Goal: Task Accomplishment & Management: Complete application form

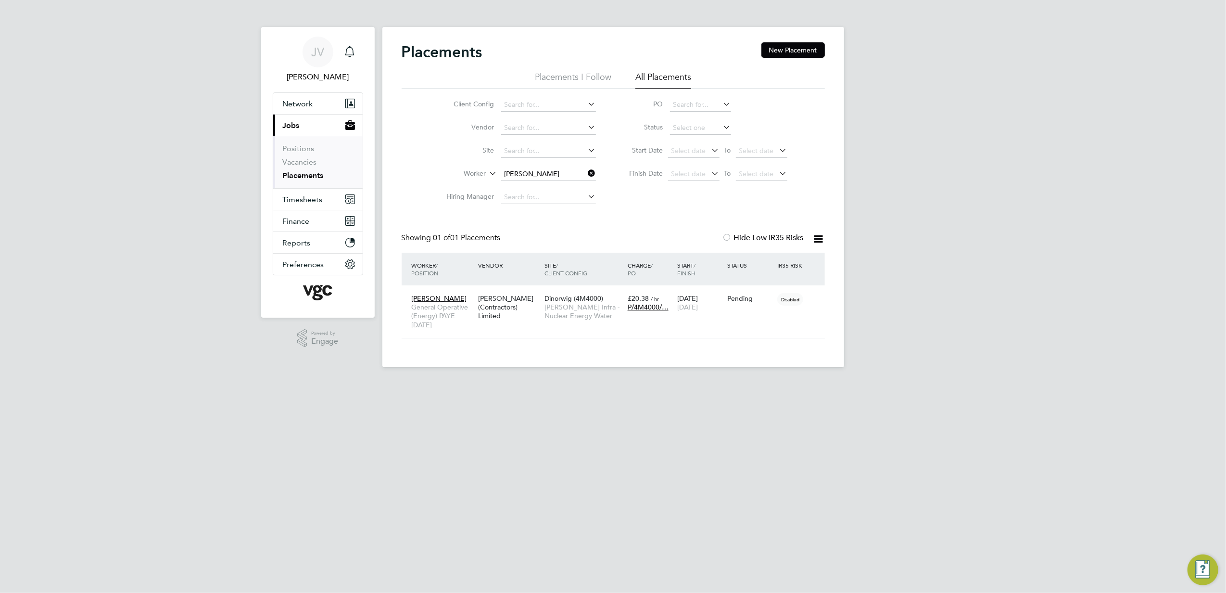
scroll to position [10, 45]
click at [328, 205] on button "Timesheets" at bounding box center [317, 199] width 89 height 21
click at [314, 163] on ul "Timesheets Expenses" at bounding box center [317, 176] width 89 height 39
click at [314, 168] on link "Timesheets" at bounding box center [303, 169] width 40 height 9
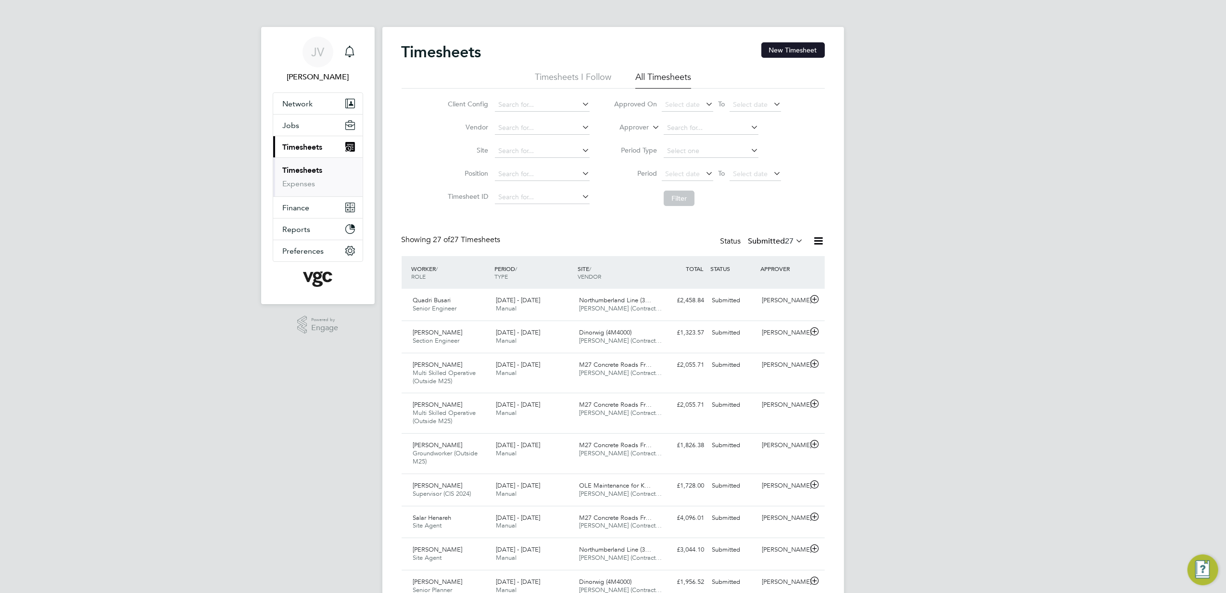
drag, startPoint x: 786, startPoint y: 55, endPoint x: 759, endPoint y: 90, distance: 44.9
click at [786, 55] on button "New Timesheet" at bounding box center [794, 49] width 64 height 15
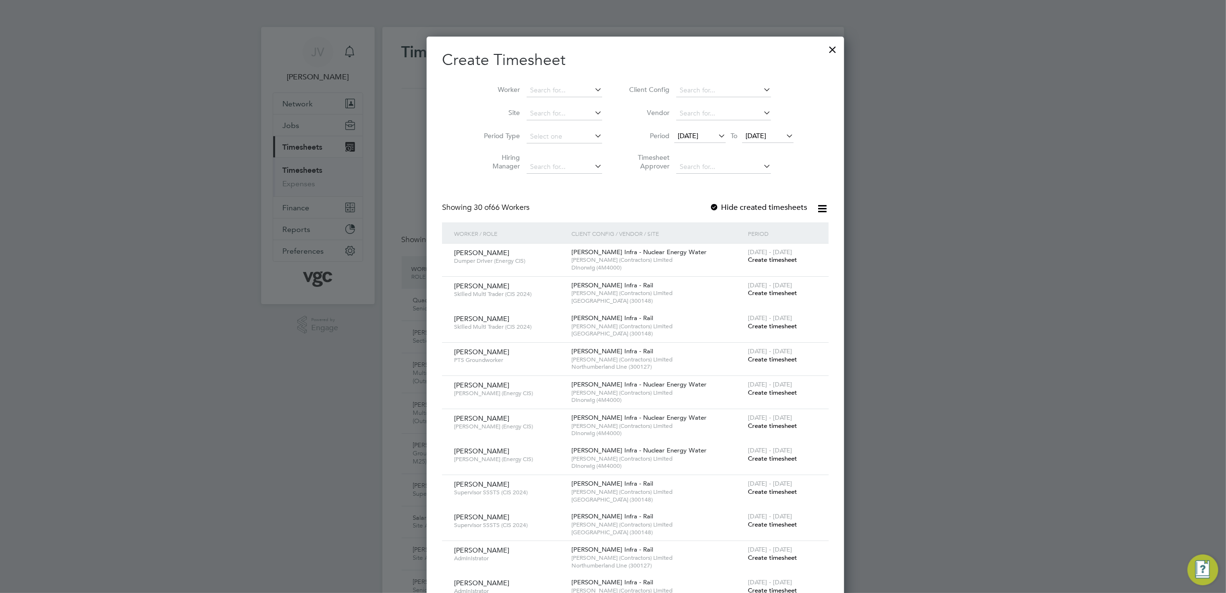
click at [680, 136] on span "[DATE]" at bounding box center [688, 135] width 21 height 9
click at [761, 228] on span "16" at bounding box center [759, 224] width 18 height 18
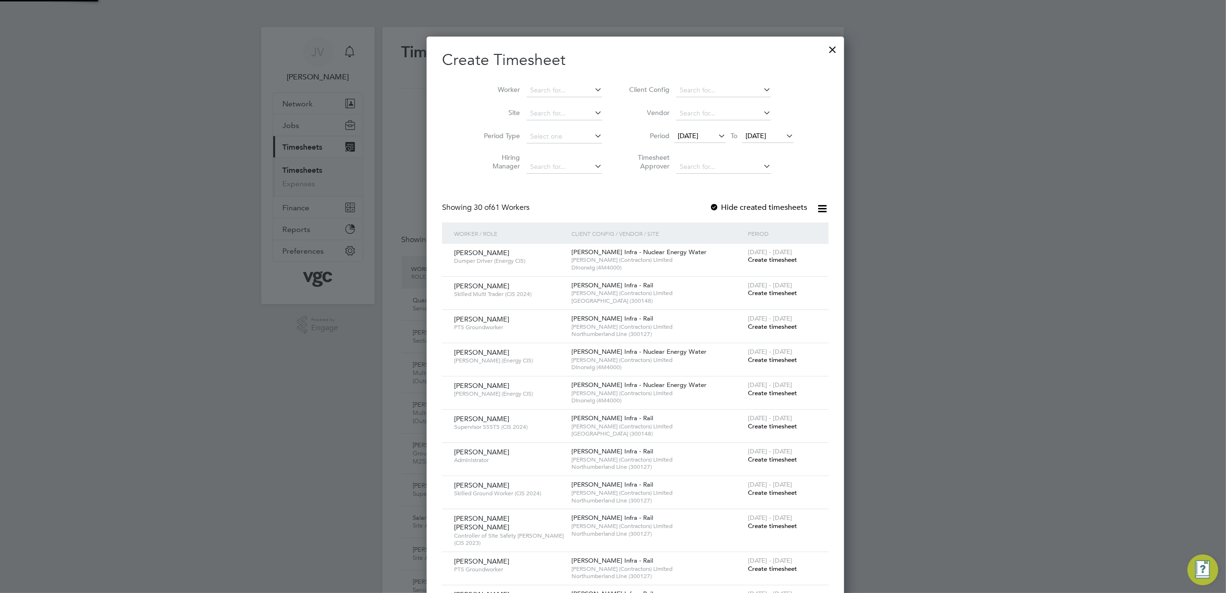
click at [750, 131] on span "[DATE]" at bounding box center [756, 135] width 21 height 9
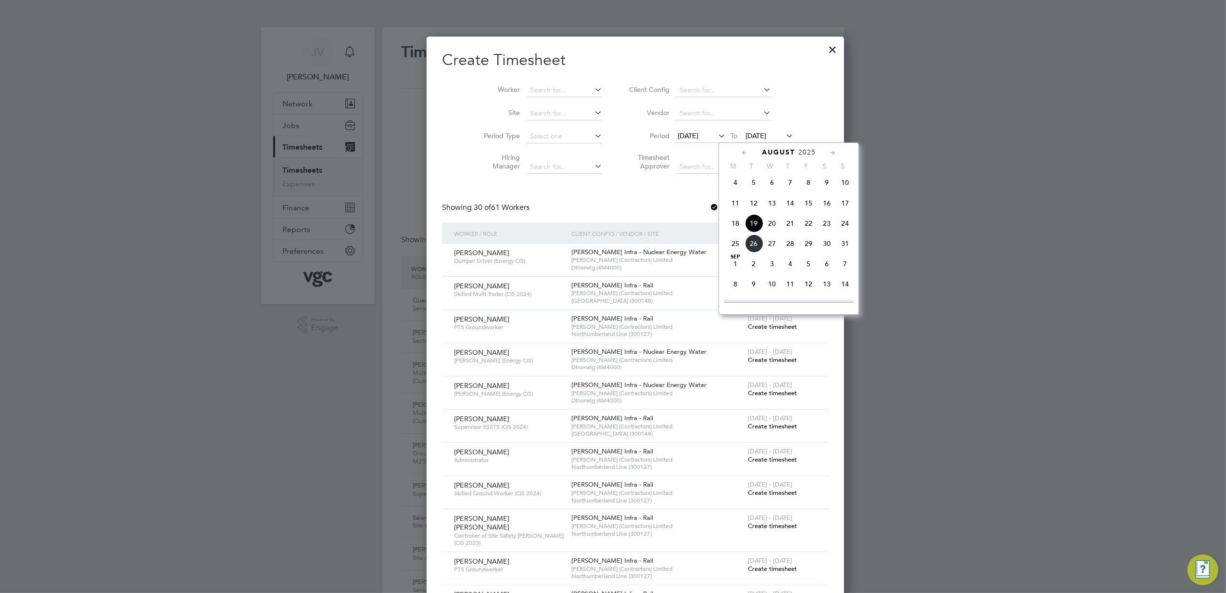
click at [807, 228] on span "22" at bounding box center [809, 223] width 18 height 18
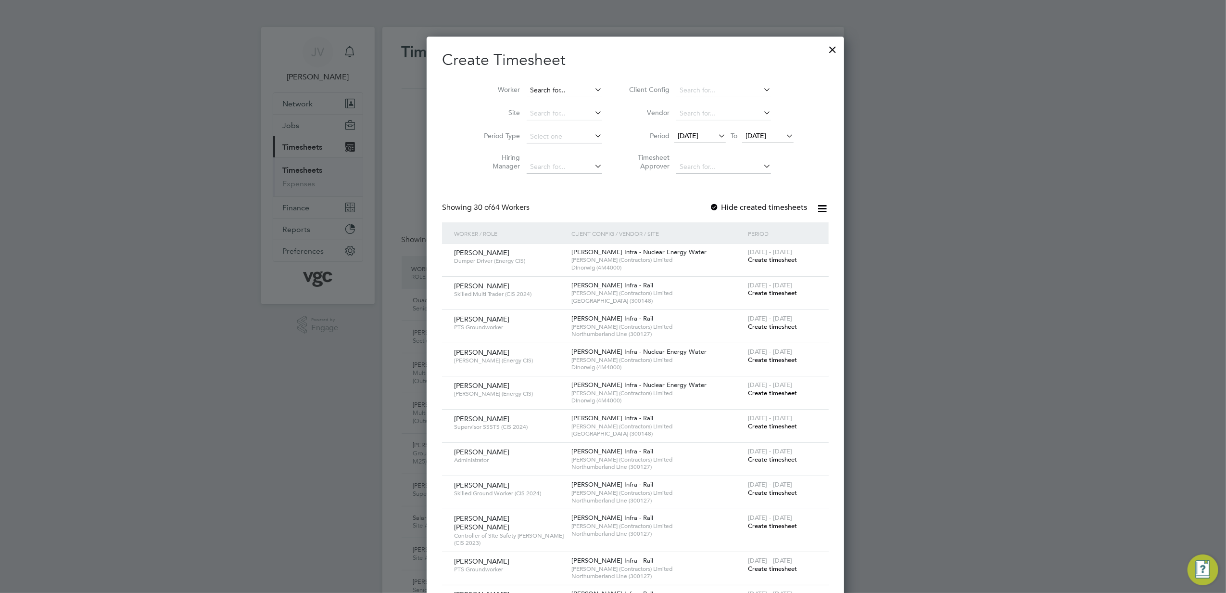
click at [530, 94] on input at bounding box center [565, 90] width 76 height 13
paste input "La61sd"
type input "La61sd"
click at [538, 91] on input at bounding box center [565, 90] width 76 height 13
paste input "[PERSON_NAME]"
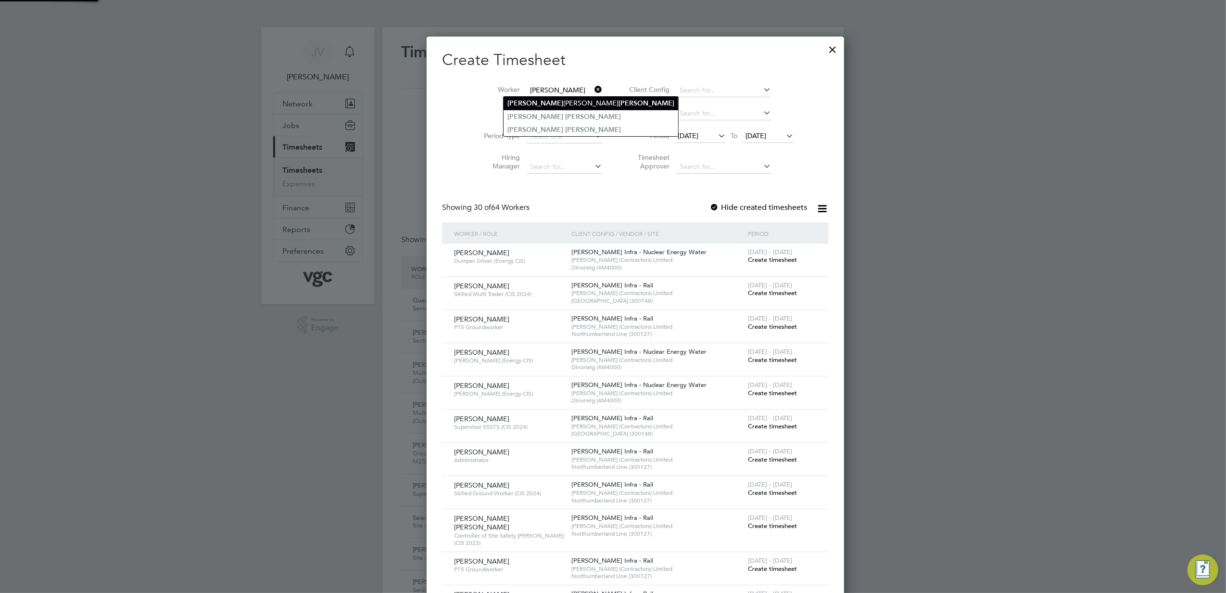
click at [541, 104] on b "[PERSON_NAME]" at bounding box center [536, 103] width 56 height 8
type input "[PERSON_NAME] [PERSON_NAME]"
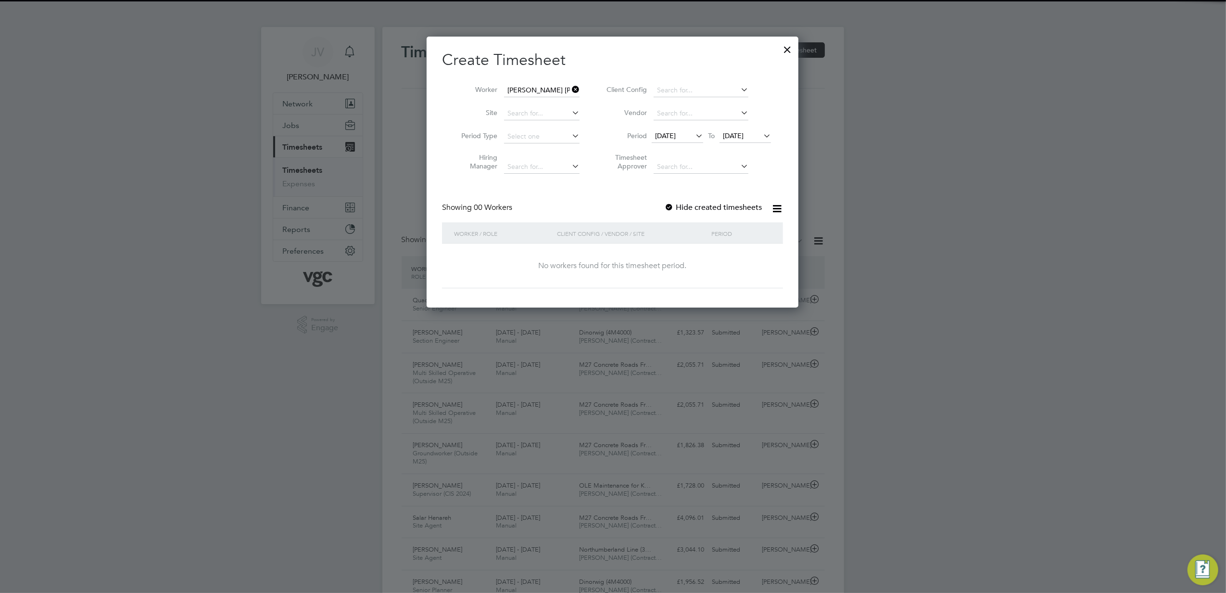
click at [709, 203] on label "Hide created timesheets" at bounding box center [713, 208] width 98 height 10
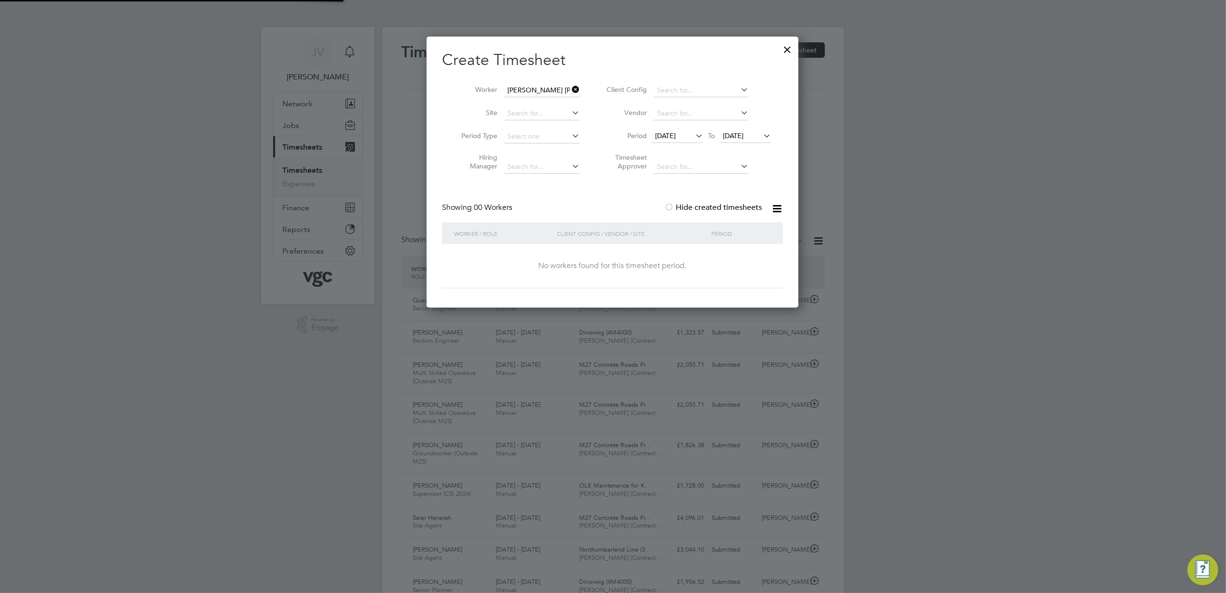
click at [707, 204] on label "Hide created timesheets" at bounding box center [713, 208] width 98 height 10
click at [551, 89] on input at bounding box center [542, 90] width 76 height 13
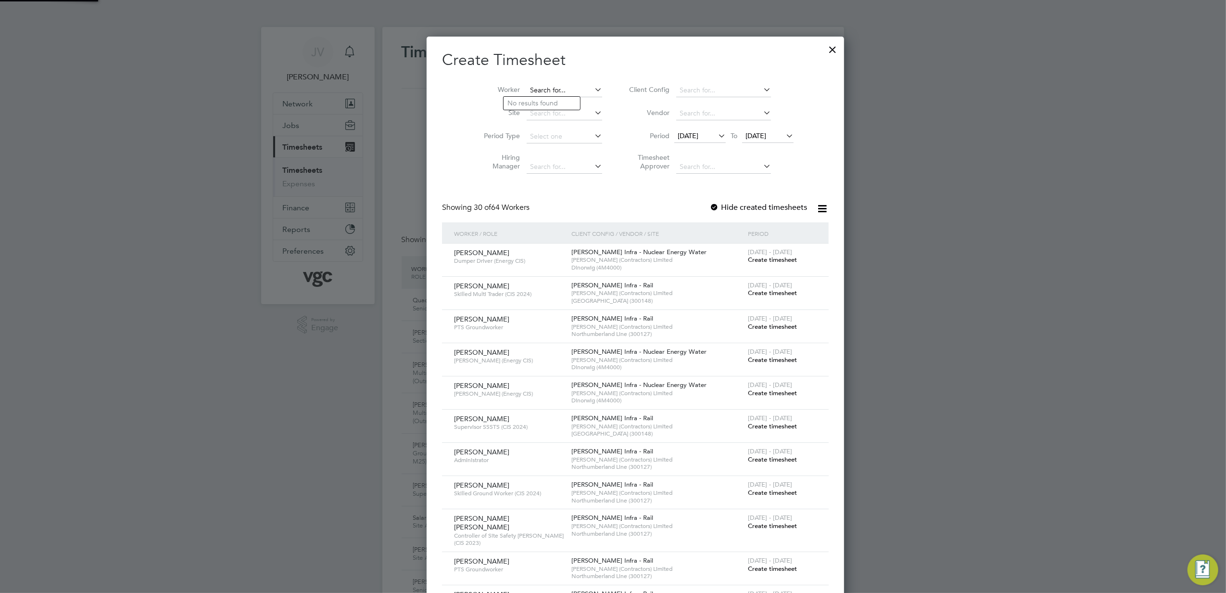
paste input "[PERSON_NAME]"
type input "[PERSON_NAME]"
click at [565, 115] on b "[PERSON_NAME]" at bounding box center [593, 117] width 56 height 8
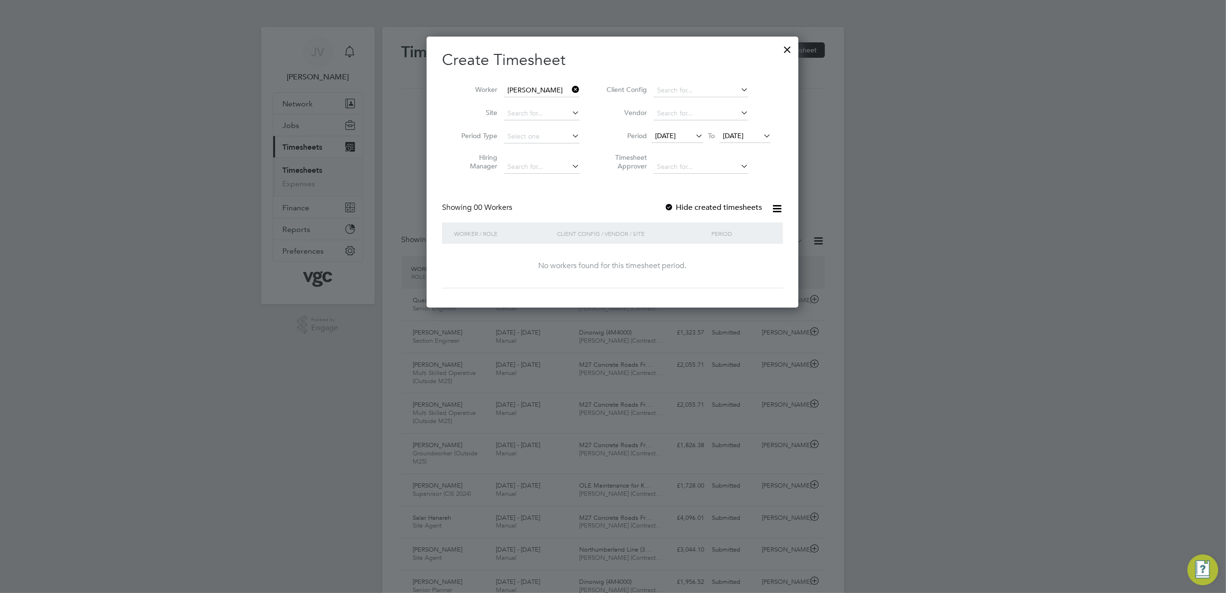
click at [672, 206] on div at bounding box center [669, 208] width 10 height 10
click at [674, 206] on div at bounding box center [669, 208] width 10 height 10
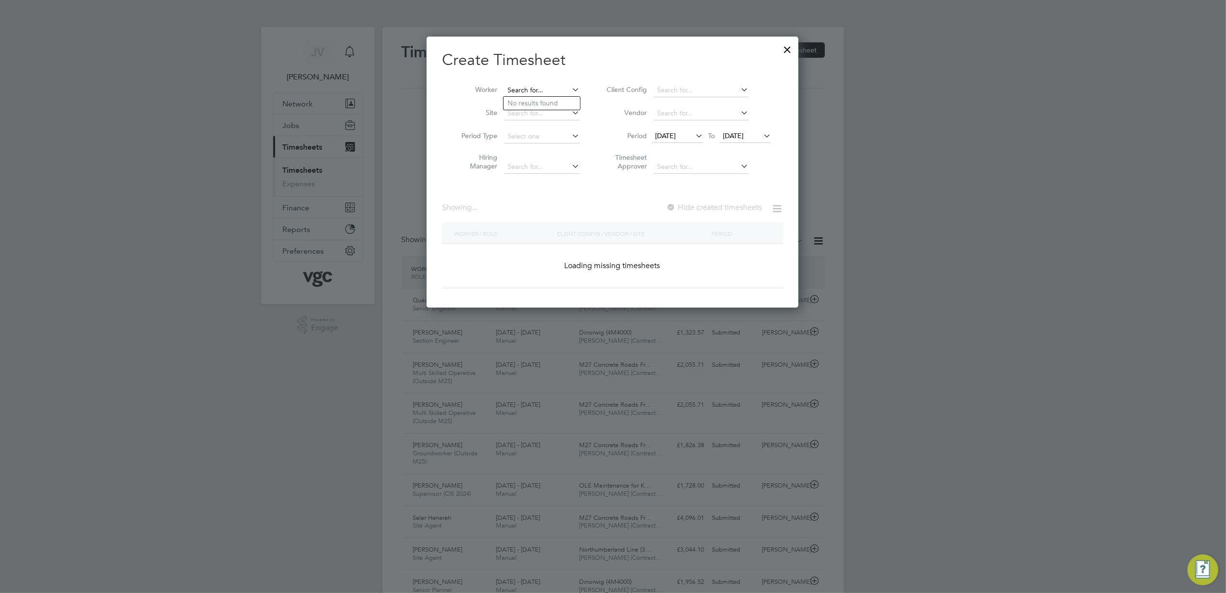
click at [537, 90] on input at bounding box center [542, 90] width 76 height 13
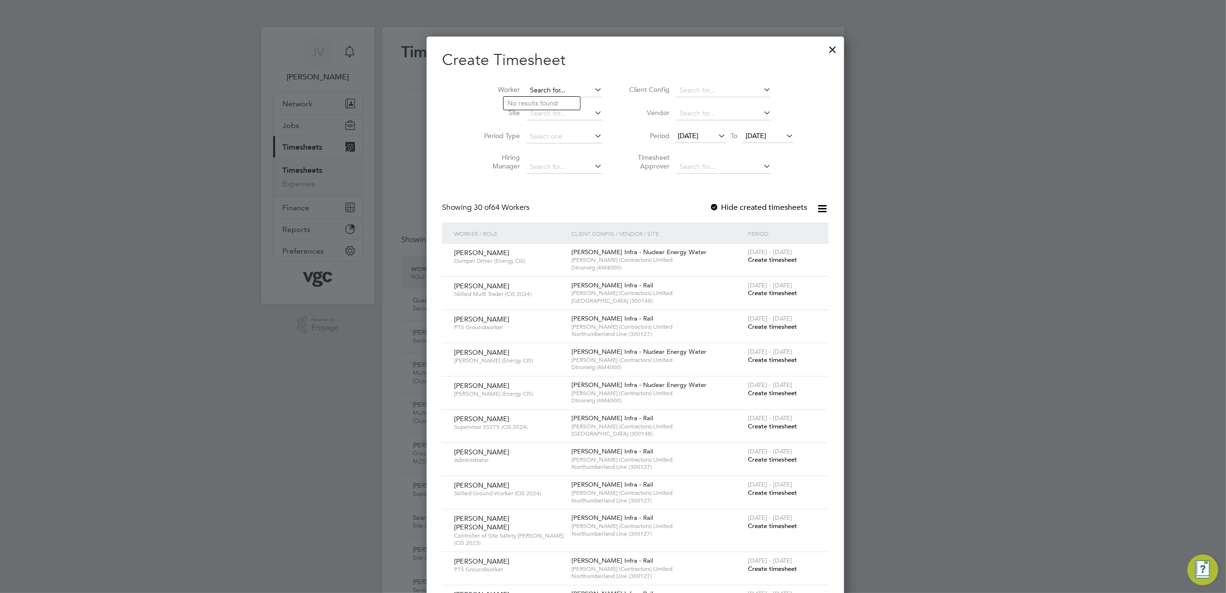
paste input "[PERSON_NAME]"
type input "[PERSON_NAME]"
click at [541, 131] on b "[PERSON_NAME]" at bounding box center [536, 130] width 56 height 8
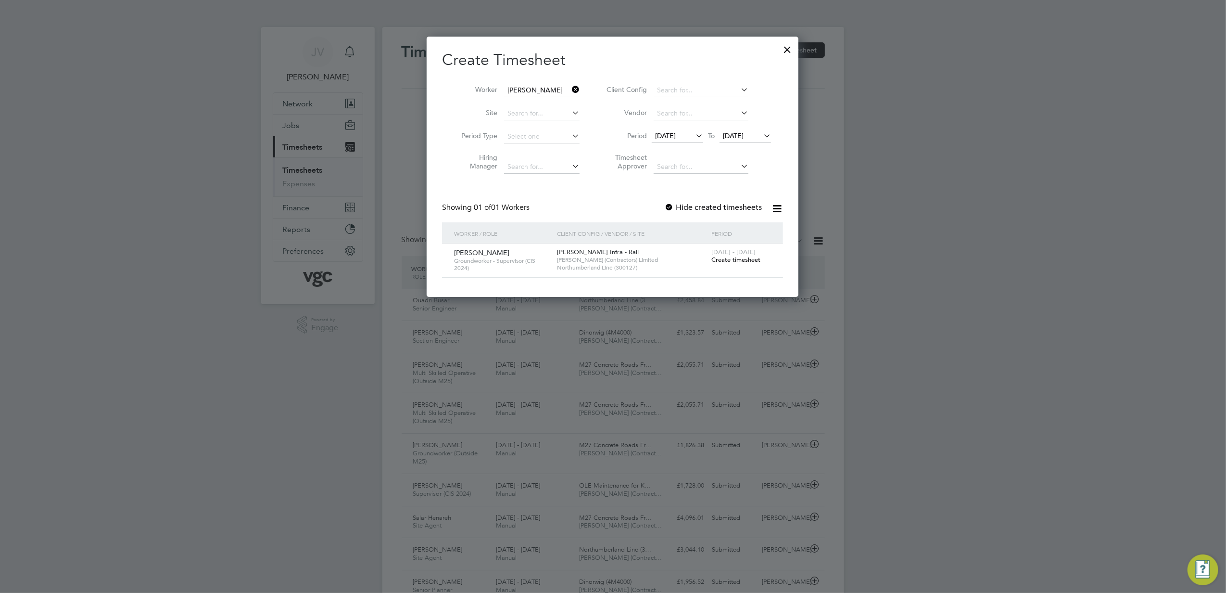
click at [716, 260] on span "Create timesheet" at bounding box center [736, 259] width 49 height 8
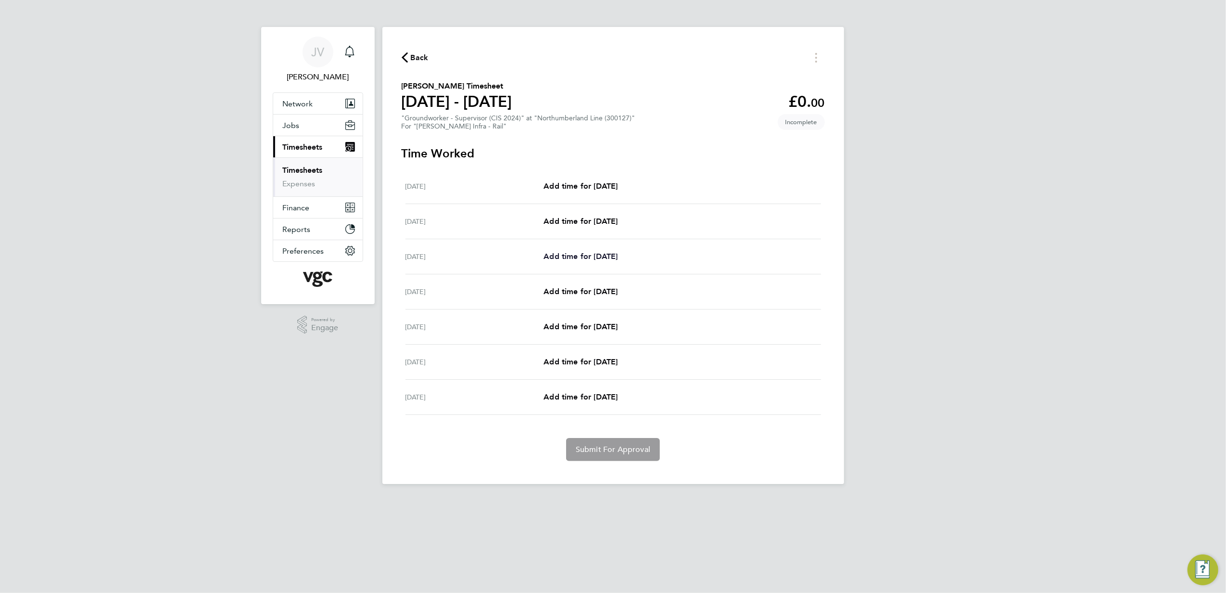
click at [570, 256] on span "Add time for [DATE]" at bounding box center [581, 256] width 74 height 9
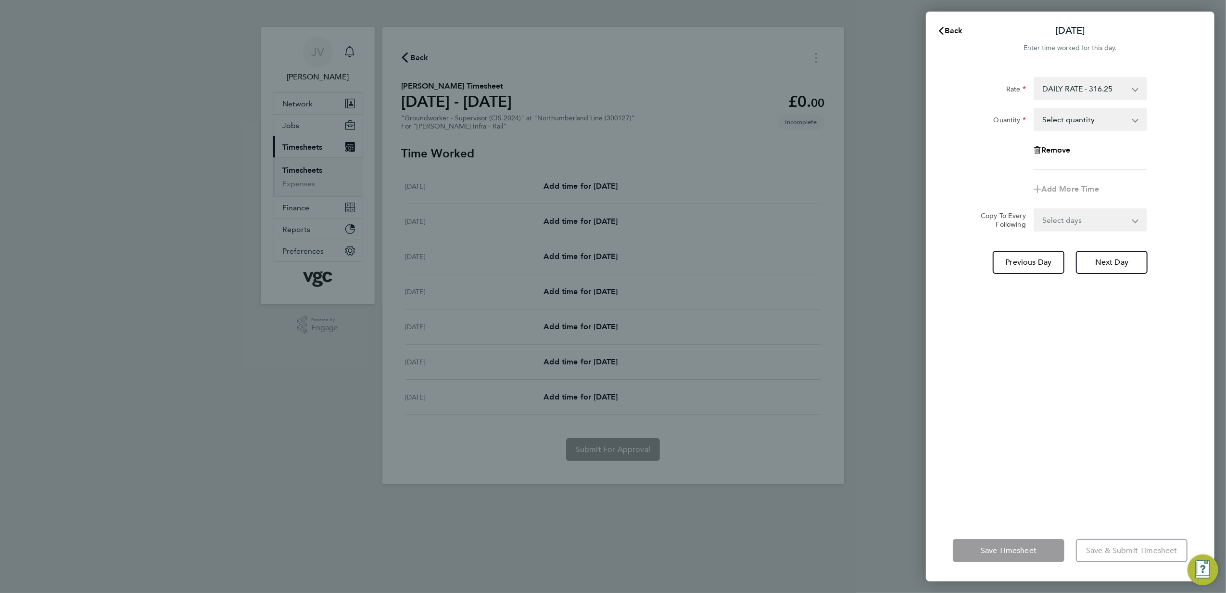
click at [1099, 124] on select "Select quantity 0.5 1" at bounding box center [1085, 119] width 100 height 21
select select "1"
click at [1035, 109] on select "Select quantity 0.5 1" at bounding box center [1085, 119] width 100 height 21
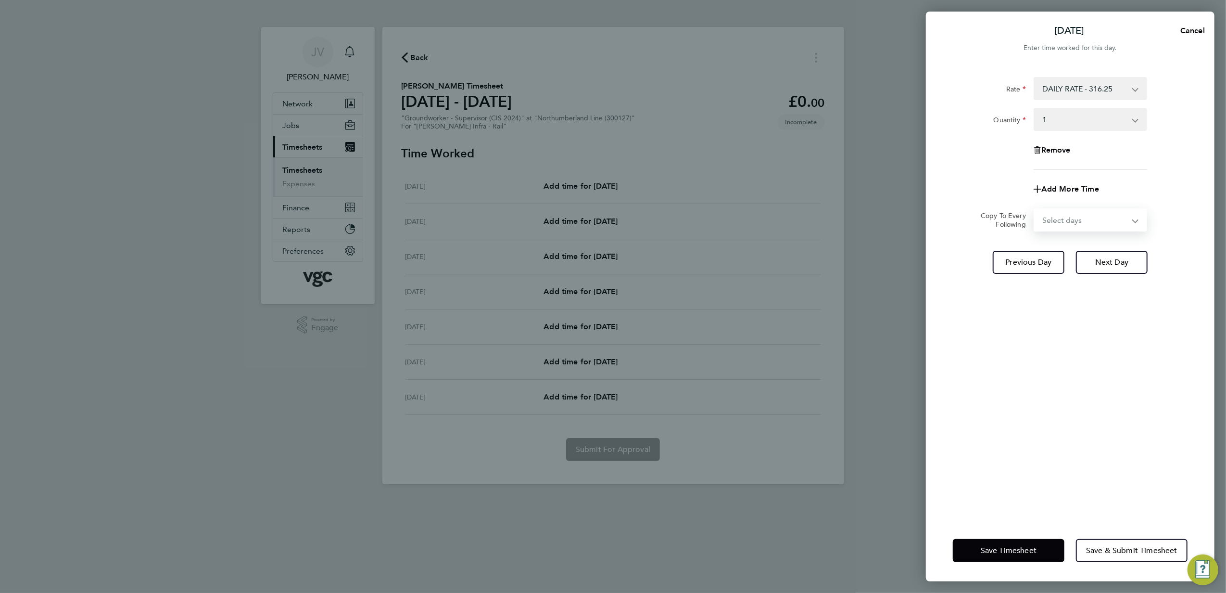
drag, startPoint x: 1086, startPoint y: 218, endPoint x: 1083, endPoint y: 228, distance: 9.9
click at [1085, 219] on select "Select days Day [DATE] [DATE] [DATE] [DATE]" at bounding box center [1085, 219] width 101 height 21
select select "DAY"
click at [1035, 209] on select "Select days Day [DATE] [DATE] [DATE] [DATE]" at bounding box center [1085, 219] width 101 height 21
select select "[DATE]"
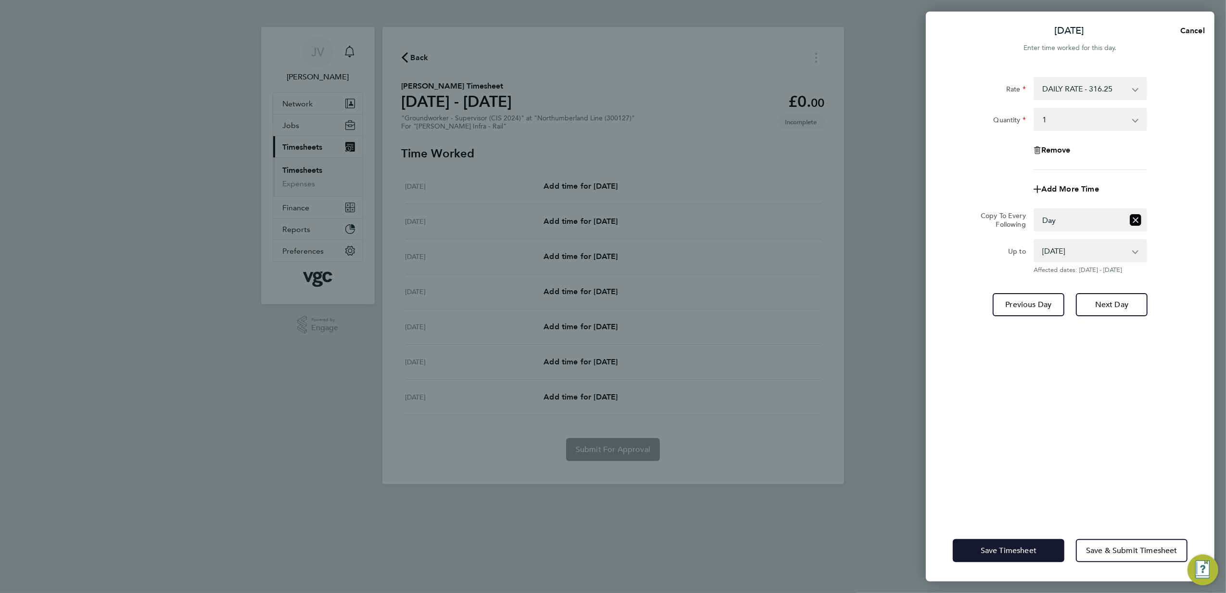
click at [1013, 546] on span "Save Timesheet" at bounding box center [1009, 551] width 56 height 10
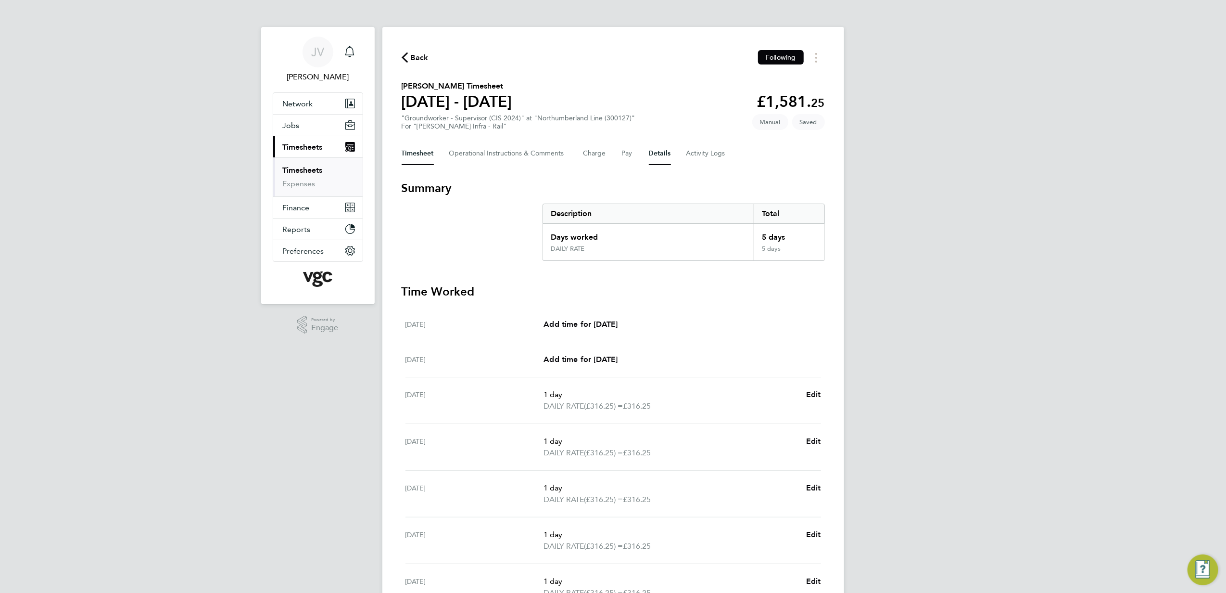
click at [655, 150] on button "Details" at bounding box center [660, 153] width 22 height 23
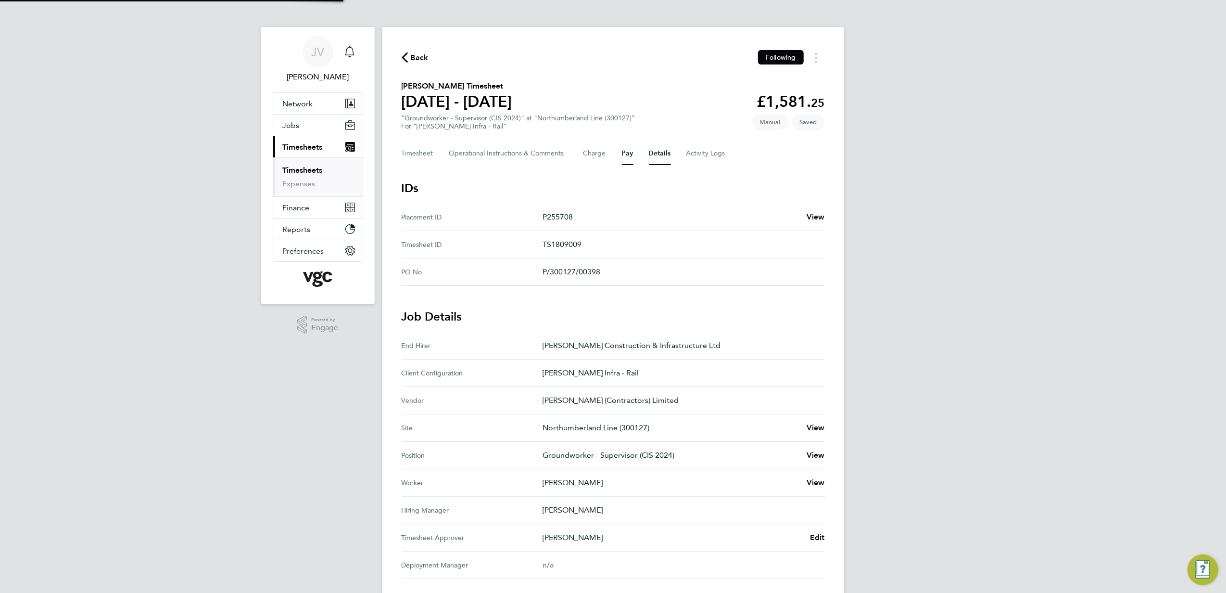
click at [628, 153] on button "Pay" at bounding box center [628, 153] width 12 height 23
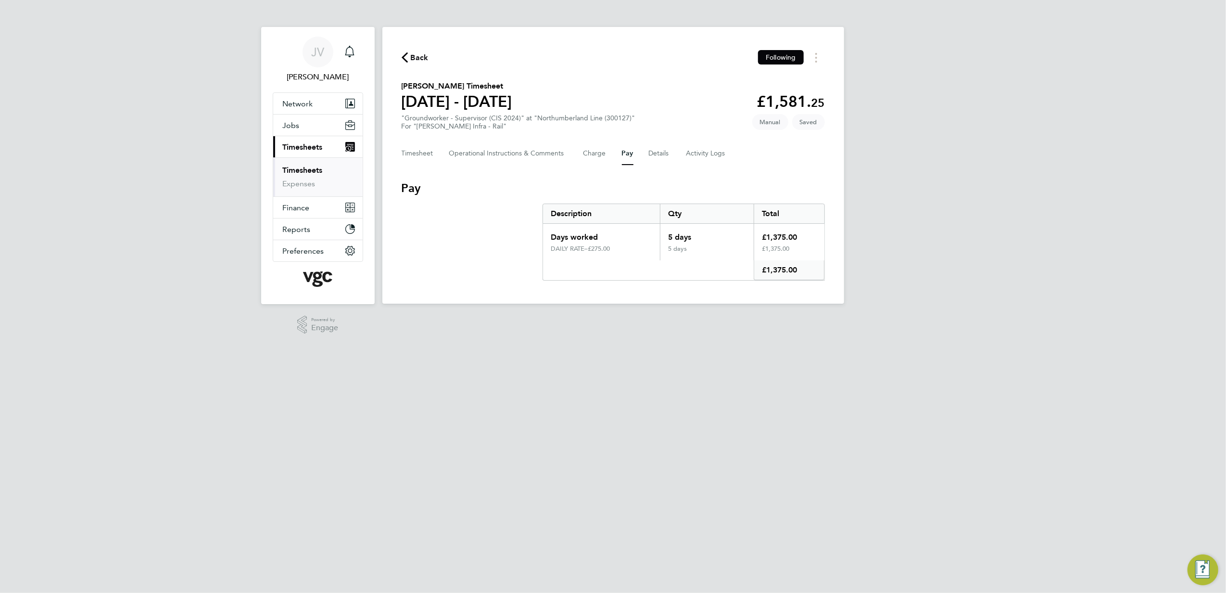
click at [676, 151] on div "Timesheet Operational Instructions & Comments Charge Pay Details Activity Logs" at bounding box center [613, 153] width 423 height 23
click at [660, 151] on button "Details" at bounding box center [660, 153] width 22 height 23
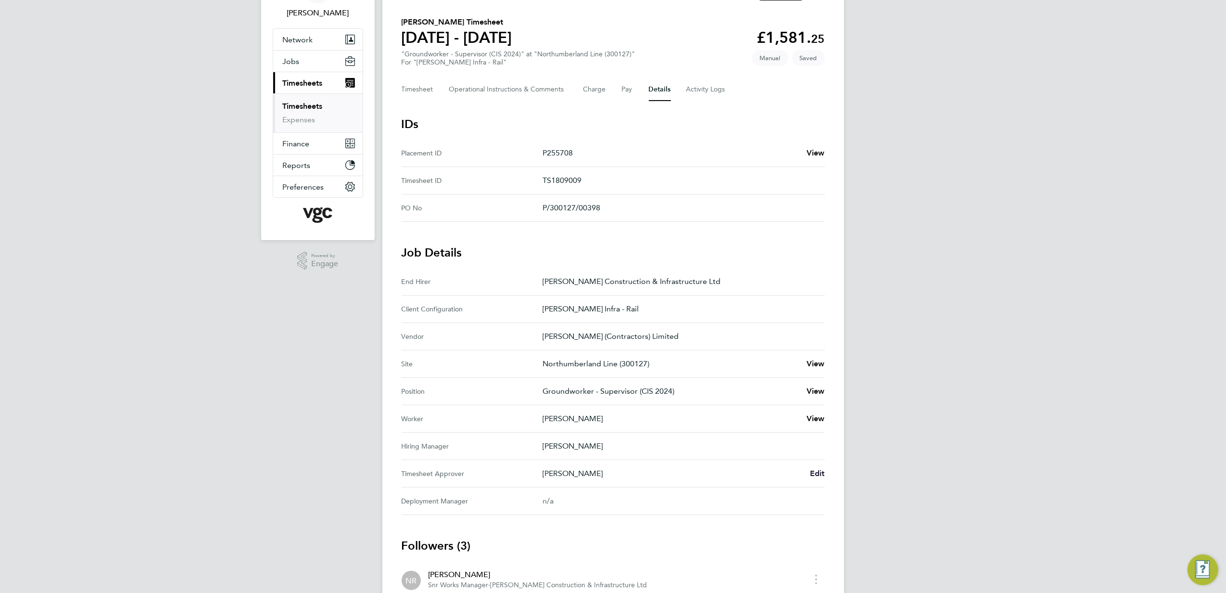
click at [818, 474] on span "Edit" at bounding box center [817, 473] width 15 height 9
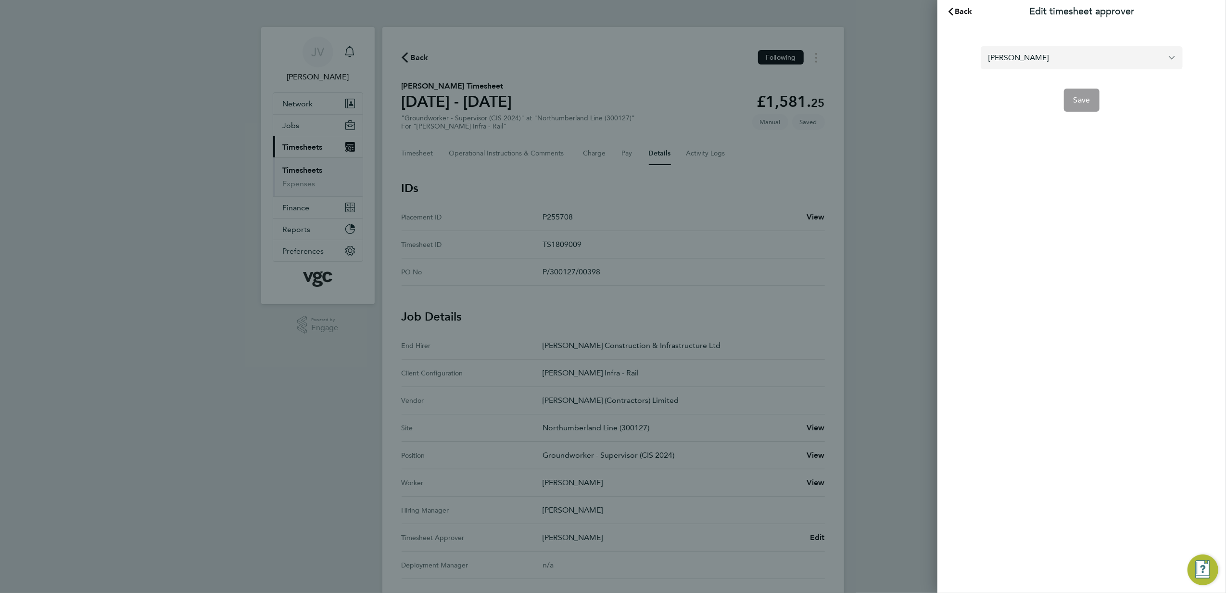
click at [1011, 60] on input "[PERSON_NAME]" at bounding box center [1082, 57] width 202 height 23
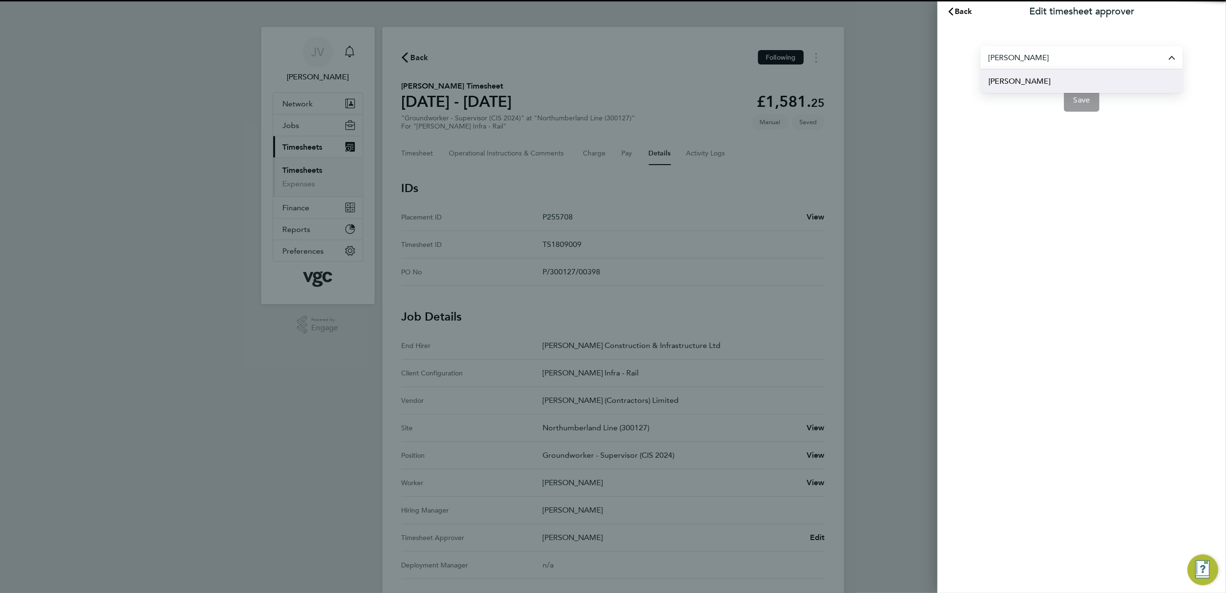
click at [1042, 82] on li "[PERSON_NAME]" at bounding box center [1082, 81] width 202 height 24
type input "[PERSON_NAME]"
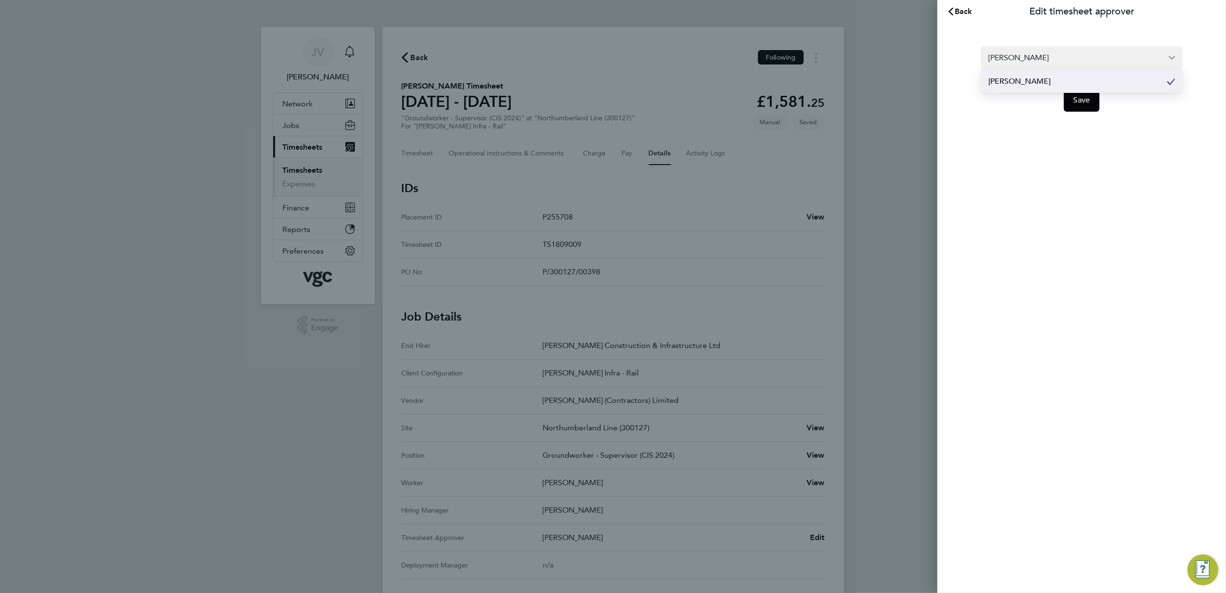
click at [1103, 106] on app-form-button "Save" at bounding box center [1082, 100] width 202 height 23
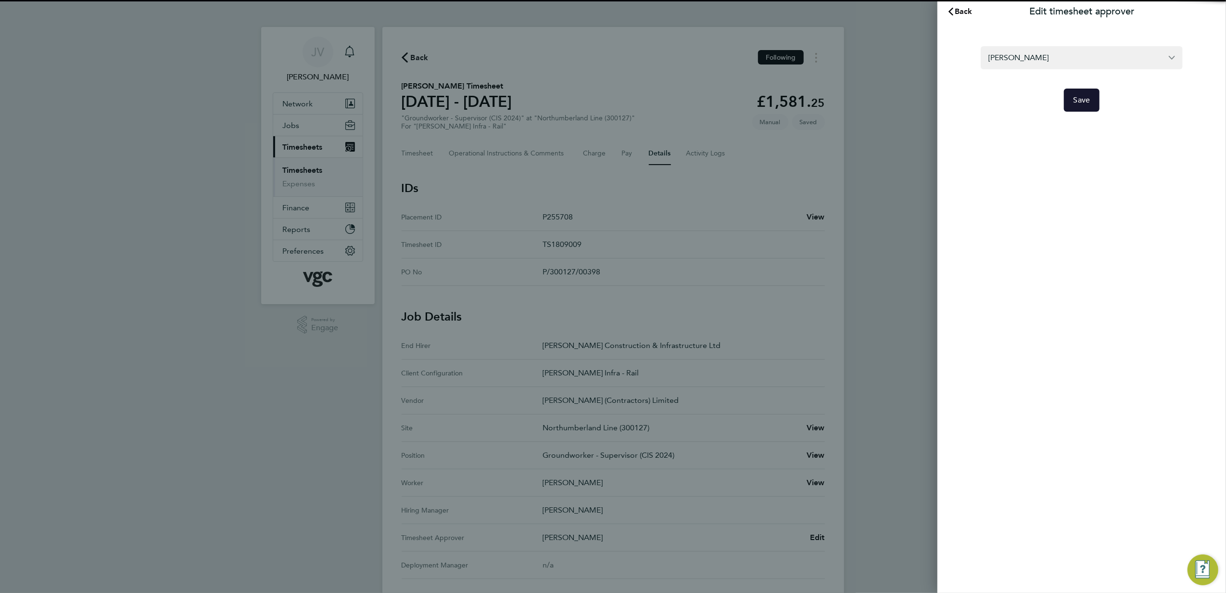
click at [1091, 99] on button "Save" at bounding box center [1082, 100] width 36 height 23
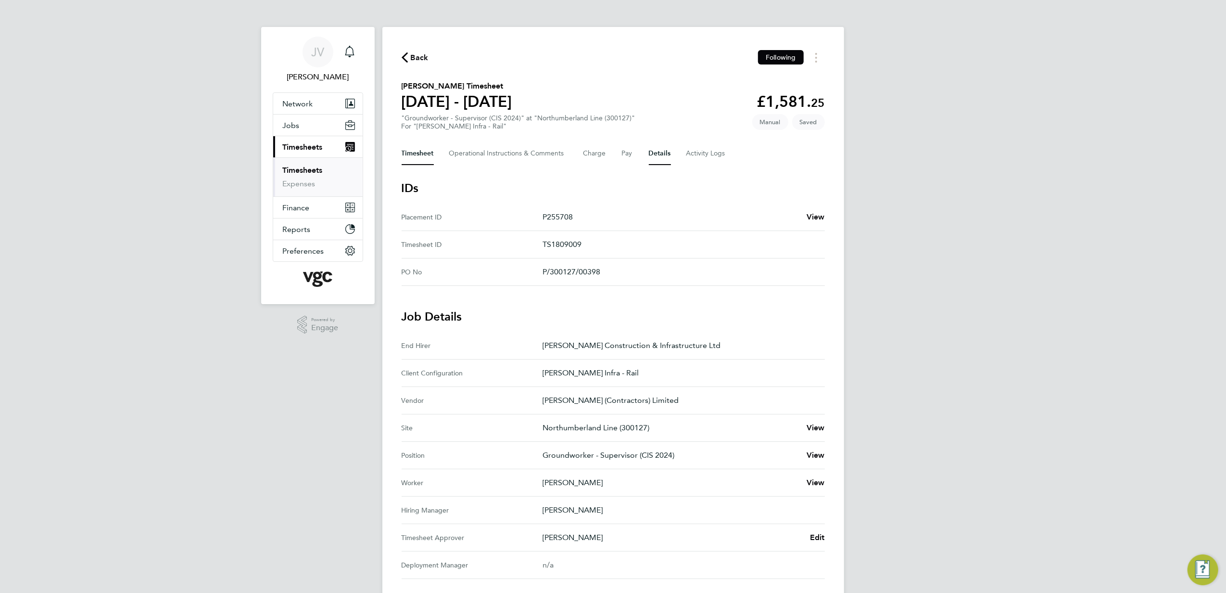
click at [418, 156] on button "Timesheet" at bounding box center [418, 153] width 32 height 23
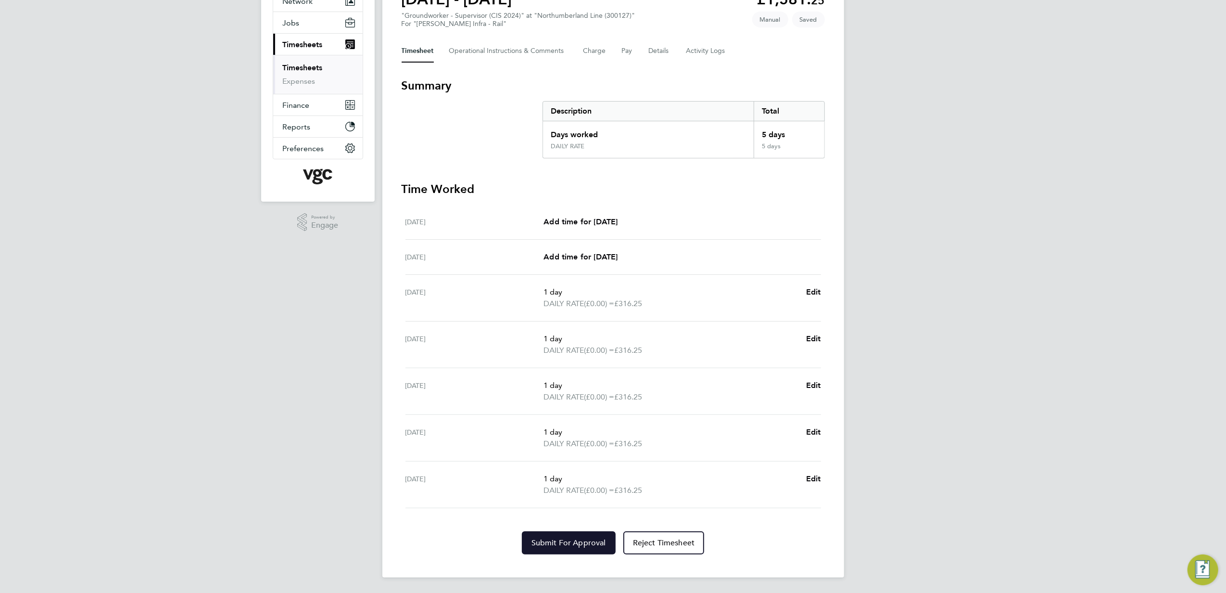
click at [570, 548] on button "Submit For Approval" at bounding box center [569, 542] width 94 height 23
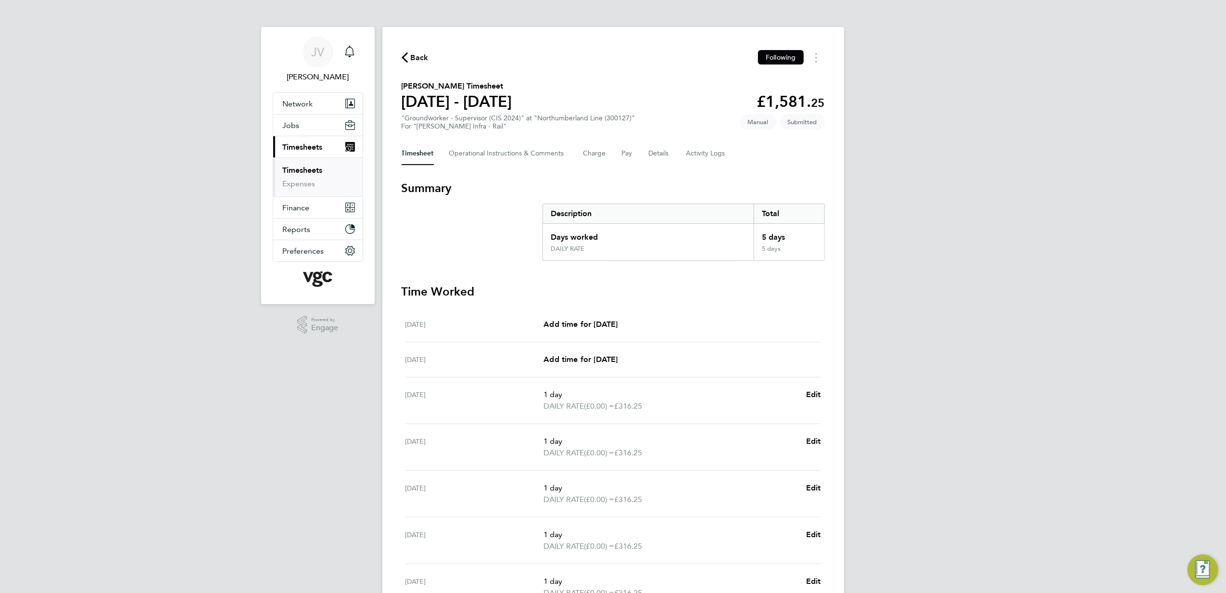
click at [415, 55] on span "Back" at bounding box center [420, 58] width 18 height 12
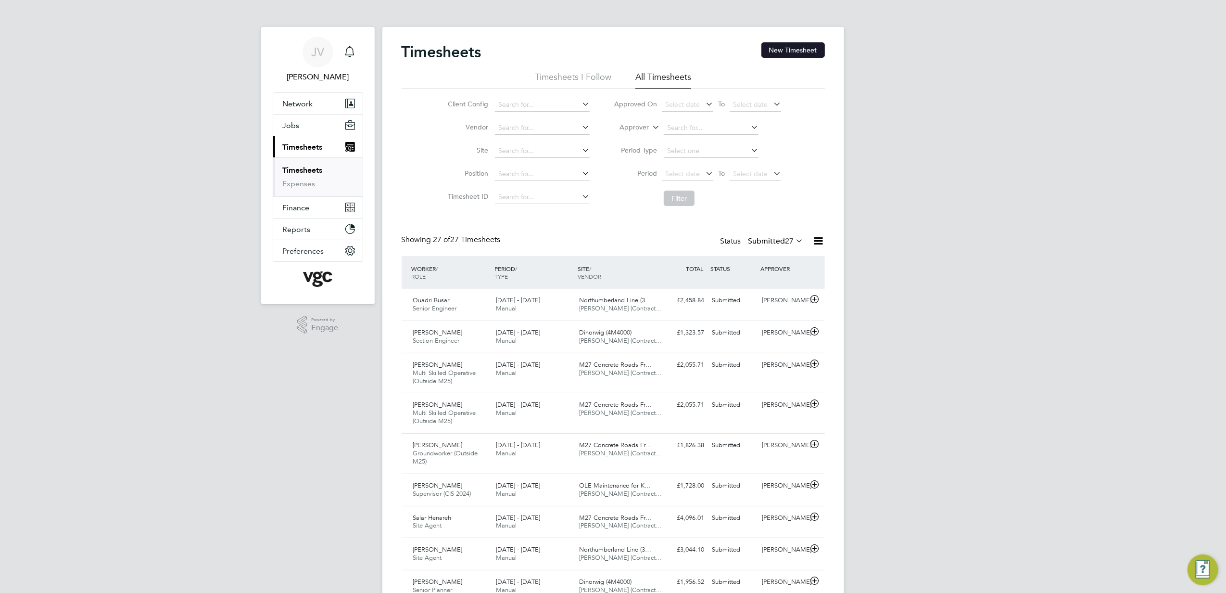
click at [794, 47] on button "New Timesheet" at bounding box center [794, 49] width 64 height 15
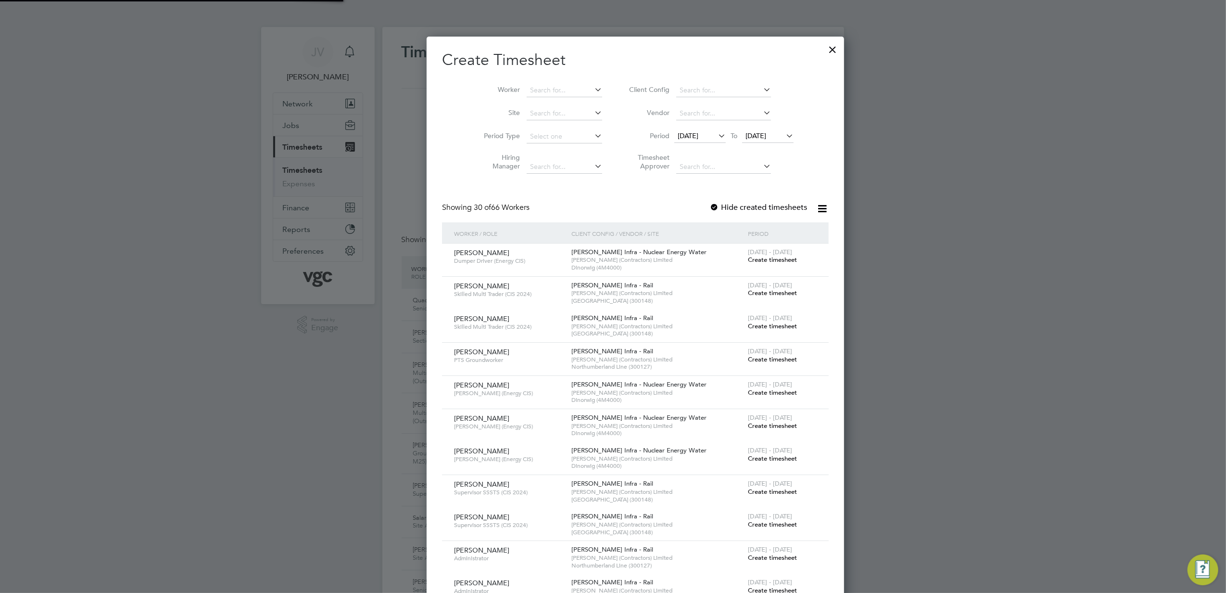
scroll to position [1842, 372]
drag, startPoint x: 684, startPoint y: 139, endPoint x: 696, endPoint y: 162, distance: 25.8
click at [686, 142] on span "[DATE]" at bounding box center [699, 136] width 51 height 13
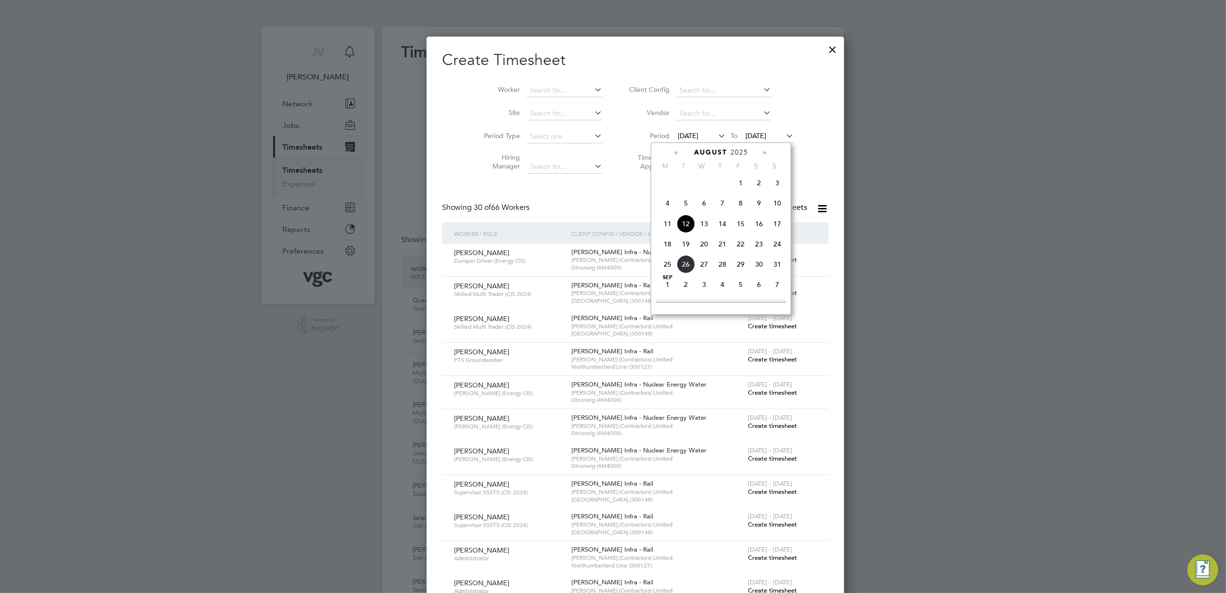
click at [761, 225] on span "16" at bounding box center [759, 224] width 18 height 18
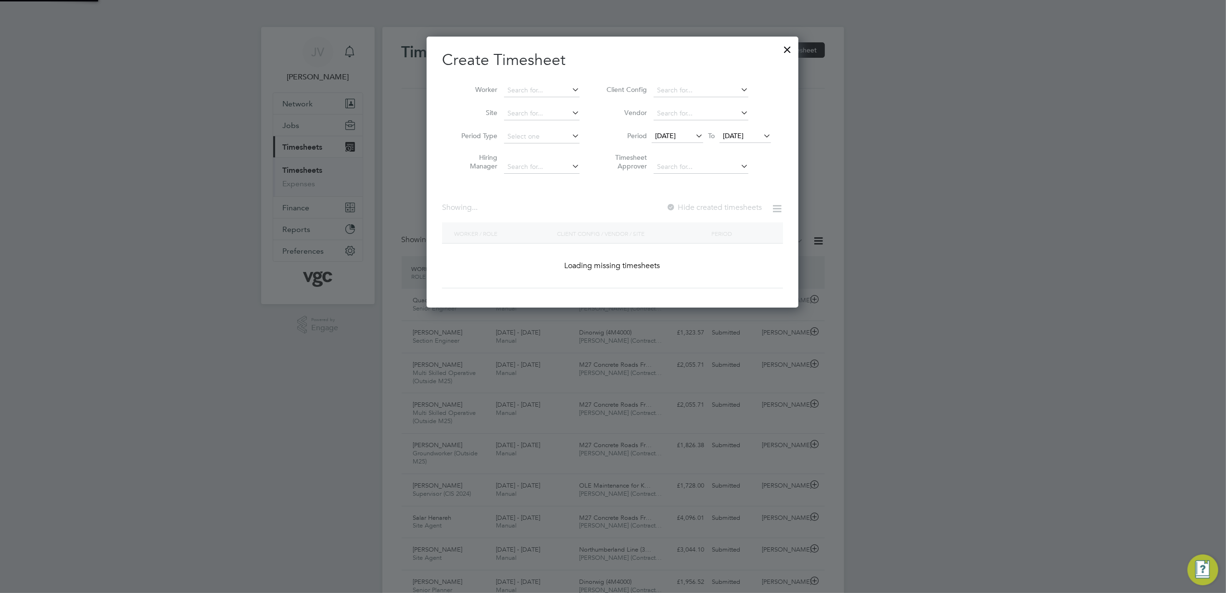
scroll to position [271, 372]
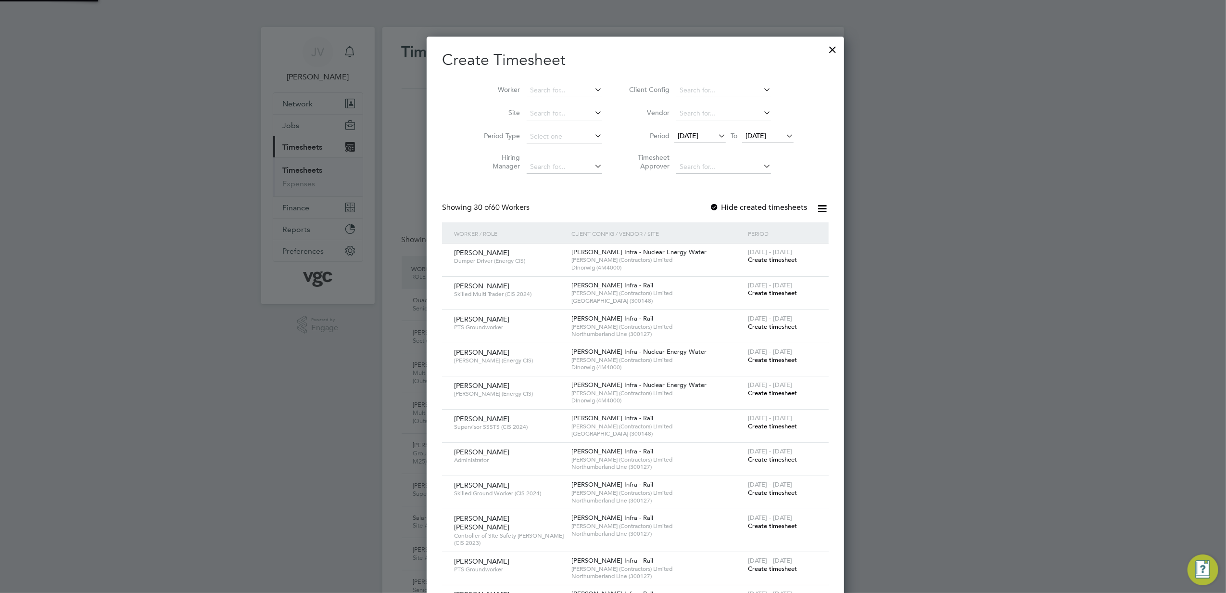
click at [746, 139] on span "[DATE]" at bounding box center [756, 135] width 21 height 9
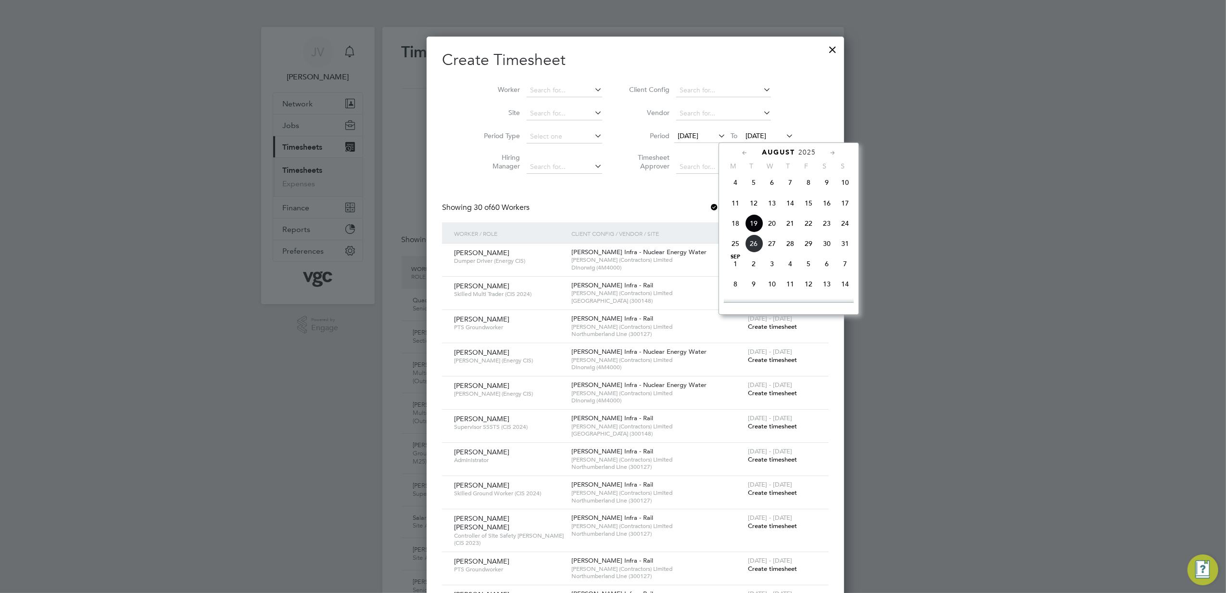
drag, startPoint x: 806, startPoint y: 226, endPoint x: 1095, endPoint y: 226, distance: 288.7
click at [809, 227] on span "22" at bounding box center [809, 223] width 18 height 18
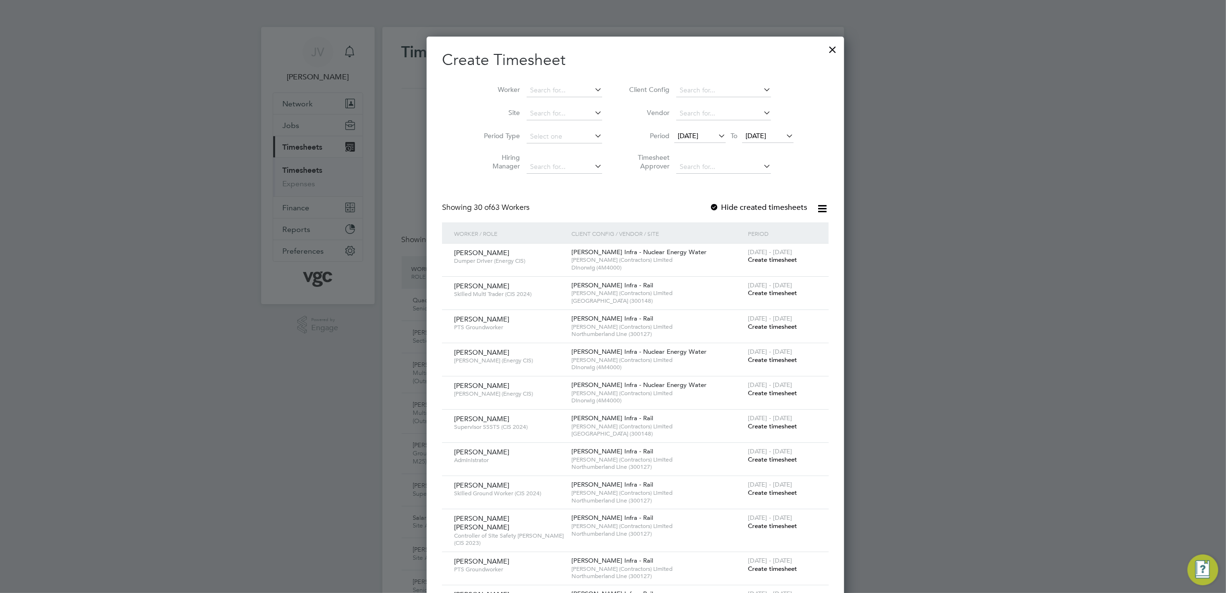
scroll to position [1278, 372]
click at [543, 84] on input at bounding box center [565, 90] width 76 height 13
paste input "[PERSON_NAME]"
click at [564, 131] on li "[PERSON_NAME] [PERSON_NAME]" at bounding box center [574, 129] width 140 height 13
type input "[PERSON_NAME] [PERSON_NAME]"
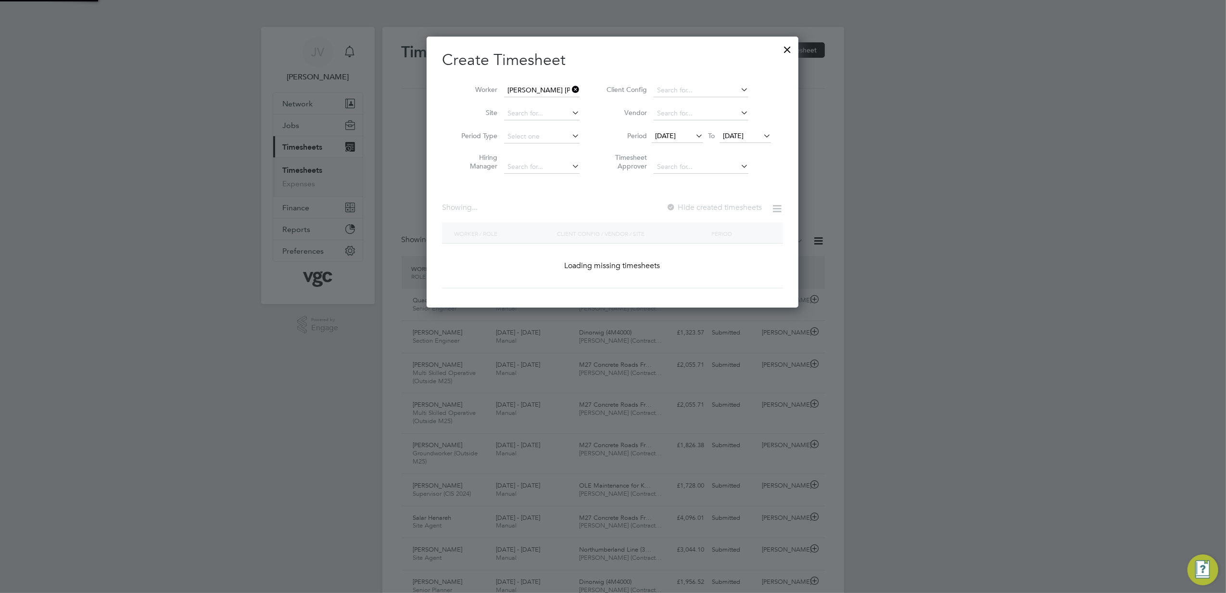
scroll to position [260, 372]
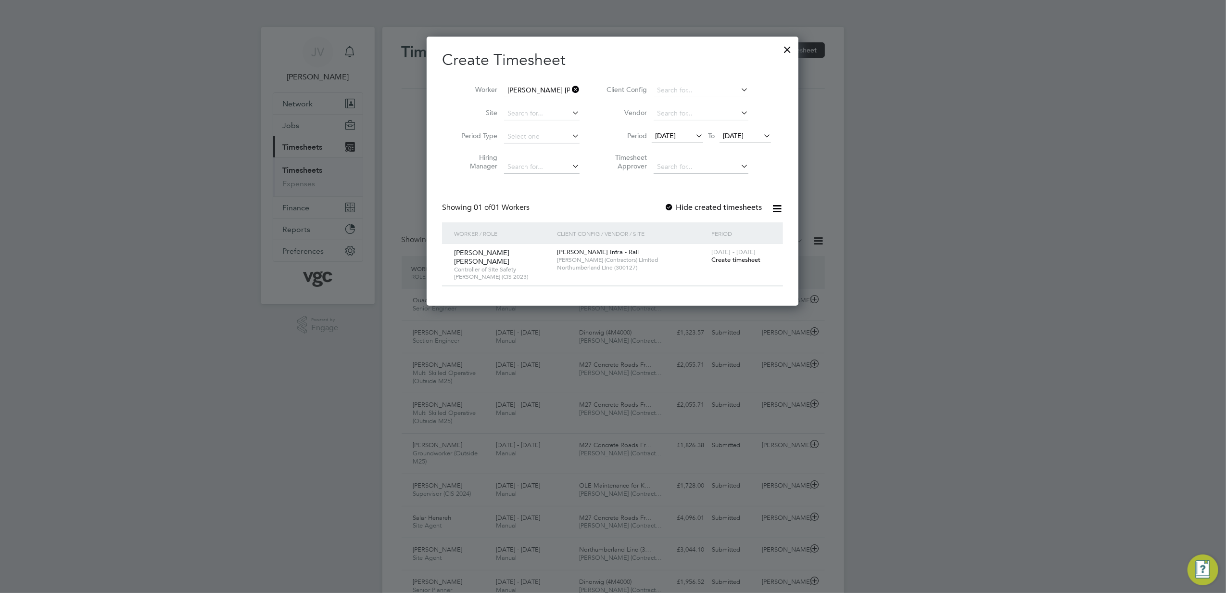
click at [736, 260] on span "Create timesheet" at bounding box center [736, 259] width 49 height 8
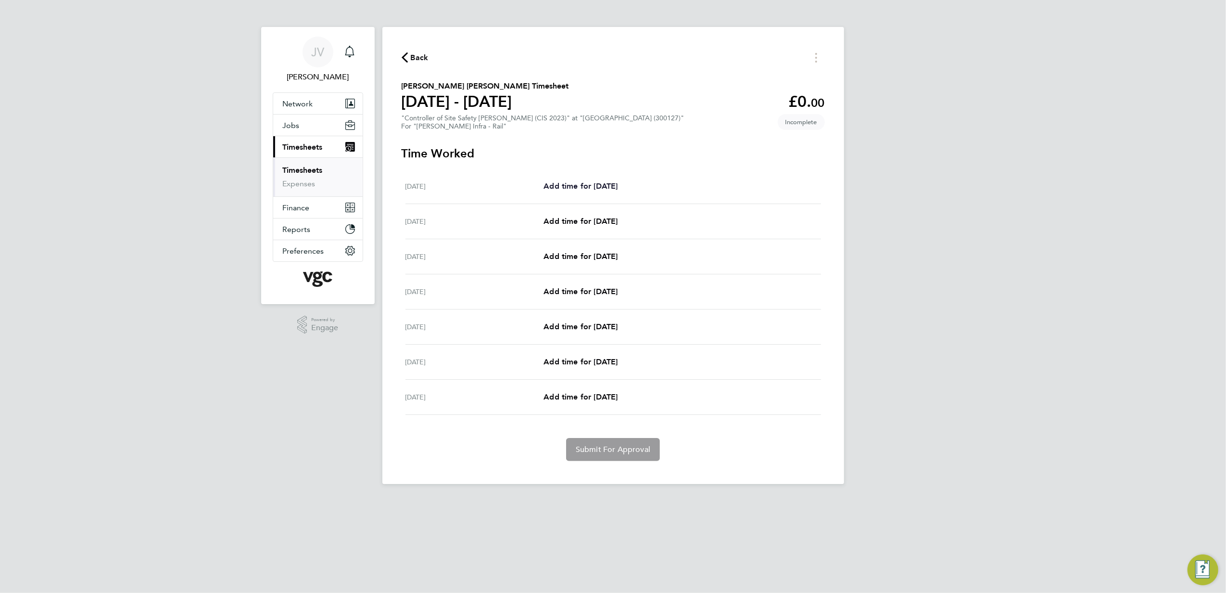
click at [570, 184] on span "Add time for [DATE]" at bounding box center [581, 185] width 74 height 9
select select "30"
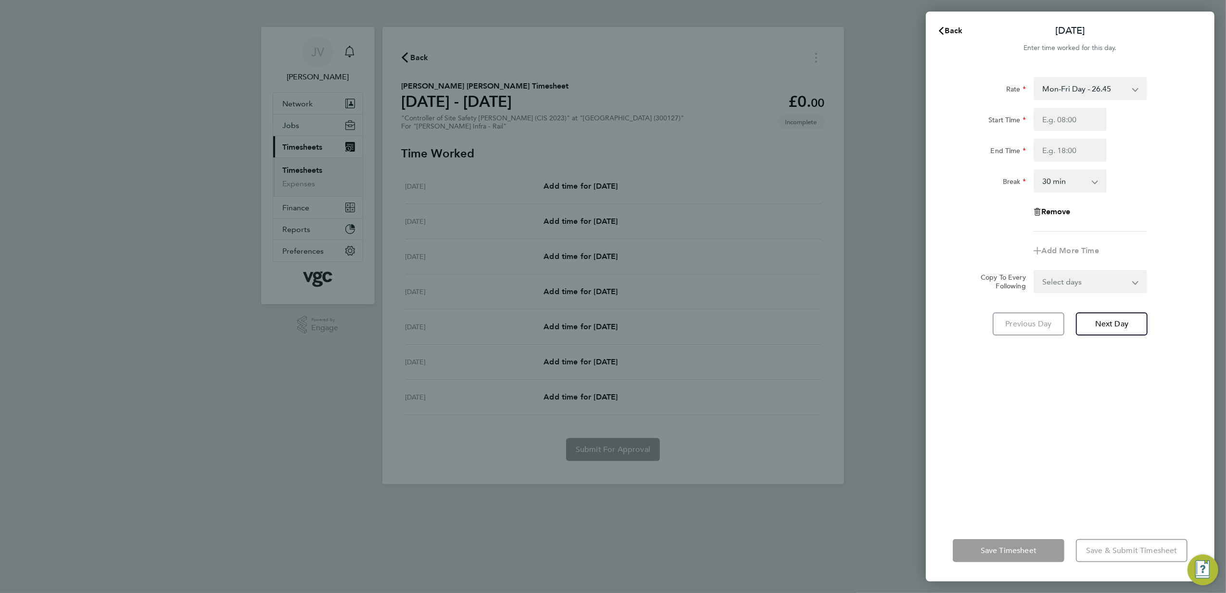
click at [1120, 88] on select "Mon-Fri Day - 26.45 LODGE - 48.30 Weekend - 34.39 Xmas / [GEOGRAPHIC_DATA] - 52…" at bounding box center [1085, 88] width 100 height 21
select select "30"
click at [1068, 117] on input "Start Time" at bounding box center [1070, 119] width 73 height 23
type input "07:30"
click at [1064, 143] on input "End Time" at bounding box center [1070, 150] width 73 height 23
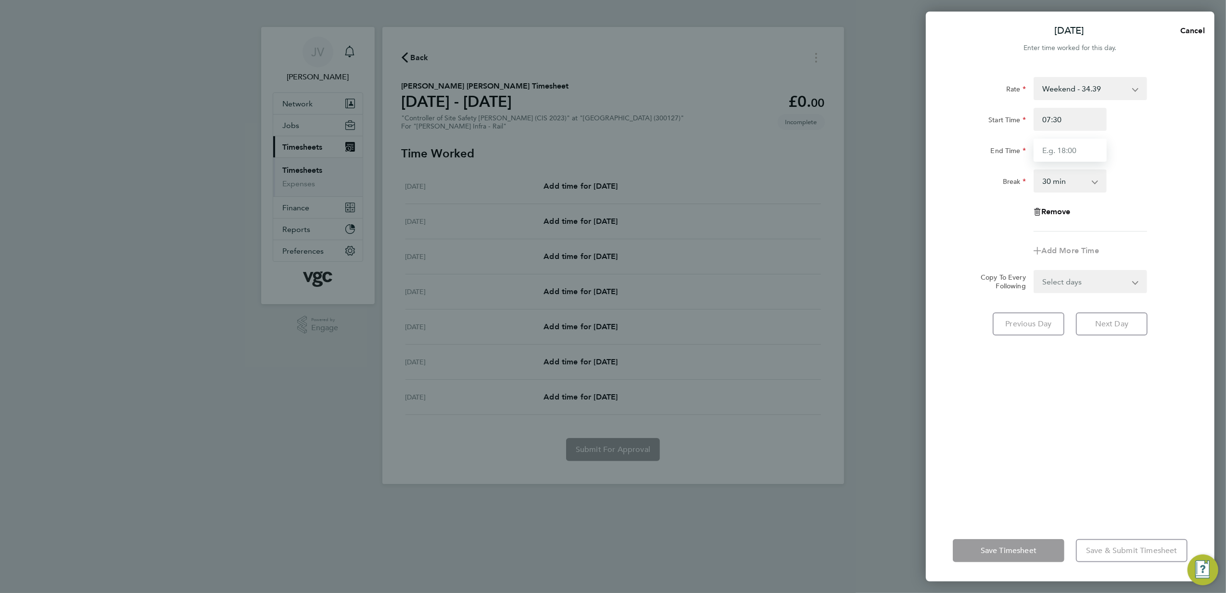
type input "17:30"
click at [1115, 199] on div "Rate Weekend - 34.39 LODGE - 48.30 Mon-Fri Day - 26.45 Xmas / [GEOGRAPHIC_DATA]…" at bounding box center [1070, 154] width 235 height 154
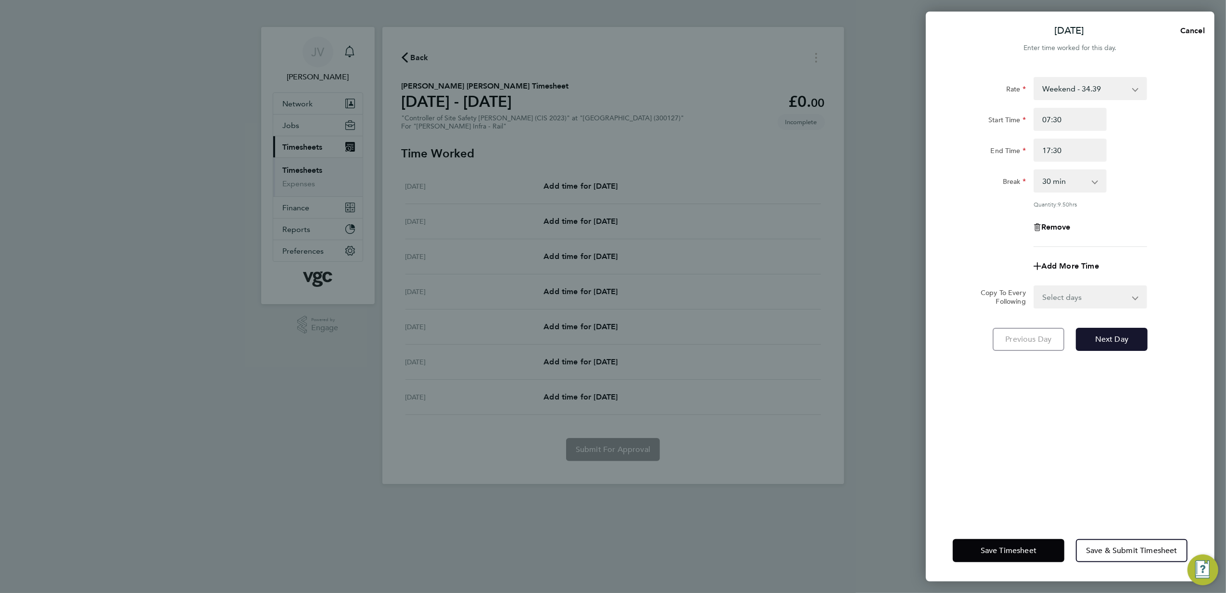
click at [1113, 338] on span "Next Day" at bounding box center [1111, 339] width 33 height 10
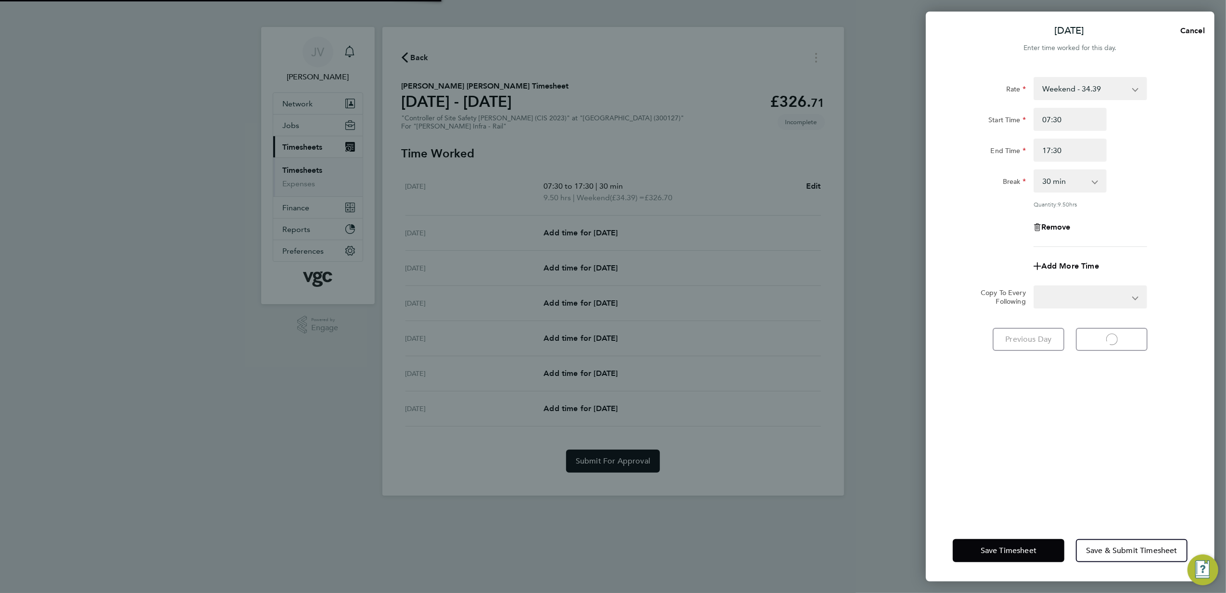
select select "30"
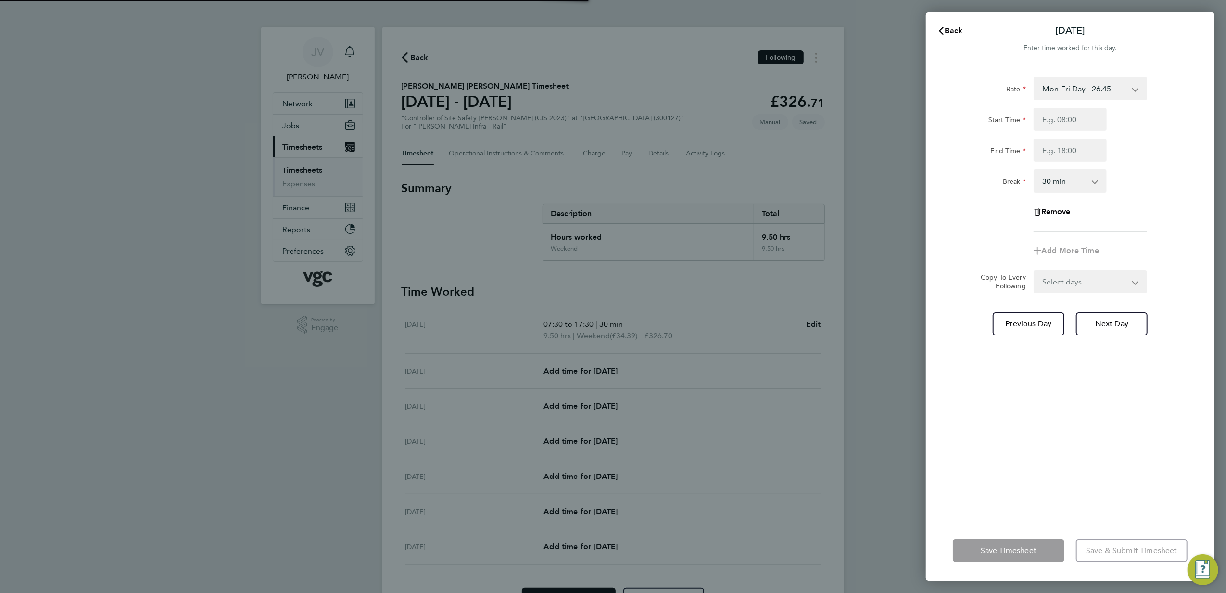
click at [1113, 339] on div "Rate Mon-Fri Day - 26.45 LODGE - 48.30 Weekend - 34.39 Xmas / [GEOGRAPHIC_DATA]…" at bounding box center [1070, 292] width 289 height 454
click at [1112, 332] on button "Next Day" at bounding box center [1112, 323] width 72 height 23
select select "30"
click at [1086, 76] on div "Rate Mon-Fri Day - 26.45 LODGE - 48.30 Weekend - 34.39 Xmas / [GEOGRAPHIC_DATA]…" at bounding box center [1070, 292] width 289 height 454
click at [1067, 126] on input "Start Time" at bounding box center [1070, 119] width 73 height 23
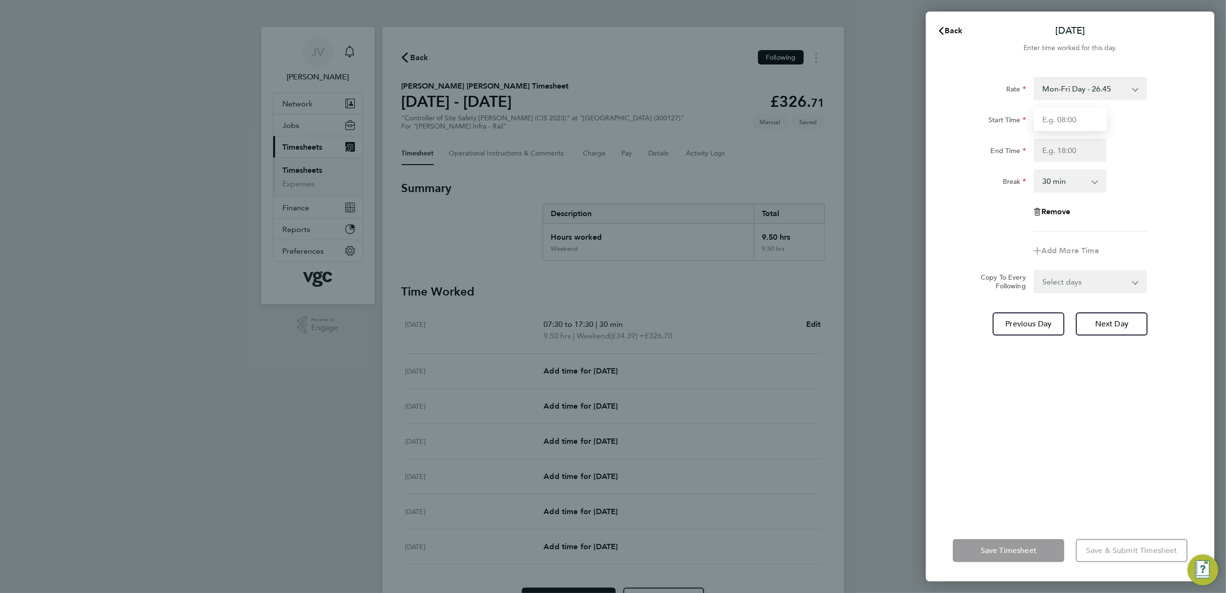
type input "07:30"
type input "17:30"
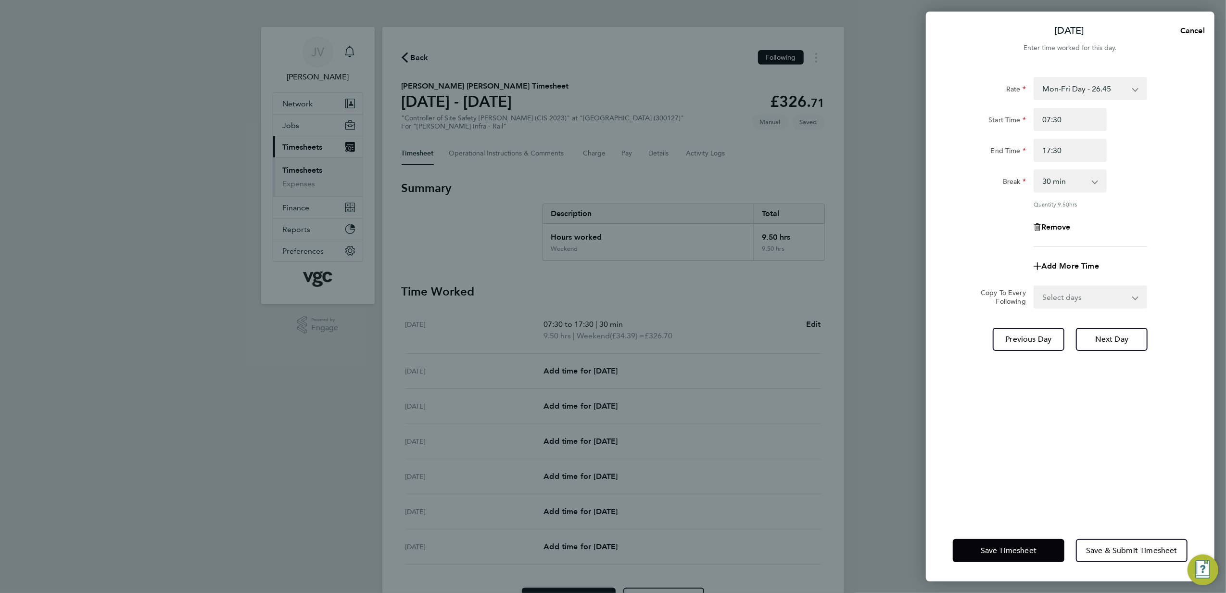
drag, startPoint x: 1113, startPoint y: 169, endPoint x: 1095, endPoint y: 276, distance: 107.8
click at [1114, 170] on div "Break 0 min 15 min 30 min 45 min 60 min 75 min 90 min" at bounding box center [1070, 180] width 242 height 23
click at [1094, 301] on select "Select days Day [DATE] [DATE] [DATE] [DATE]" at bounding box center [1085, 296] width 101 height 21
select select "DAY"
click at [1035, 286] on select "Select days Day [DATE] [DATE] [DATE] [DATE]" at bounding box center [1085, 296] width 101 height 21
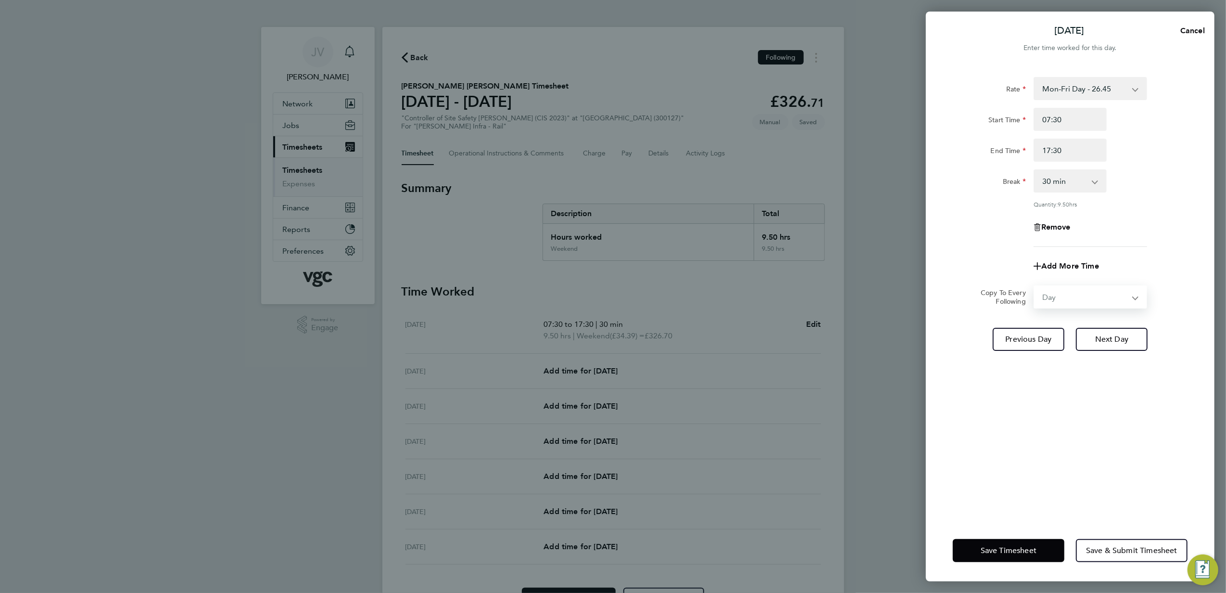
select select "[DATE]"
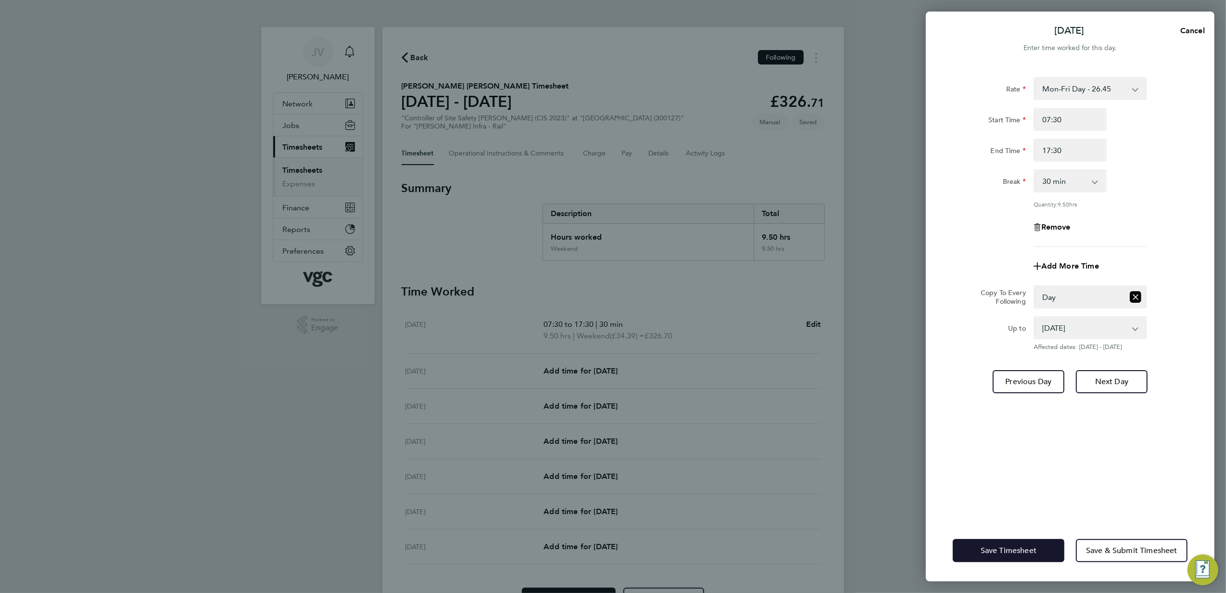
click at [1009, 550] on span "Save Timesheet" at bounding box center [1009, 551] width 56 height 10
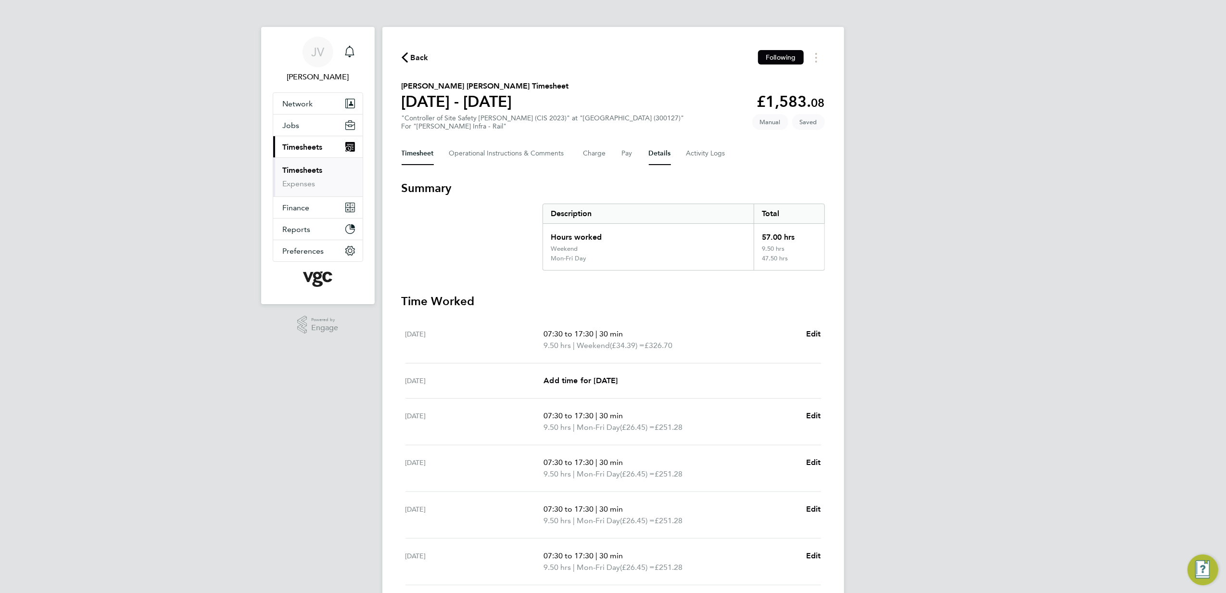
click at [649, 161] on div "Timesheet Operational Instructions & Comments Charge Pay Details Activity Logs" at bounding box center [613, 153] width 423 height 23
click at [655, 160] on button "Details" at bounding box center [660, 153] width 22 height 23
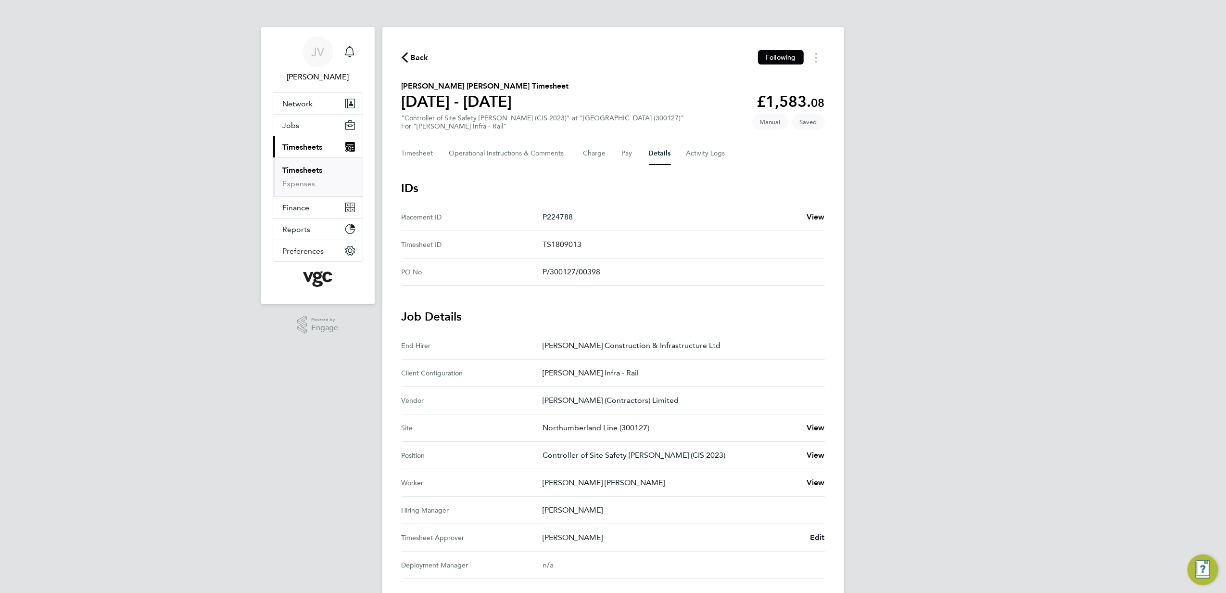
click at [820, 539] on span "Edit" at bounding box center [817, 537] width 15 height 9
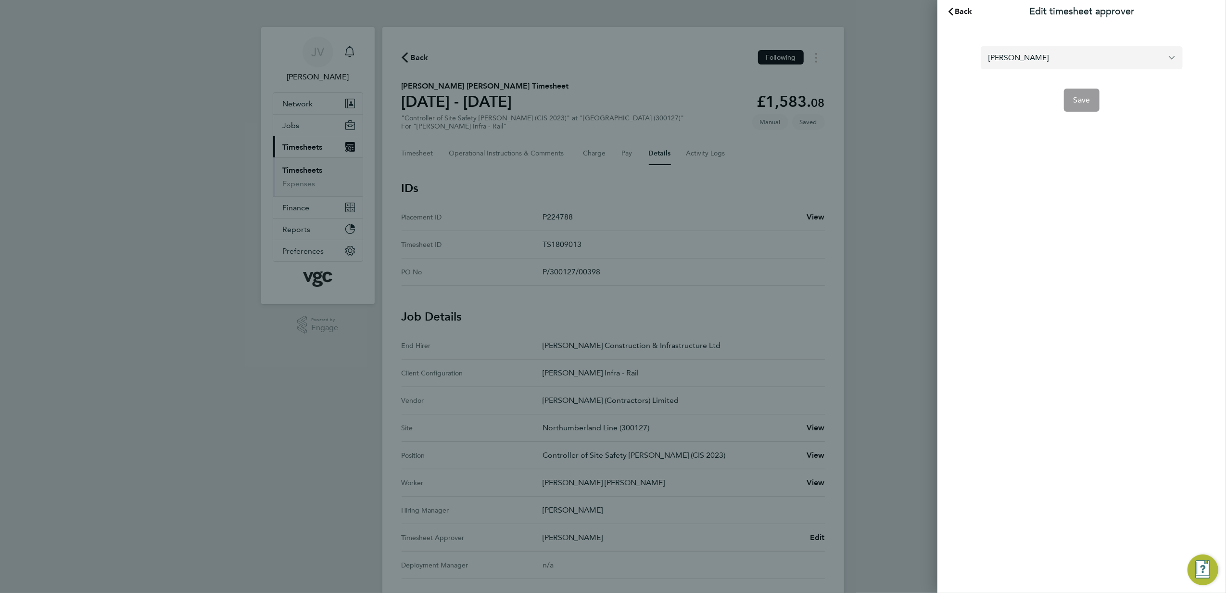
click at [1065, 47] on input "[PERSON_NAME]" at bounding box center [1082, 57] width 202 height 23
click at [1063, 81] on li "[PERSON_NAME]" at bounding box center [1082, 81] width 202 height 24
type input "[PERSON_NAME]"
click at [1090, 103] on button "Save" at bounding box center [1082, 100] width 36 height 23
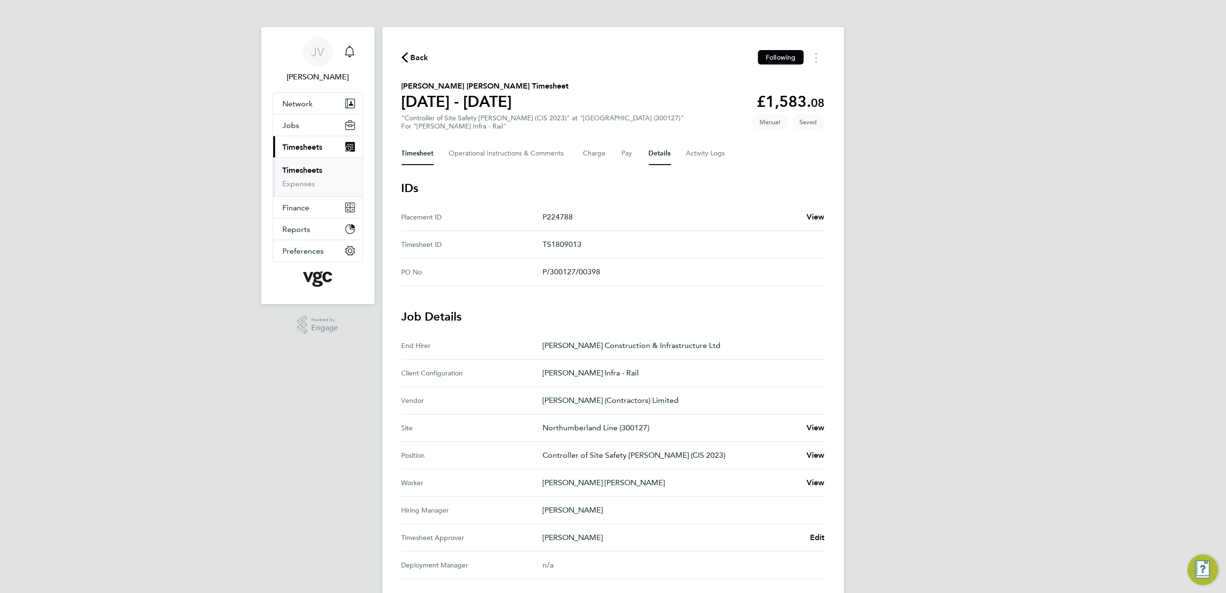
click at [415, 149] on button "Timesheet" at bounding box center [418, 153] width 32 height 23
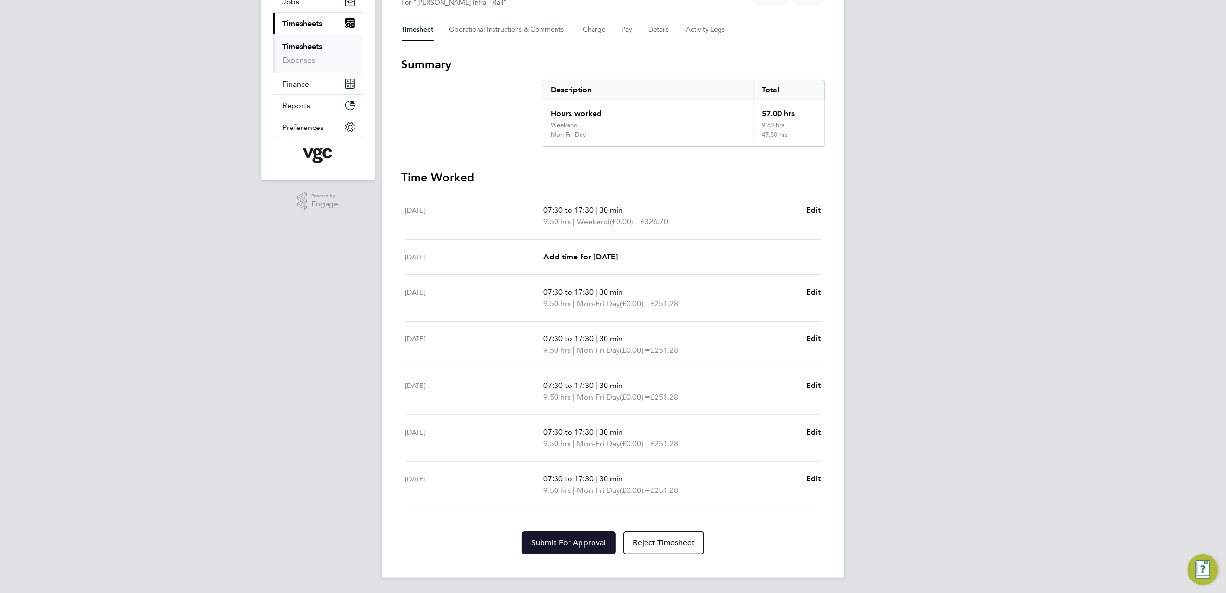
click at [566, 538] on button "Submit For Approval" at bounding box center [569, 542] width 94 height 23
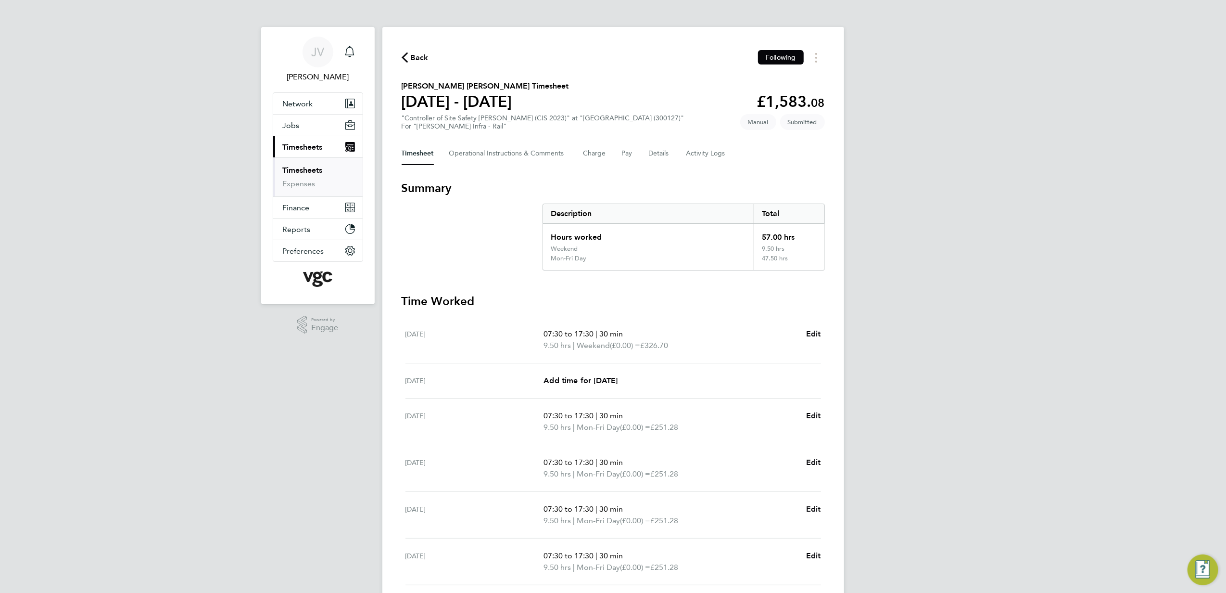
click at [415, 54] on span "Back" at bounding box center [420, 58] width 18 height 12
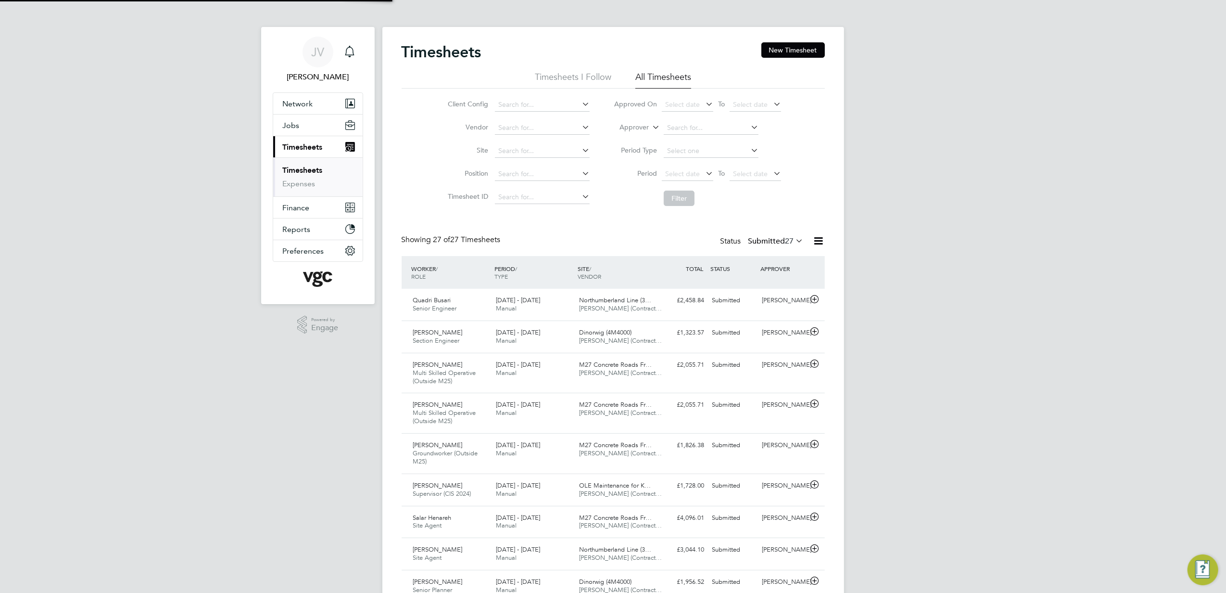
scroll to position [5, 5]
click at [803, 48] on button "New Timesheet" at bounding box center [794, 49] width 64 height 15
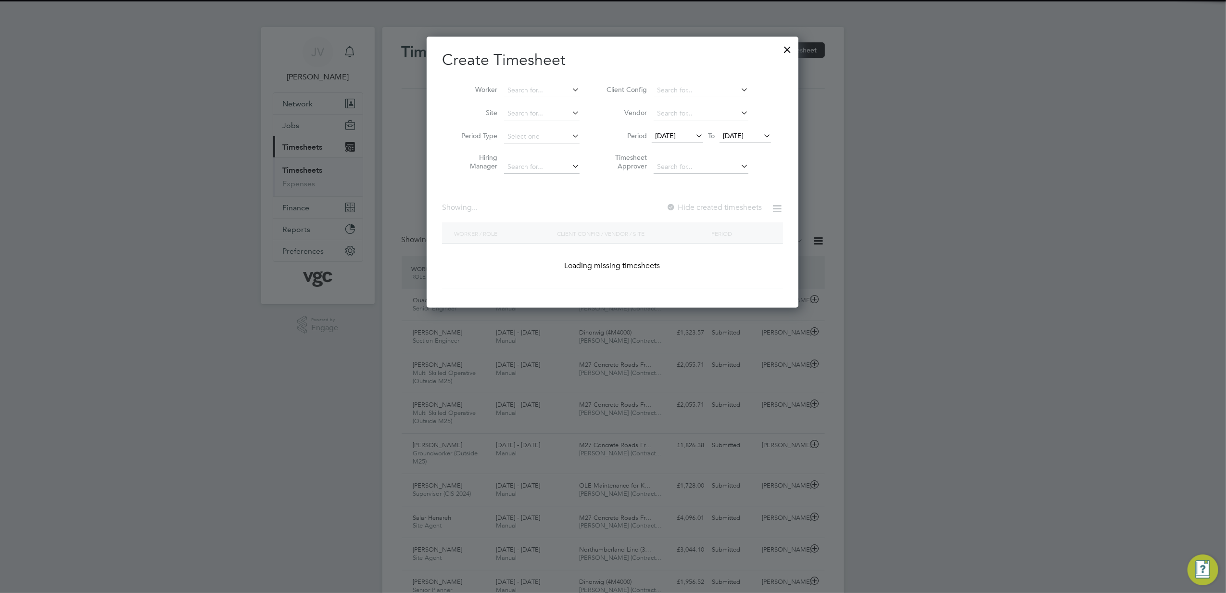
click at [661, 142] on span "[DATE]" at bounding box center [677, 136] width 51 height 13
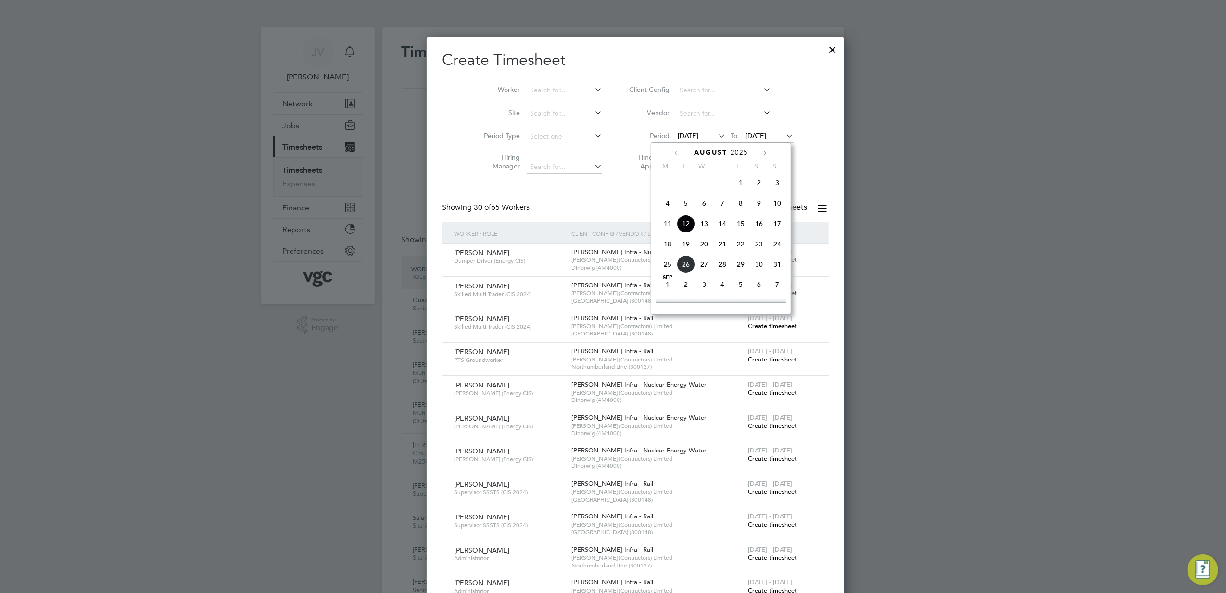
click at [754, 223] on span "16" at bounding box center [759, 224] width 18 height 18
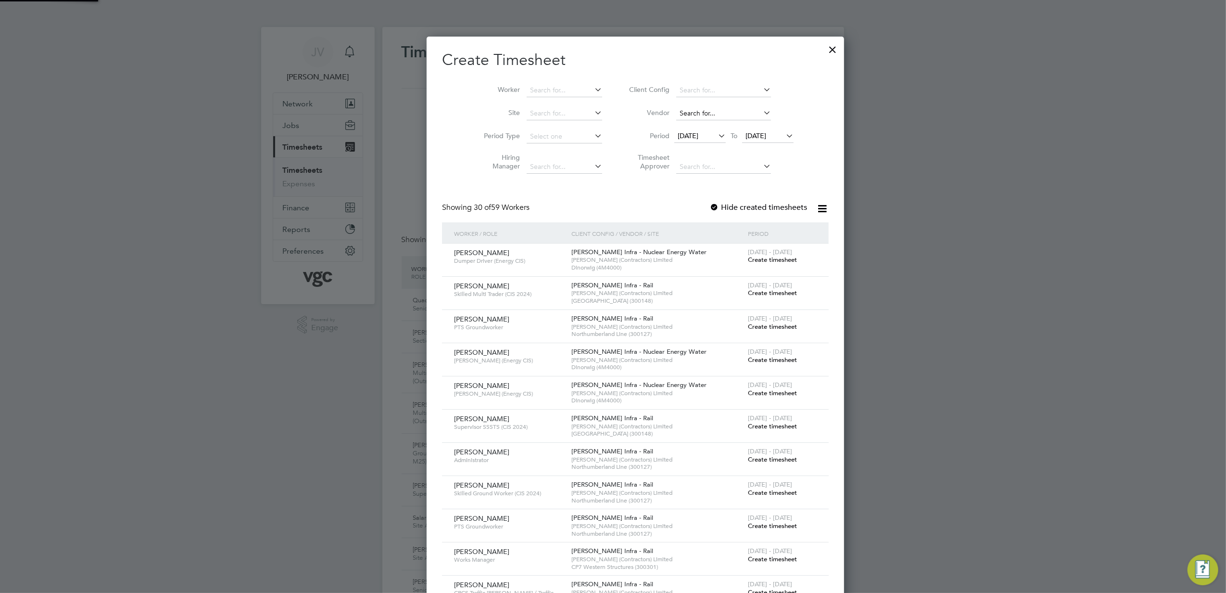
drag, startPoint x: 734, startPoint y: 107, endPoint x: 747, endPoint y: 137, distance: 32.3
click at [735, 109] on input at bounding box center [723, 113] width 95 height 13
click at [747, 137] on span "[DATE]" at bounding box center [756, 135] width 21 height 9
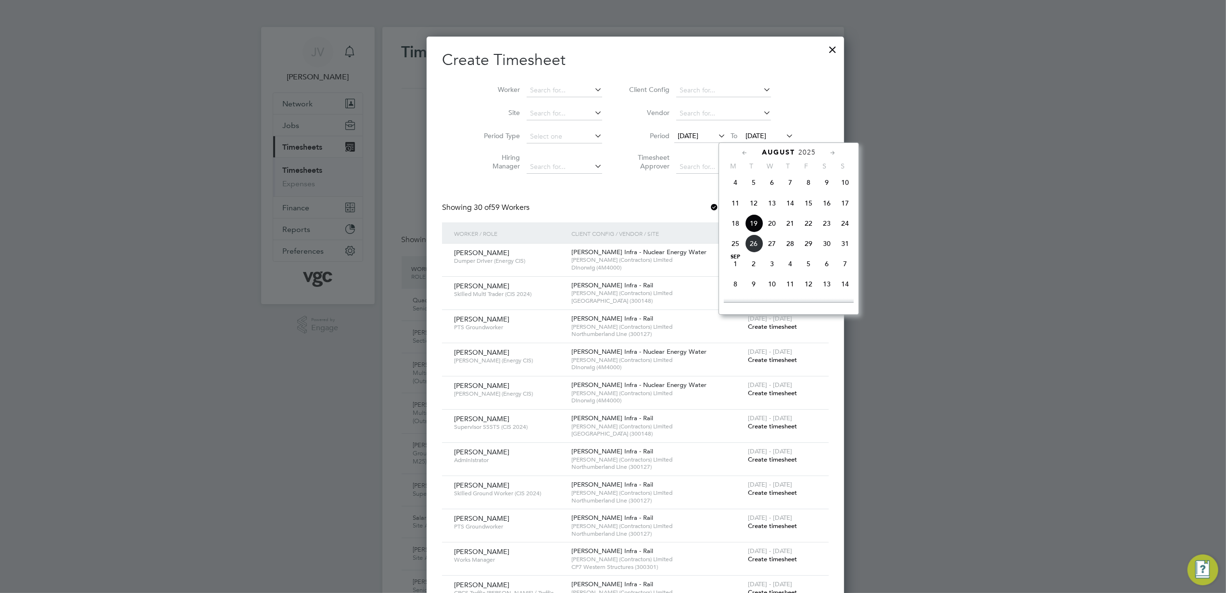
click at [809, 224] on span "22" at bounding box center [809, 223] width 18 height 18
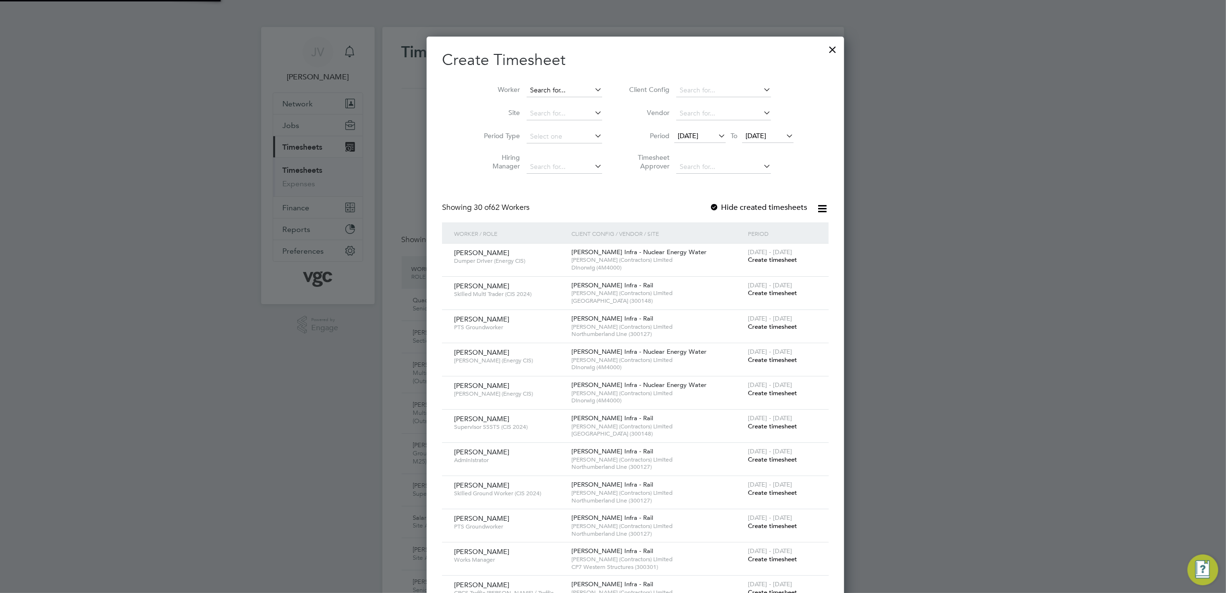
click at [527, 89] on input at bounding box center [565, 90] width 76 height 13
paste input "[PERSON_NAME]"
type input "[PERSON_NAME]"
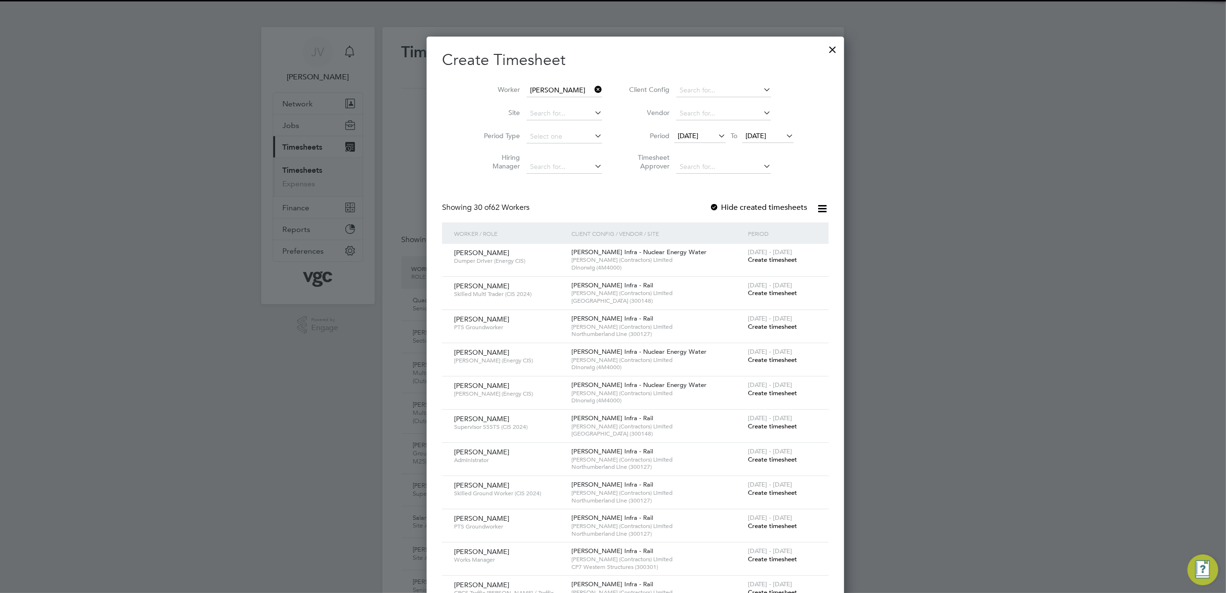
click at [565, 99] on b "[PERSON_NAME]" at bounding box center [593, 103] width 56 height 8
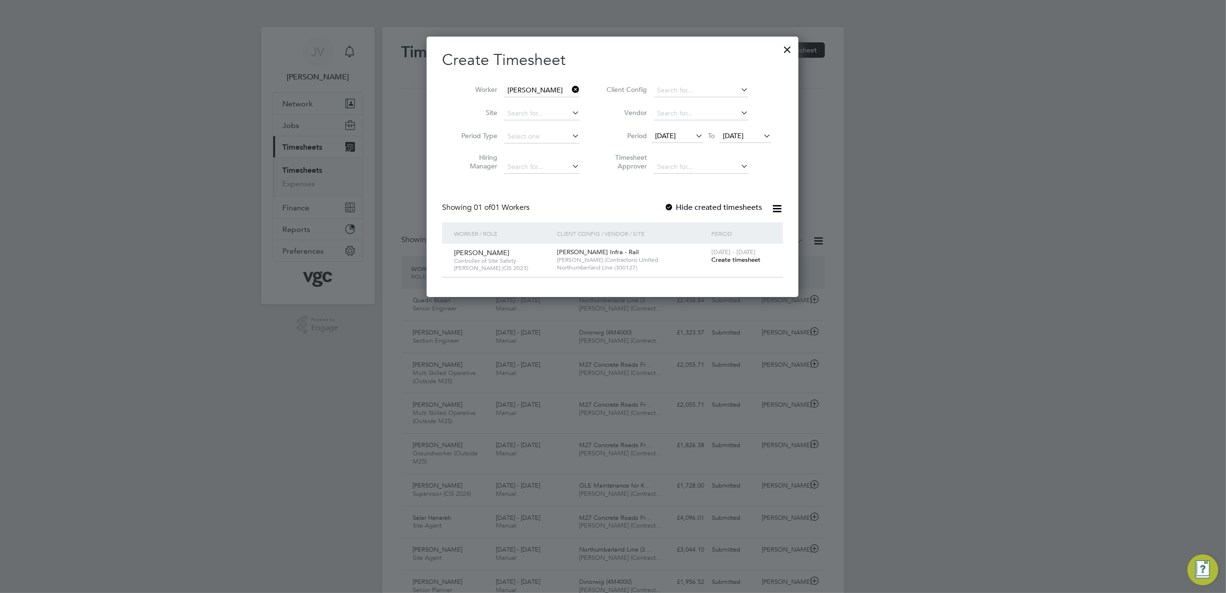
click at [732, 257] on span "Create timesheet" at bounding box center [736, 259] width 49 height 8
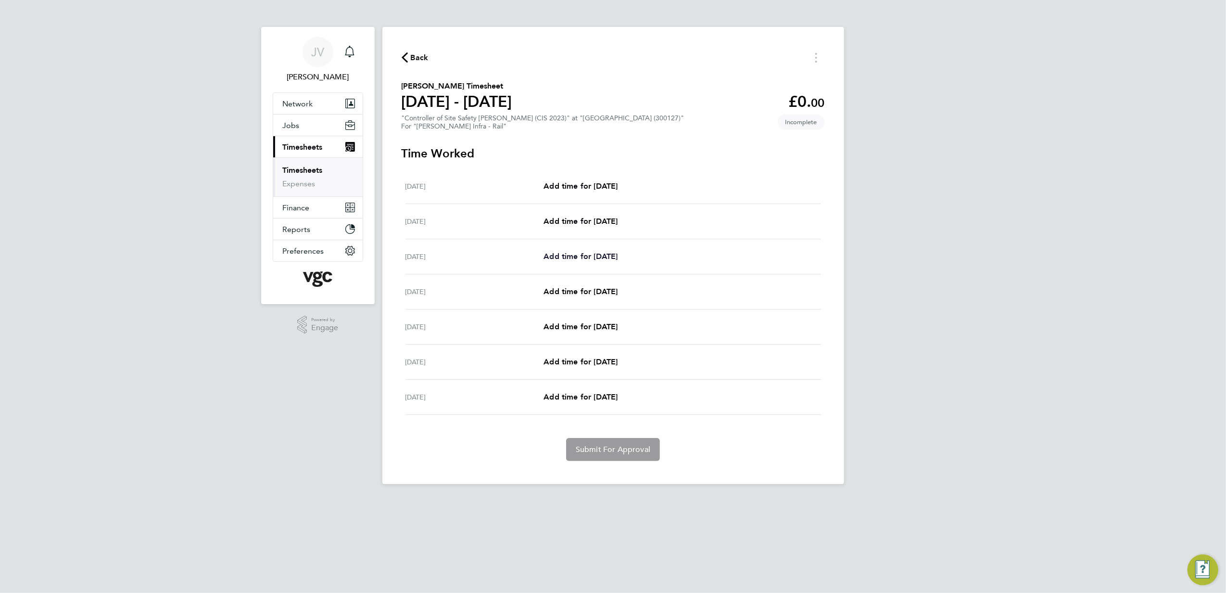
click at [587, 260] on span "Add time for [DATE]" at bounding box center [581, 256] width 74 height 9
select select "30"
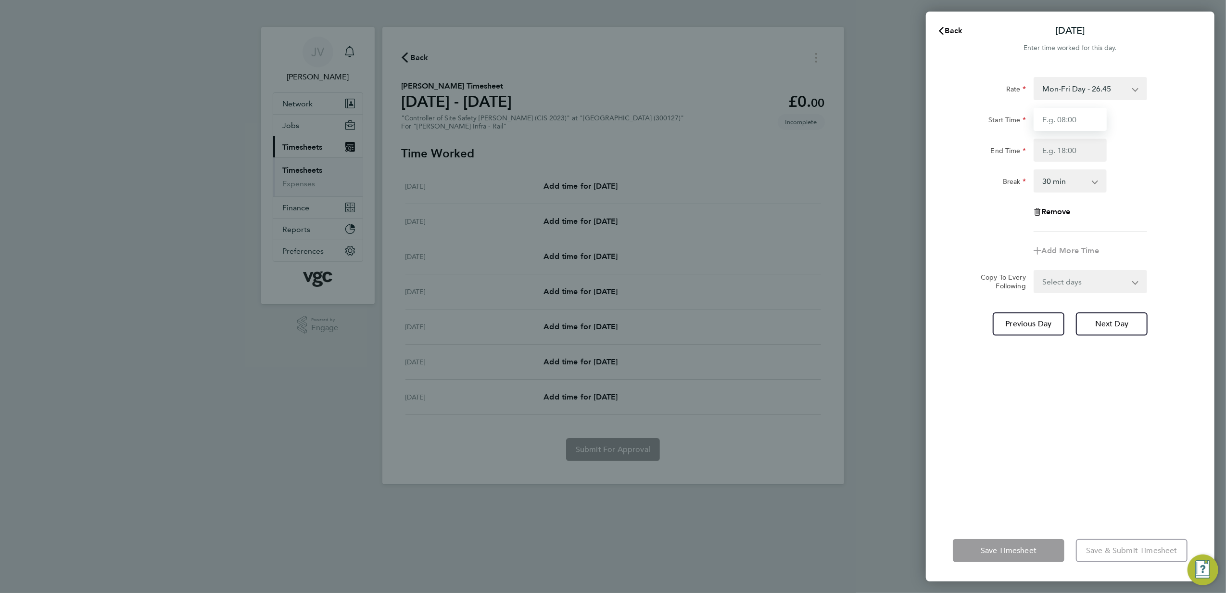
click at [1054, 123] on input "Start Time" at bounding box center [1070, 119] width 73 height 23
type input "07:30"
type input "17:30"
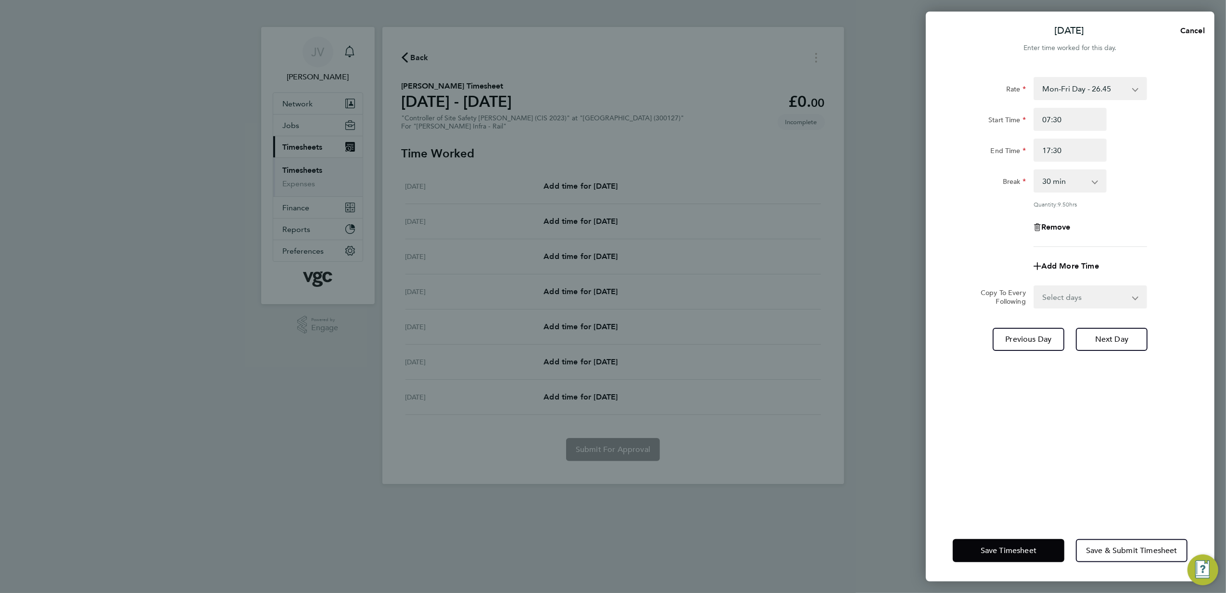
click at [1087, 302] on select "Select days Day [DATE] [DATE] [DATE] [DATE]" at bounding box center [1085, 296] width 101 height 21
select select "DAY"
click at [1035, 286] on select "Select days Day [DATE] [DATE] [DATE] [DATE]" at bounding box center [1085, 296] width 101 height 21
select select "[DATE]"
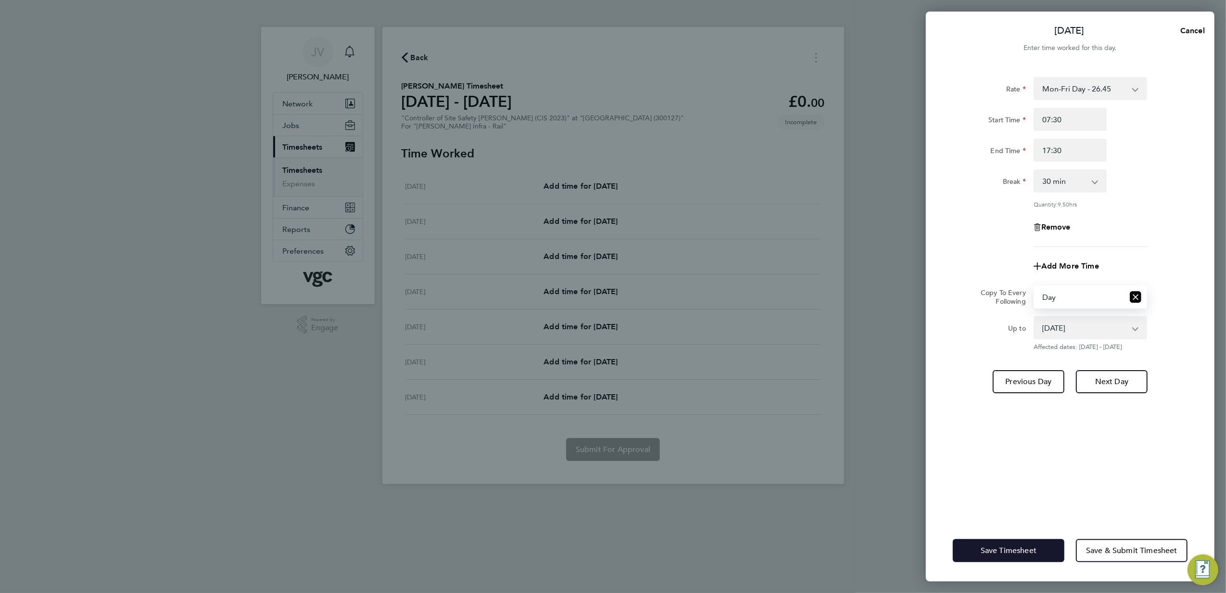
click at [1022, 548] on span "Save Timesheet" at bounding box center [1009, 551] width 56 height 10
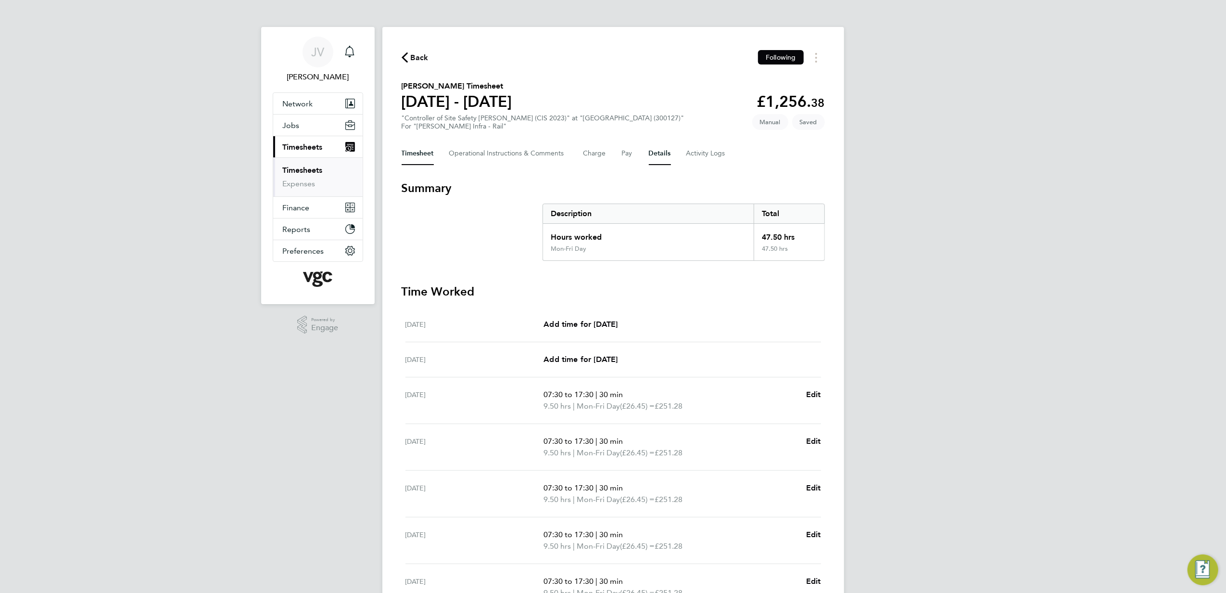
click at [653, 153] on button "Details" at bounding box center [660, 153] width 22 height 23
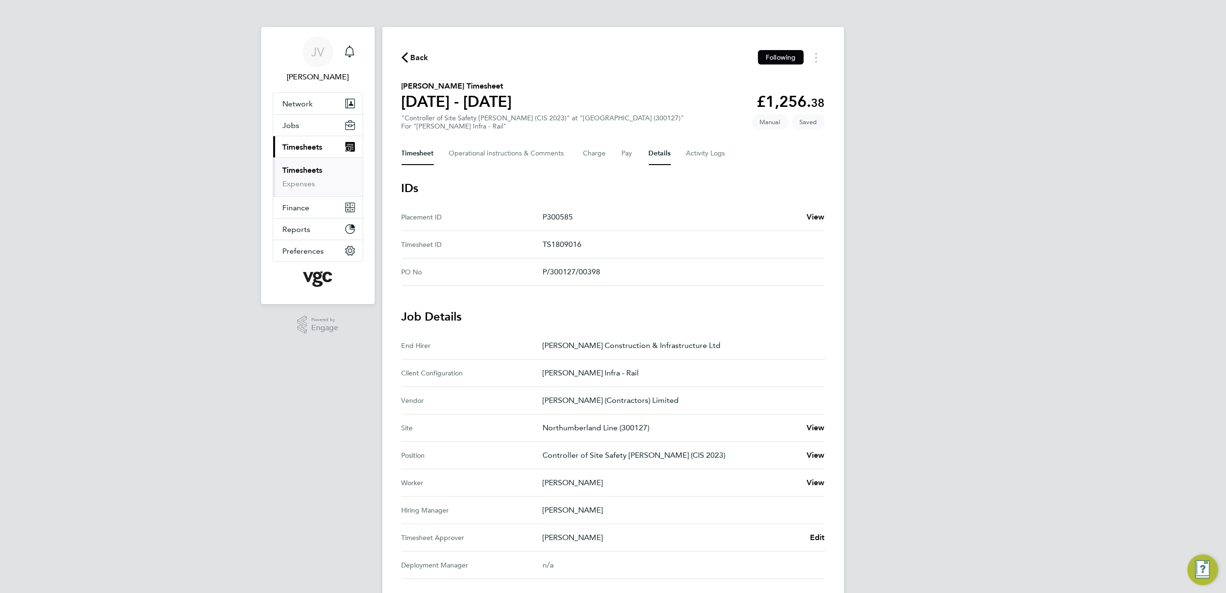
click at [424, 154] on button "Timesheet" at bounding box center [418, 153] width 32 height 23
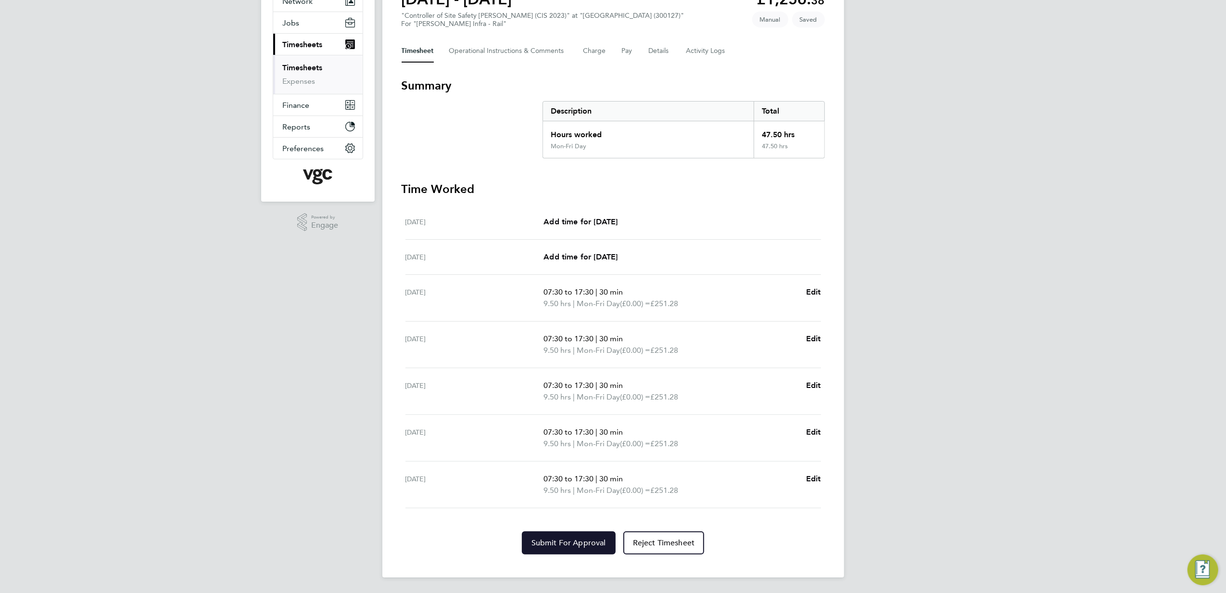
click at [595, 543] on span "Submit For Approval" at bounding box center [569, 543] width 75 height 10
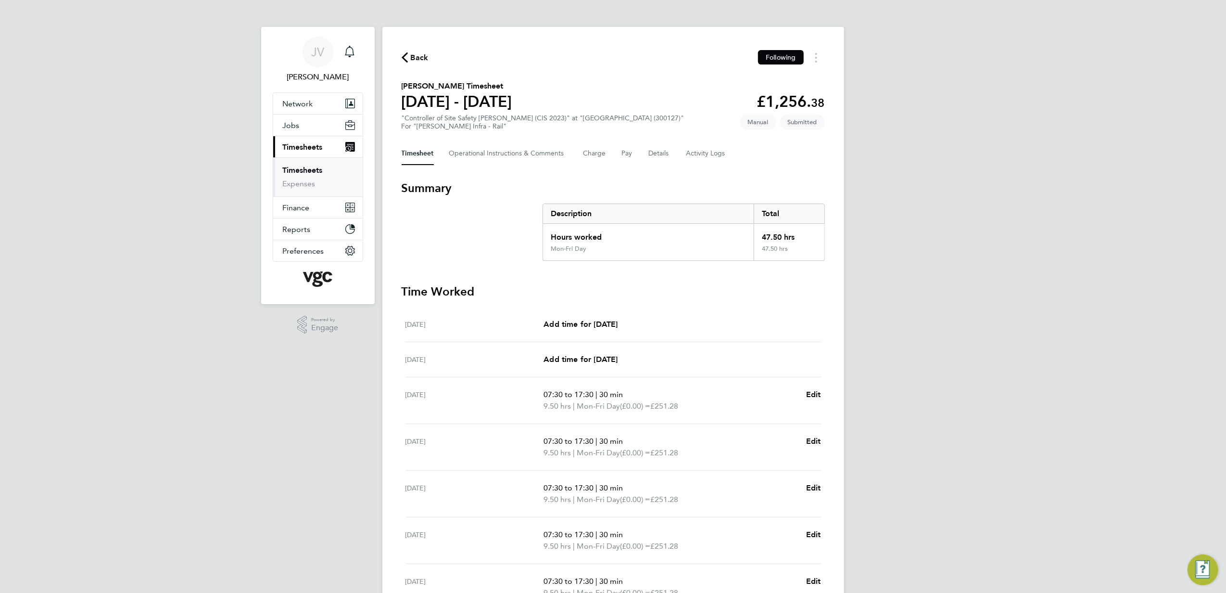
click at [406, 60] on icon "button" at bounding box center [405, 57] width 6 height 10
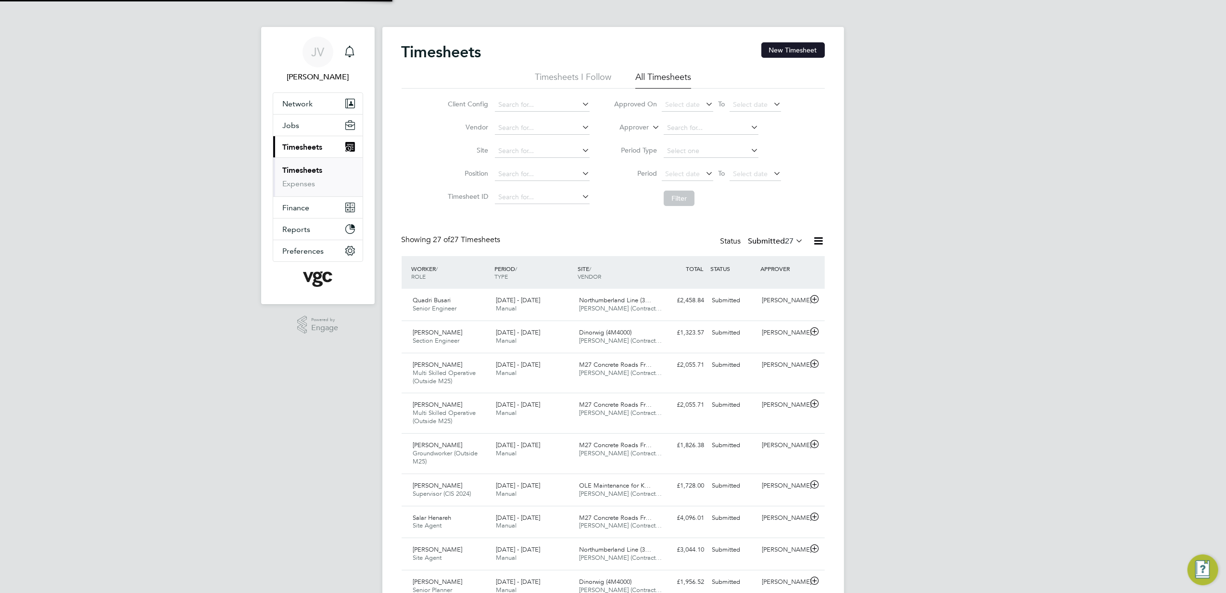
click at [784, 54] on button "New Timesheet" at bounding box center [794, 49] width 64 height 15
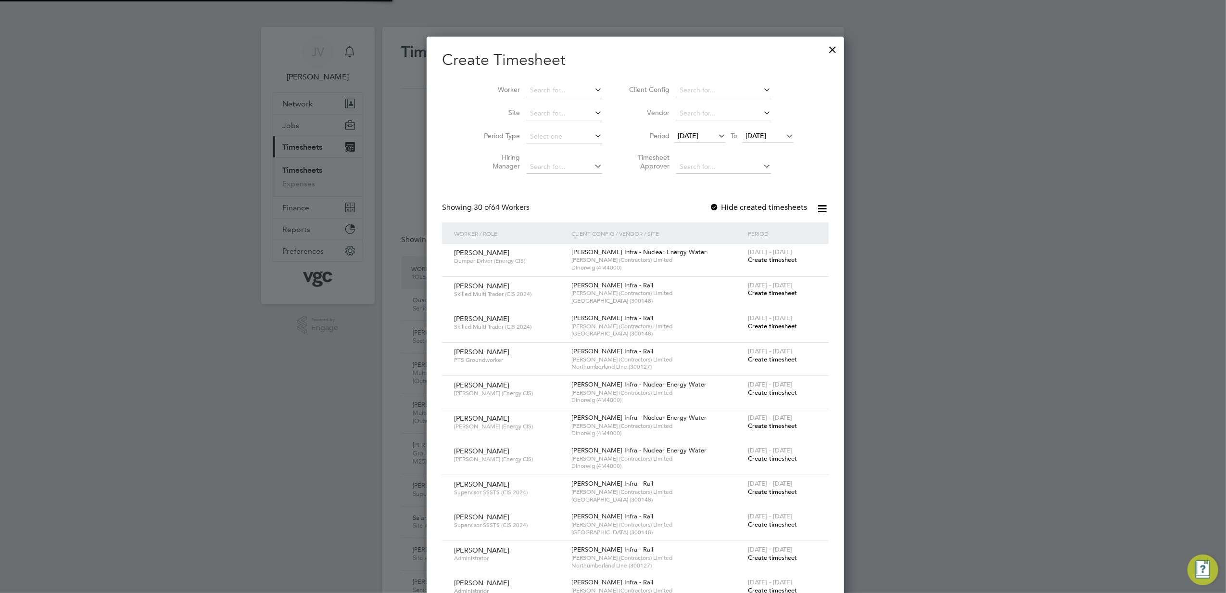
click at [690, 131] on span "[DATE]" at bounding box center [688, 135] width 21 height 9
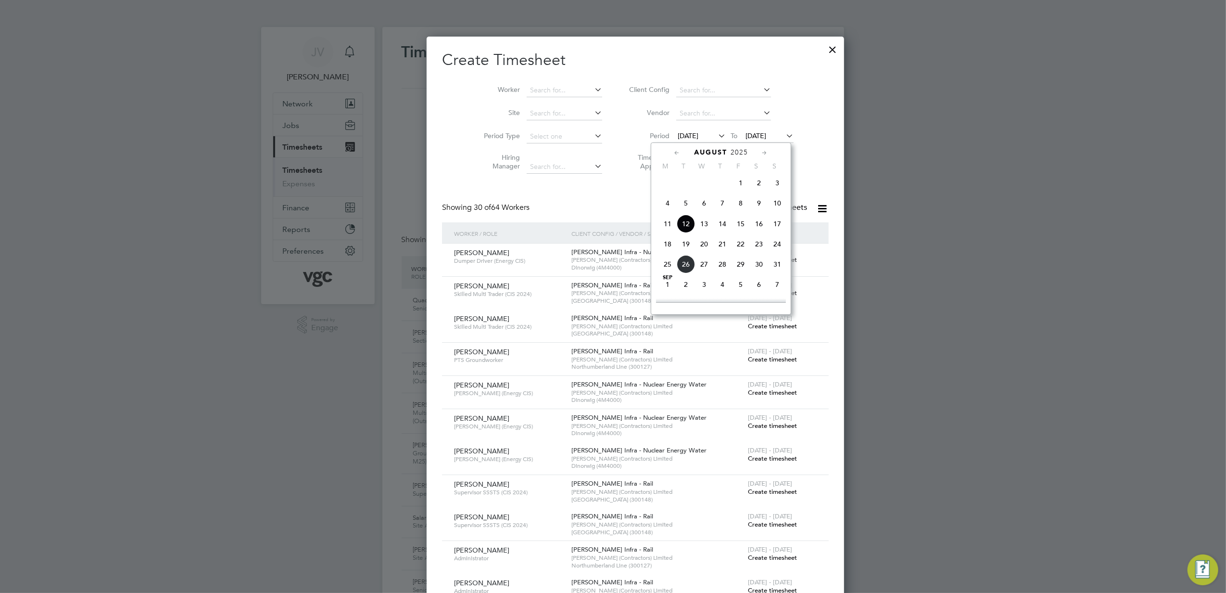
click at [760, 226] on span "16" at bounding box center [759, 224] width 18 height 18
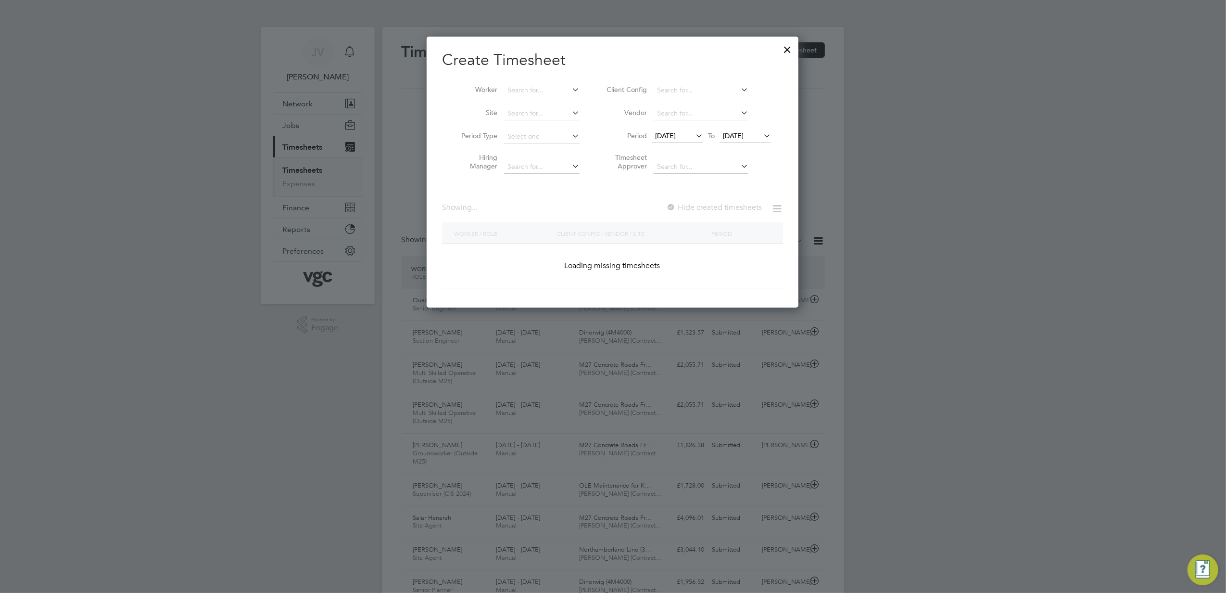
click at [753, 126] on li "Period [DATE] To [DATE]" at bounding box center [687, 136] width 191 height 23
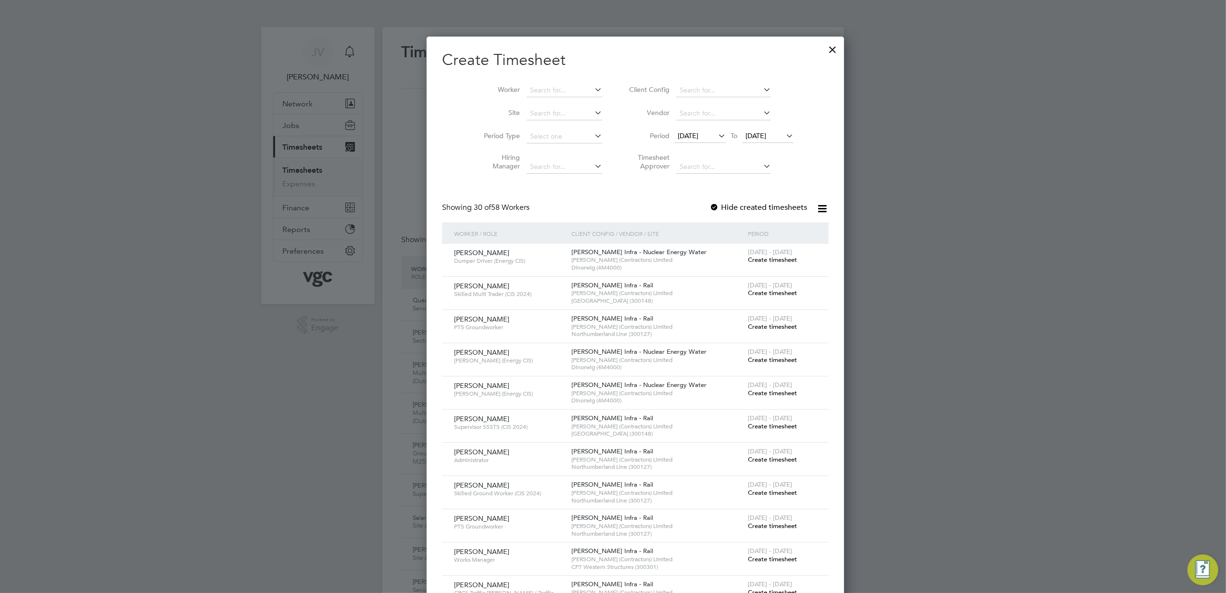
click at [752, 138] on span "[DATE]" at bounding box center [756, 135] width 21 height 9
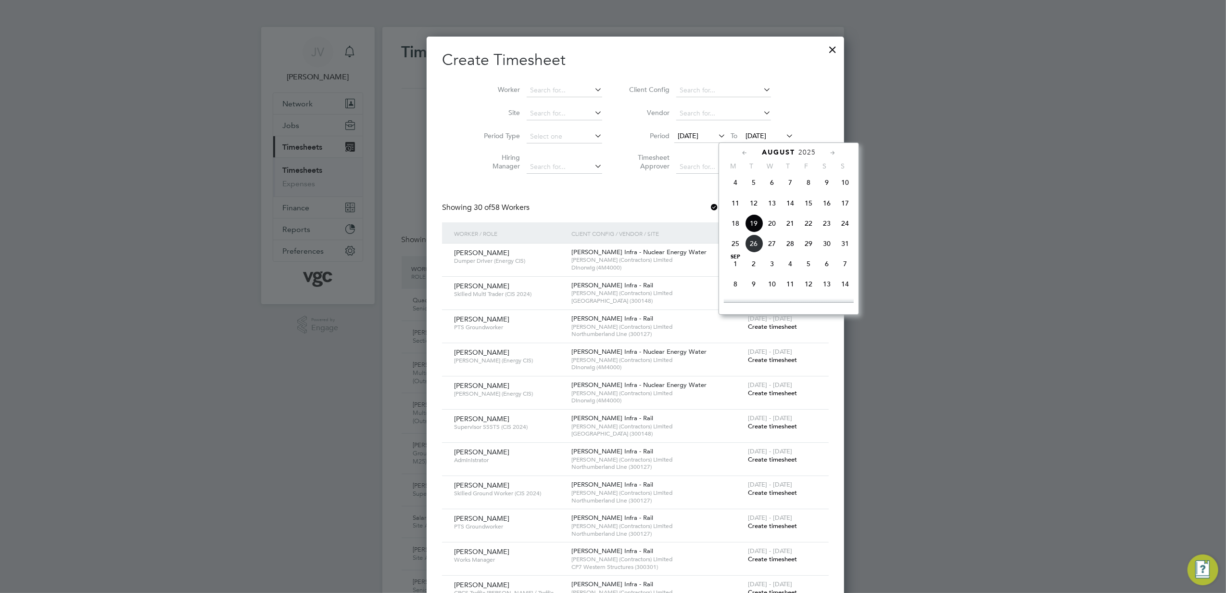
click at [809, 223] on span "22" at bounding box center [809, 223] width 18 height 18
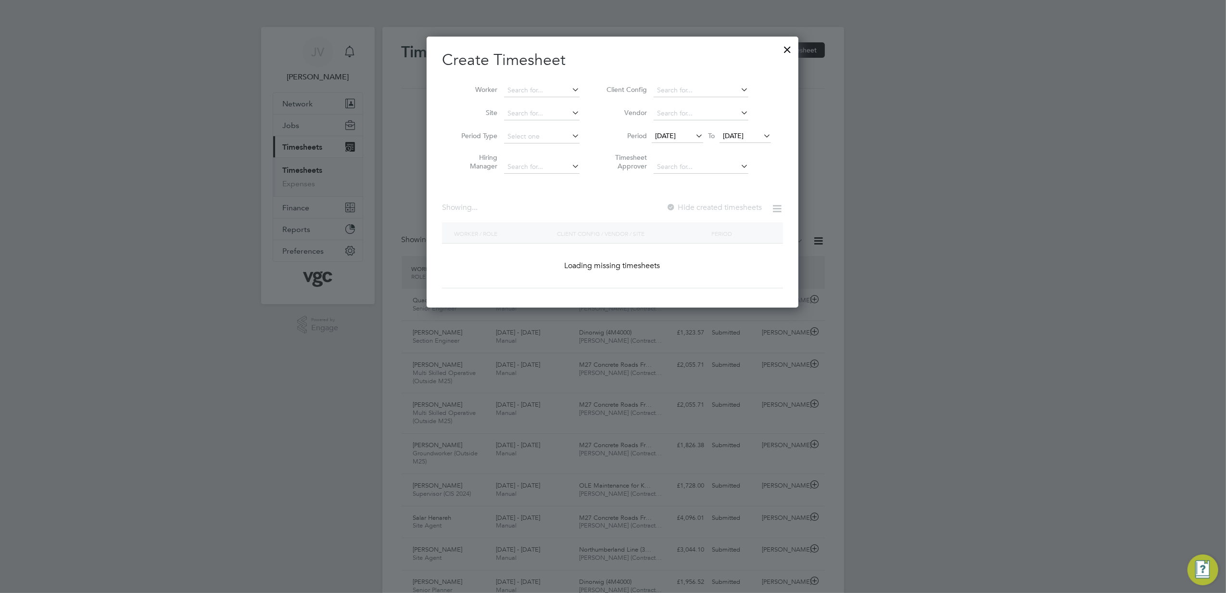
click at [525, 81] on li "Worker" at bounding box center [517, 90] width 150 height 23
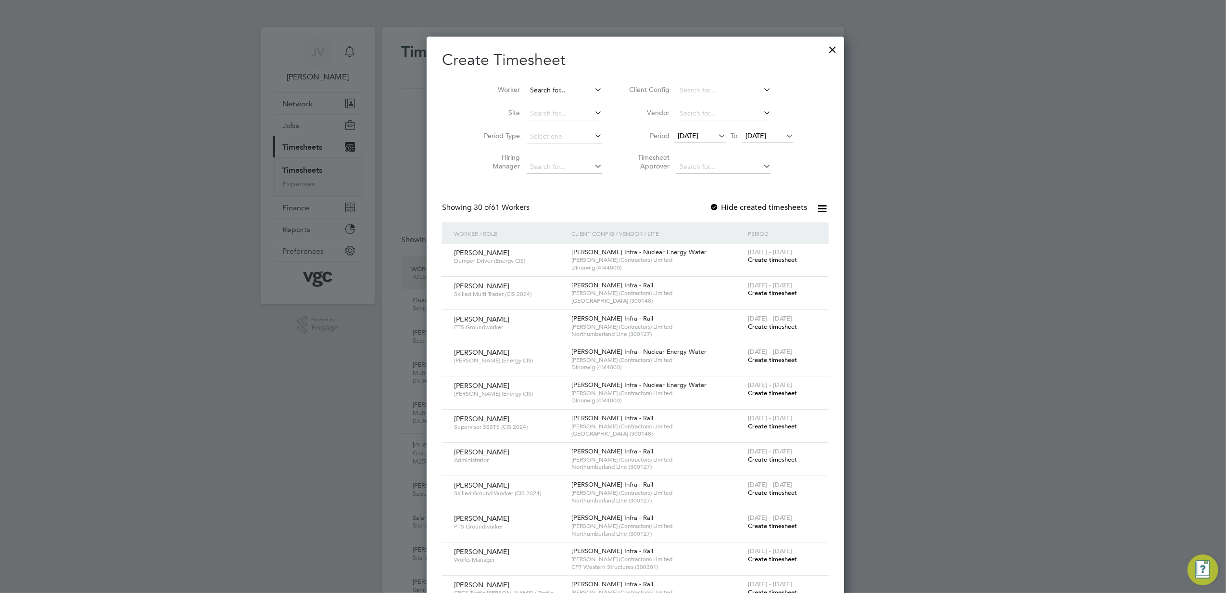
click at [527, 88] on input at bounding box center [565, 90] width 76 height 13
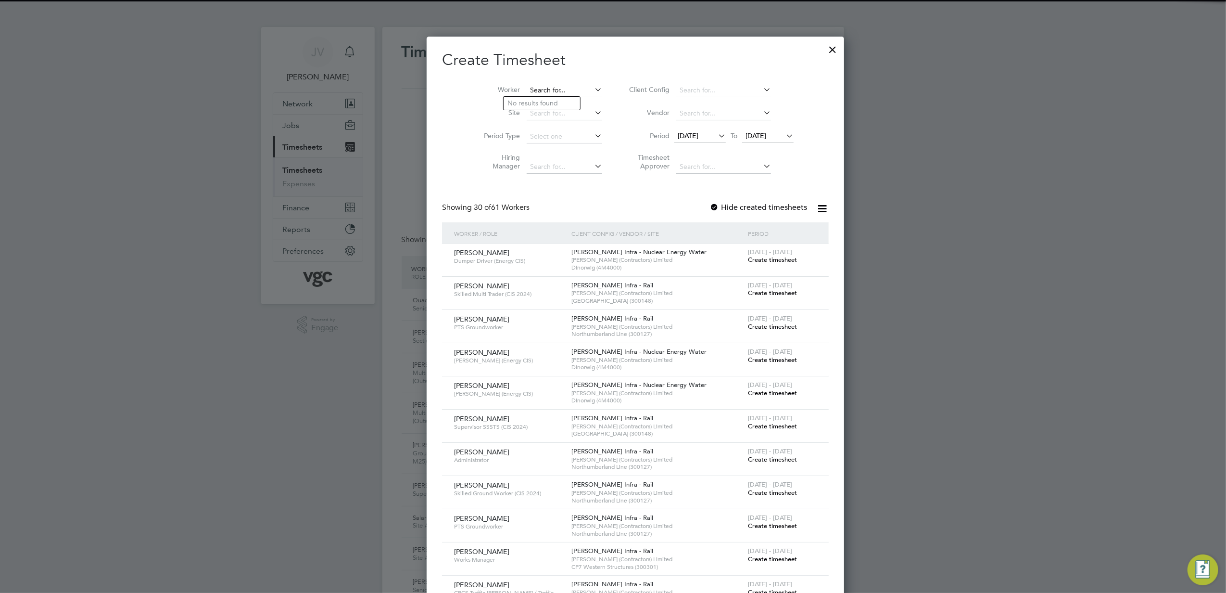
paste input "[PERSON_NAME]"
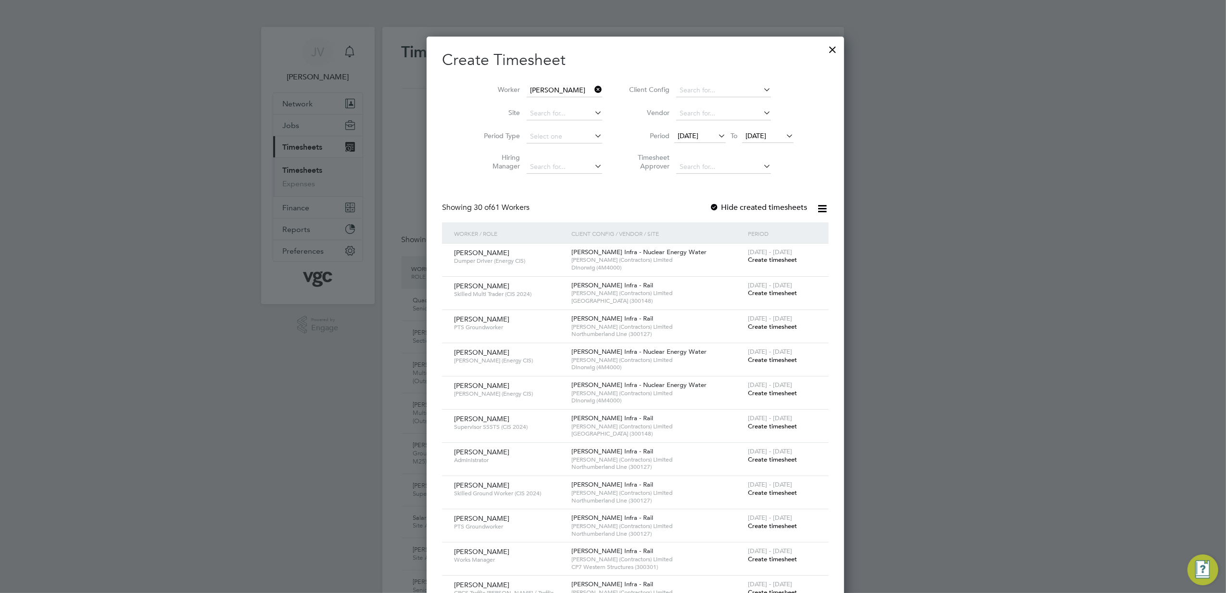
click at [556, 102] on li "[PERSON_NAME] Mapl [PERSON_NAME]" at bounding box center [554, 103] width 101 height 13
type input "[PERSON_NAME]"
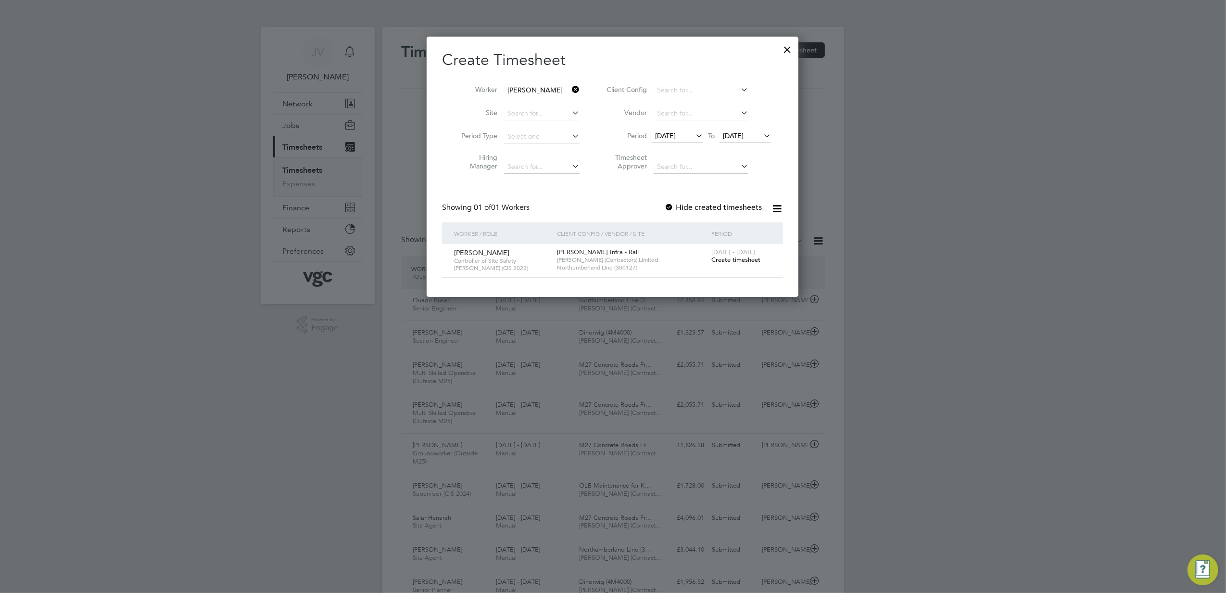
click at [736, 259] on span "Create timesheet" at bounding box center [736, 259] width 49 height 8
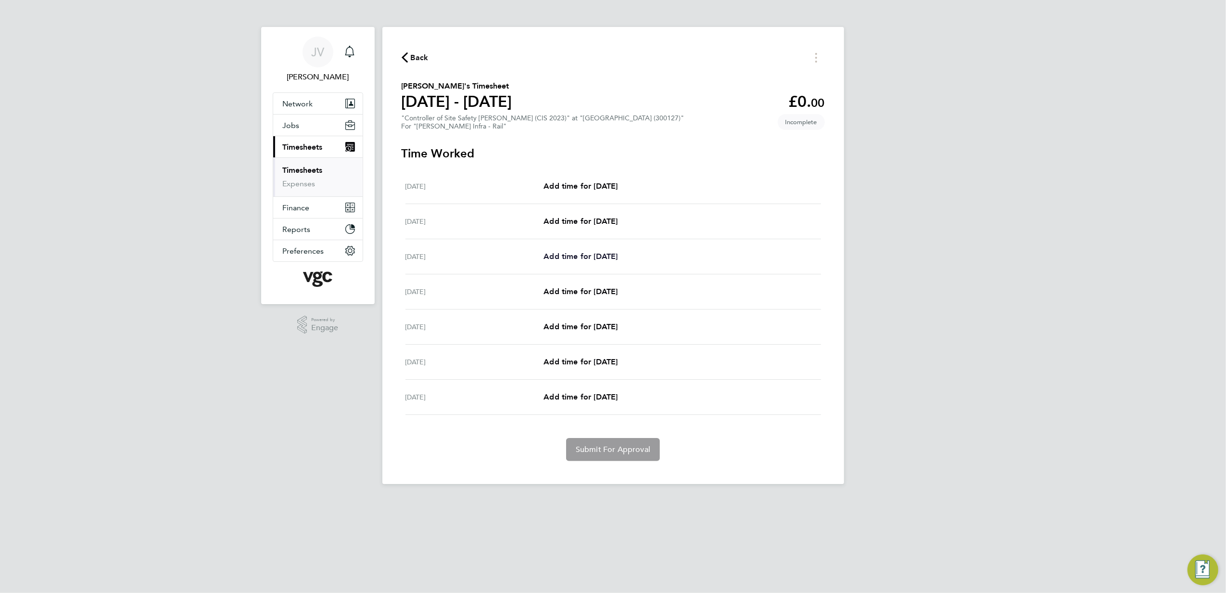
click at [582, 254] on span "Add time for [DATE]" at bounding box center [581, 256] width 74 height 9
select select "30"
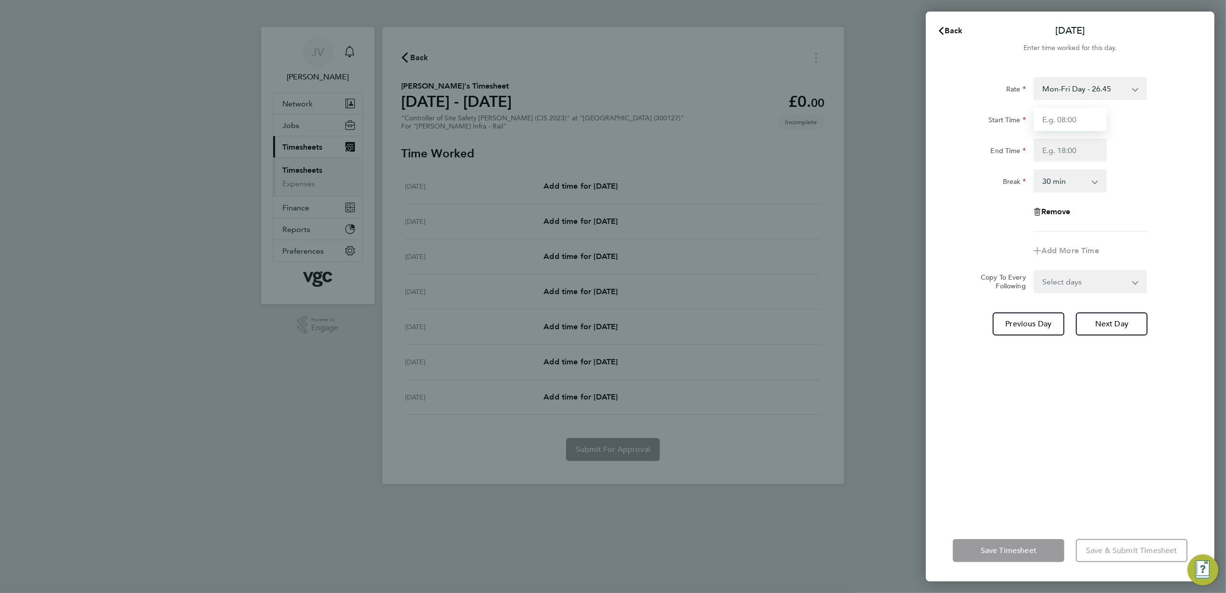
drag, startPoint x: 1042, startPoint y: 114, endPoint x: 1050, endPoint y: 124, distance: 12.0
click at [1042, 114] on input "Start Time" at bounding box center [1070, 119] width 73 height 23
type input "07:30"
type input "17:30"
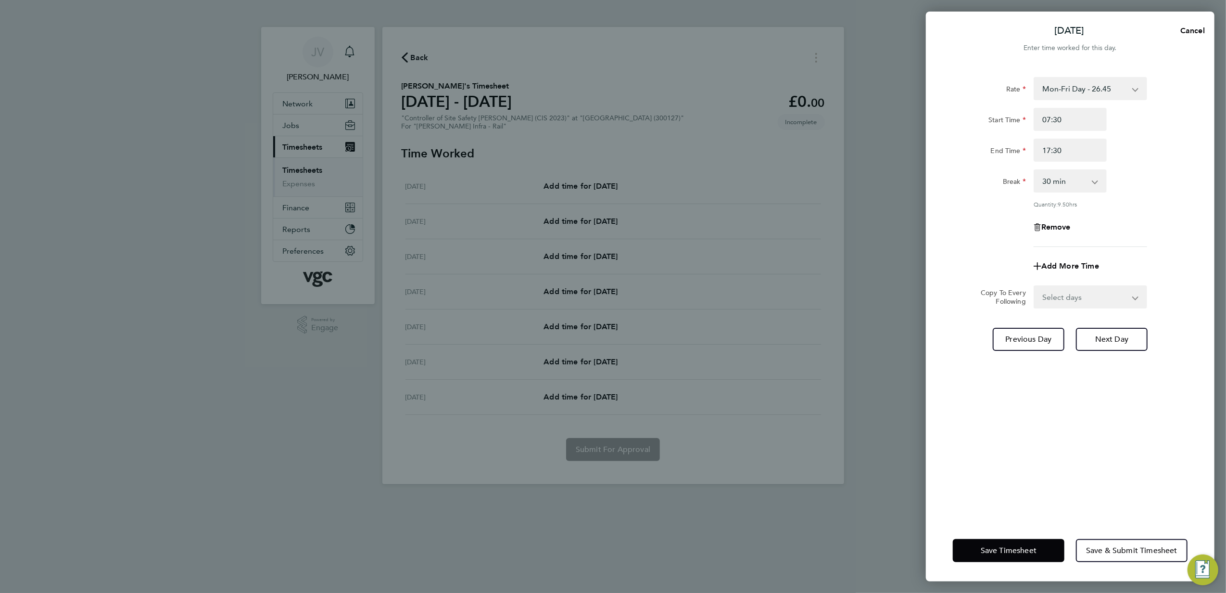
drag, startPoint x: 1097, startPoint y: 299, endPoint x: 1095, endPoint y: 306, distance: 7.9
click at [1097, 299] on select "Select days Day [DATE] [DATE] [DATE] [DATE]" at bounding box center [1085, 296] width 101 height 21
select select "DAY"
click at [1035, 286] on select "Select days Day [DATE] [DATE] [DATE] [DATE]" at bounding box center [1085, 296] width 101 height 21
select select "[DATE]"
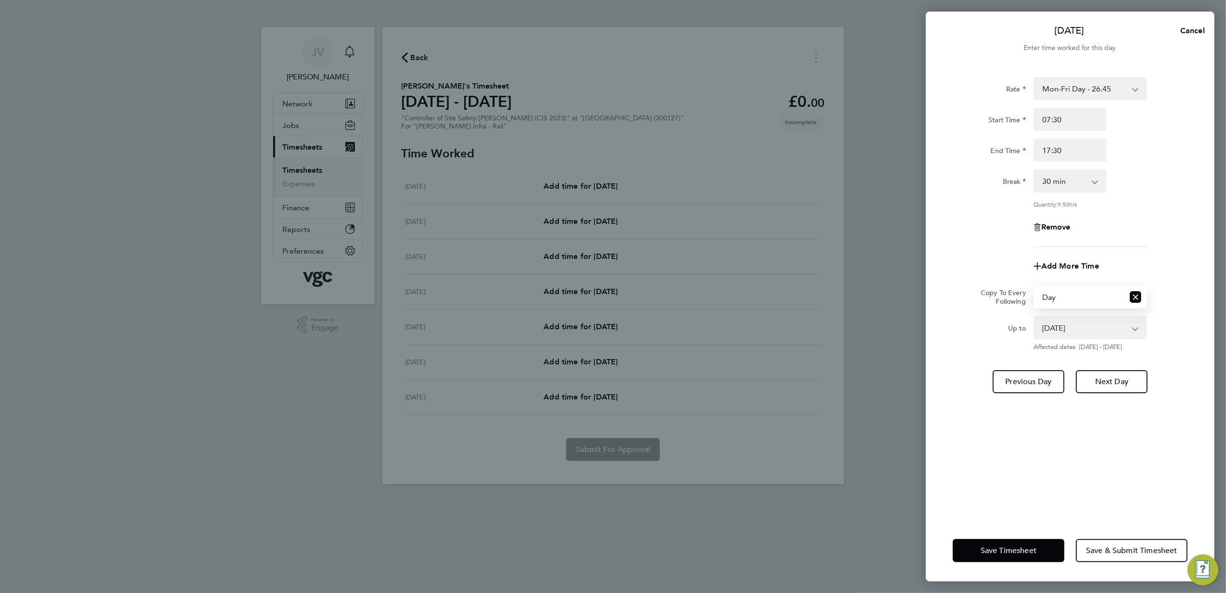
click at [1006, 535] on div "Save Timesheet Save & Submit Timesheet" at bounding box center [1070, 551] width 289 height 62
click at [990, 544] on button "Save Timesheet" at bounding box center [1009, 550] width 112 height 23
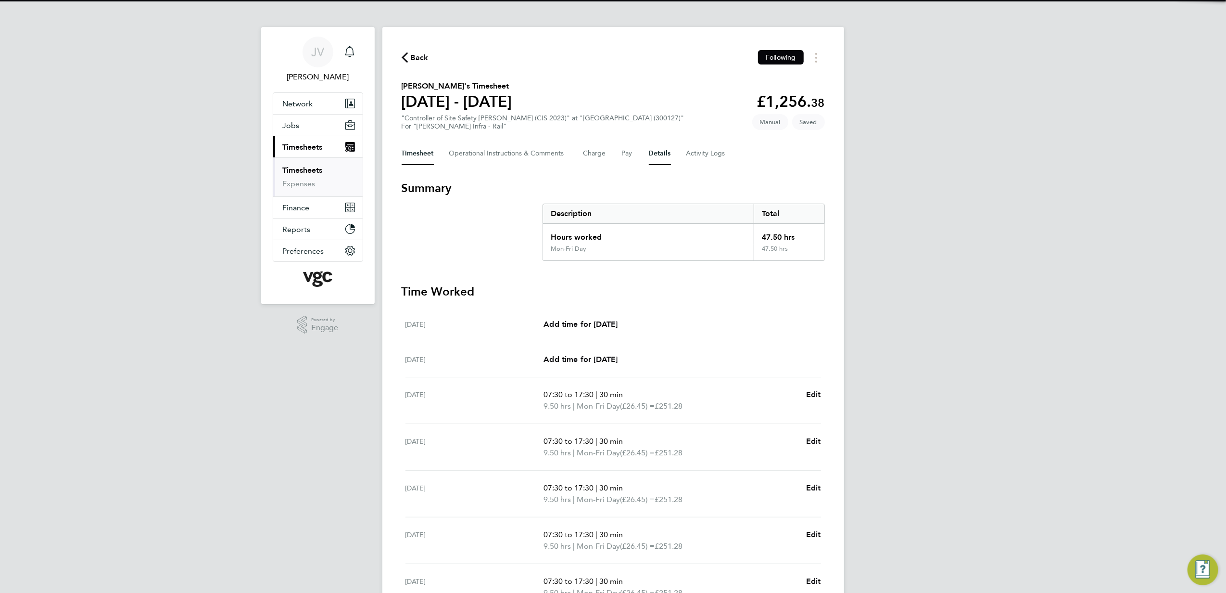
click at [653, 151] on button "Details" at bounding box center [660, 153] width 22 height 23
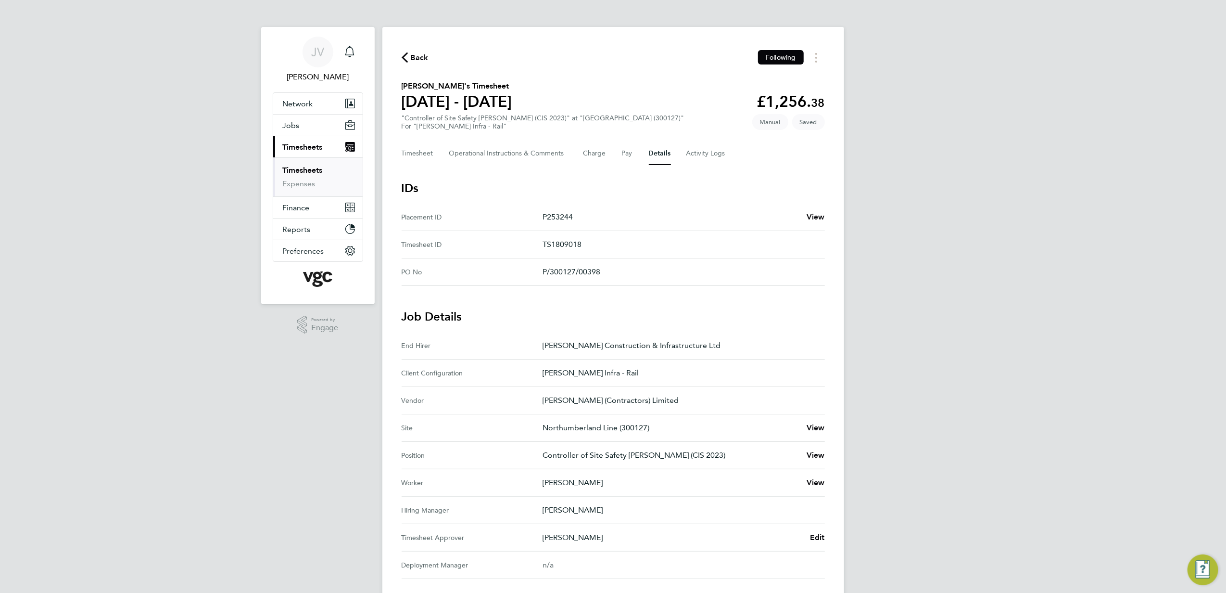
click at [825, 539] on div "Back Following [PERSON_NAME]'s Timesheet [DATE] - [DATE] £1,256. 38 "Controller…" at bounding box center [613, 406] width 462 height 758
click at [814, 535] on span "Edit" at bounding box center [817, 537] width 15 height 9
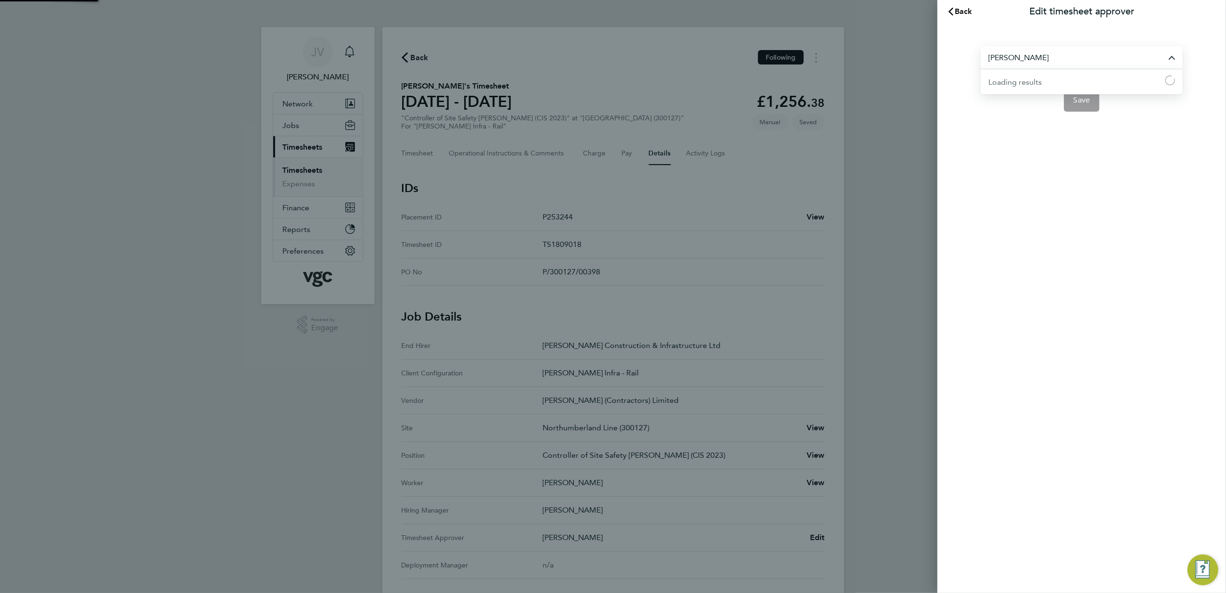
click at [1033, 66] on input "[PERSON_NAME]" at bounding box center [1082, 57] width 202 height 23
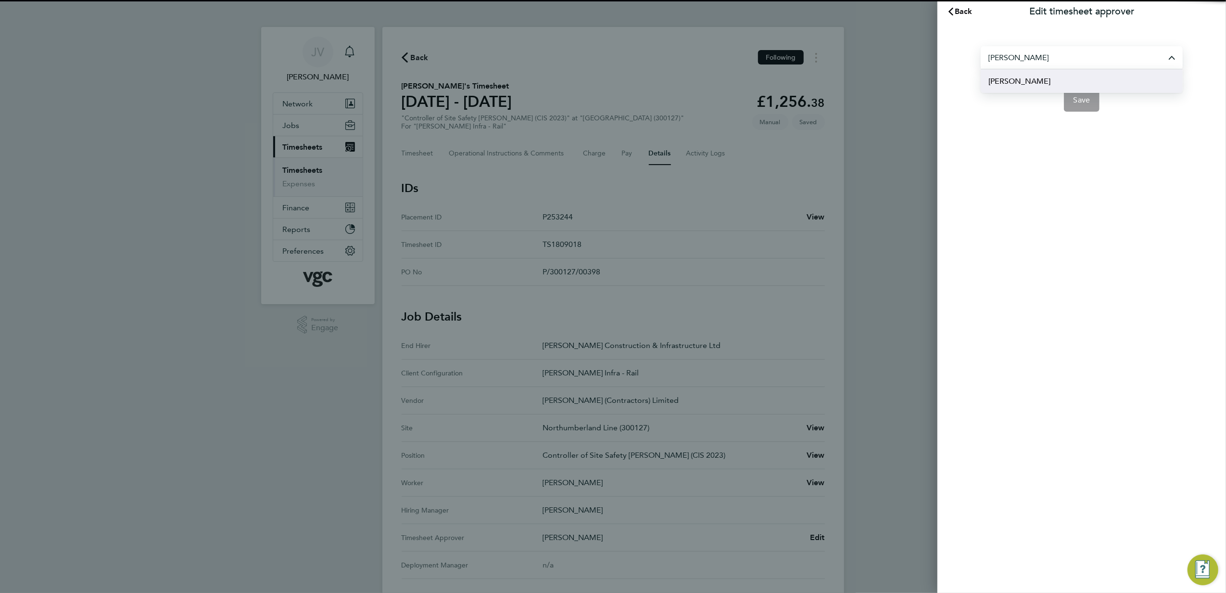
click at [1035, 76] on li "[PERSON_NAME]" at bounding box center [1082, 81] width 202 height 24
type input "[PERSON_NAME]"
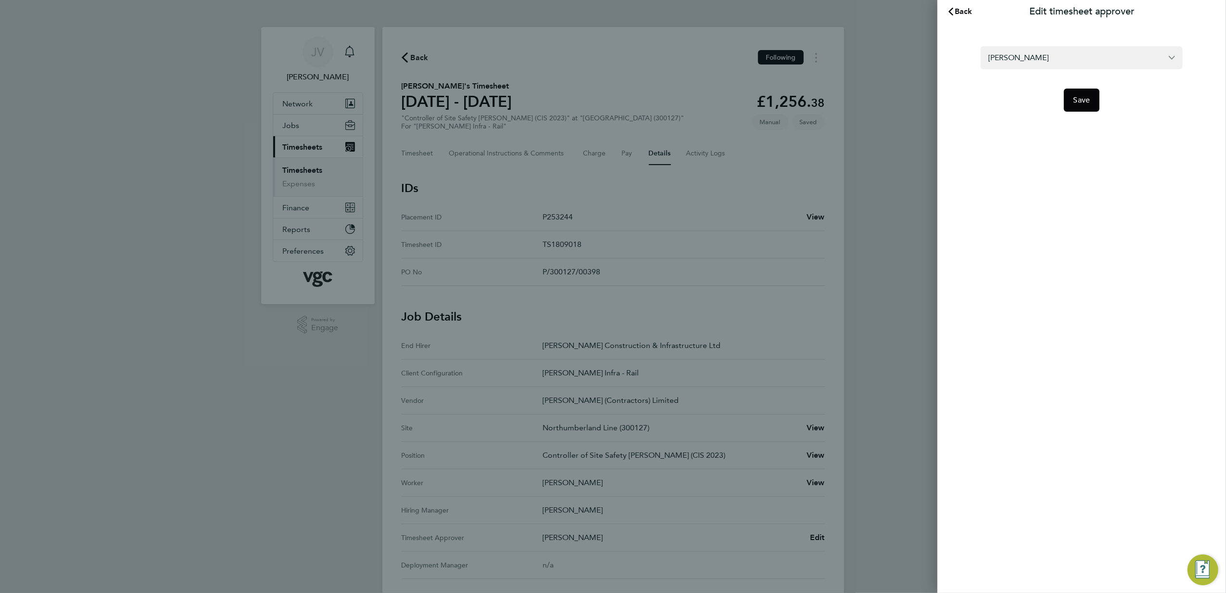
click at [1091, 88] on form "[PERSON_NAME] Save" at bounding box center [1082, 78] width 202 height 65
click at [1079, 102] on span "Save" at bounding box center [1082, 100] width 17 height 10
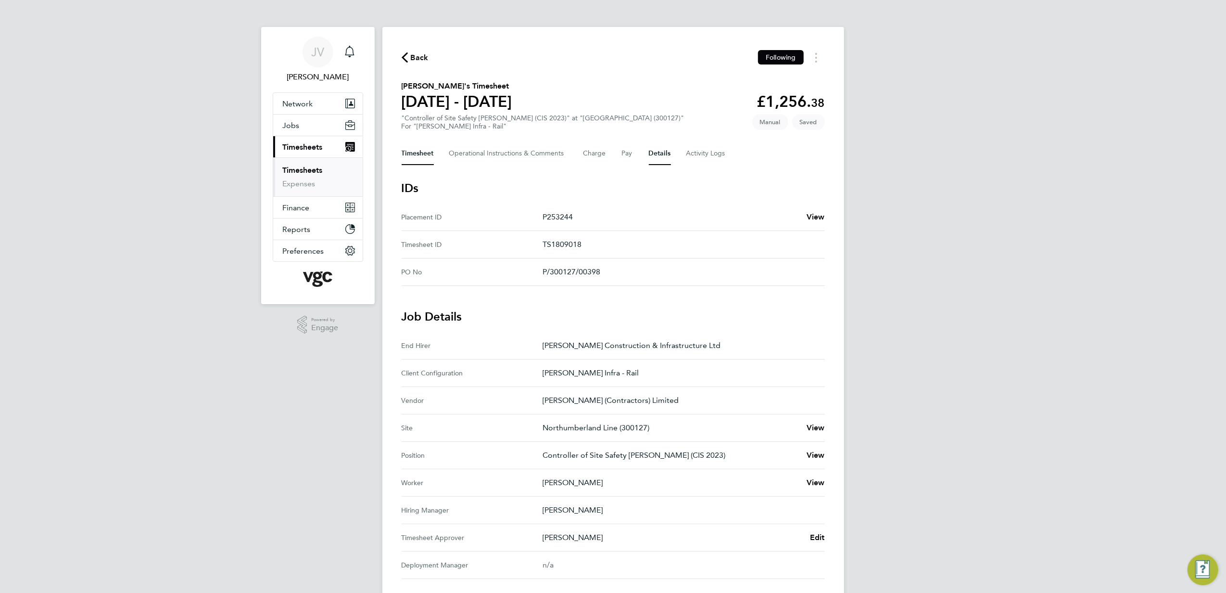
drag, startPoint x: 409, startPoint y: 156, endPoint x: 414, endPoint y: 163, distance: 8.6
click at [409, 156] on button "Timesheet" at bounding box center [418, 153] width 32 height 23
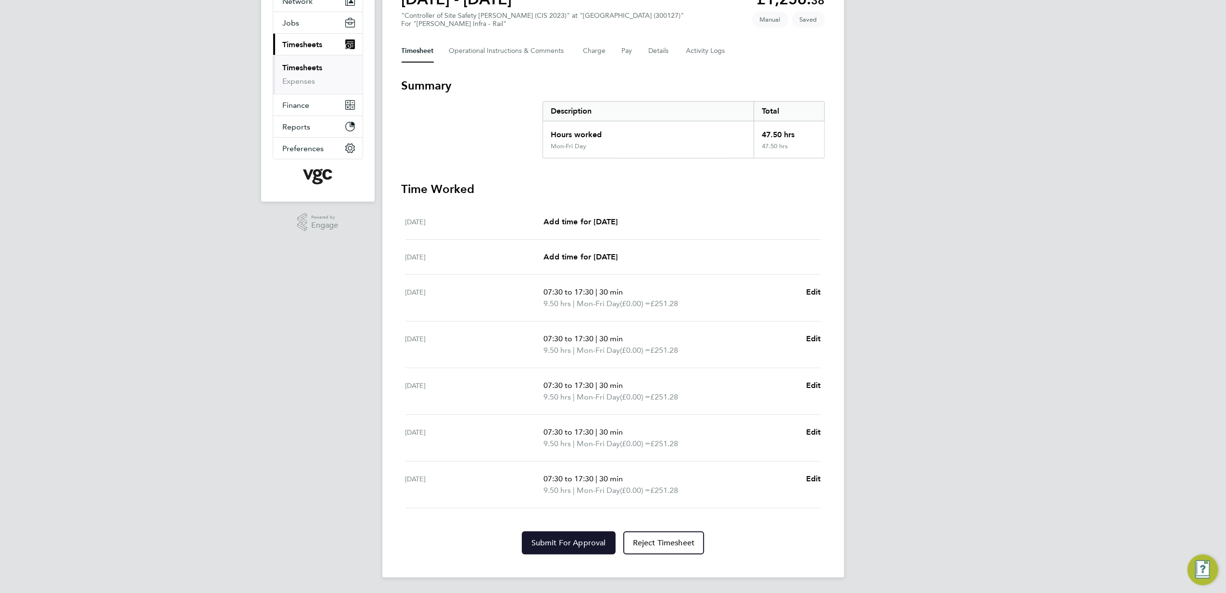
click at [576, 542] on span "Submit For Approval" at bounding box center [569, 543] width 75 height 10
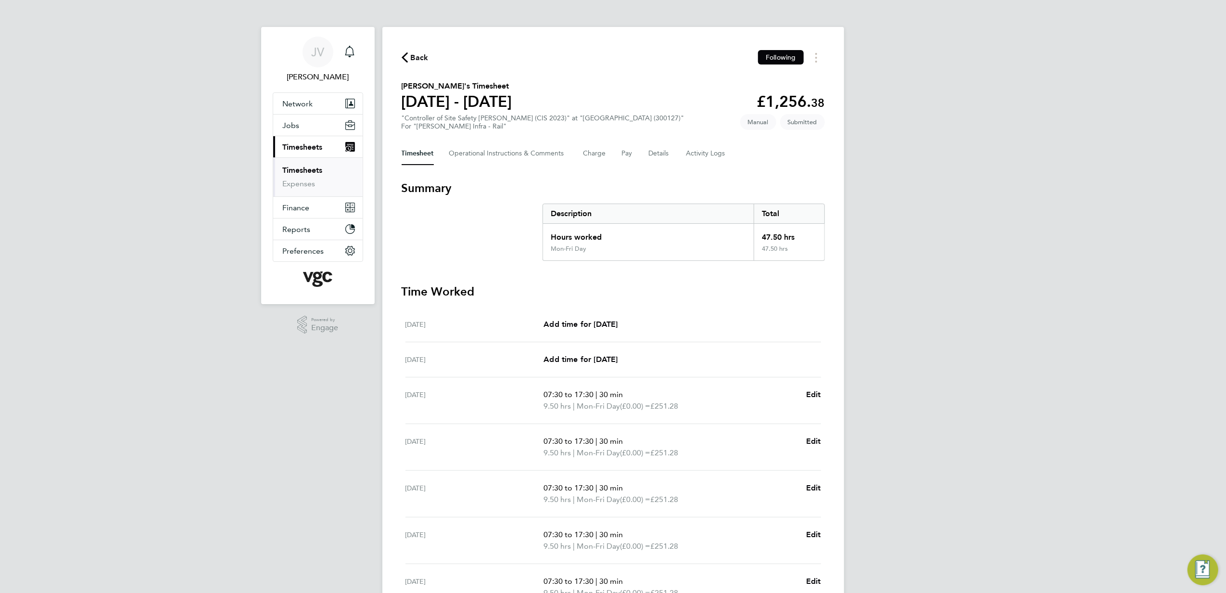
click at [405, 60] on icon "button" at bounding box center [405, 57] width 6 height 10
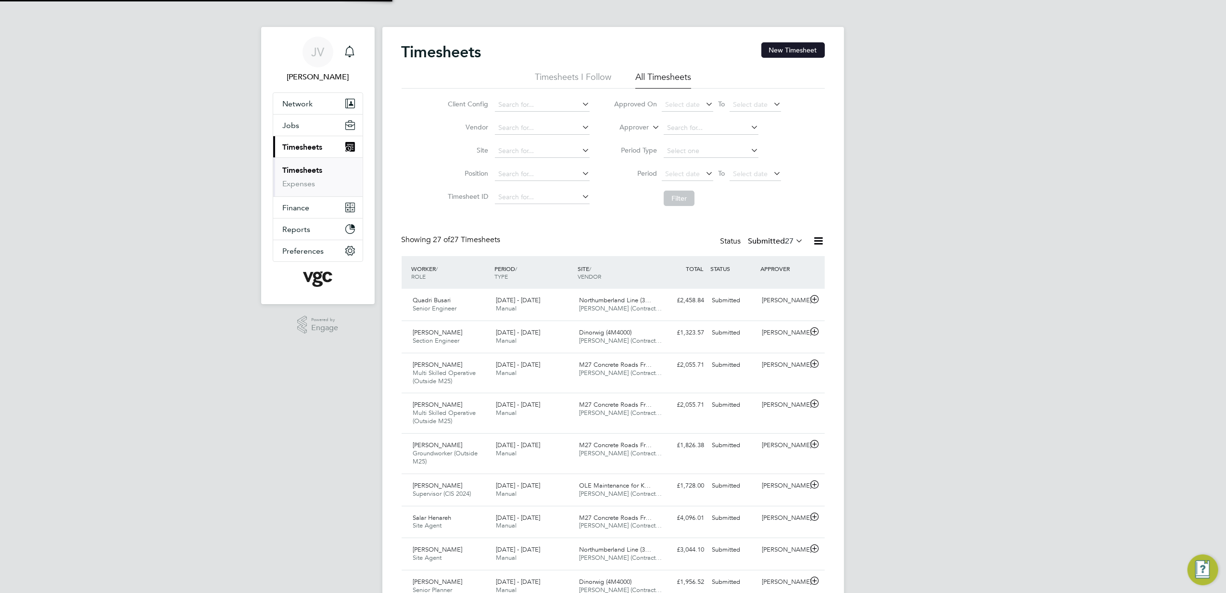
click at [803, 48] on button "New Timesheet" at bounding box center [794, 49] width 64 height 15
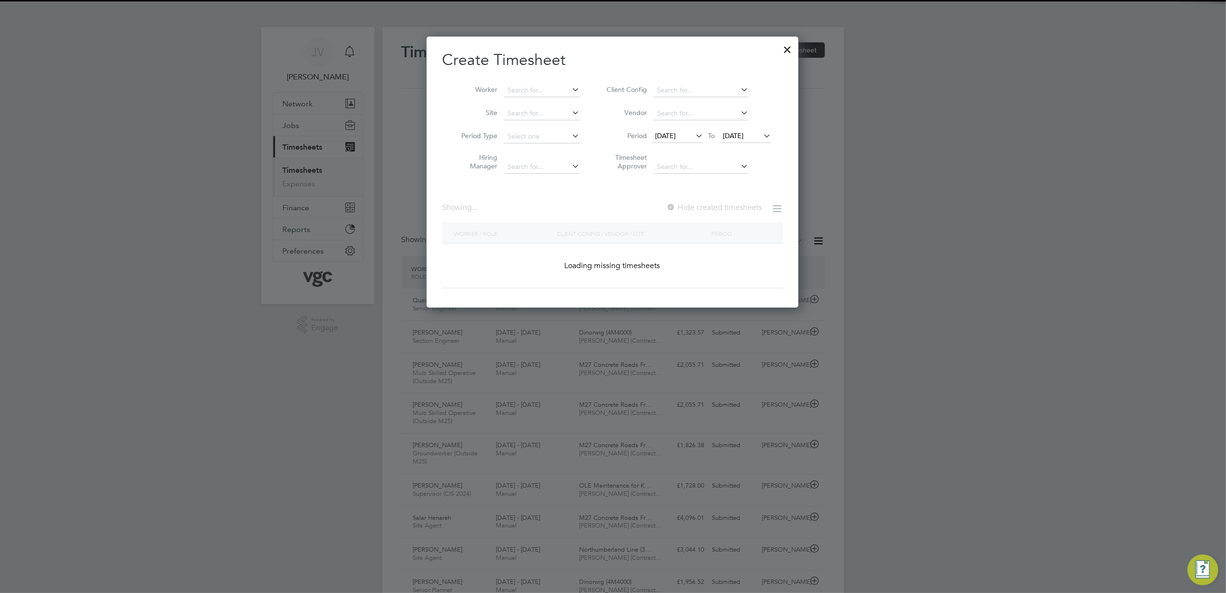
click at [674, 131] on span "[DATE]" at bounding box center [665, 135] width 21 height 9
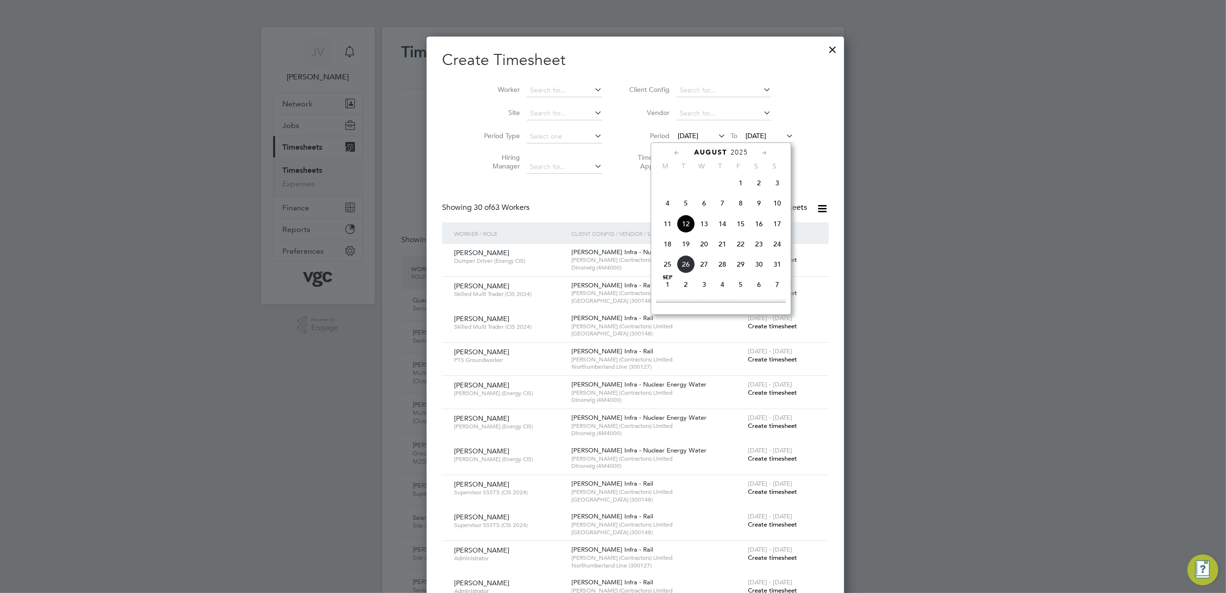
click at [754, 223] on span "16" at bounding box center [759, 224] width 18 height 18
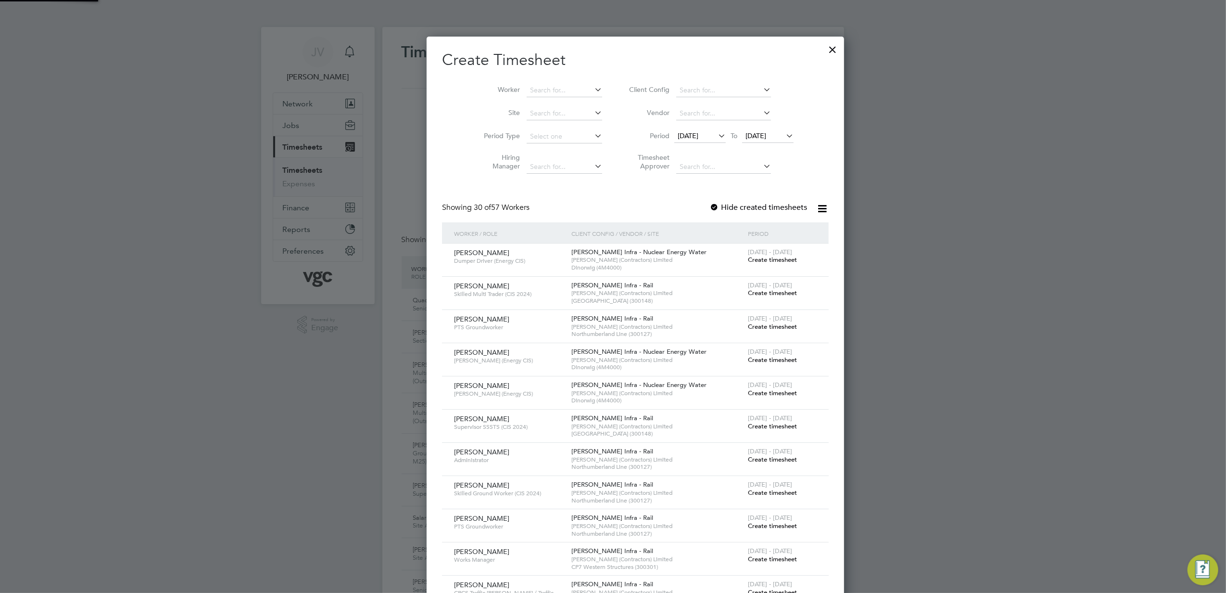
click at [750, 139] on span "[DATE]" at bounding box center [756, 135] width 21 height 9
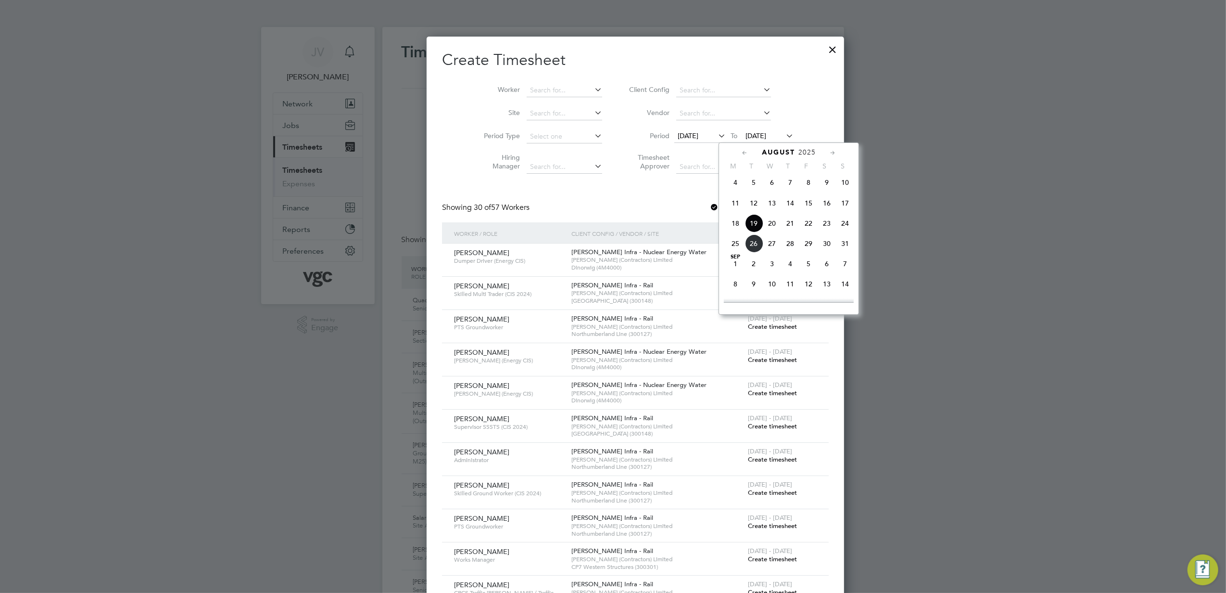
click at [807, 226] on span "22" at bounding box center [809, 223] width 18 height 18
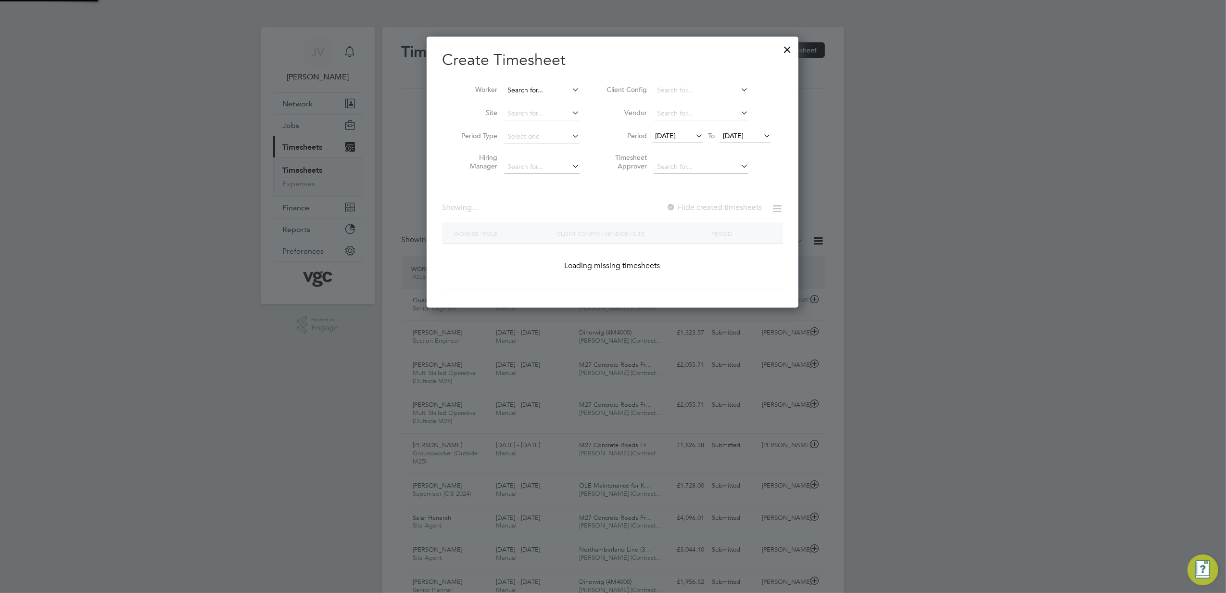
click at [547, 88] on input at bounding box center [542, 90] width 76 height 13
paste input "[PERSON_NAME]"
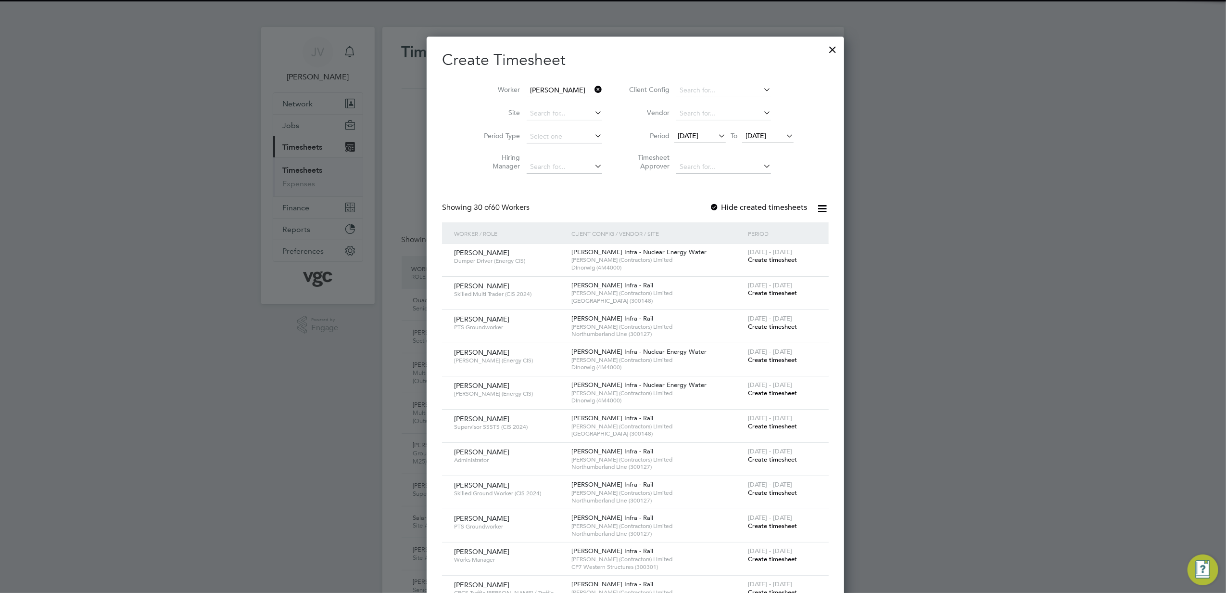
click at [541, 100] on li "Ishe [PERSON_NAME]" at bounding box center [556, 103] width 105 height 13
type input "Ishe [PERSON_NAME]"
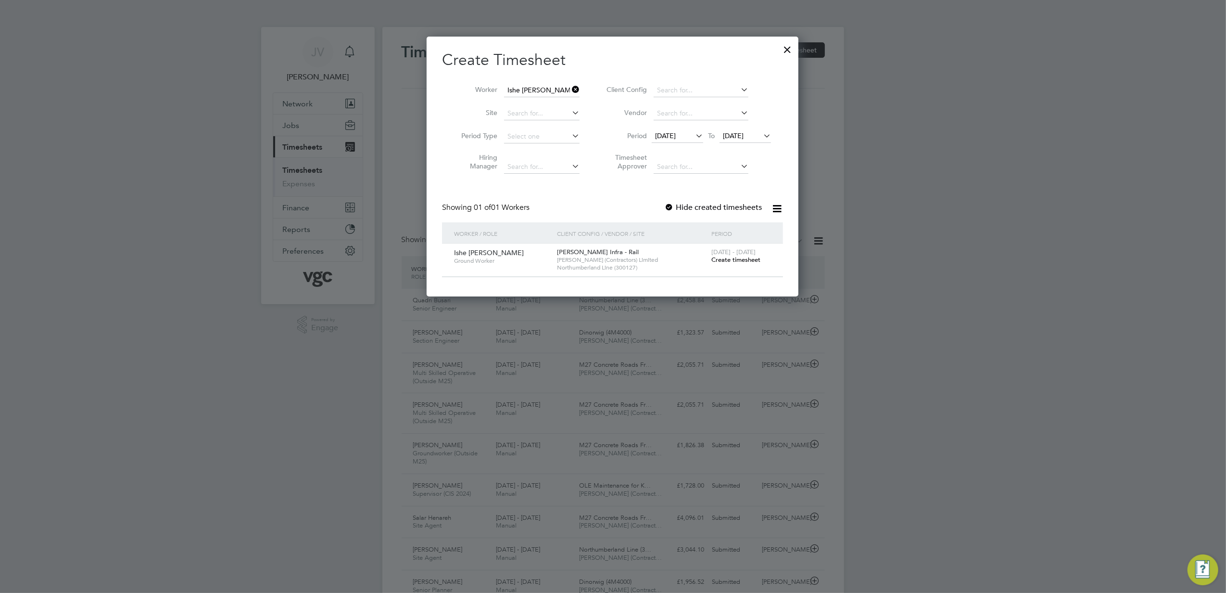
click at [742, 261] on span "Create timesheet" at bounding box center [736, 259] width 49 height 8
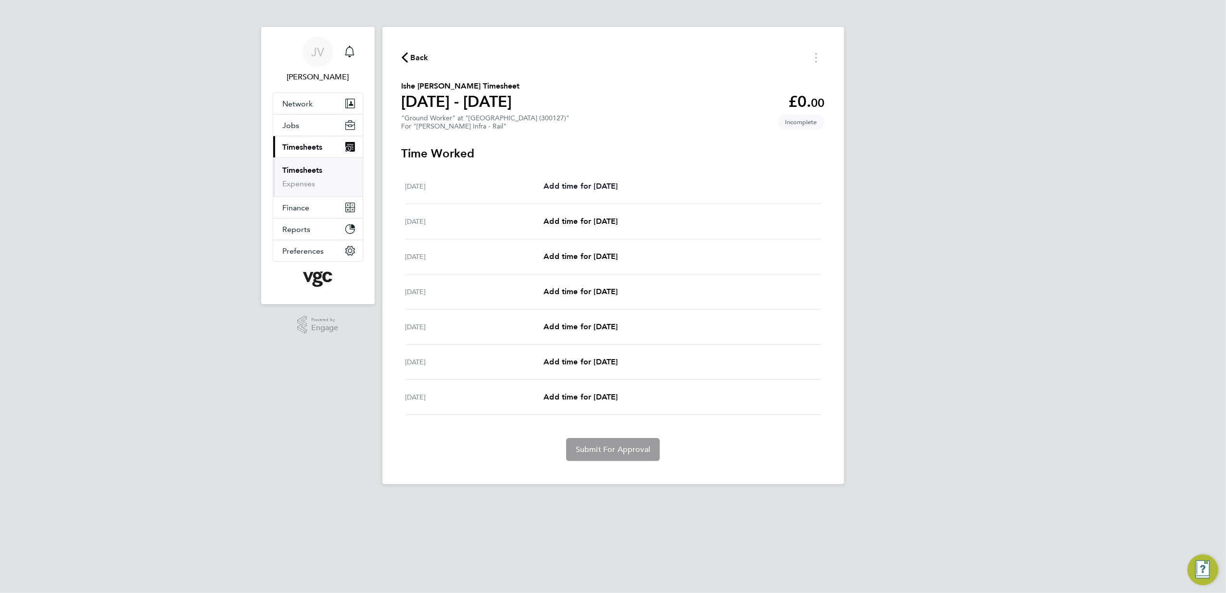
click at [589, 186] on span "Add time for [DATE]" at bounding box center [581, 185] width 74 height 9
select select "30"
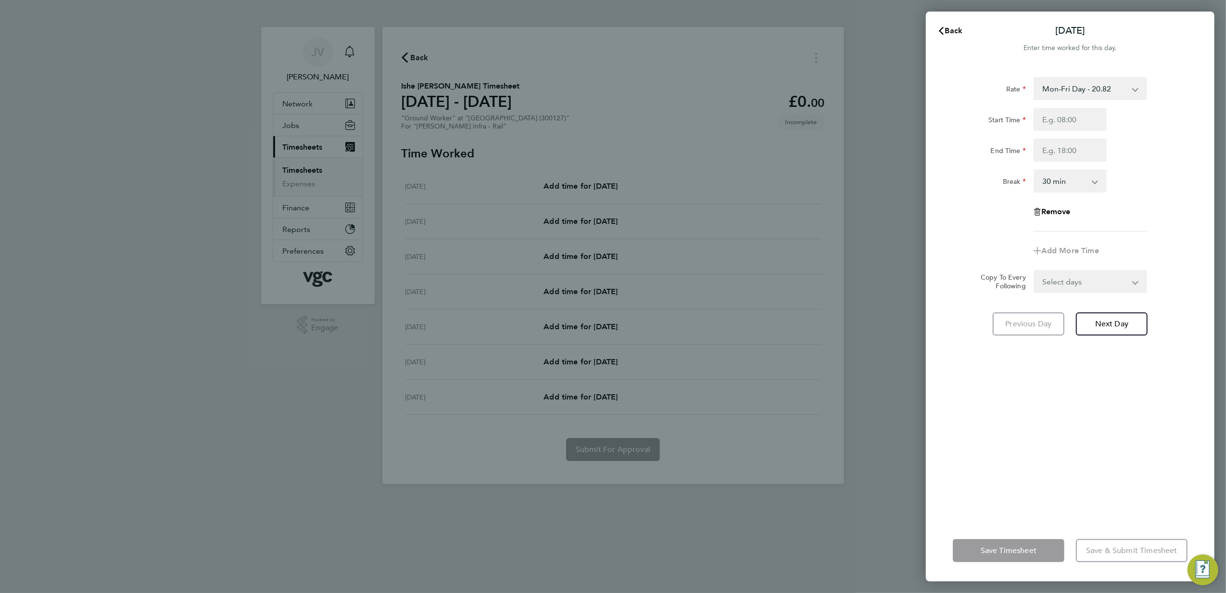
drag, startPoint x: 1101, startPoint y: 91, endPoint x: 1101, endPoint y: 99, distance: 7.2
click at [1101, 91] on select "Mon-Fri Day - 20.82 Frid-Mon Nights - 27.06 Xmas/New Year - 41.63 Public/Bank H…" at bounding box center [1085, 88] width 100 height 21
select select "30"
click at [1081, 116] on input "Start Time" at bounding box center [1070, 119] width 73 height 23
type input "07:30"
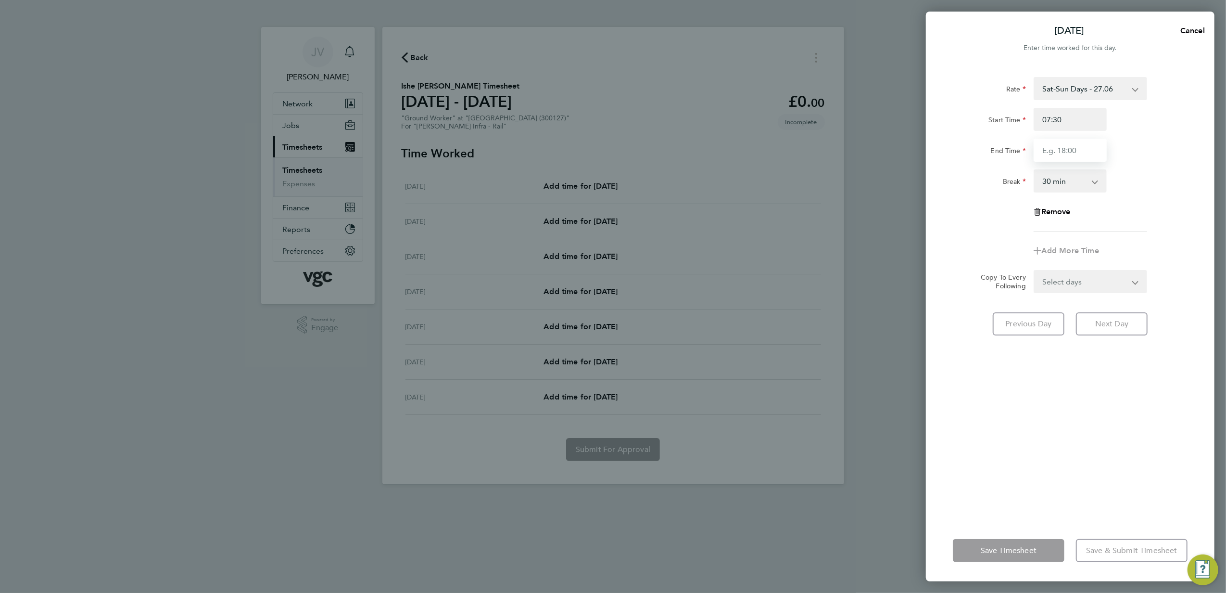
type input "17:30"
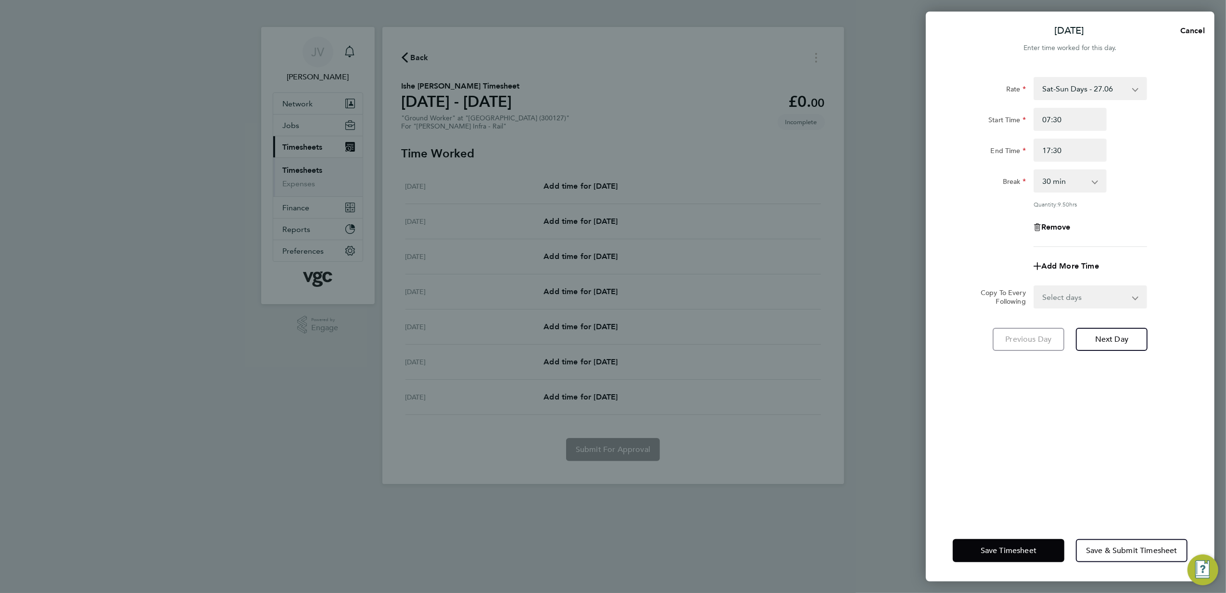
click at [1113, 204] on div "Quantity: 9.50 hrs" at bounding box center [1091, 204] width 114 height 8
click at [1117, 342] on span "Next Day" at bounding box center [1111, 339] width 33 height 10
select select "30"
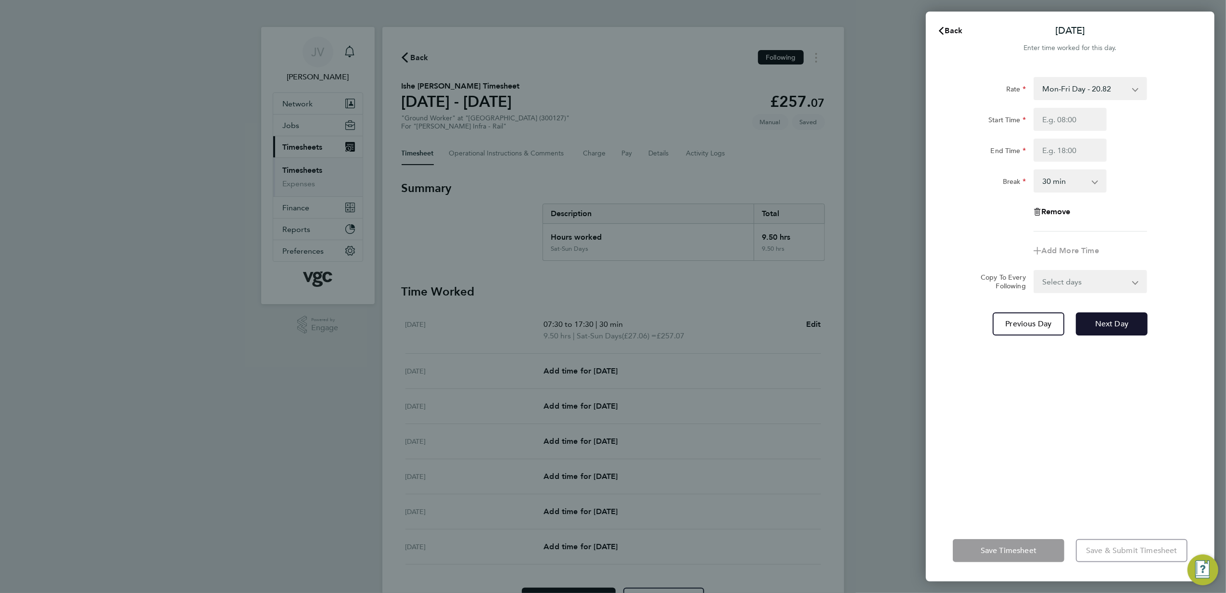
click at [1112, 328] on span "Next Day" at bounding box center [1111, 324] width 33 height 10
select select "30"
click at [1056, 123] on input "Start Time" at bounding box center [1070, 119] width 73 height 23
type input "07:30"
type input "17:30"
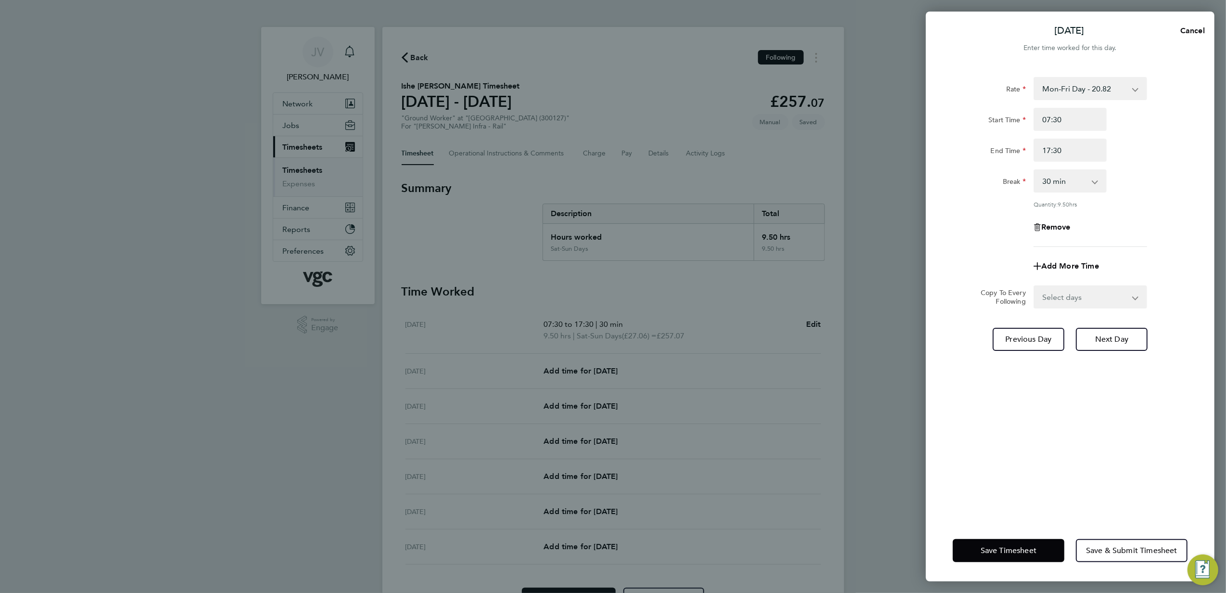
click at [1126, 224] on div "Remove" at bounding box center [1070, 227] width 242 height 23
drag, startPoint x: 1113, startPoint y: 296, endPoint x: 1111, endPoint y: 305, distance: 9.0
click at [1113, 296] on select "Select days Day [DATE] [DATE] [DATE] [DATE]" at bounding box center [1085, 296] width 101 height 21
select select "DAY"
click at [1035, 286] on select "Select days Day [DATE] [DATE] [DATE] [DATE]" at bounding box center [1085, 296] width 101 height 21
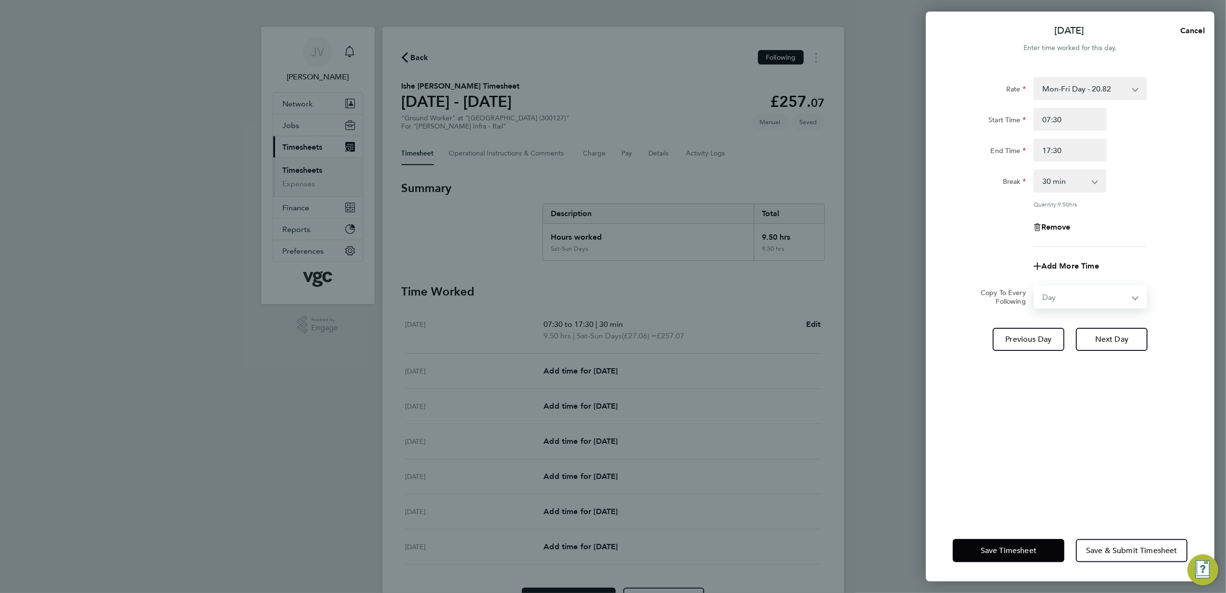
select select "[DATE]"
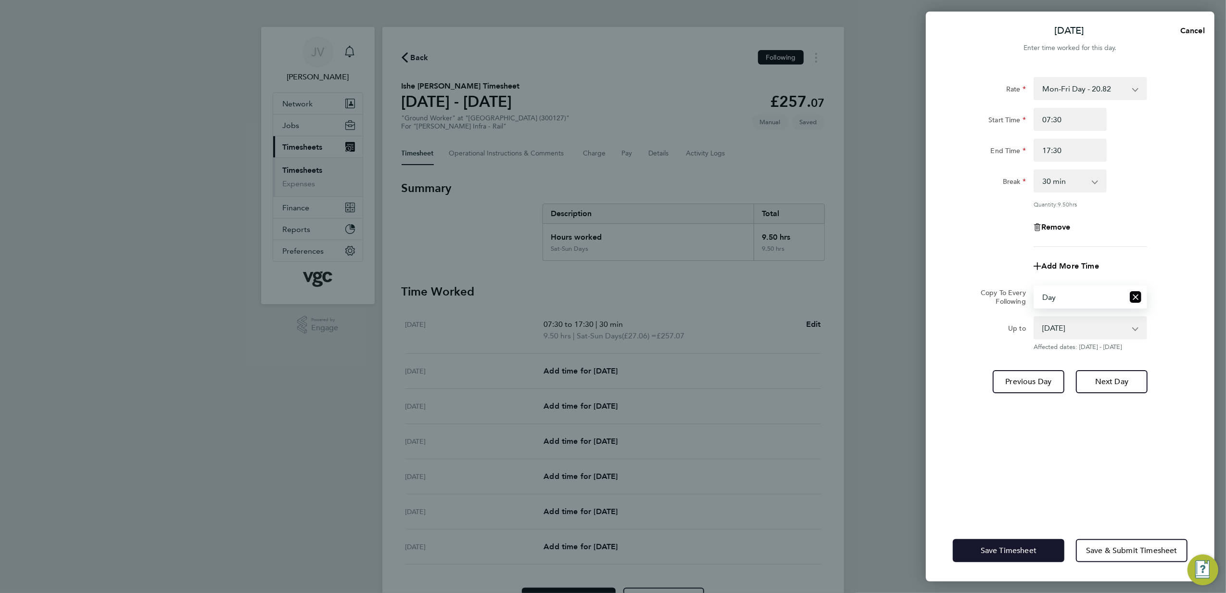
click at [995, 539] on button "Save Timesheet" at bounding box center [1009, 550] width 112 height 23
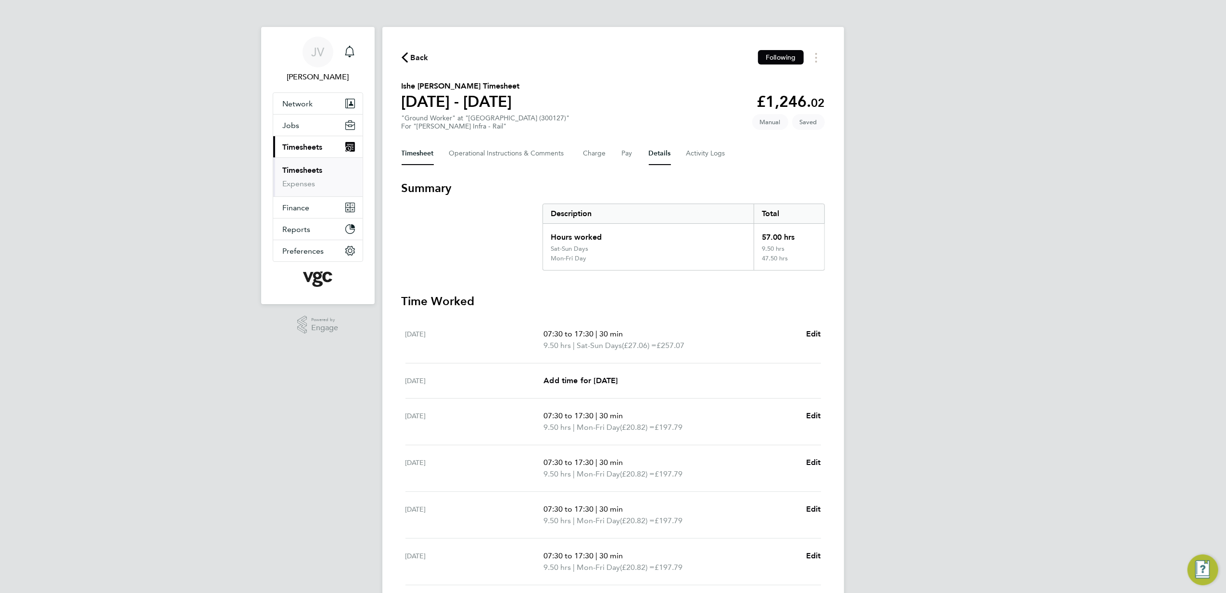
click at [661, 152] on button "Details" at bounding box center [660, 153] width 22 height 23
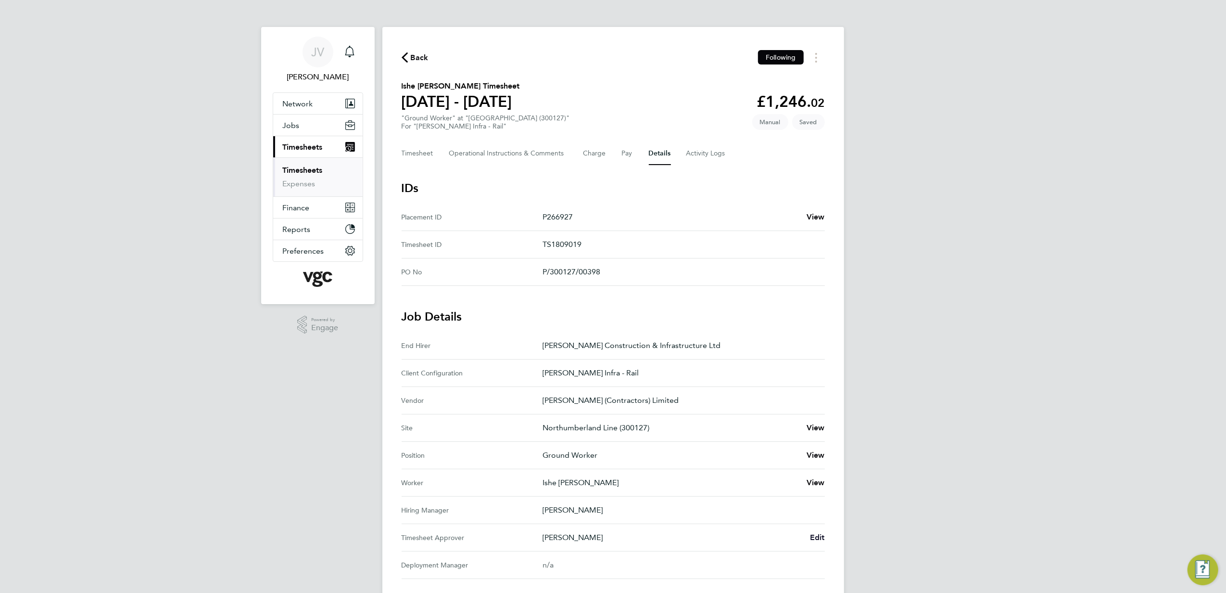
click at [819, 539] on span "Edit" at bounding box center [817, 537] width 15 height 9
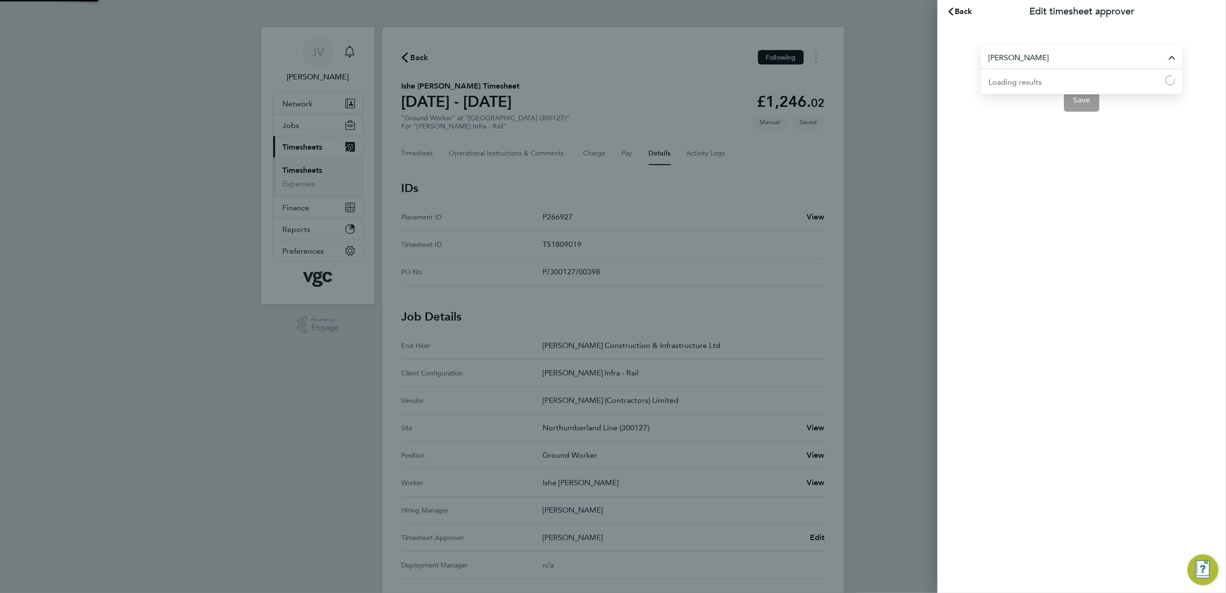
click at [1080, 60] on input "[PERSON_NAME]" at bounding box center [1082, 57] width 202 height 23
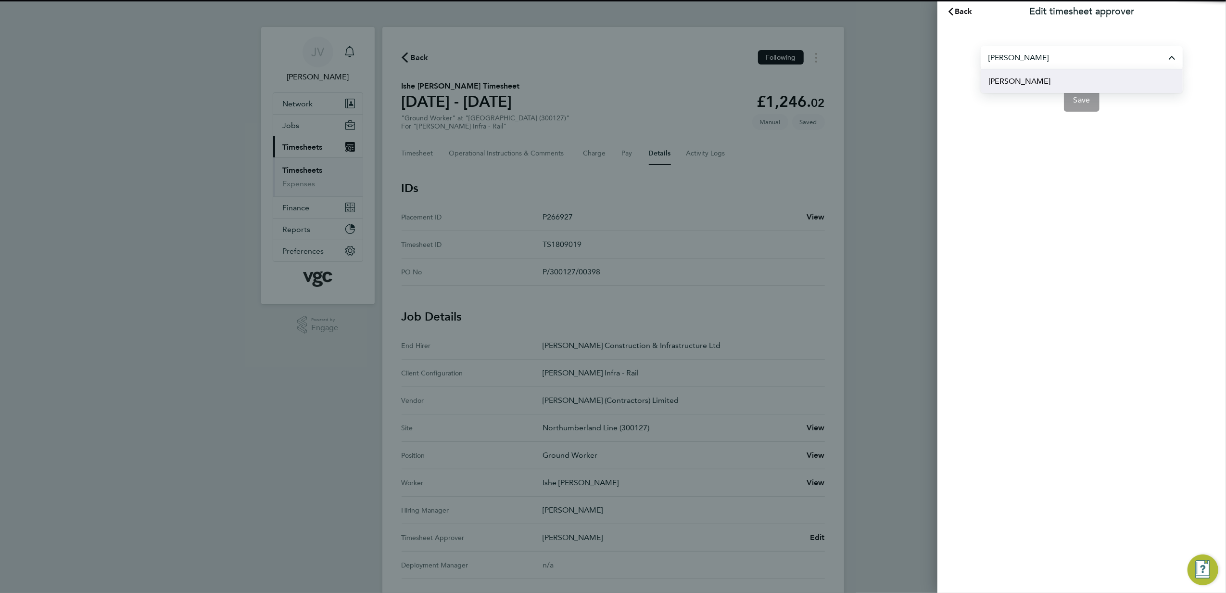
click at [1047, 82] on li "[PERSON_NAME]" at bounding box center [1082, 81] width 202 height 24
type input "[PERSON_NAME]"
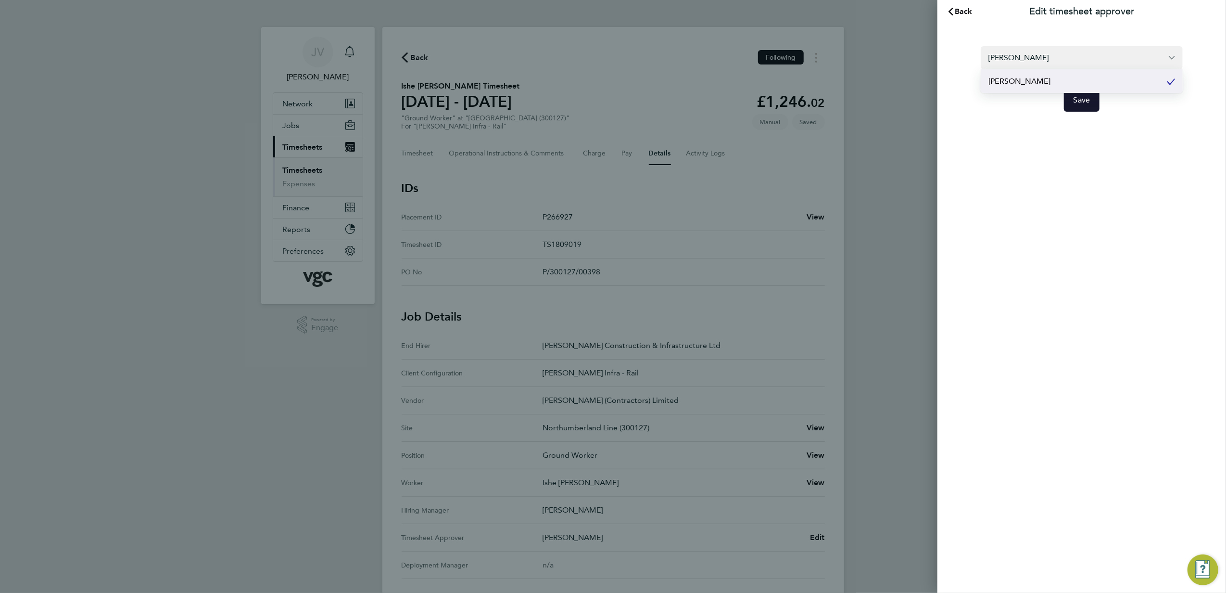
click at [1090, 102] on button "Save" at bounding box center [1082, 100] width 36 height 23
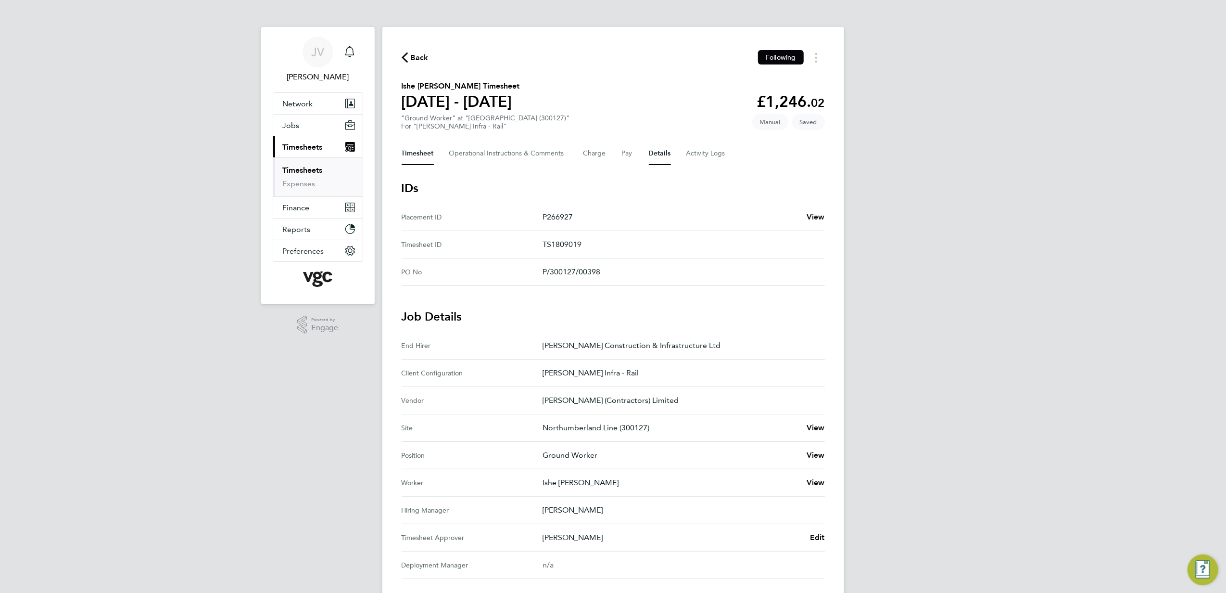
click at [413, 157] on button "Timesheet" at bounding box center [418, 153] width 32 height 23
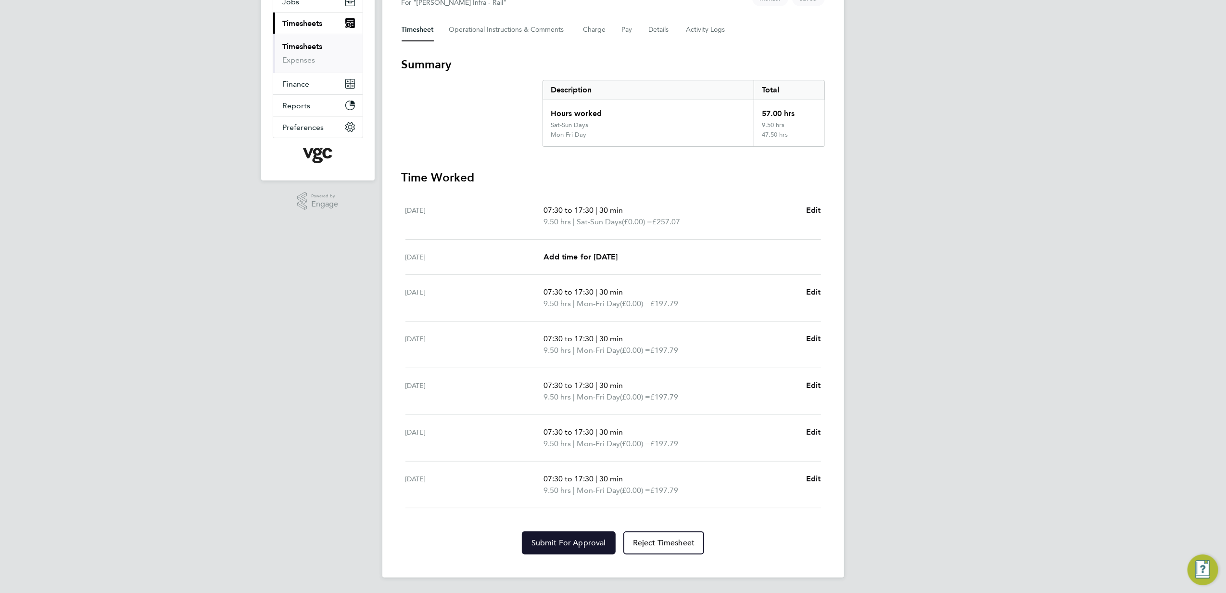
click at [567, 541] on span "Submit For Approval" at bounding box center [569, 543] width 75 height 10
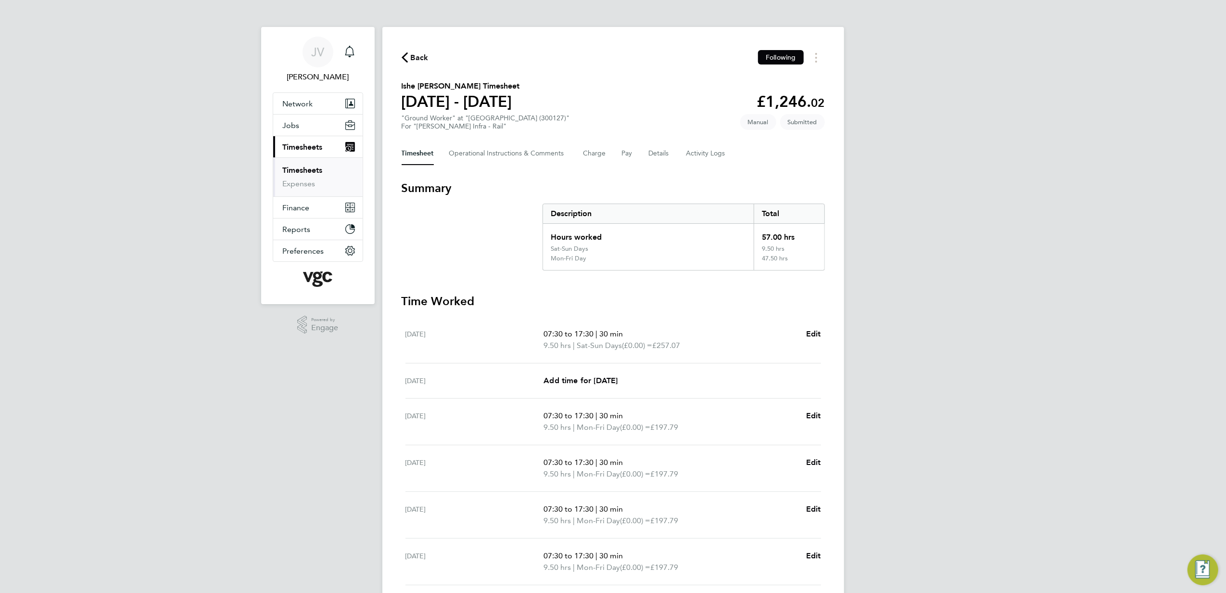
click at [411, 61] on span "Back" at bounding box center [420, 58] width 18 height 12
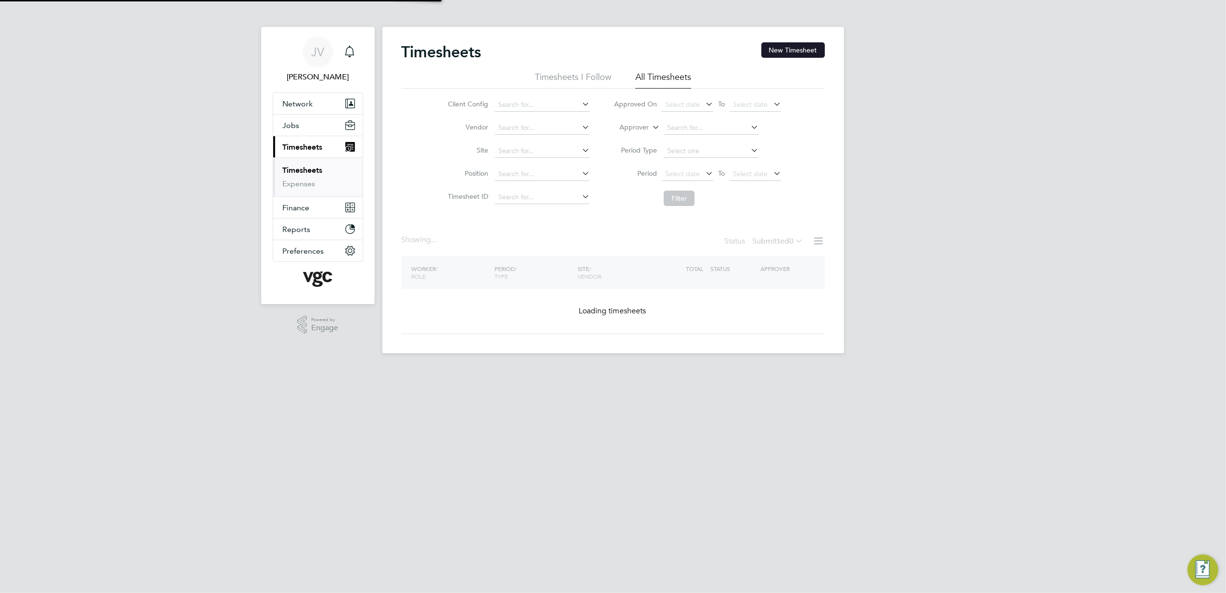
drag, startPoint x: 814, startPoint y: 46, endPoint x: 765, endPoint y: 104, distance: 76.1
click at [813, 46] on button "New Timesheet" at bounding box center [794, 49] width 64 height 15
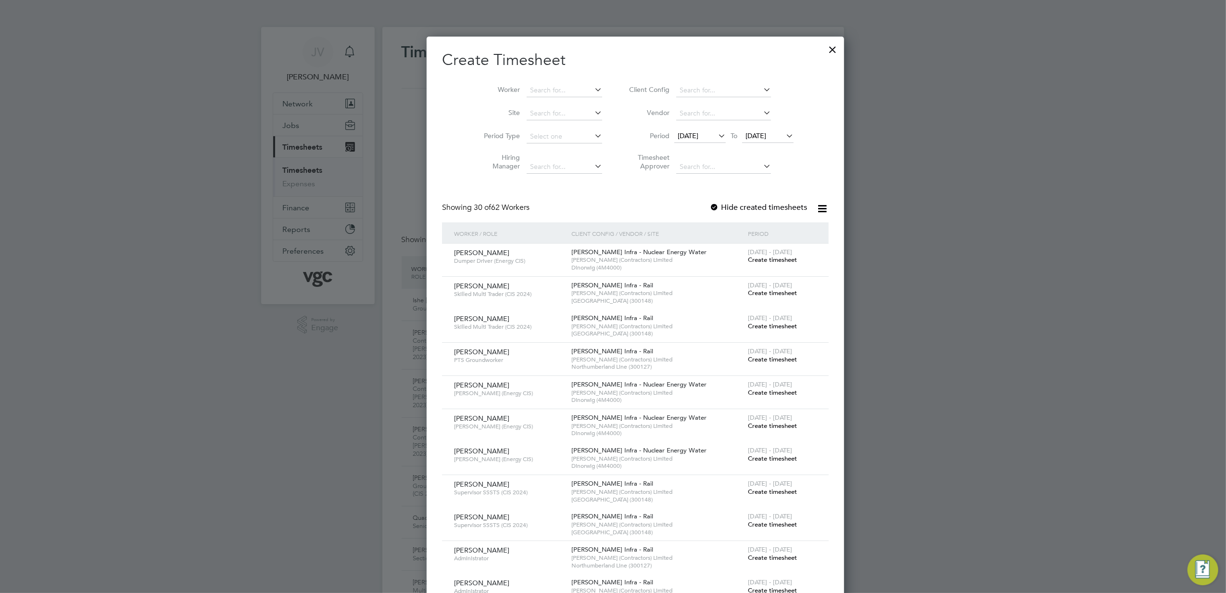
click at [678, 135] on span "[DATE]" at bounding box center [688, 135] width 21 height 9
click at [759, 229] on span "16" at bounding box center [759, 224] width 18 height 18
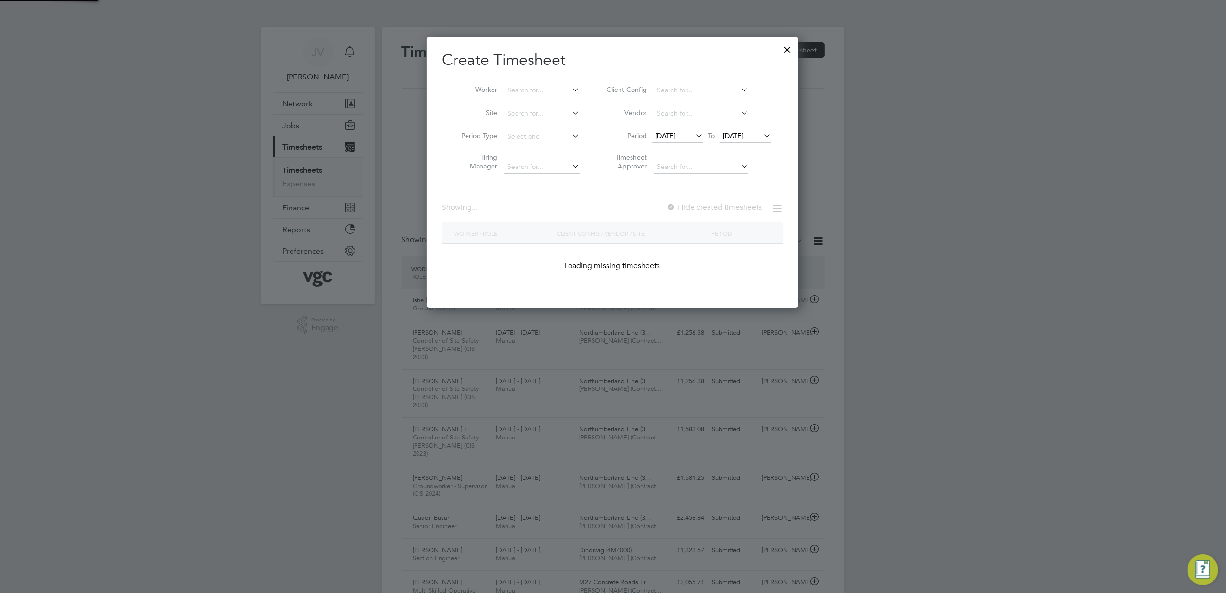
click at [753, 130] on span "[DATE]" at bounding box center [745, 136] width 51 height 13
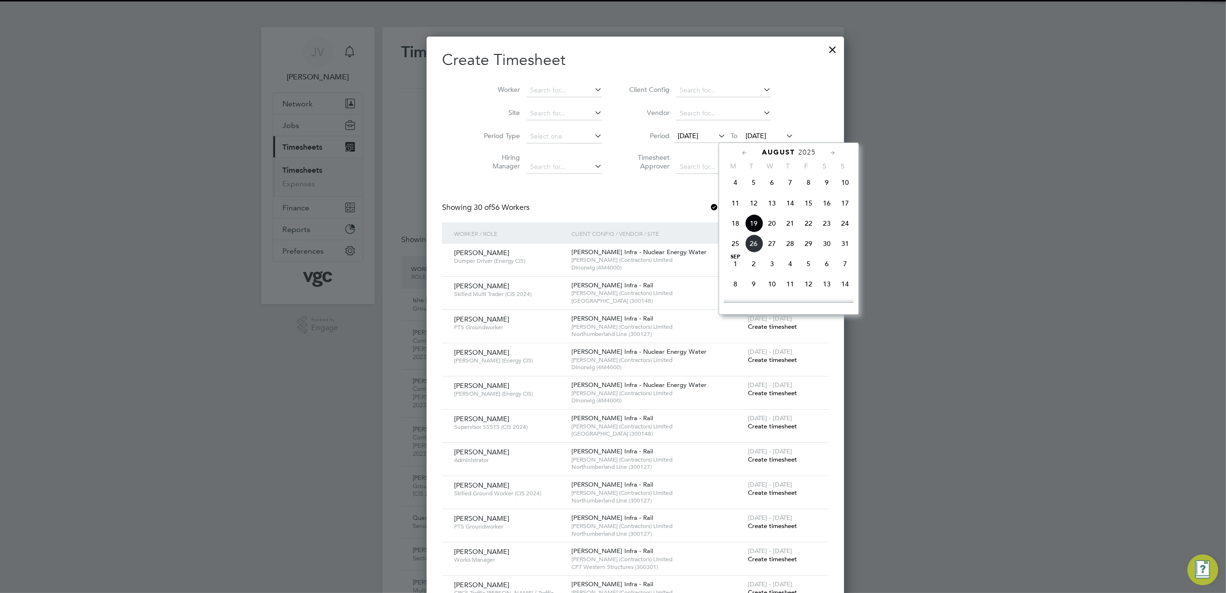
click at [807, 225] on span "22" at bounding box center [809, 223] width 18 height 18
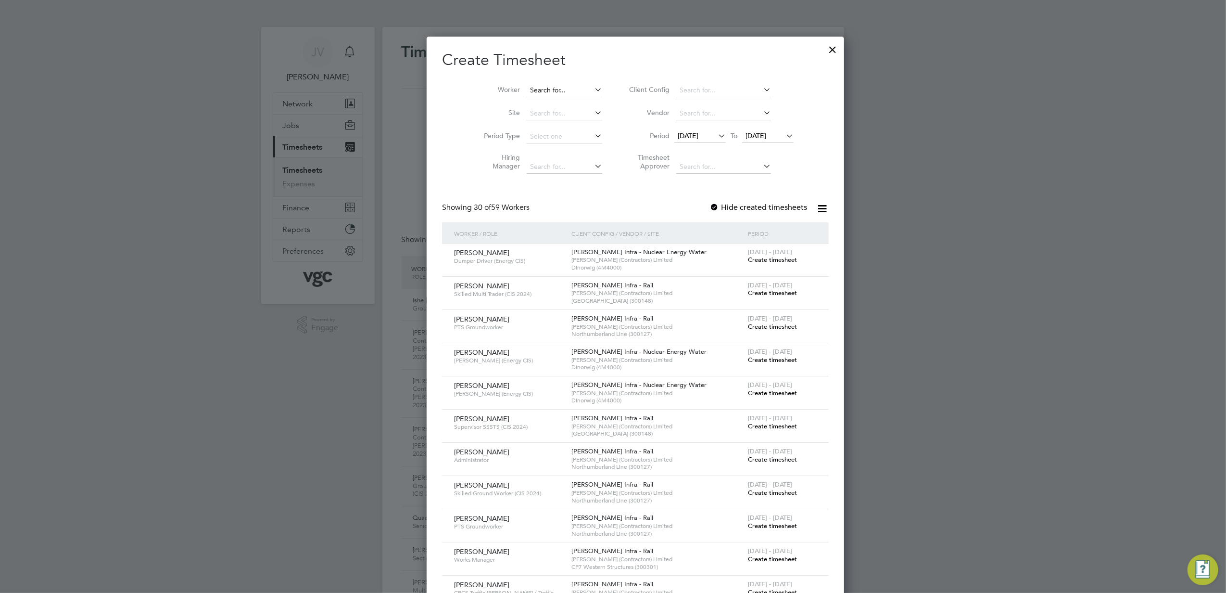
click at [539, 87] on input at bounding box center [565, 90] width 76 height 13
paste input "[PERSON_NAME]"
click at [555, 101] on li "[PERSON_NAME] [PERSON_NAME]" at bounding box center [572, 103] width 136 height 13
type input "[PERSON_NAME] [PERSON_NAME]"
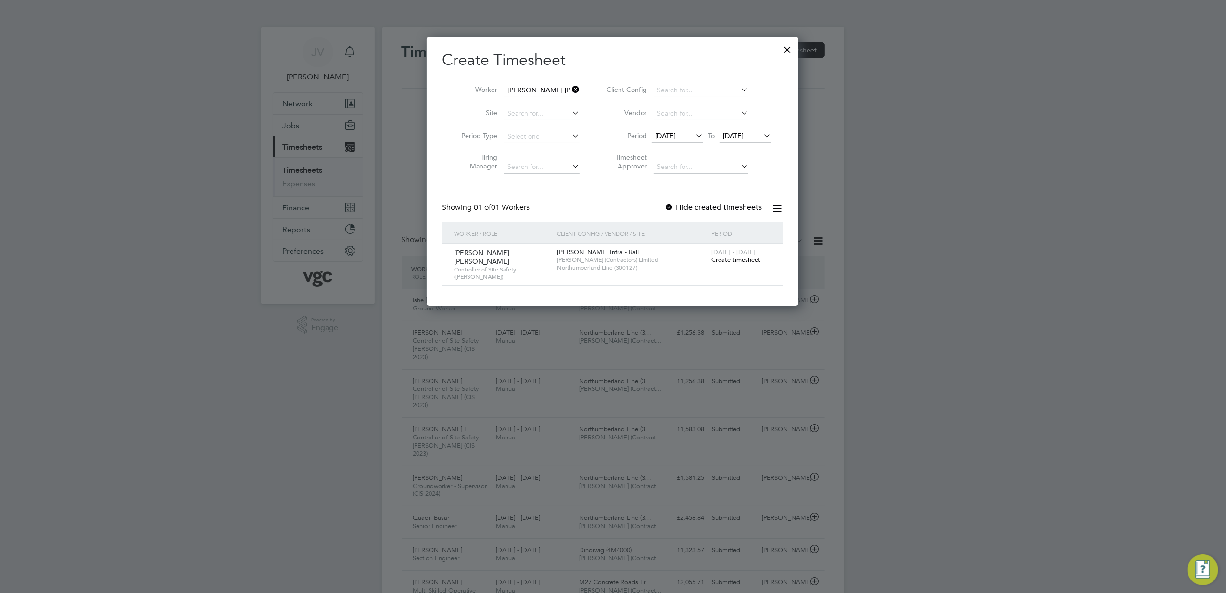
click at [742, 257] on span "Create timesheet" at bounding box center [736, 259] width 49 height 8
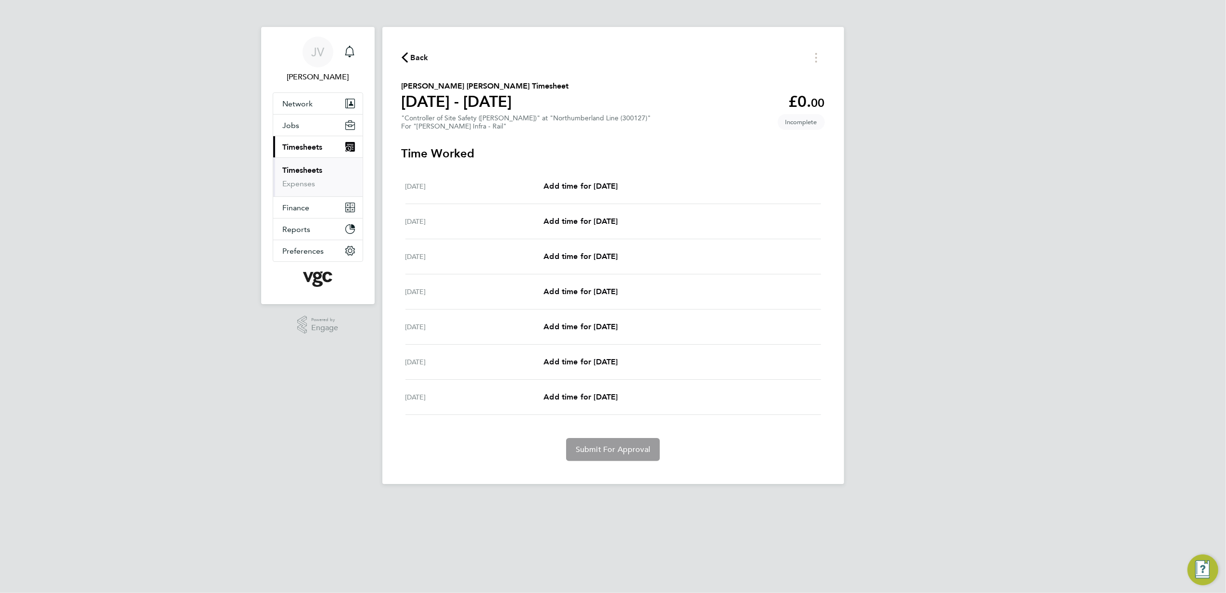
drag, startPoint x: 600, startPoint y: 269, endPoint x: 603, endPoint y: 264, distance: 5.8
click at [600, 269] on div "[DATE] Add time for [DATE] Add time for [DATE]" at bounding box center [614, 256] width 416 height 35
click at [604, 260] on span "Add time for [DATE]" at bounding box center [581, 256] width 74 height 9
select select "30"
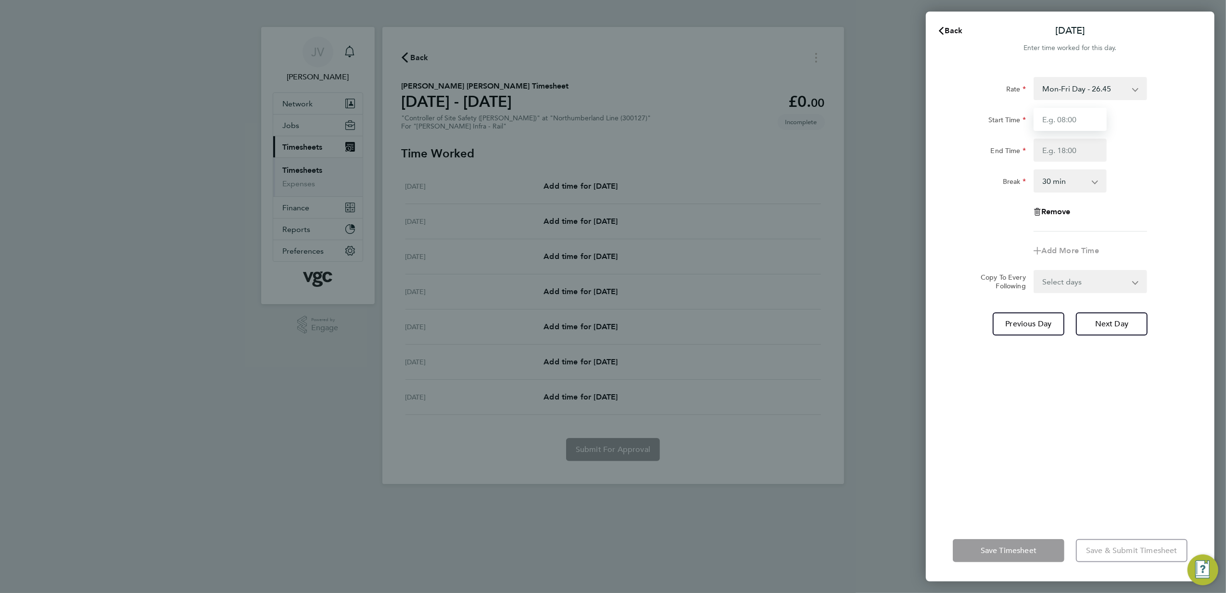
drag, startPoint x: 1067, startPoint y: 114, endPoint x: 1068, endPoint y: 125, distance: 11.6
click at [1067, 114] on input "Start Time" at bounding box center [1070, 119] width 73 height 23
type input "07:30"
type input "17:30"
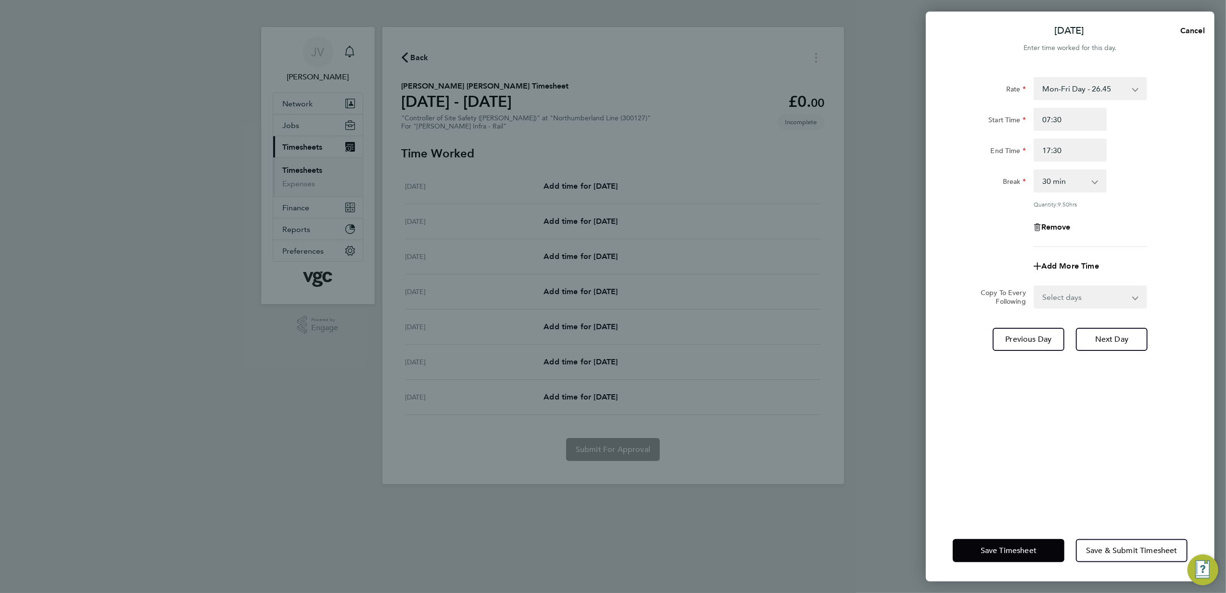
click at [1086, 301] on select "Select days Day [DATE] [DATE] [DATE] [DATE]" at bounding box center [1085, 296] width 101 height 21
select select "DAY"
click at [1035, 286] on select "Select days Day [DATE] [DATE] [DATE] [DATE]" at bounding box center [1085, 296] width 101 height 21
select select "[DATE]"
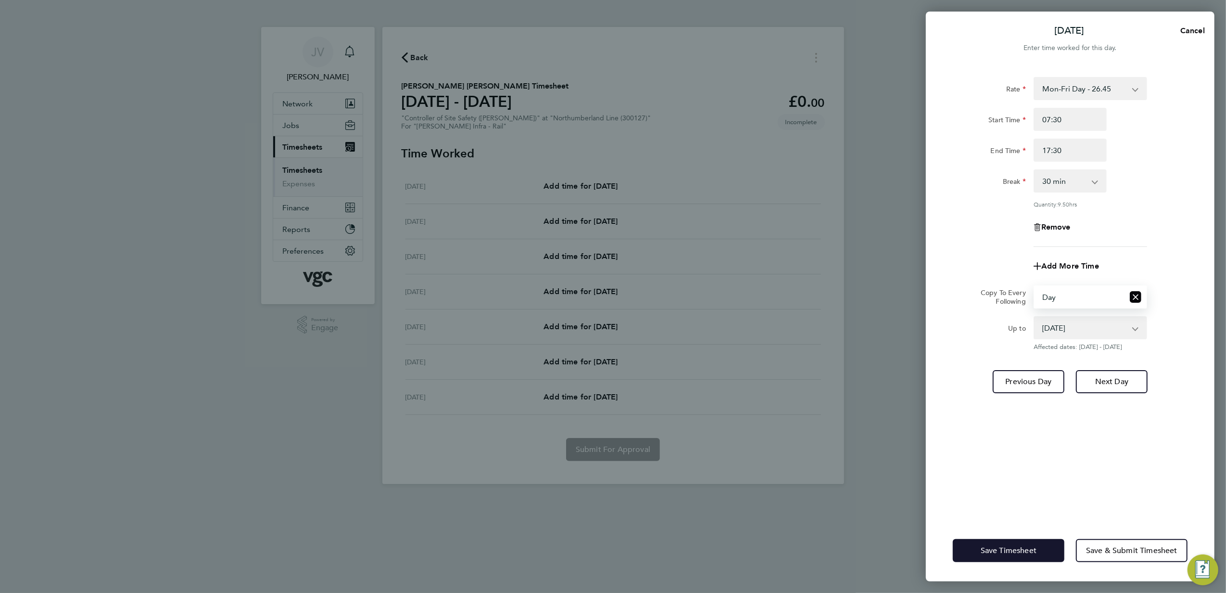
click at [1002, 552] on span "Save Timesheet" at bounding box center [1009, 551] width 56 height 10
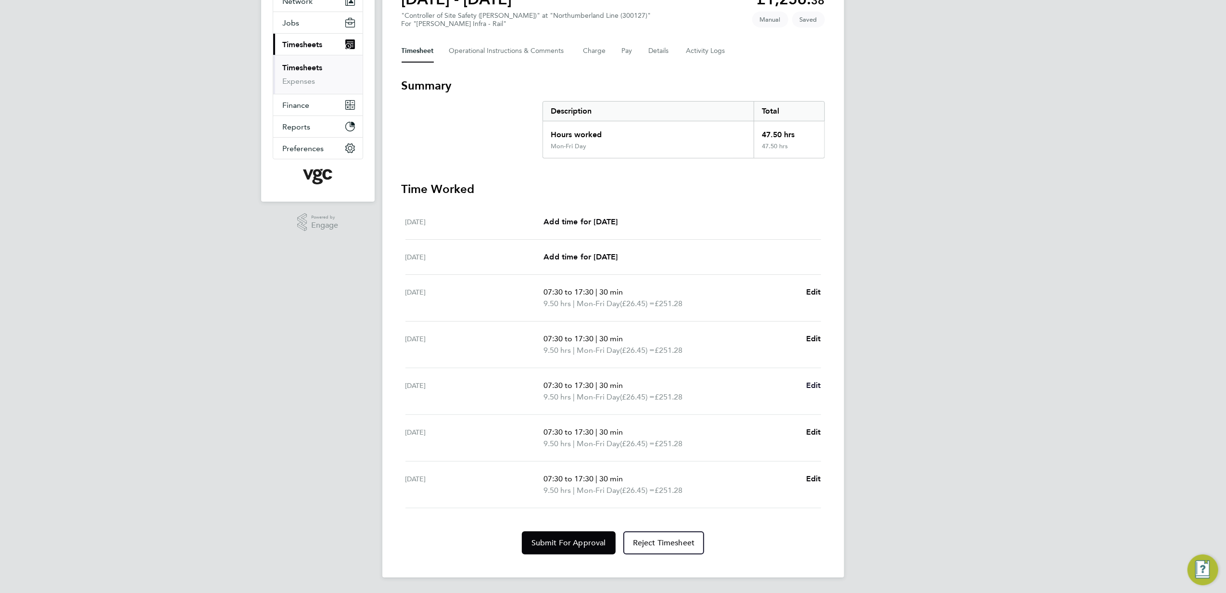
click at [814, 383] on span "Edit" at bounding box center [813, 385] width 15 height 9
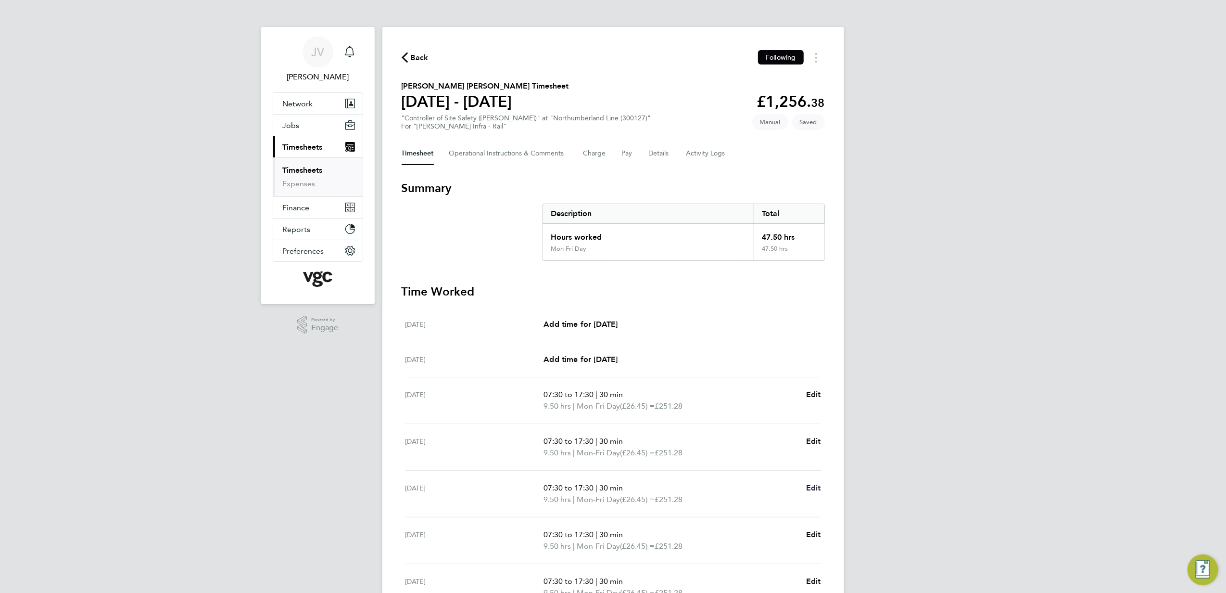
select select "30"
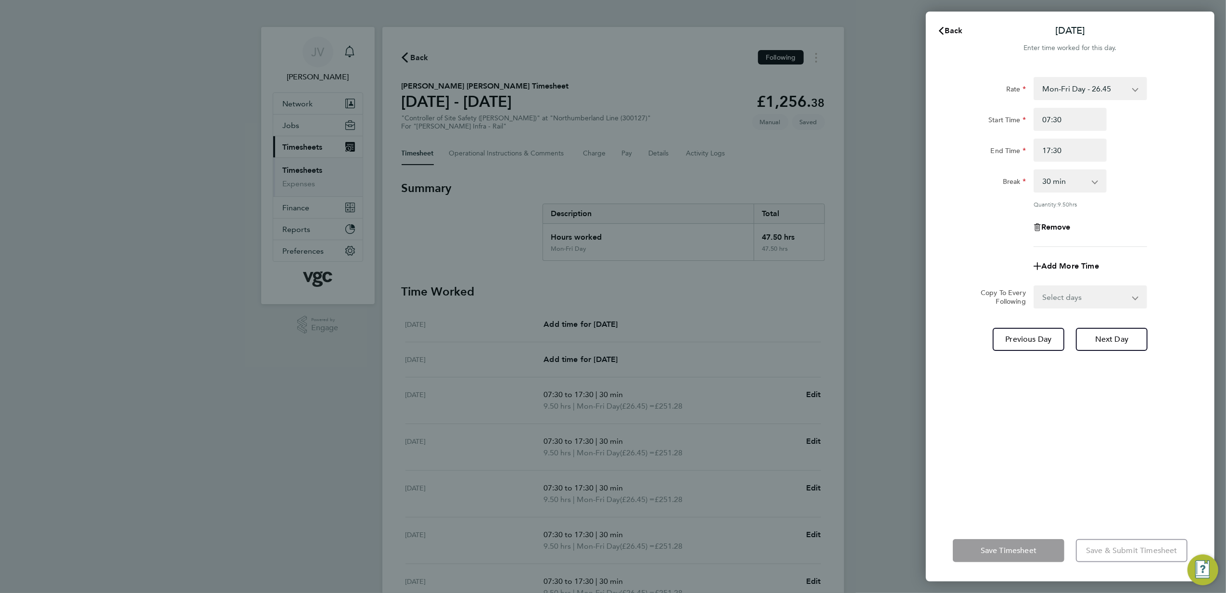
click at [1062, 221] on div "Remove" at bounding box center [1070, 227] width 81 height 23
click at [1063, 225] on span "Remove" at bounding box center [1056, 226] width 29 height 9
select select "null"
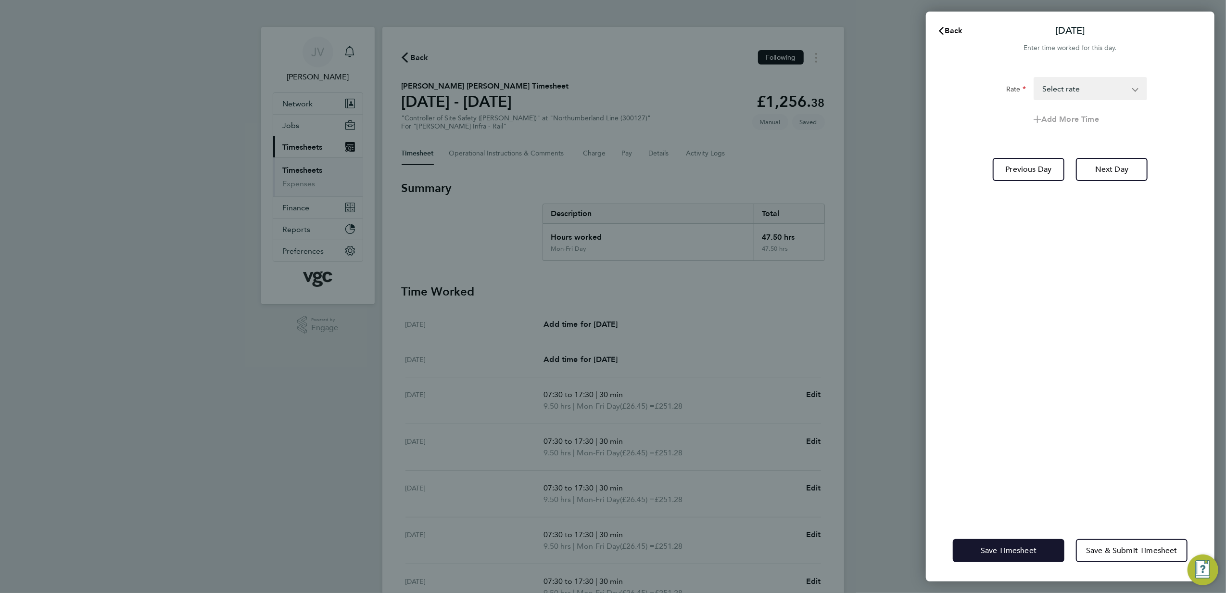
click at [1007, 551] on span "Save Timesheet" at bounding box center [1009, 551] width 56 height 10
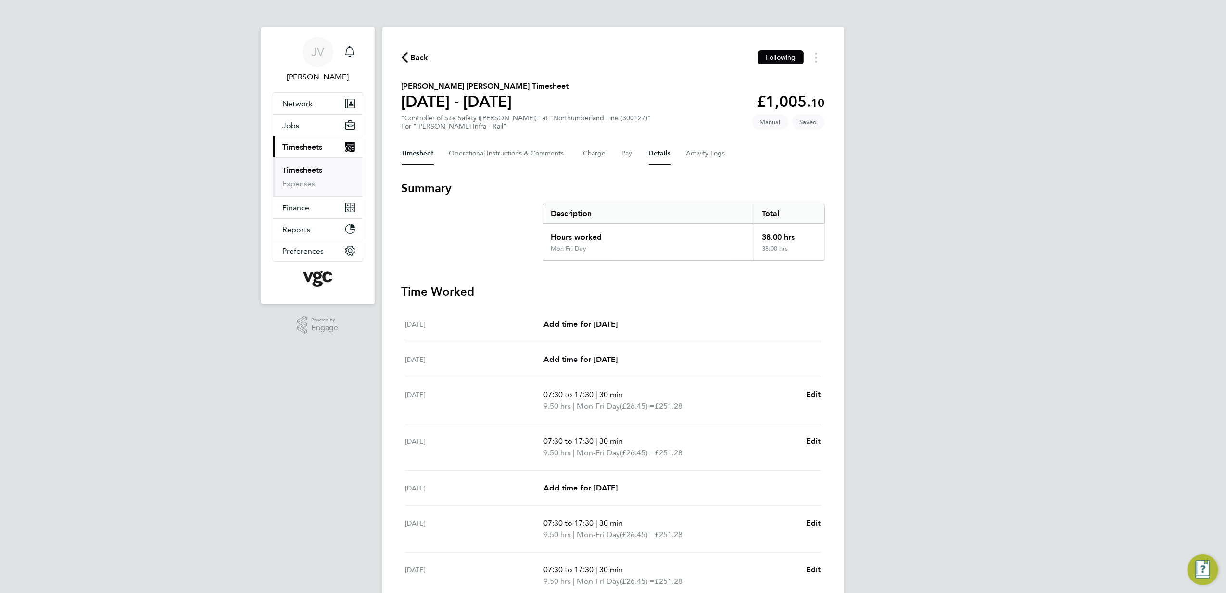
click at [653, 153] on button "Details" at bounding box center [660, 153] width 22 height 23
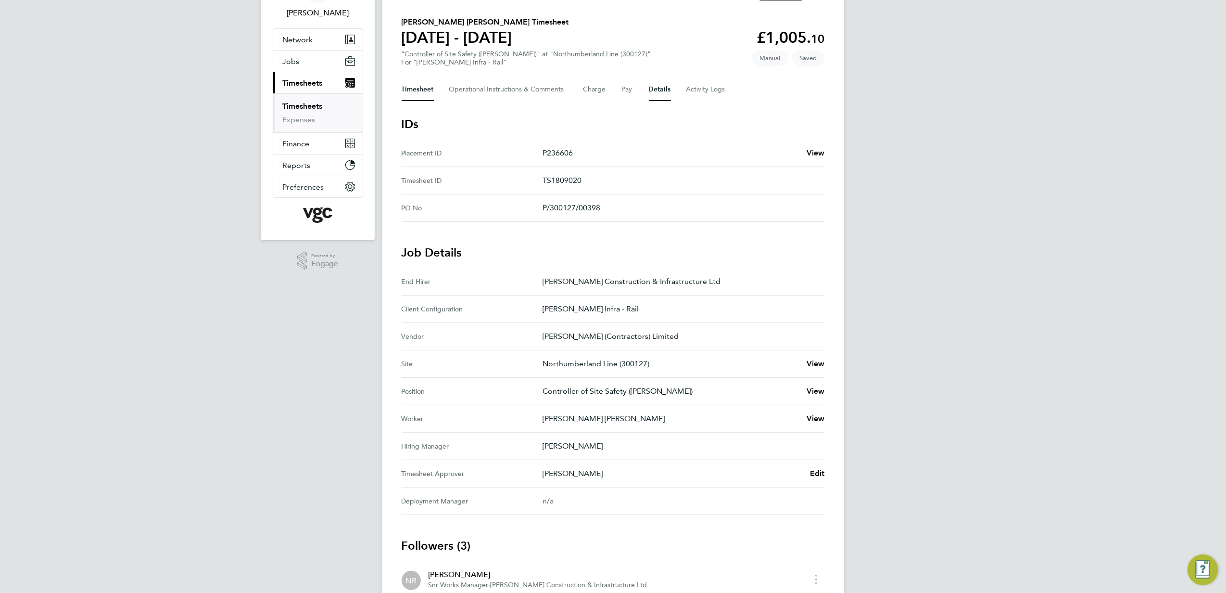
drag, startPoint x: 416, startPoint y: 88, endPoint x: 534, endPoint y: 274, distance: 220.8
click at [420, 97] on button "Timesheet" at bounding box center [418, 89] width 32 height 23
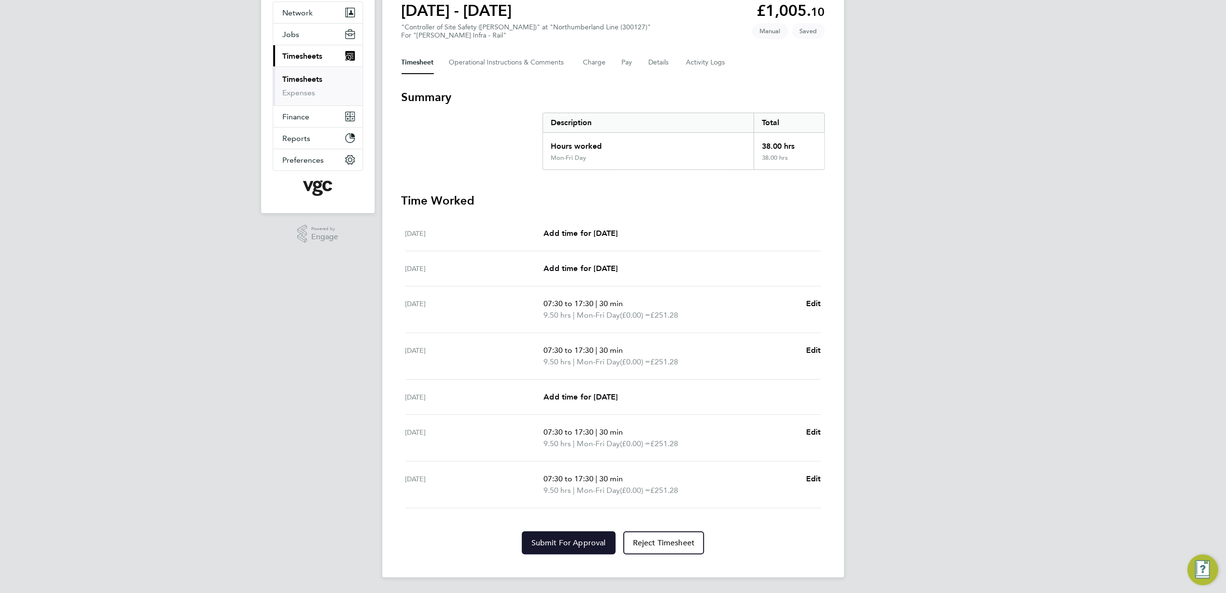
click at [554, 535] on button "Submit For Approval" at bounding box center [569, 542] width 94 height 23
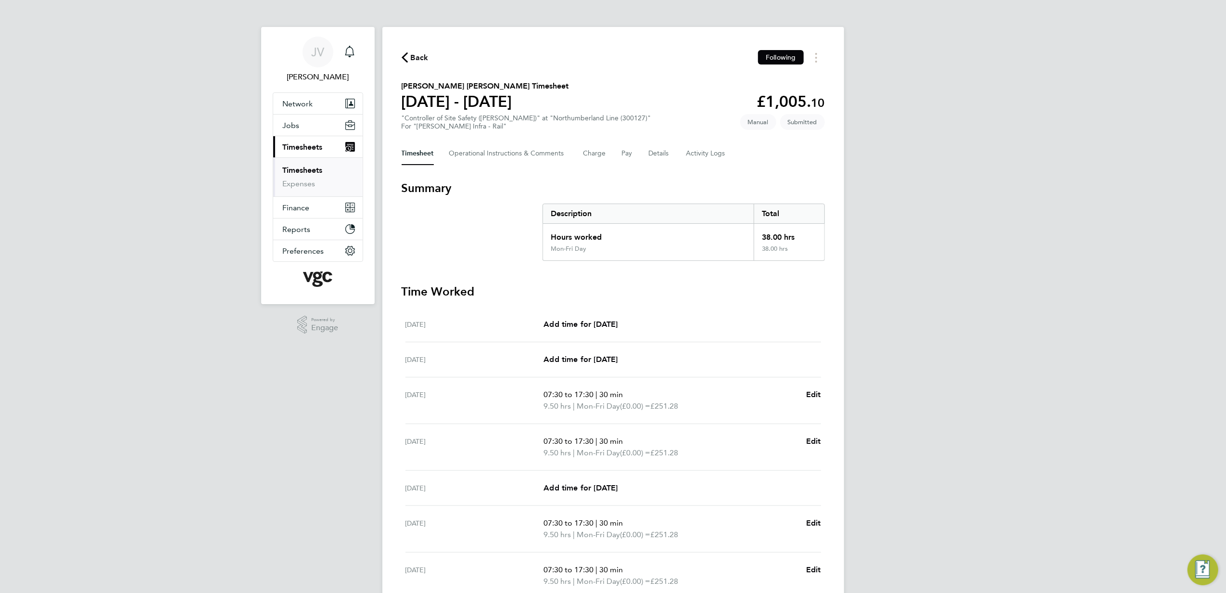
drag, startPoint x: 410, startPoint y: 43, endPoint x: 420, endPoint y: 48, distance: 10.8
click at [410, 43] on div "Back Following [PERSON_NAME] [PERSON_NAME] Timesheet [DATE] - [DATE] £1,005. 10…" at bounding box center [613, 347] width 462 height 641
click at [425, 54] on span "Back" at bounding box center [420, 58] width 18 height 12
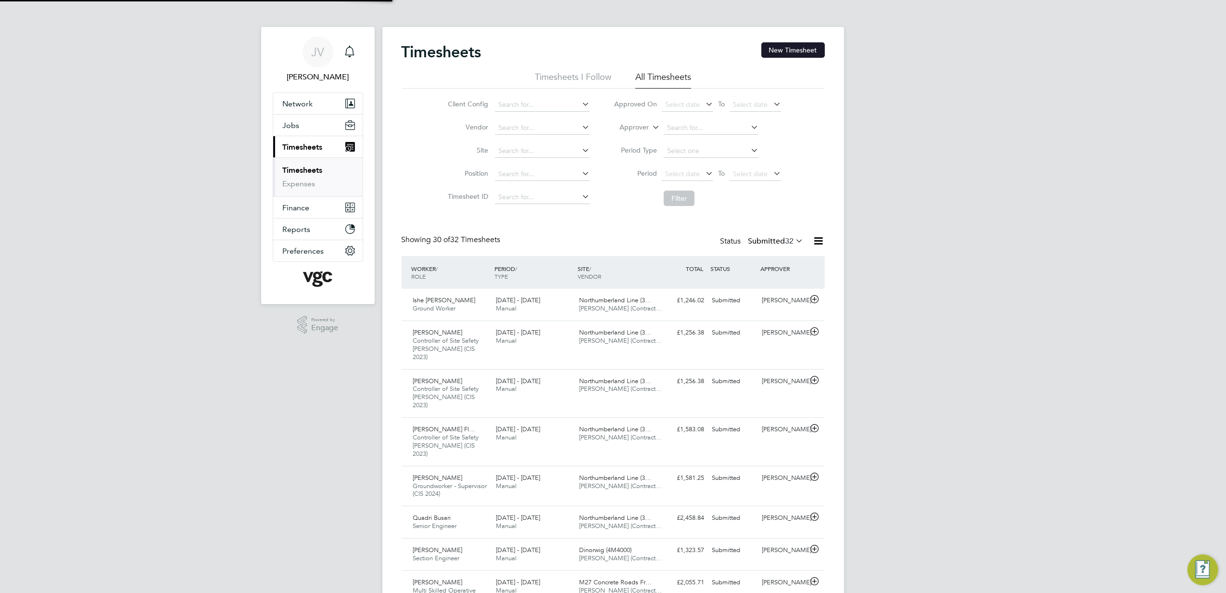
click at [801, 44] on button "New Timesheet" at bounding box center [794, 49] width 64 height 15
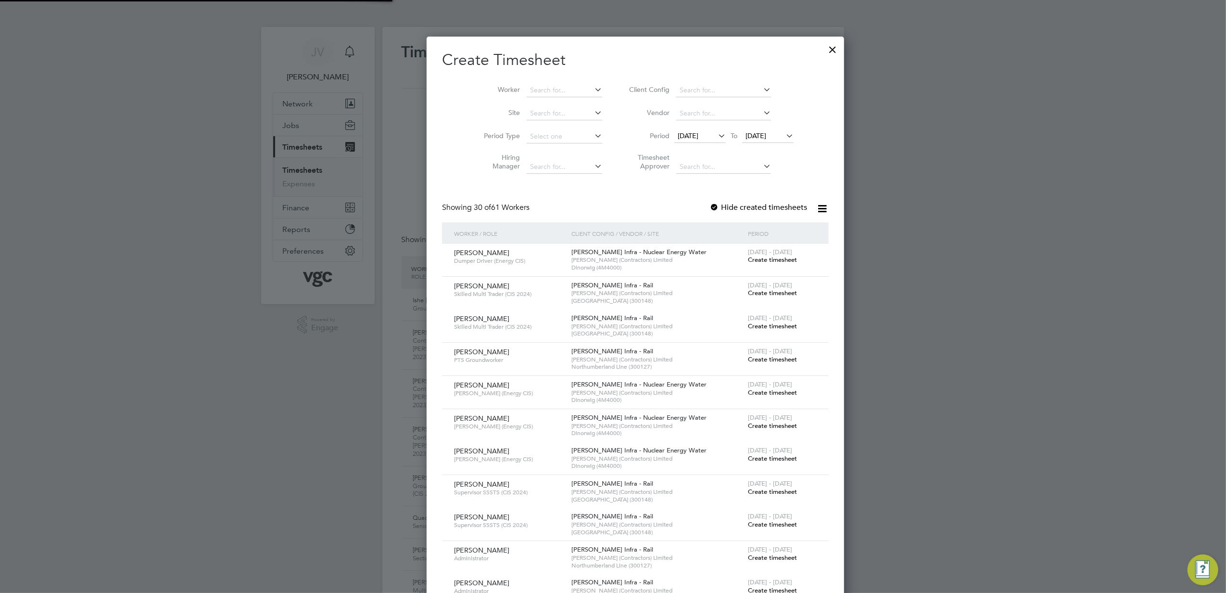
click at [678, 135] on span "[DATE]" at bounding box center [688, 135] width 21 height 9
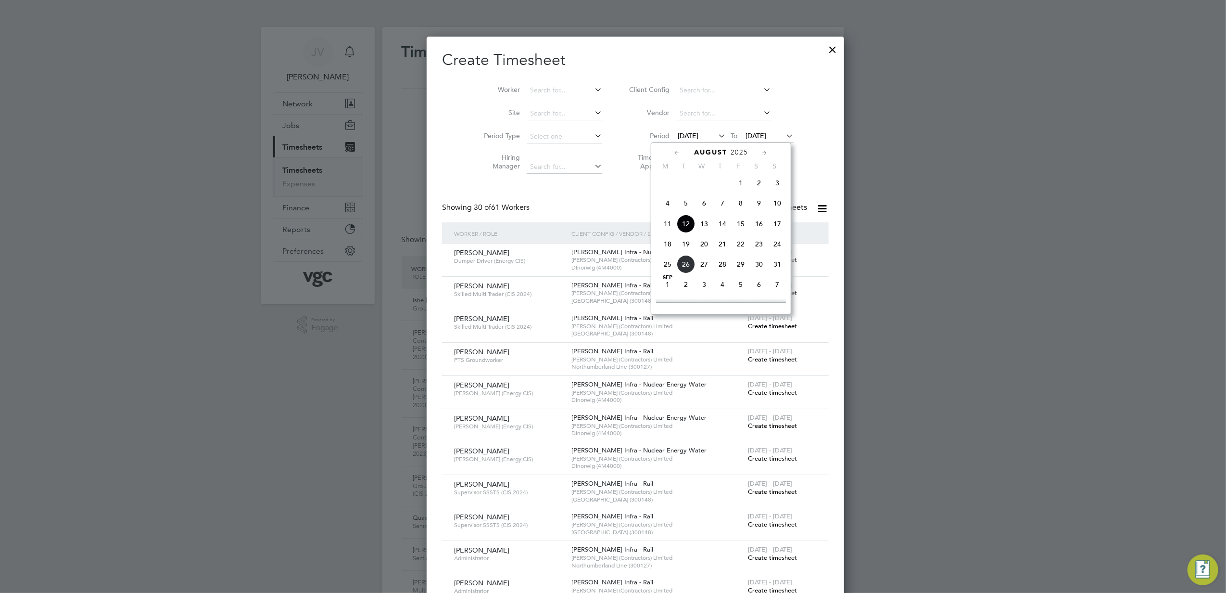
click at [759, 230] on span "16" at bounding box center [759, 224] width 18 height 18
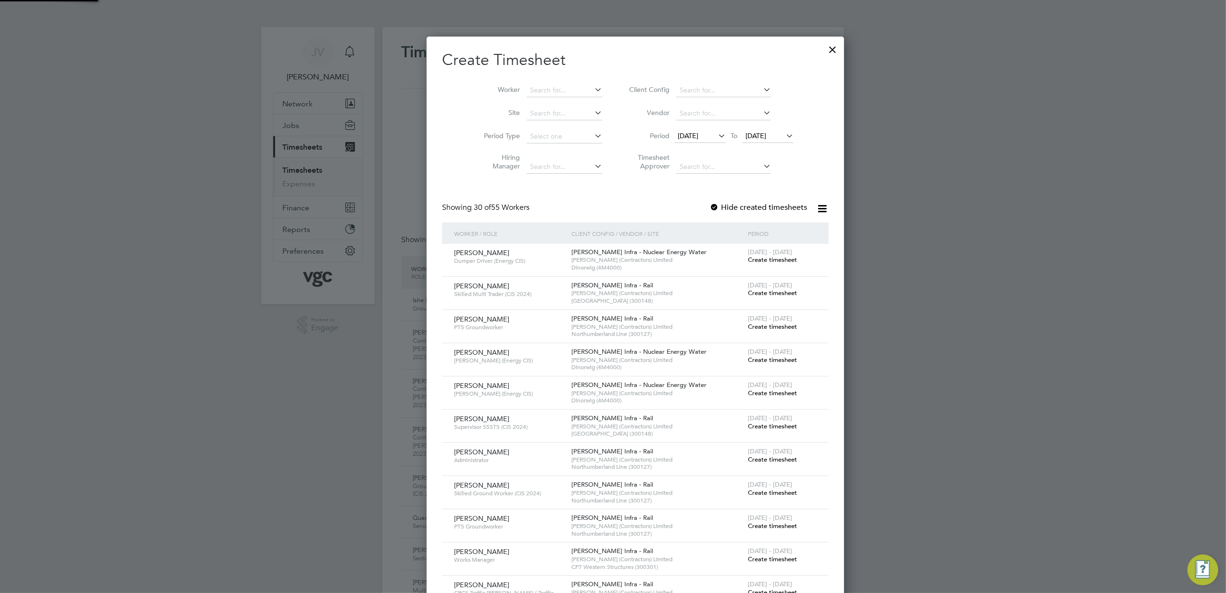
drag, startPoint x: 743, startPoint y: 122, endPoint x: 744, endPoint y: 141, distance: 18.8
click at [743, 123] on li "Vendor" at bounding box center [709, 113] width 191 height 23
click at [744, 141] on span "[DATE]" at bounding box center [767, 136] width 51 height 13
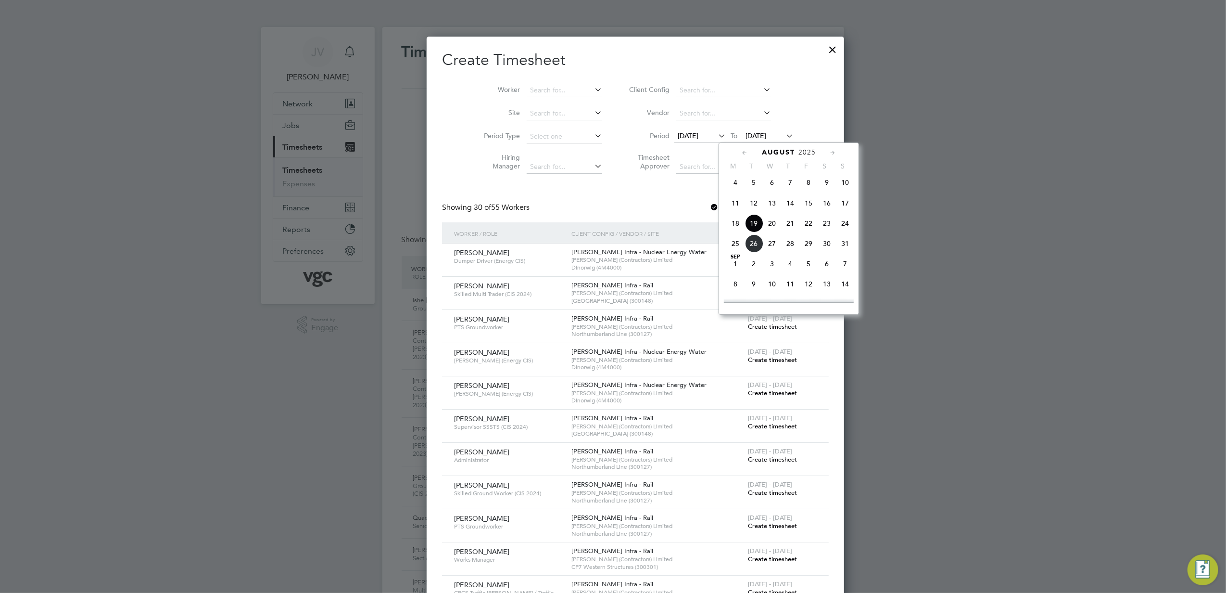
click at [812, 229] on span "22" at bounding box center [809, 223] width 18 height 18
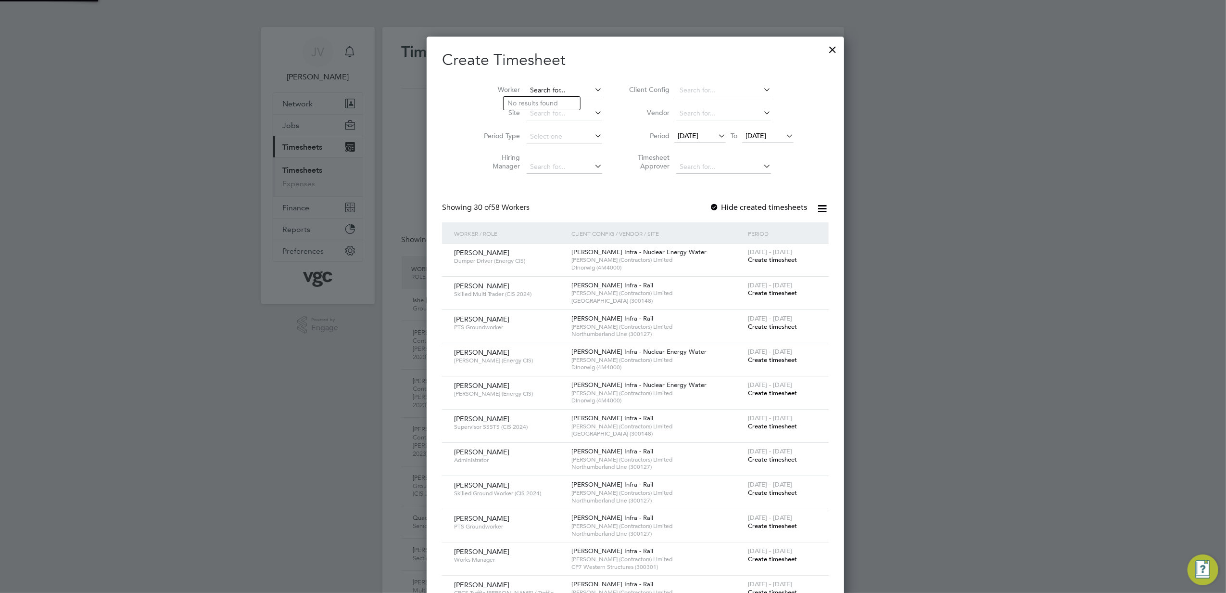
click at [551, 89] on input at bounding box center [565, 90] width 76 height 13
paste input "[PERSON_NAME]"
type input "[PERSON_NAME]"
click at [553, 101] on li "[PERSON_NAME]" at bounding box center [544, 103] width 80 height 13
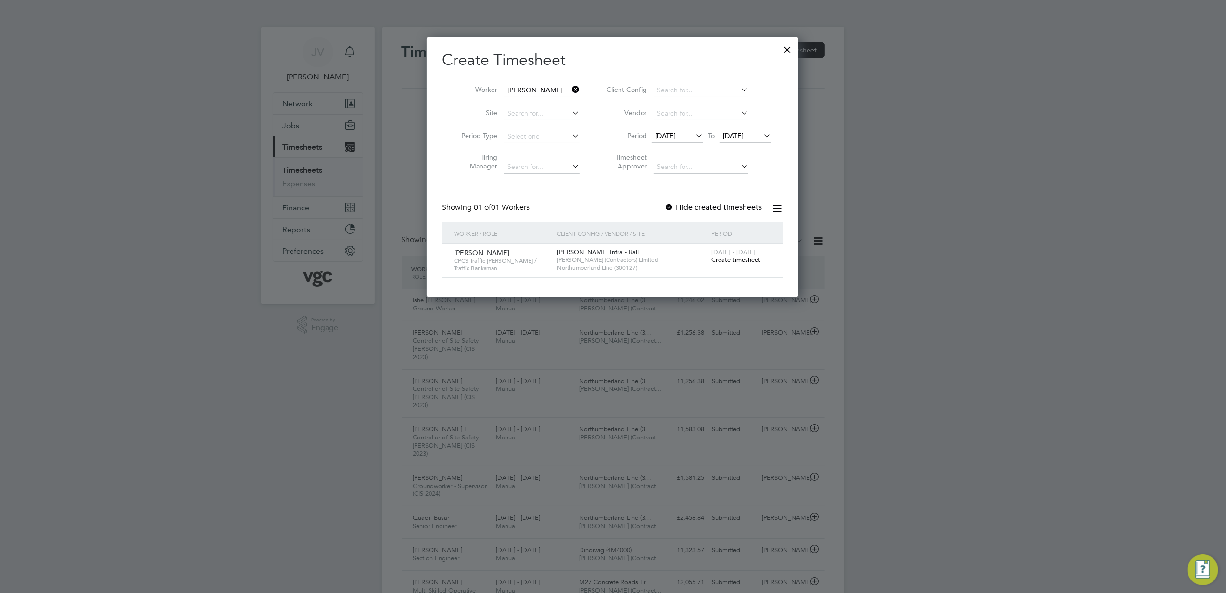
click at [747, 258] on span "Create timesheet" at bounding box center [736, 259] width 49 height 8
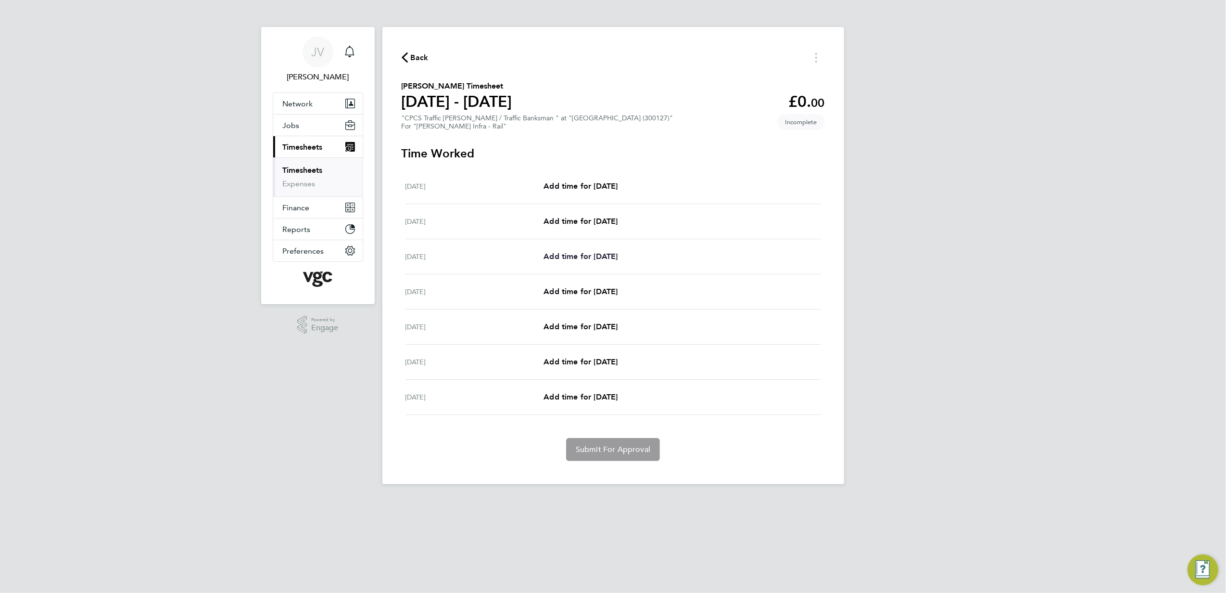
click at [591, 256] on span "Add time for [DATE]" at bounding box center [581, 256] width 74 height 9
select select "30"
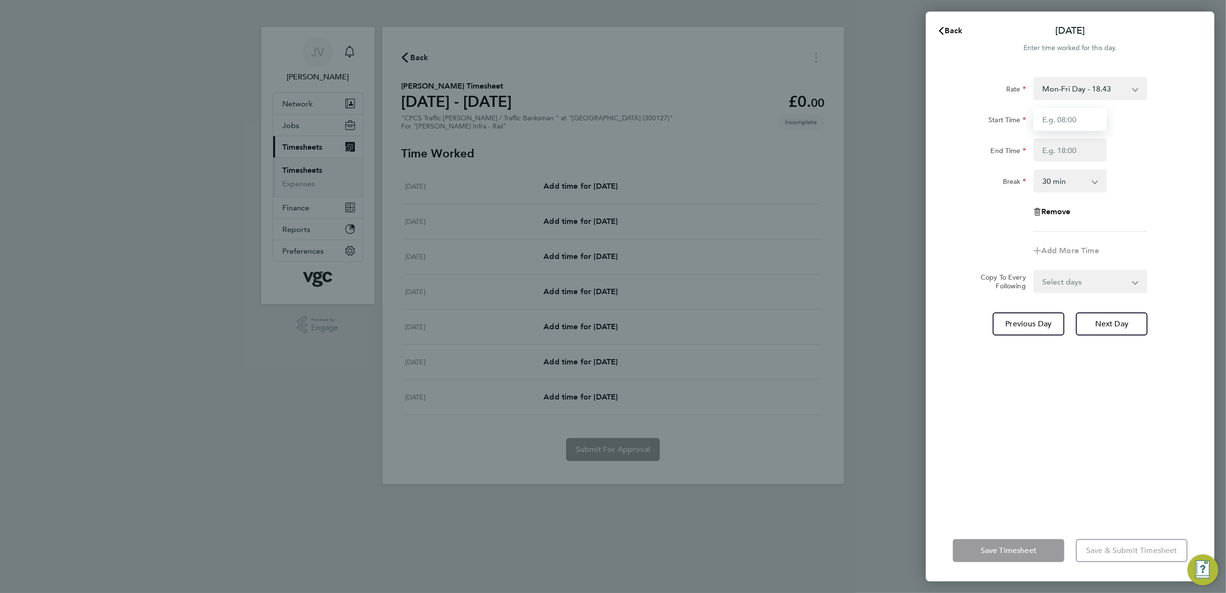
click at [1080, 116] on input "Start Time" at bounding box center [1070, 119] width 73 height 23
type input "07:30"
type input "17:30"
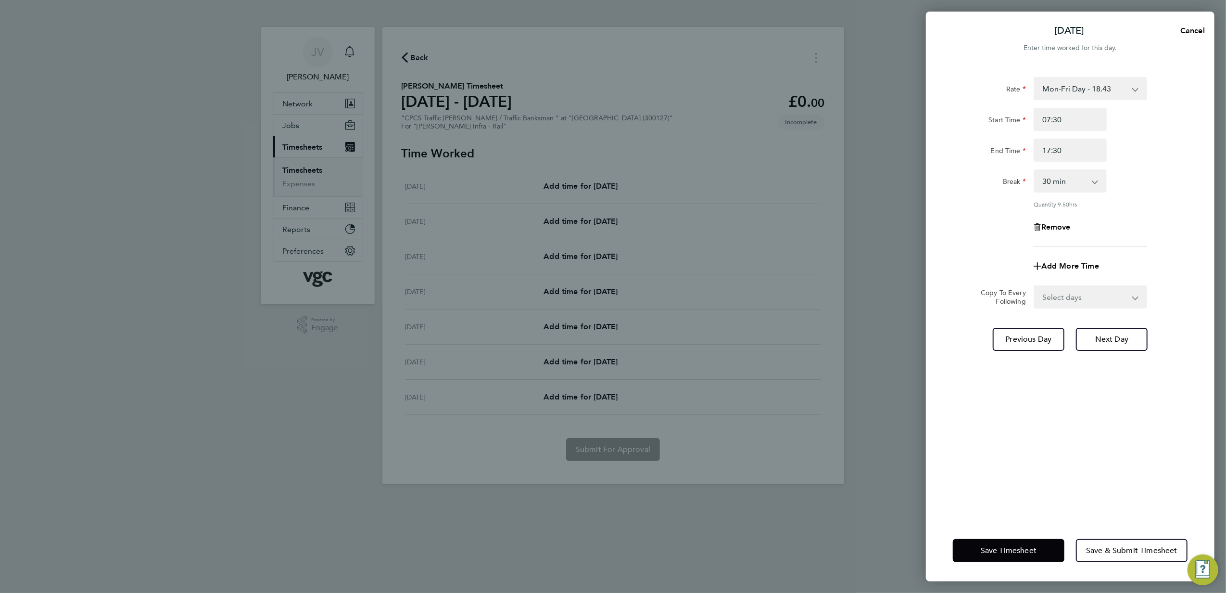
drag, startPoint x: 1080, startPoint y: 124, endPoint x: 1115, endPoint y: 240, distance: 120.7
click at [1115, 240] on div "Rate Mon-Fri Day - 18.43 Public/Bank Holiday - 27.65 Sun-Thurs Nights - 21.19 F…" at bounding box center [1070, 162] width 235 height 170
drag, startPoint x: 1077, startPoint y: 293, endPoint x: 1077, endPoint y: 301, distance: 8.2
click at [1077, 299] on select "Select days Day [DATE] [DATE] [DATE] [DATE]" at bounding box center [1085, 296] width 101 height 21
select select "DAY"
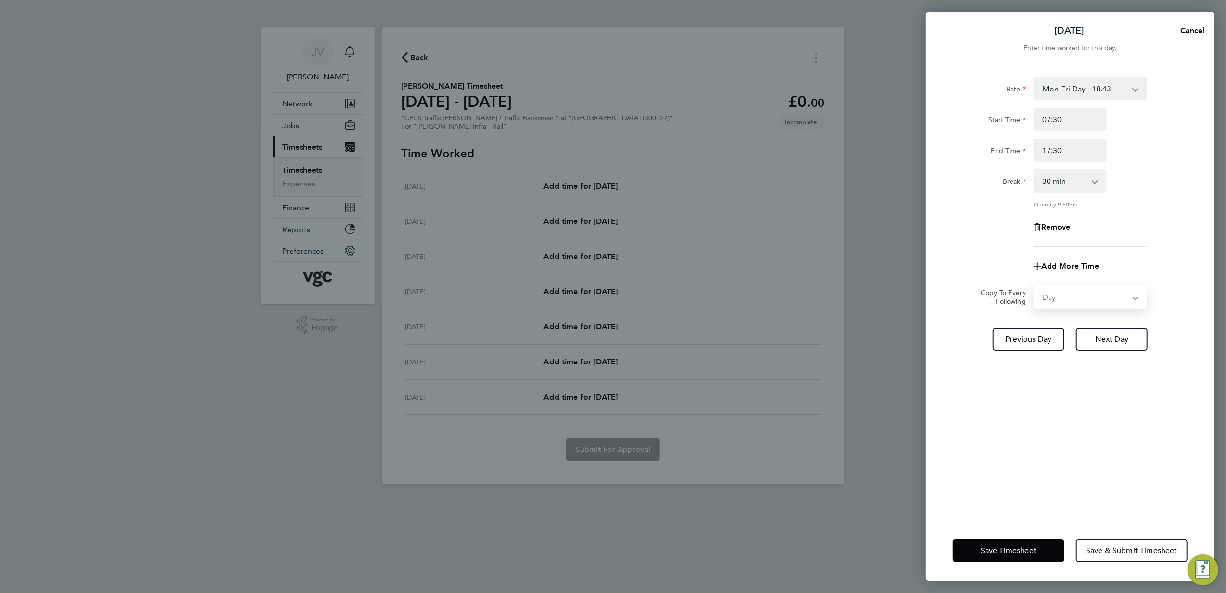
click at [1035, 286] on select "Select days Day [DATE] [DATE] [DATE] [DATE]" at bounding box center [1085, 296] width 101 height 21
select select "[DATE]"
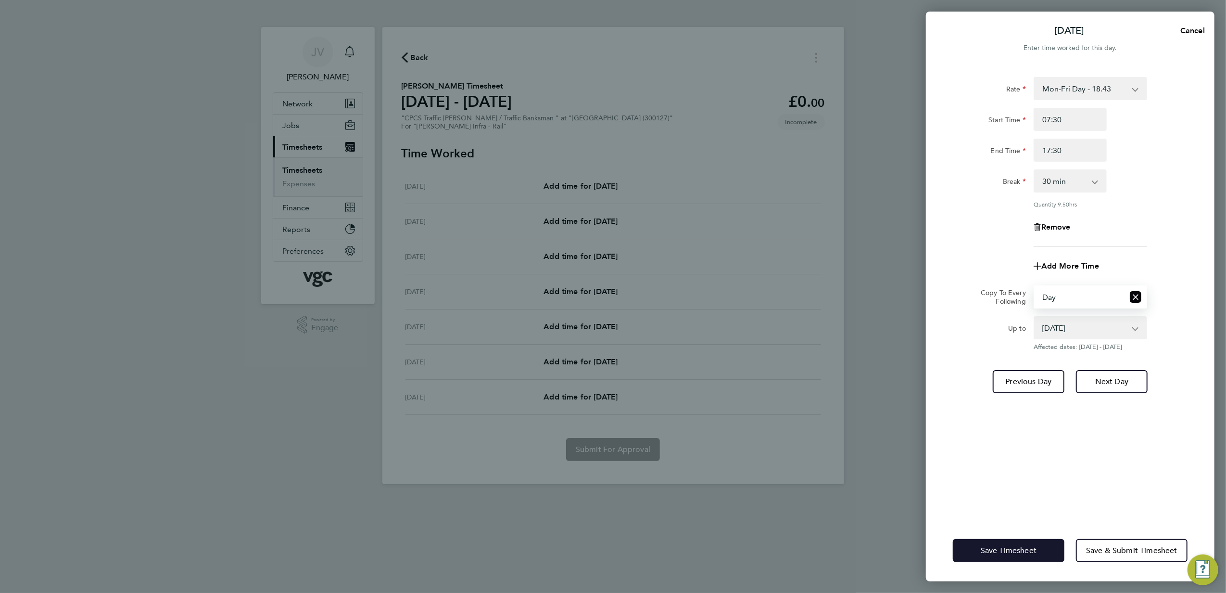
click at [1012, 551] on span "Save Timesheet" at bounding box center [1009, 551] width 56 height 10
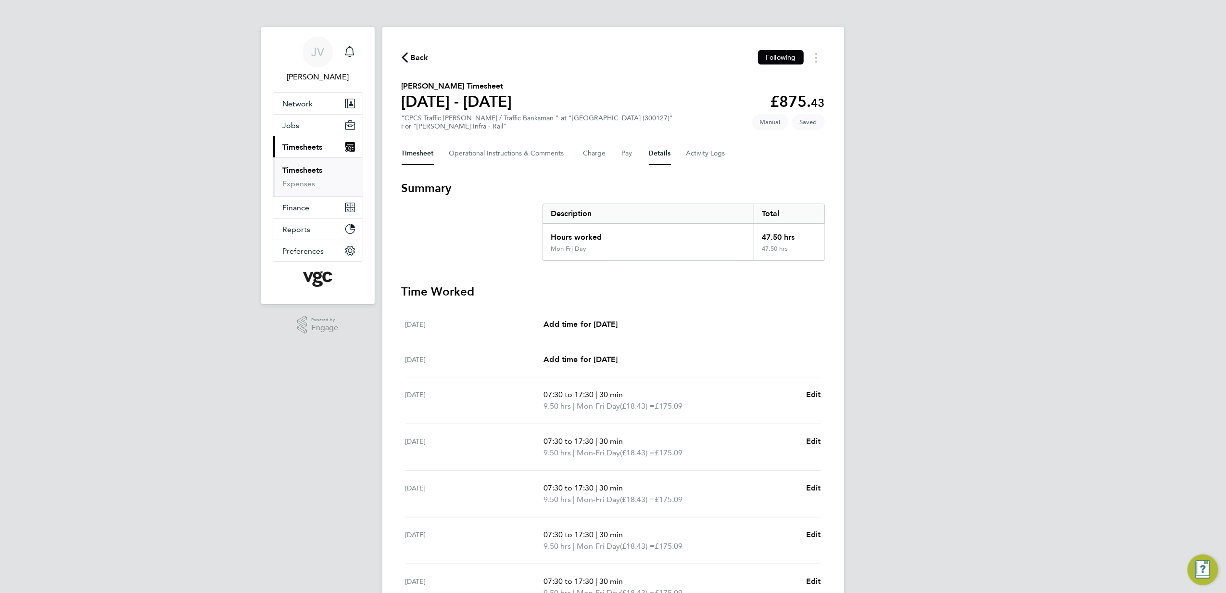
click at [657, 155] on button "Details" at bounding box center [660, 153] width 22 height 23
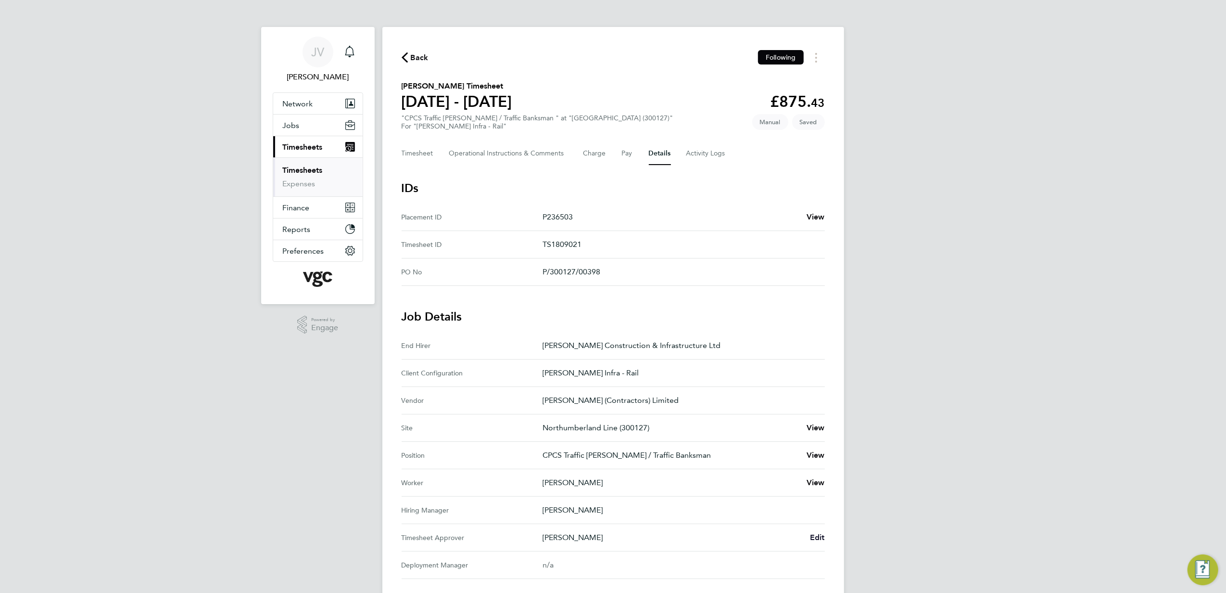
click at [817, 543] on link "Edit" at bounding box center [817, 538] width 15 height 12
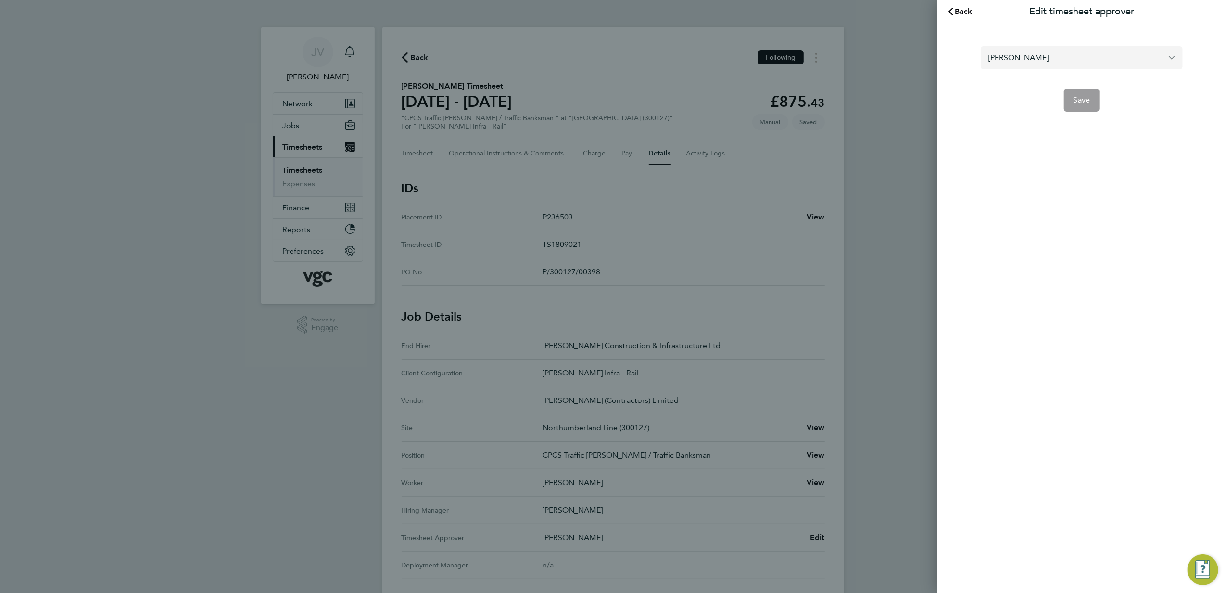
click at [1029, 64] on input "[PERSON_NAME]" at bounding box center [1082, 57] width 202 height 23
click at [1049, 83] on li "[PERSON_NAME]" at bounding box center [1082, 81] width 202 height 24
type input "[PERSON_NAME]"
click at [1080, 97] on span "Save" at bounding box center [1082, 100] width 17 height 10
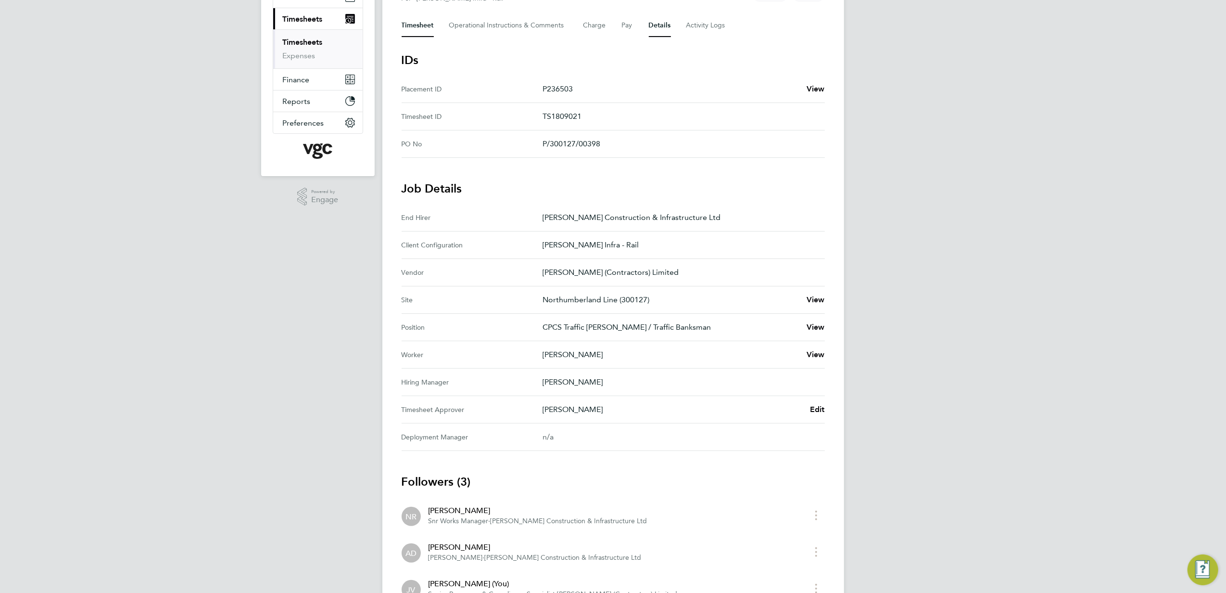
click at [414, 31] on button "Timesheet" at bounding box center [418, 25] width 32 height 23
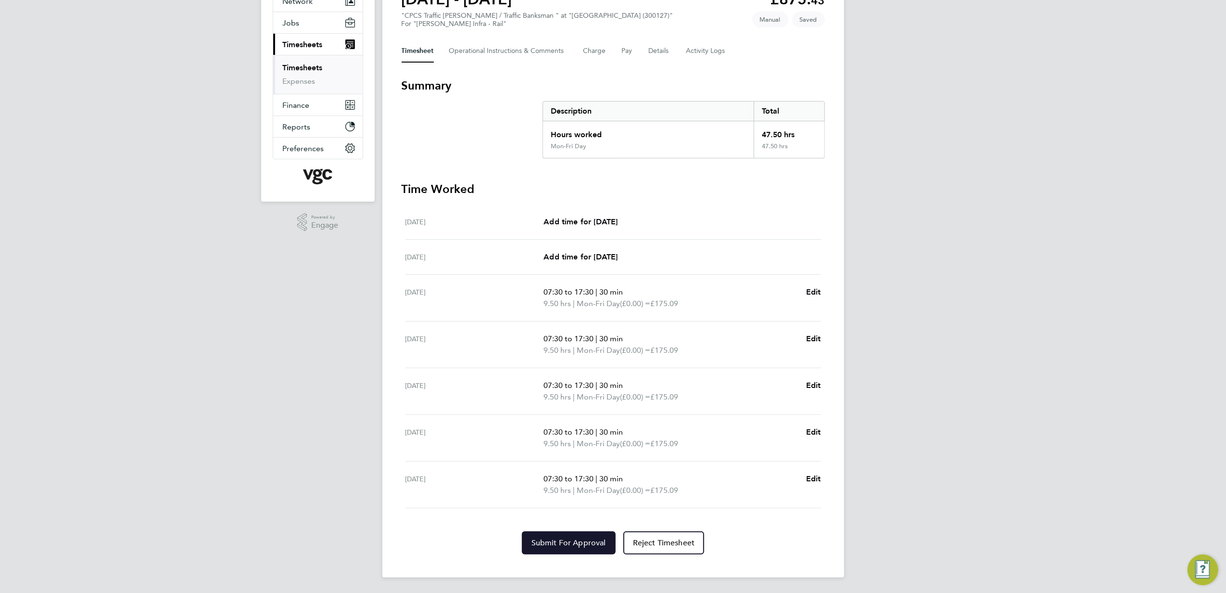
click at [564, 541] on span "Submit For Approval" at bounding box center [569, 543] width 75 height 10
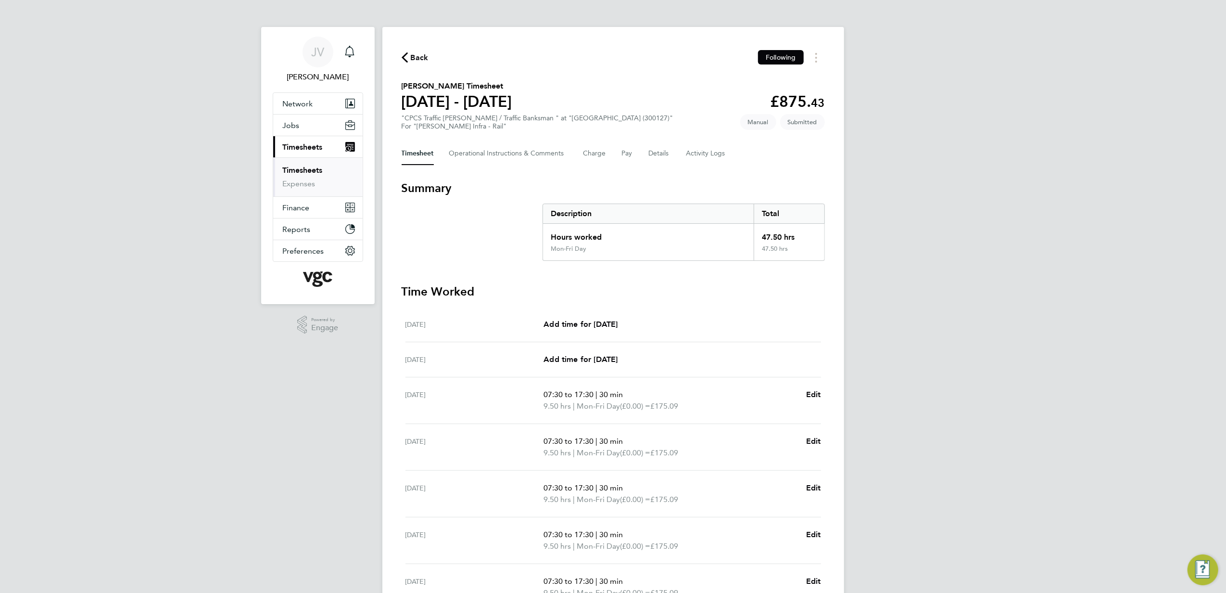
click at [413, 59] on span "Back" at bounding box center [420, 58] width 18 height 12
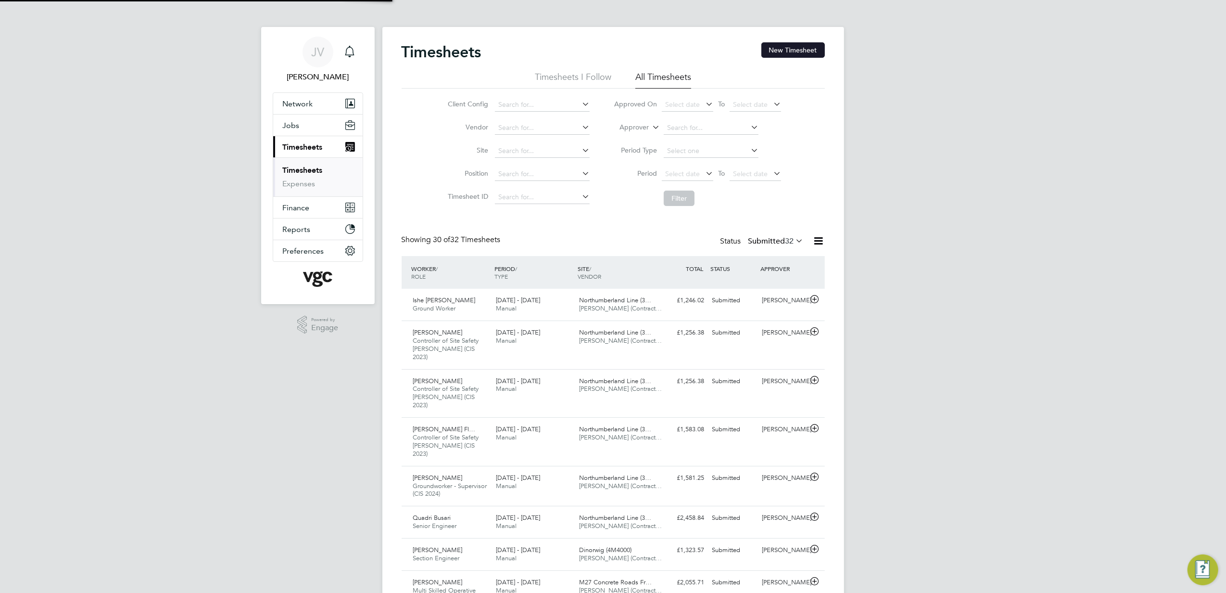
click at [766, 49] on button "New Timesheet" at bounding box center [794, 49] width 64 height 15
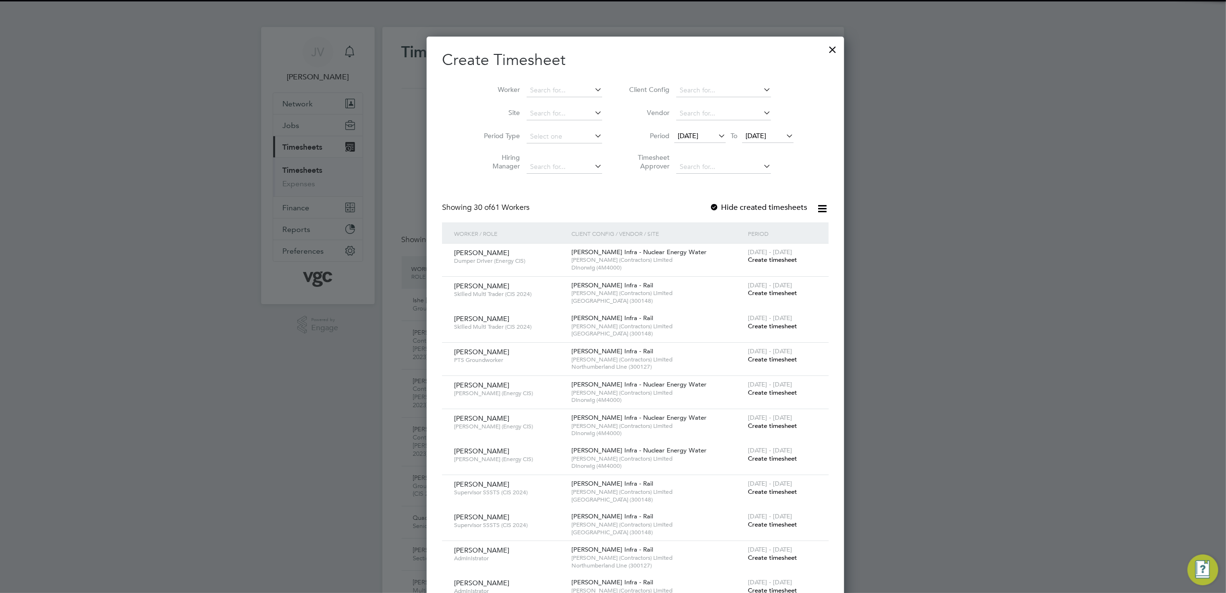
drag, startPoint x: 686, startPoint y: 134, endPoint x: 695, endPoint y: 169, distance: 36.6
click at [686, 137] on span "[DATE]" at bounding box center [688, 135] width 21 height 9
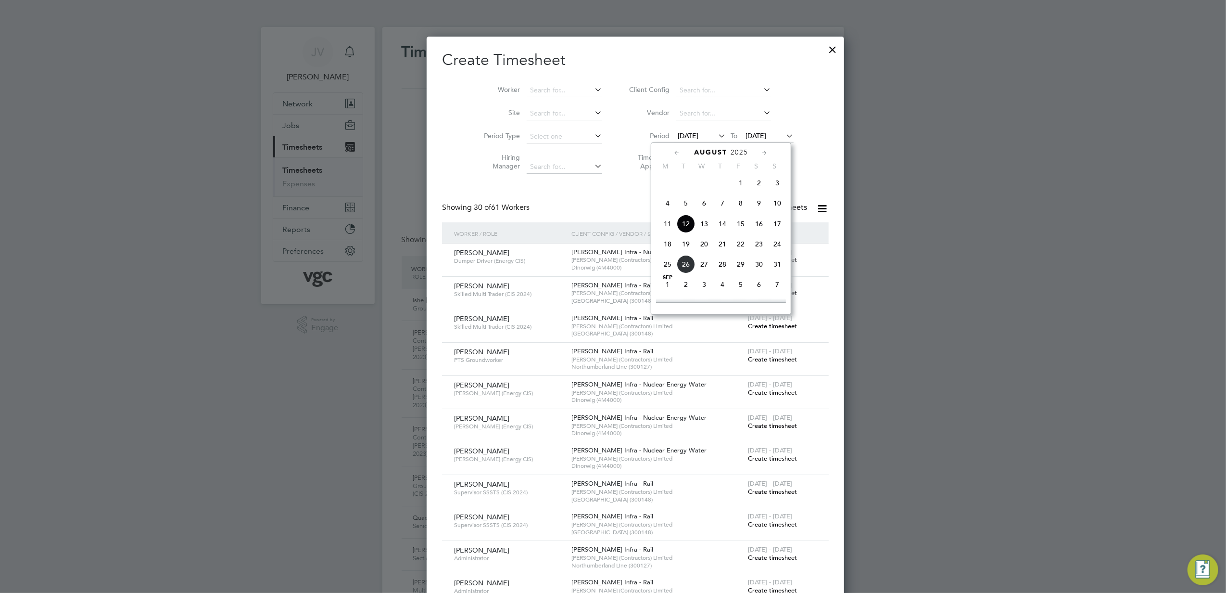
click at [763, 220] on span "16" at bounding box center [759, 224] width 18 height 18
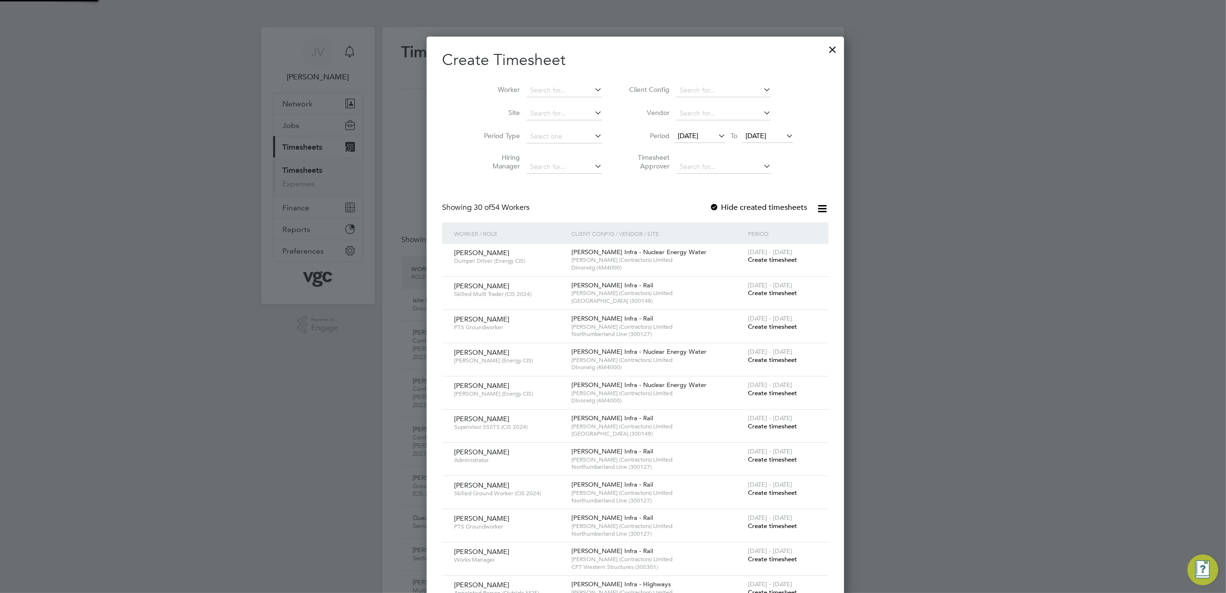
click at [757, 137] on span "[DATE]" at bounding box center [756, 135] width 21 height 9
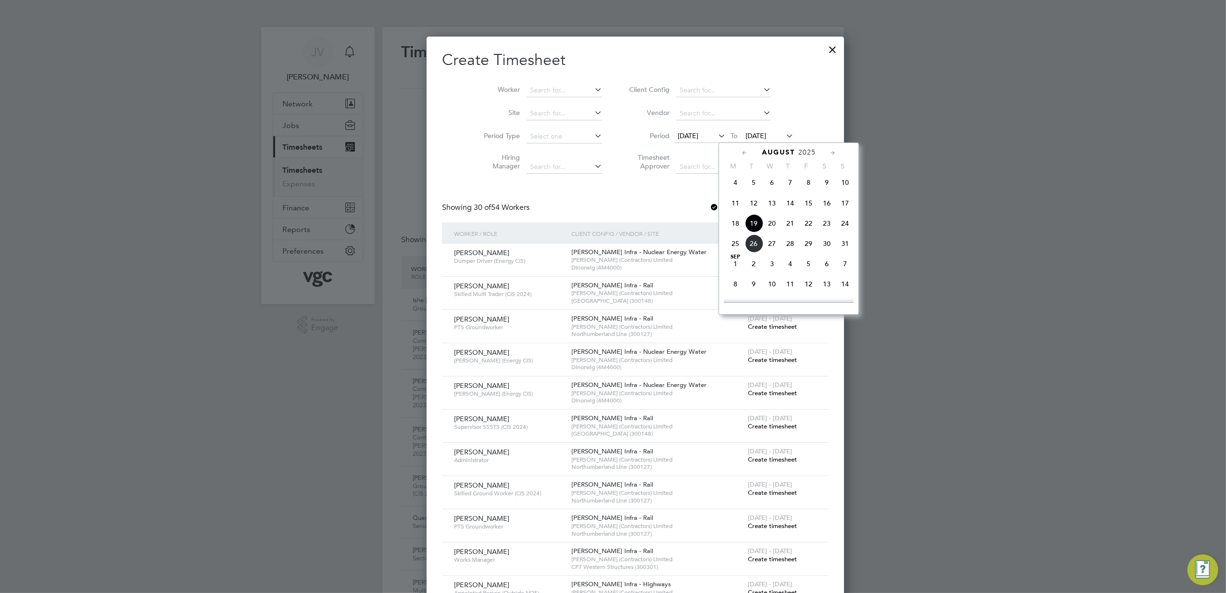
click at [804, 227] on span "22" at bounding box center [809, 223] width 18 height 18
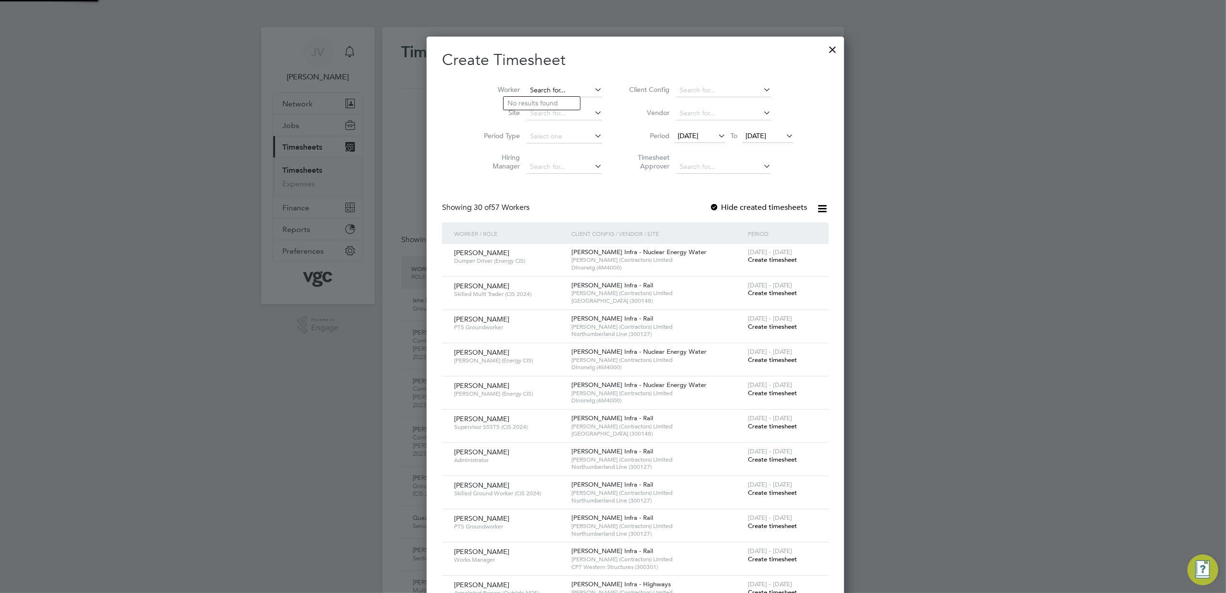
click at [537, 93] on input at bounding box center [565, 90] width 76 height 13
paste input "[PERSON_NAME]"
click at [537, 98] on li "[PERSON_NAME]" at bounding box center [565, 103] width 123 height 13
type input "[PERSON_NAME]"
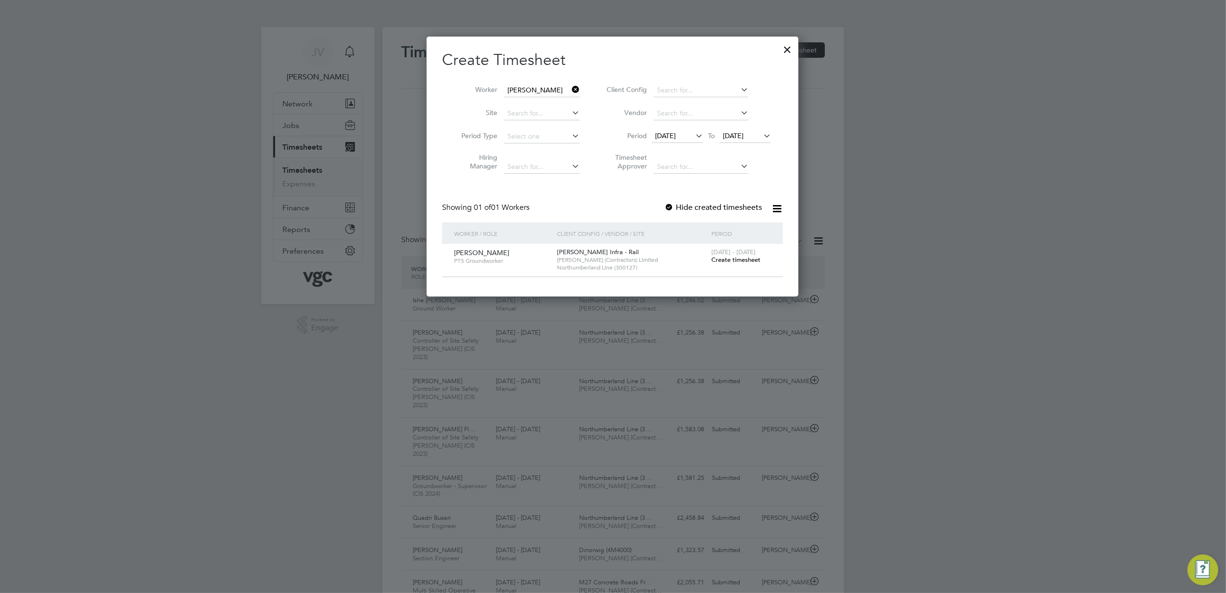
click at [737, 259] on span "Create timesheet" at bounding box center [736, 259] width 49 height 8
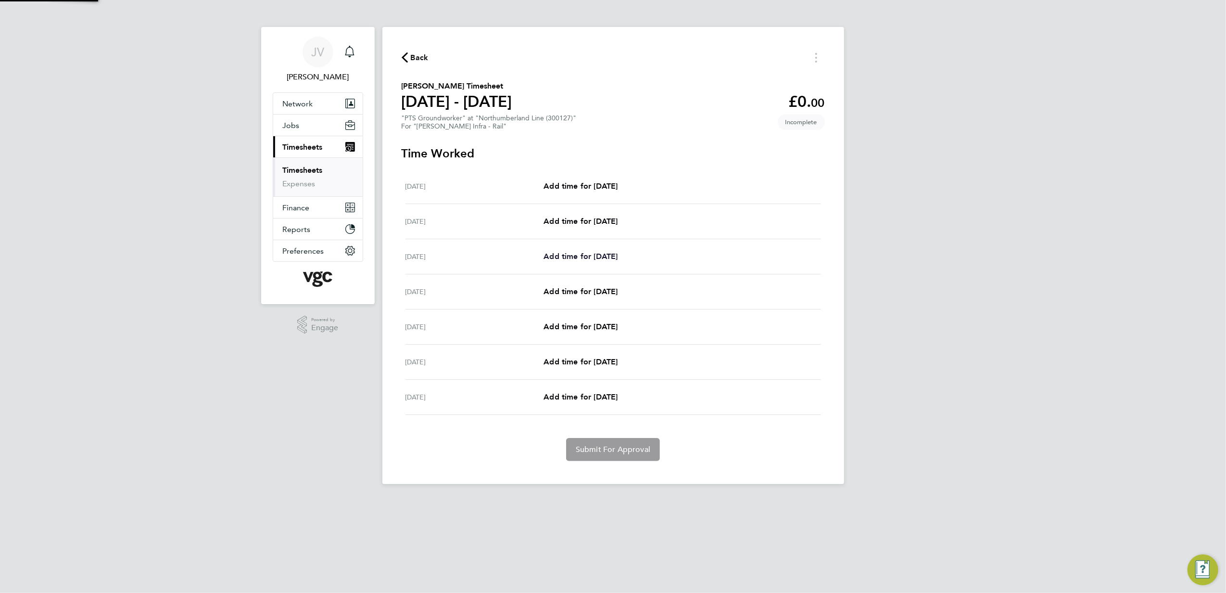
click at [609, 260] on span "Add time for [DATE]" at bounding box center [581, 256] width 74 height 9
select select "30"
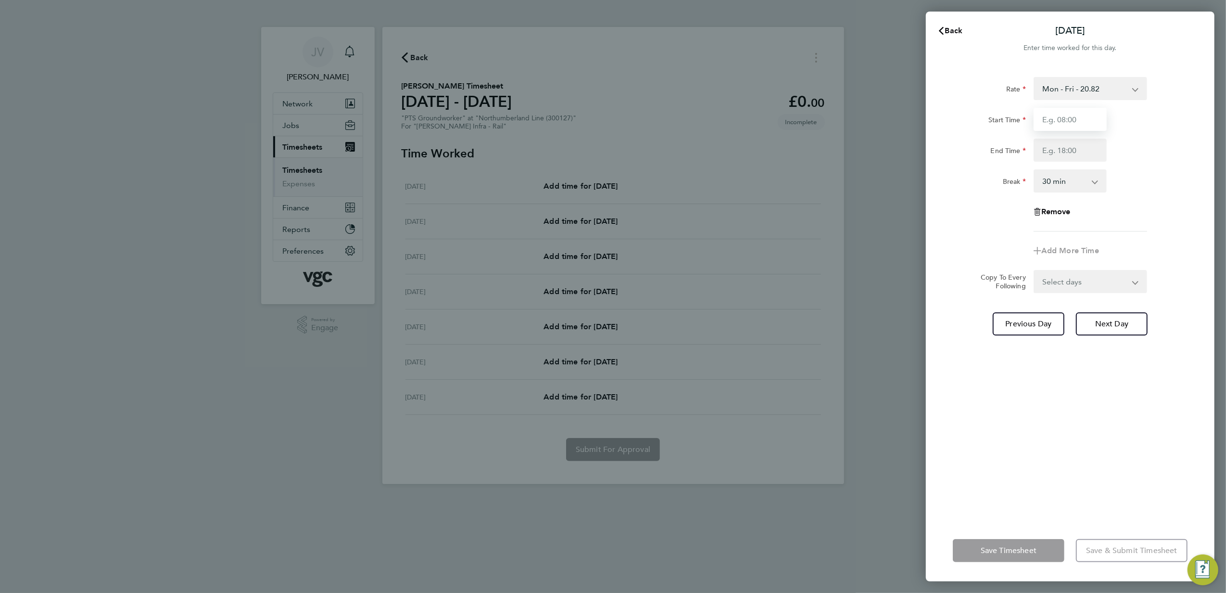
click at [1059, 127] on input "Start Time" at bounding box center [1070, 119] width 73 height 23
type input "07:30"
type input "17:30"
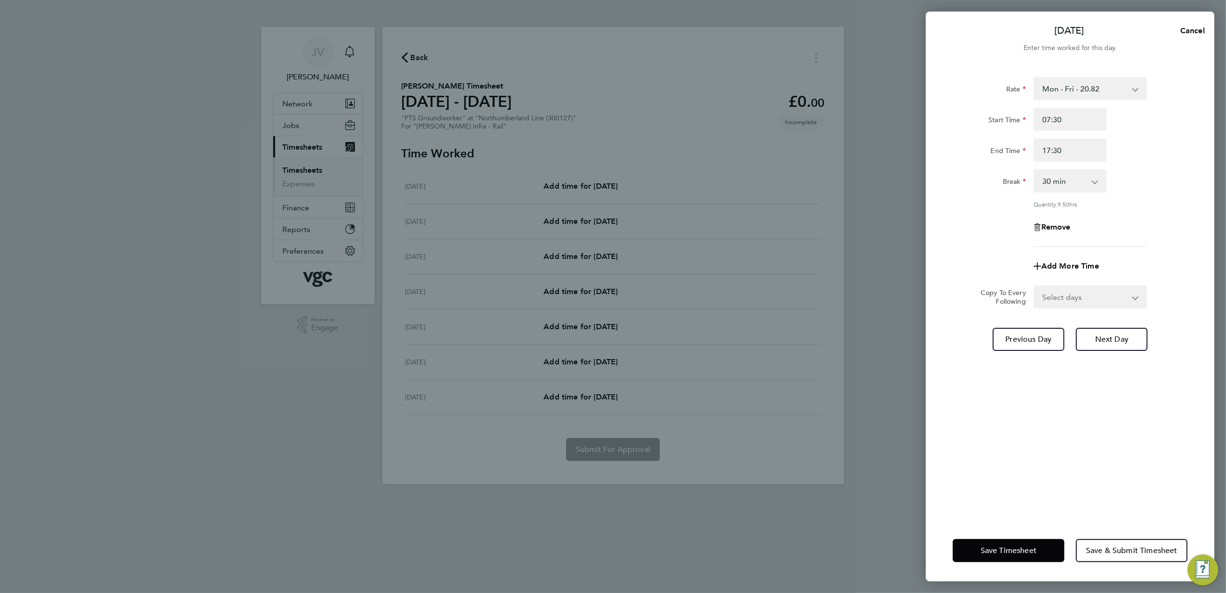
click at [918, 262] on div "[DATE] Cancel Enter time worked for this day. Rate Mon - Fri - 20.82 Sat & Sun …" at bounding box center [613, 296] width 1226 height 593
click at [1054, 293] on select "Select days Day [DATE] [DATE] [DATE] [DATE]" at bounding box center [1085, 296] width 101 height 21
select select "DAY"
click at [1035, 286] on select "Select days Day [DATE] [DATE] [DATE] [DATE]" at bounding box center [1085, 296] width 101 height 21
select select "[DATE]"
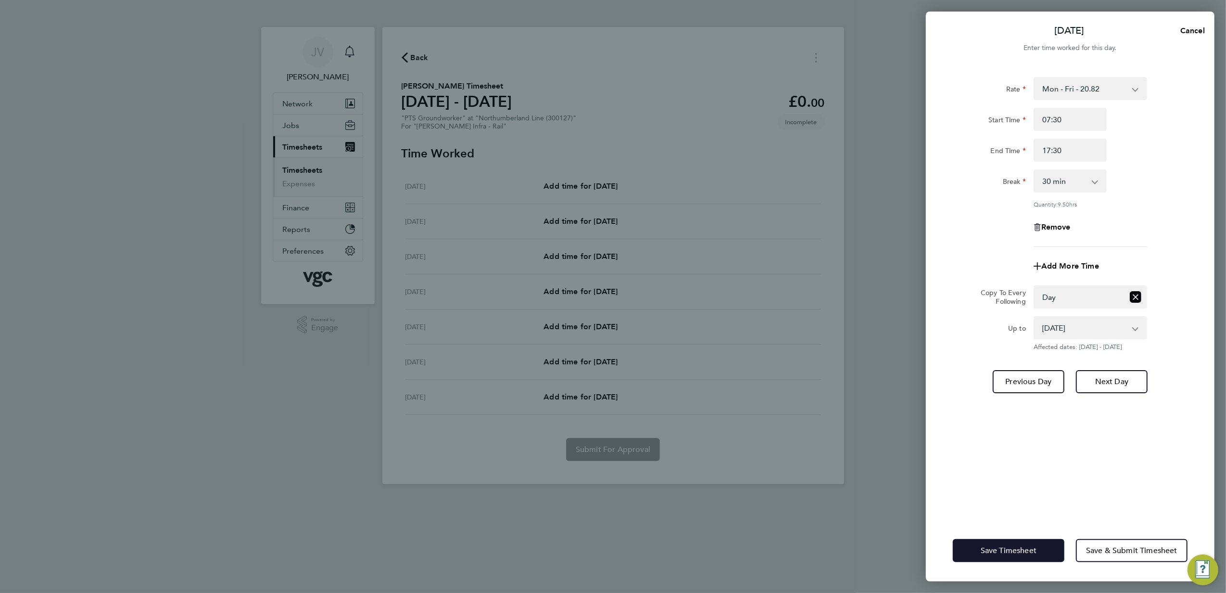
click at [1030, 551] on span "Save Timesheet" at bounding box center [1009, 551] width 56 height 10
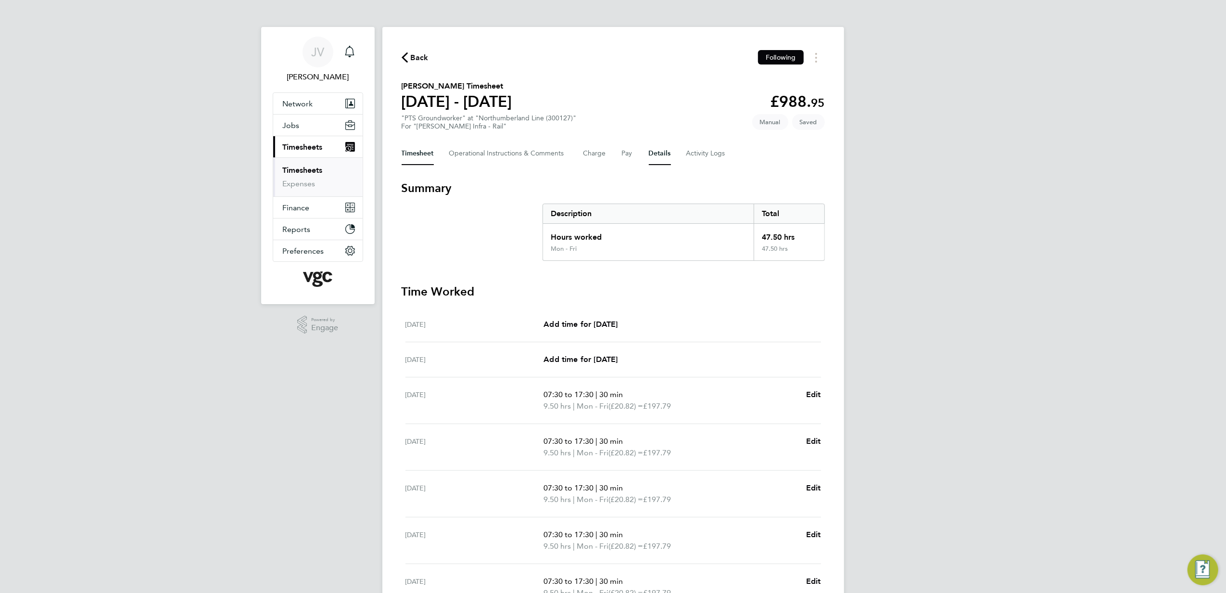
click at [657, 151] on button "Details" at bounding box center [660, 153] width 22 height 23
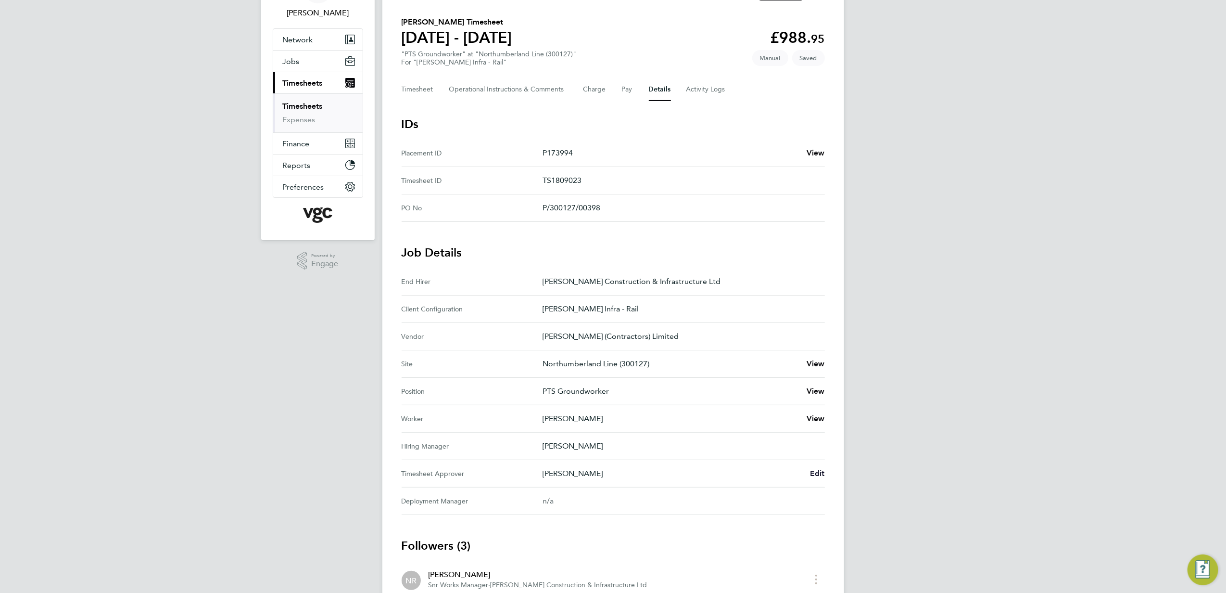
click at [811, 475] on span "Edit" at bounding box center [817, 473] width 15 height 9
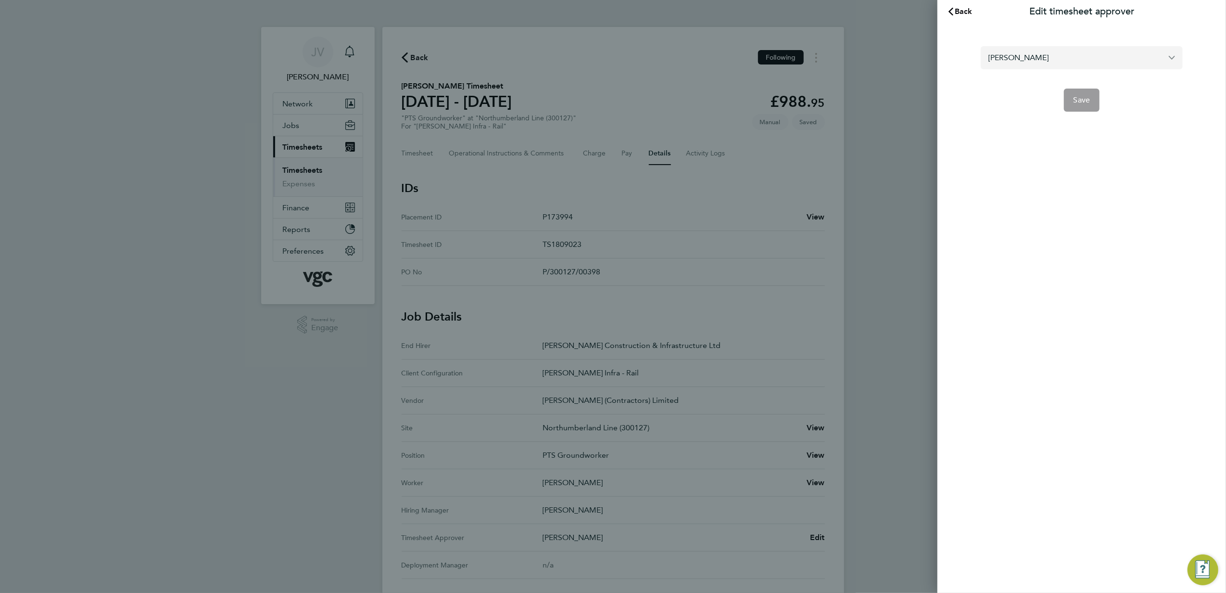
click at [1074, 67] on input "[PERSON_NAME]" at bounding box center [1082, 57] width 202 height 23
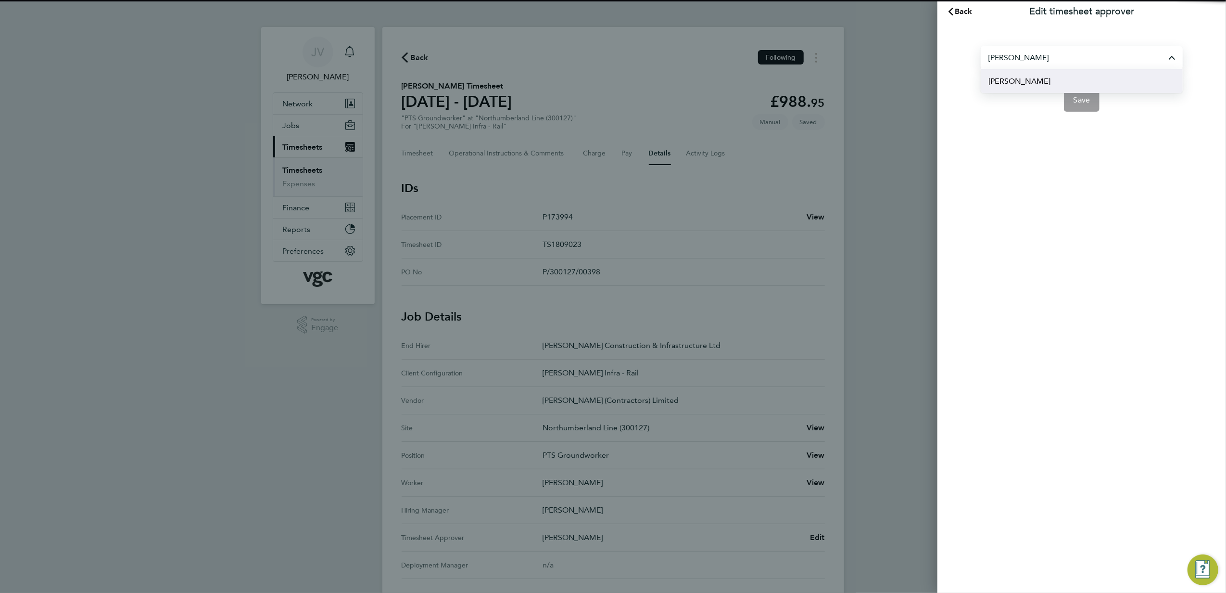
click at [1059, 85] on li "[PERSON_NAME]" at bounding box center [1082, 81] width 202 height 24
type input "[PERSON_NAME]"
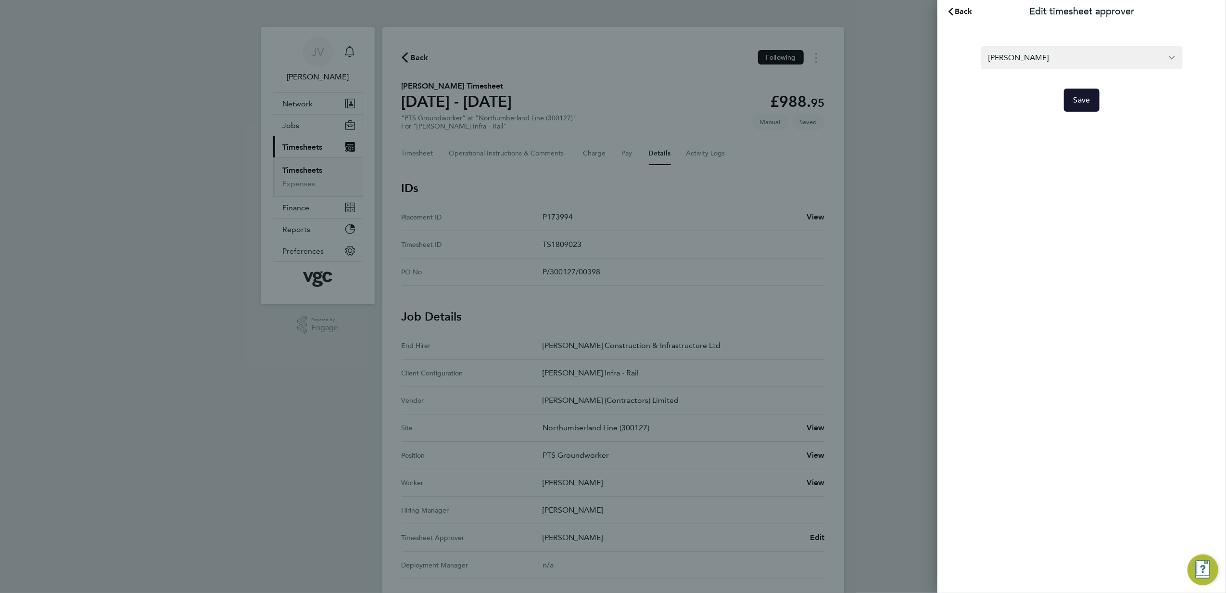
click at [1097, 106] on button "Save" at bounding box center [1082, 100] width 36 height 23
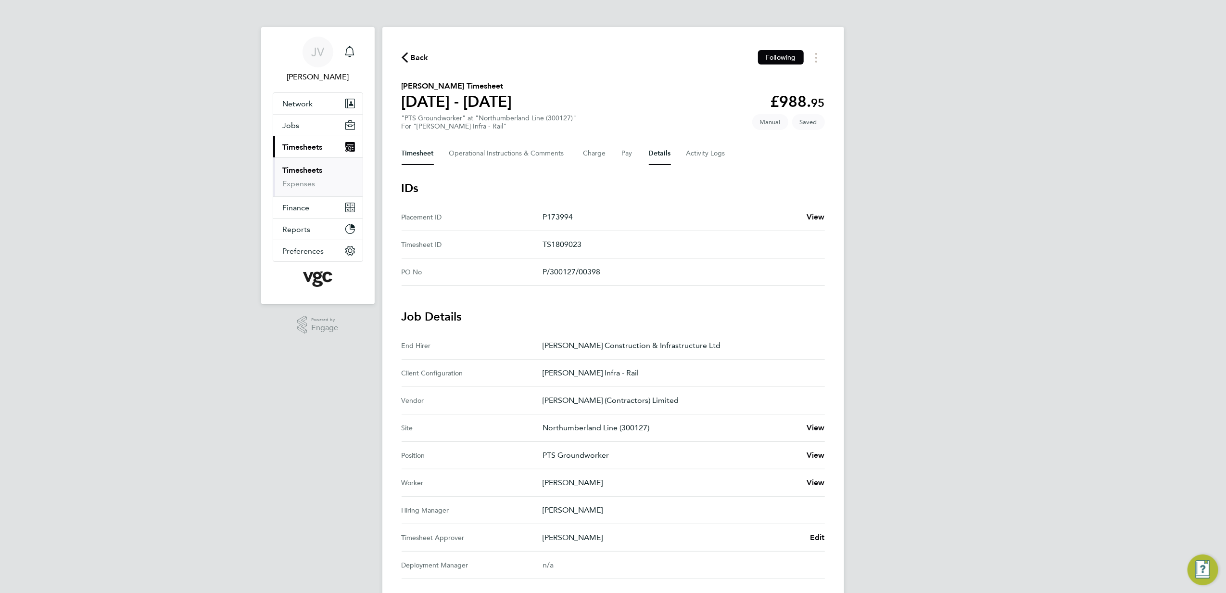
click at [417, 154] on button "Timesheet" at bounding box center [418, 153] width 32 height 23
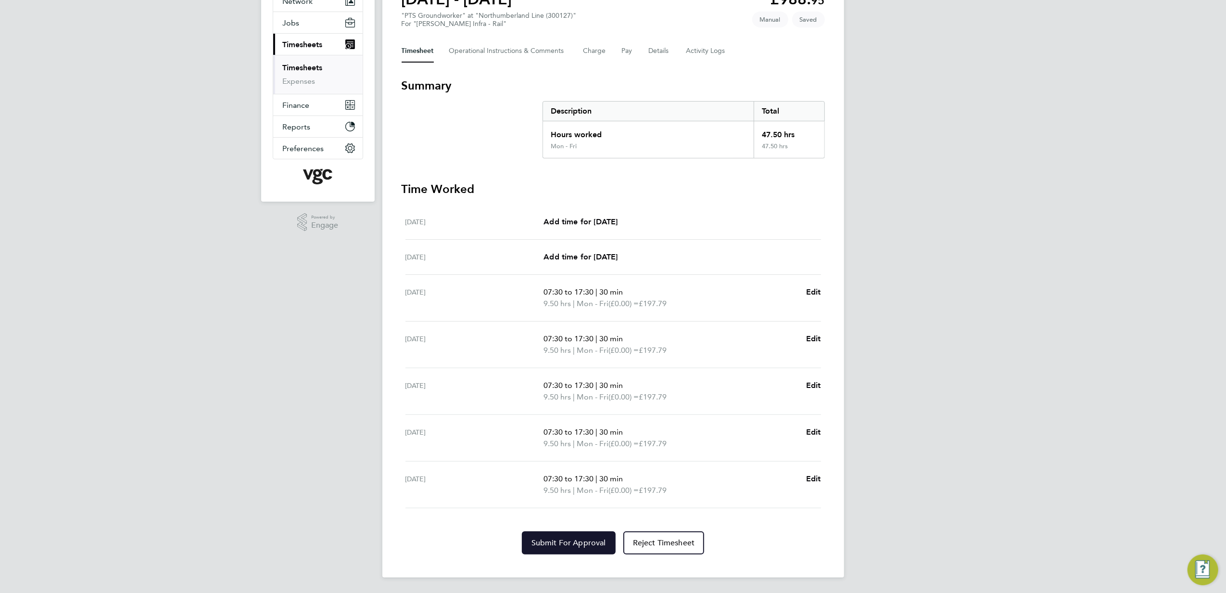
click at [570, 538] on span "Submit For Approval" at bounding box center [569, 543] width 75 height 10
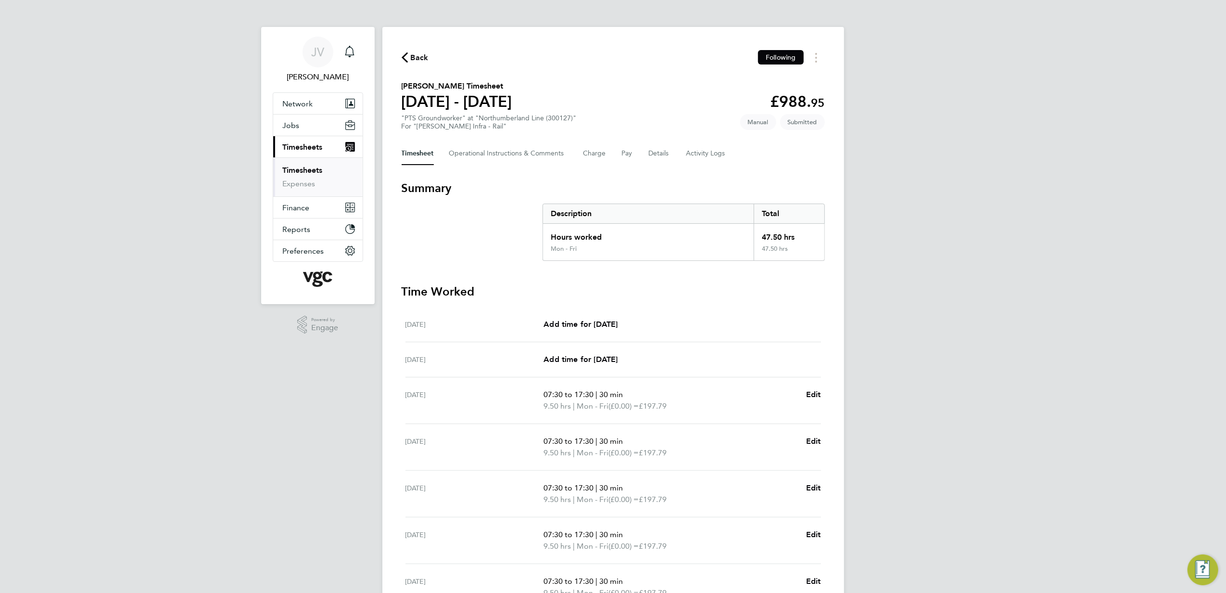
click at [418, 66] on div "Back Following [PERSON_NAME] Timesheet [DATE] - [DATE] £988. 95 "PTS Groundwork…" at bounding box center [613, 353] width 462 height 653
click at [414, 52] on span "Back" at bounding box center [420, 58] width 18 height 12
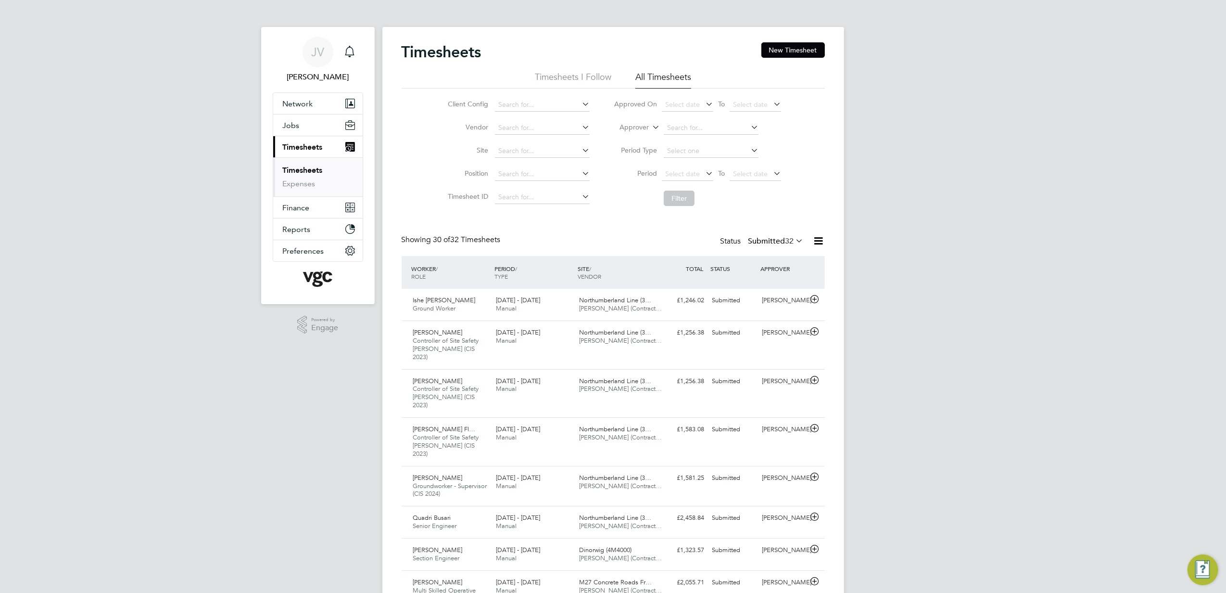
click at [804, 58] on div "Timesheets New Timesheet" at bounding box center [613, 56] width 423 height 29
click at [804, 47] on button "New Timesheet" at bounding box center [794, 49] width 64 height 15
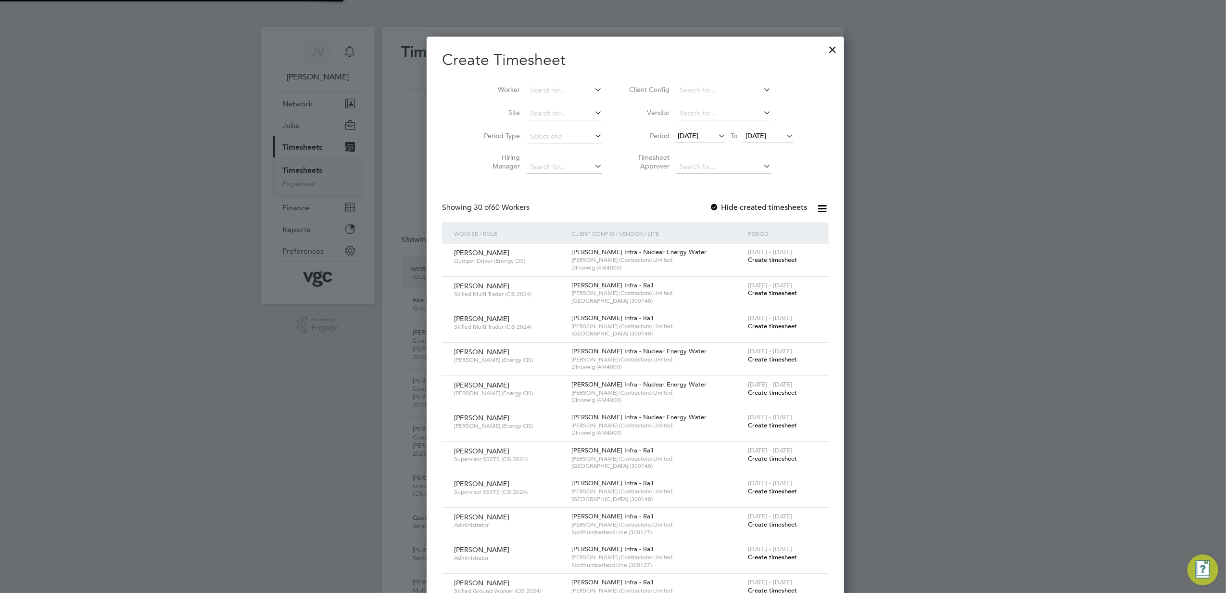
click at [678, 139] on span "[DATE]" at bounding box center [688, 135] width 21 height 9
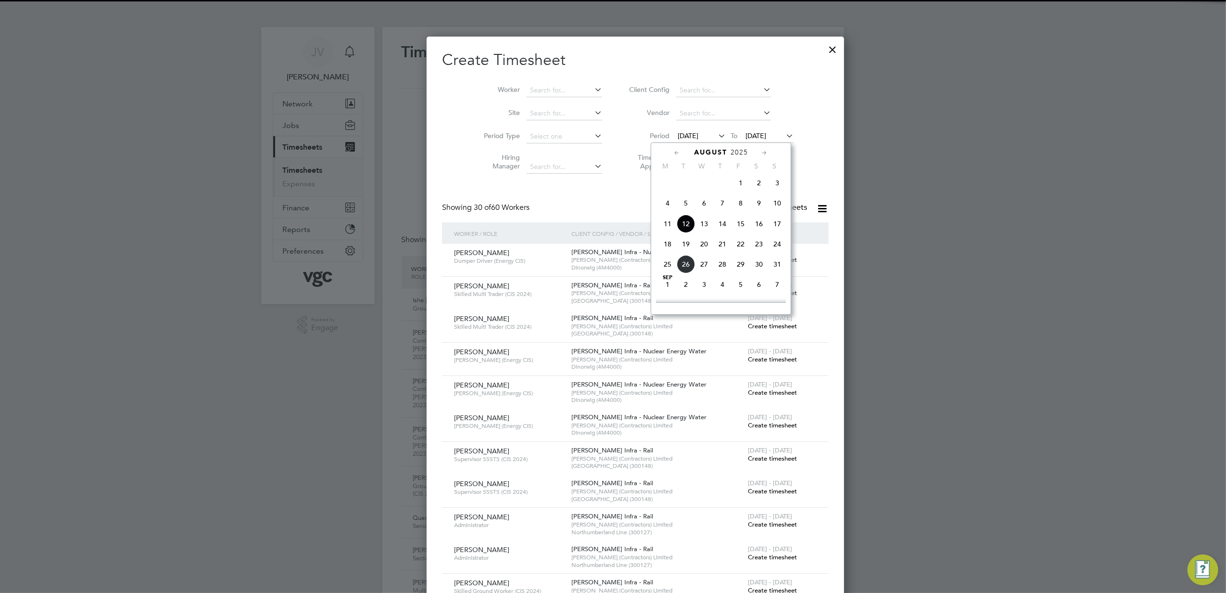
click at [753, 221] on span "16" at bounding box center [759, 224] width 18 height 18
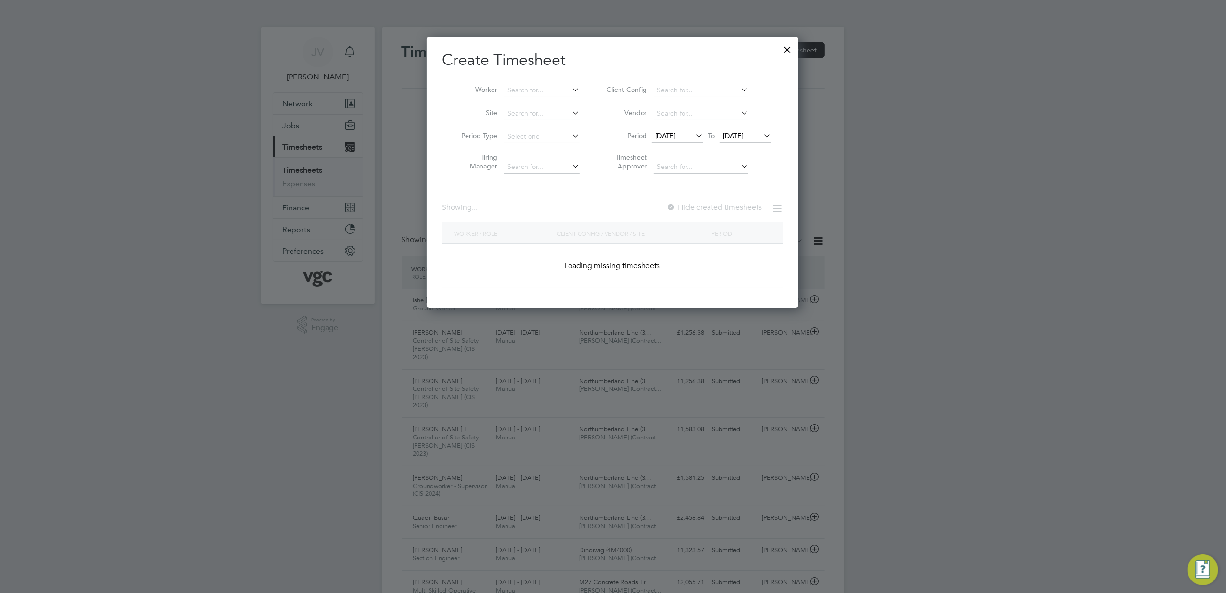
click at [753, 125] on li "Period [DATE] To [DATE]" at bounding box center [687, 136] width 191 height 23
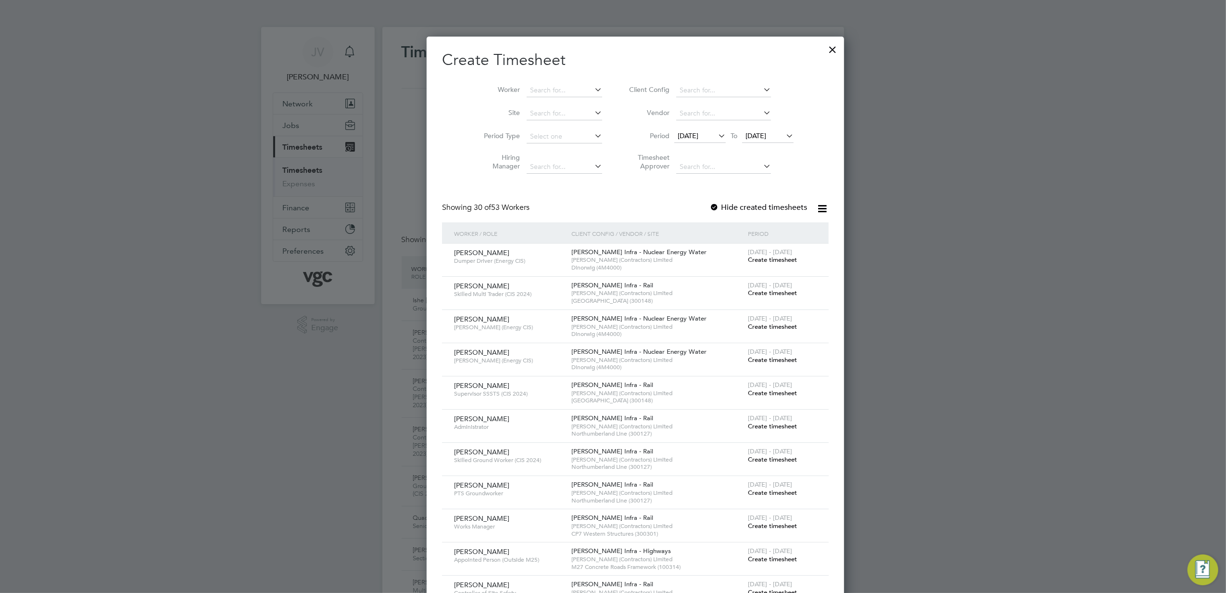
click at [753, 133] on span "[DATE]" at bounding box center [756, 135] width 21 height 9
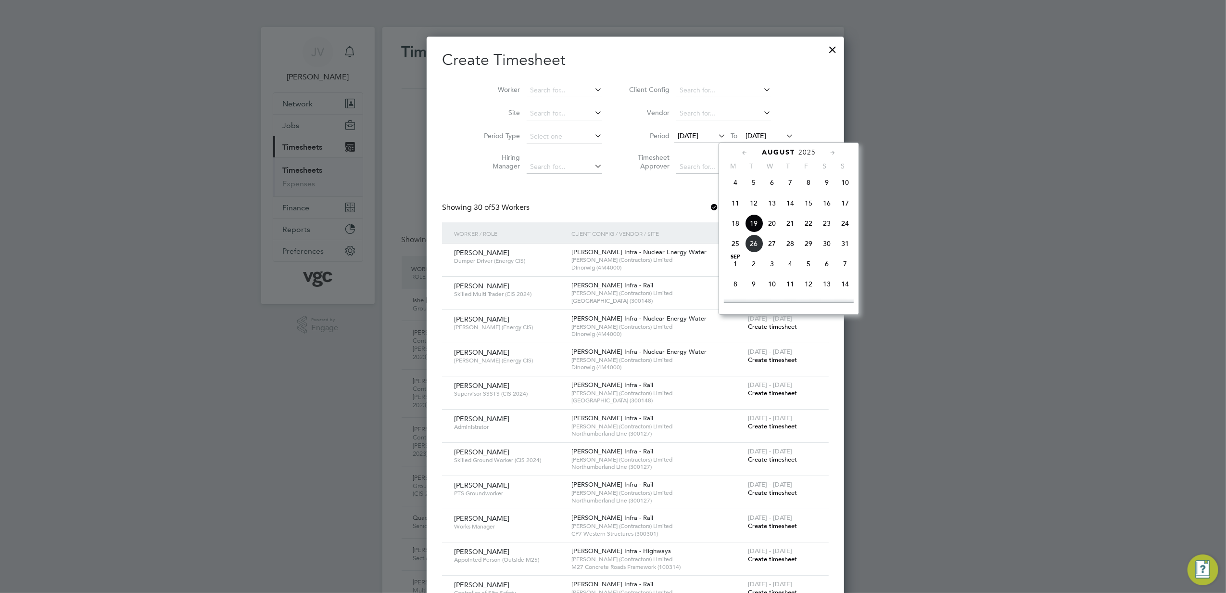
click at [805, 232] on span "22" at bounding box center [809, 223] width 18 height 18
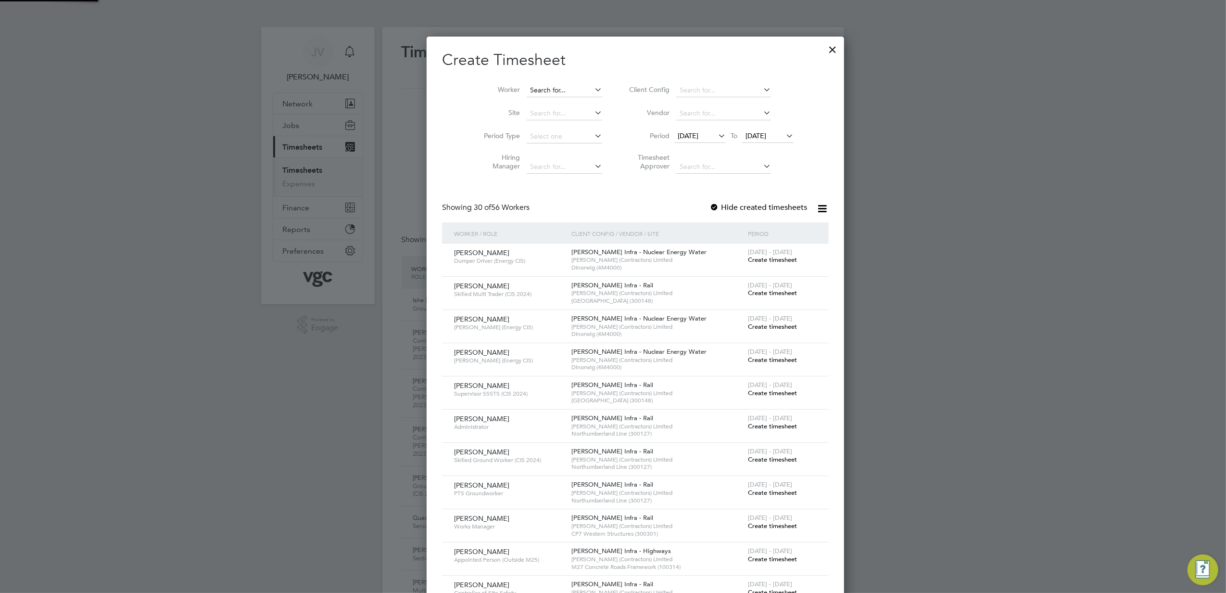
click at [537, 92] on input at bounding box center [565, 90] width 76 height 13
paste input "[PERSON_NAME]"
type input "[PERSON_NAME]"
click at [565, 100] on b "[PERSON_NAME]" at bounding box center [593, 103] width 56 height 8
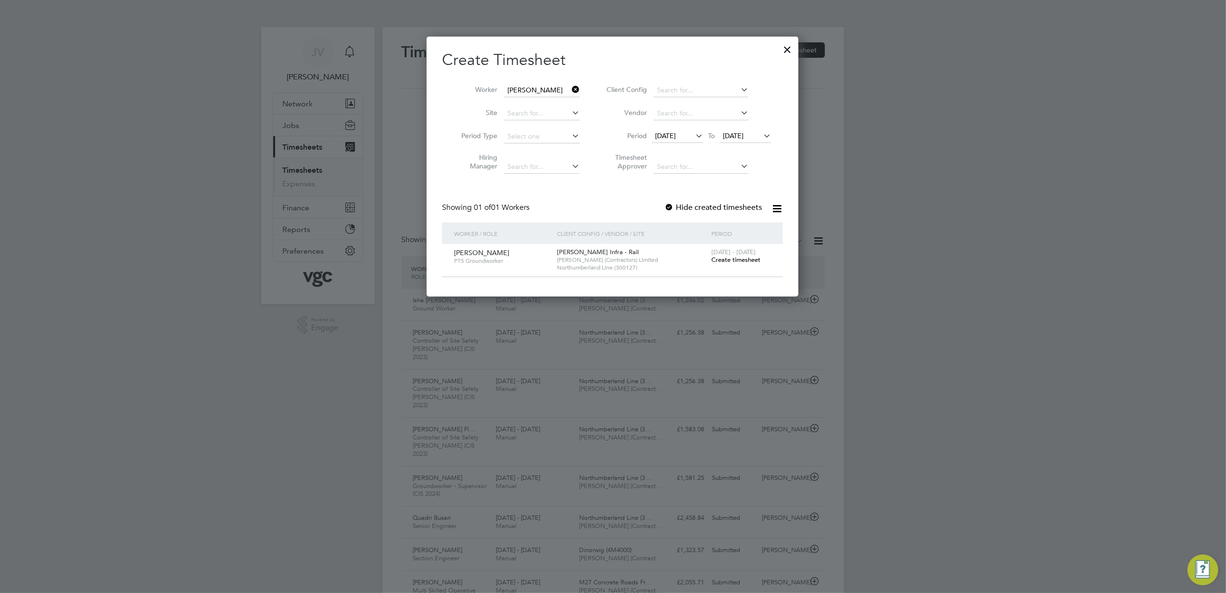
click at [736, 262] on span "Create timesheet" at bounding box center [736, 259] width 49 height 8
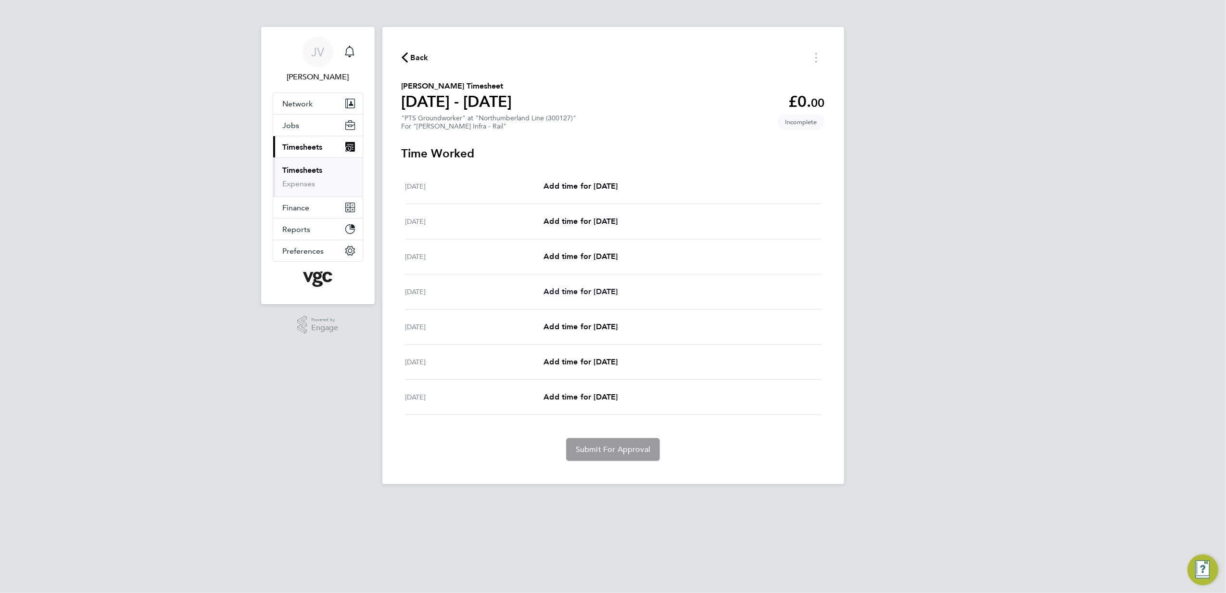
click at [602, 288] on span "Add time for [DATE]" at bounding box center [581, 291] width 74 height 9
select select "30"
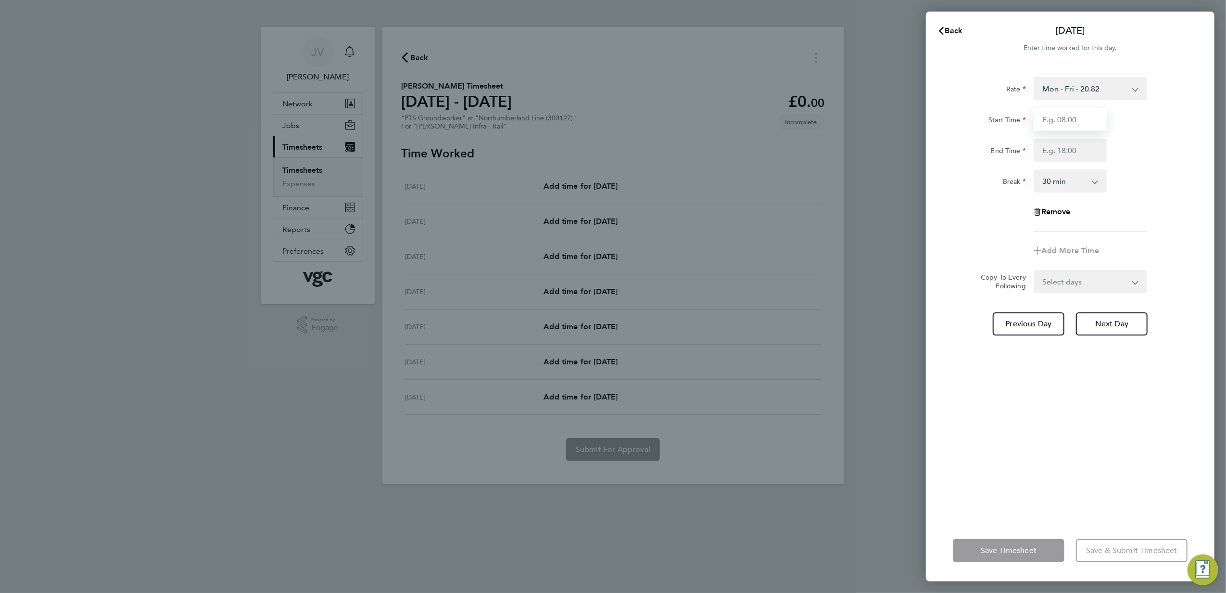
click at [1070, 126] on input "Start Time" at bounding box center [1070, 119] width 73 height 23
type input "07:30"
type input "17:30"
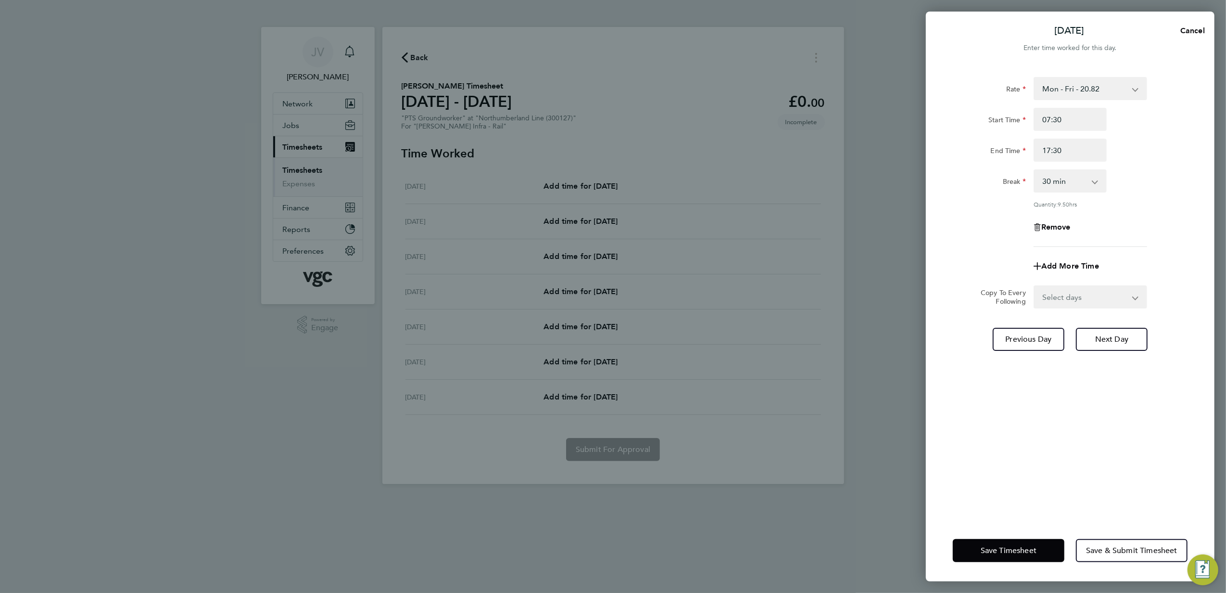
click at [1093, 293] on select "Select days Day [DATE] [DATE] [DATE]" at bounding box center [1085, 296] width 101 height 21
select select "DAY"
click at [1035, 286] on select "Select days Day [DATE] [DATE] [DATE]" at bounding box center [1085, 296] width 101 height 21
select select "[DATE]"
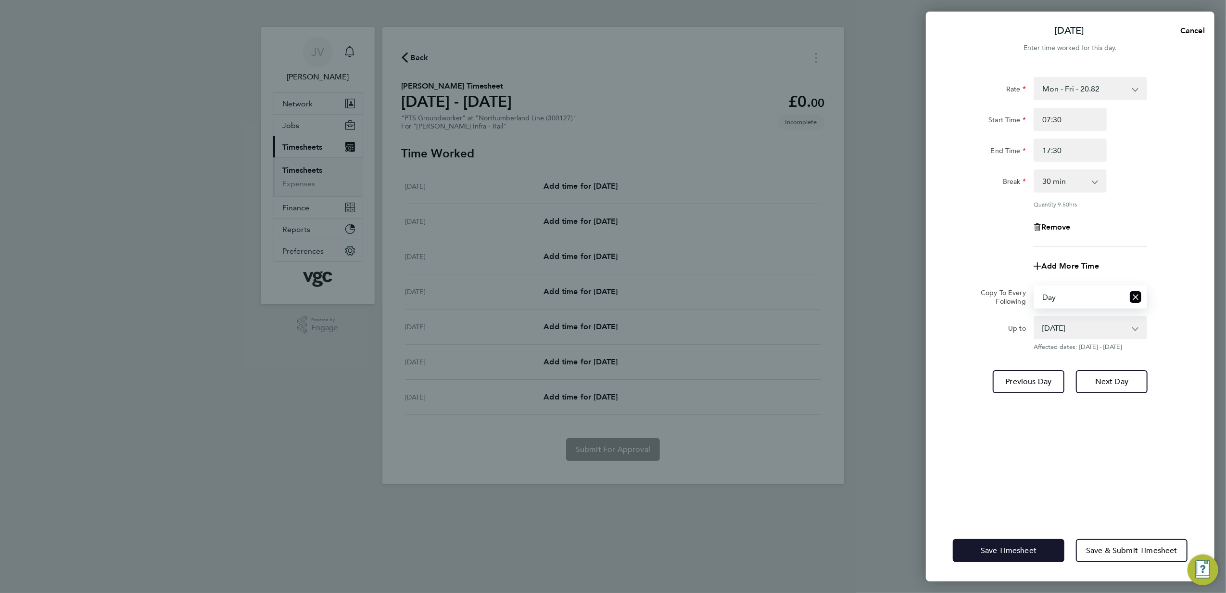
click at [992, 551] on span "Save Timesheet" at bounding box center [1009, 551] width 56 height 10
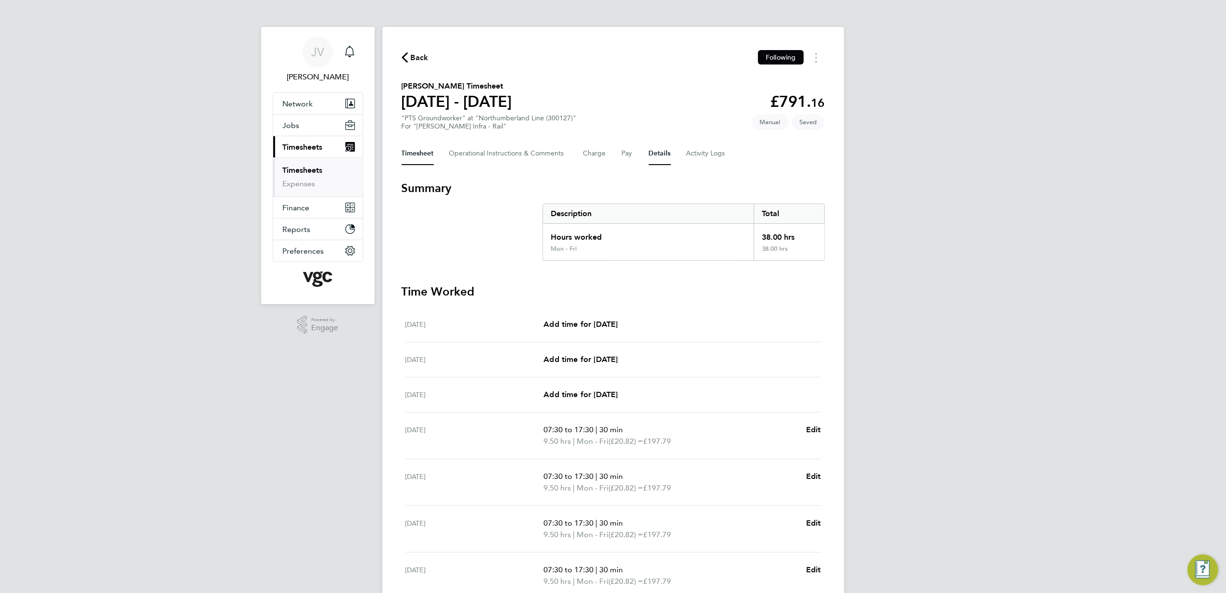
click at [668, 157] on button "Details" at bounding box center [660, 153] width 22 height 23
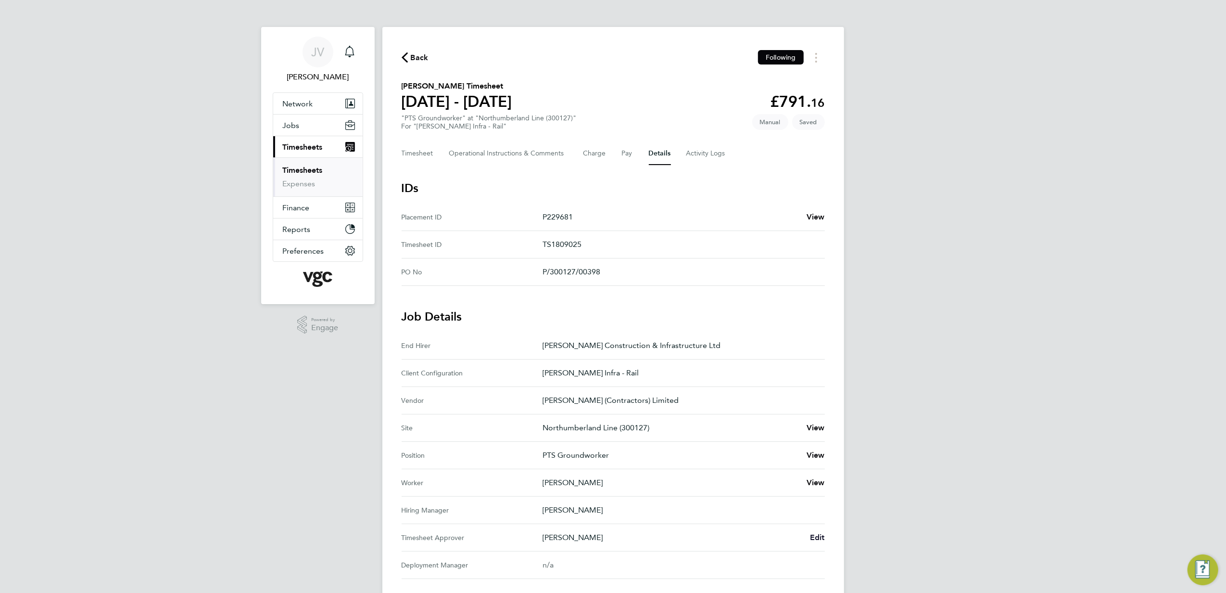
click at [821, 541] on span "Edit" at bounding box center [817, 537] width 15 height 9
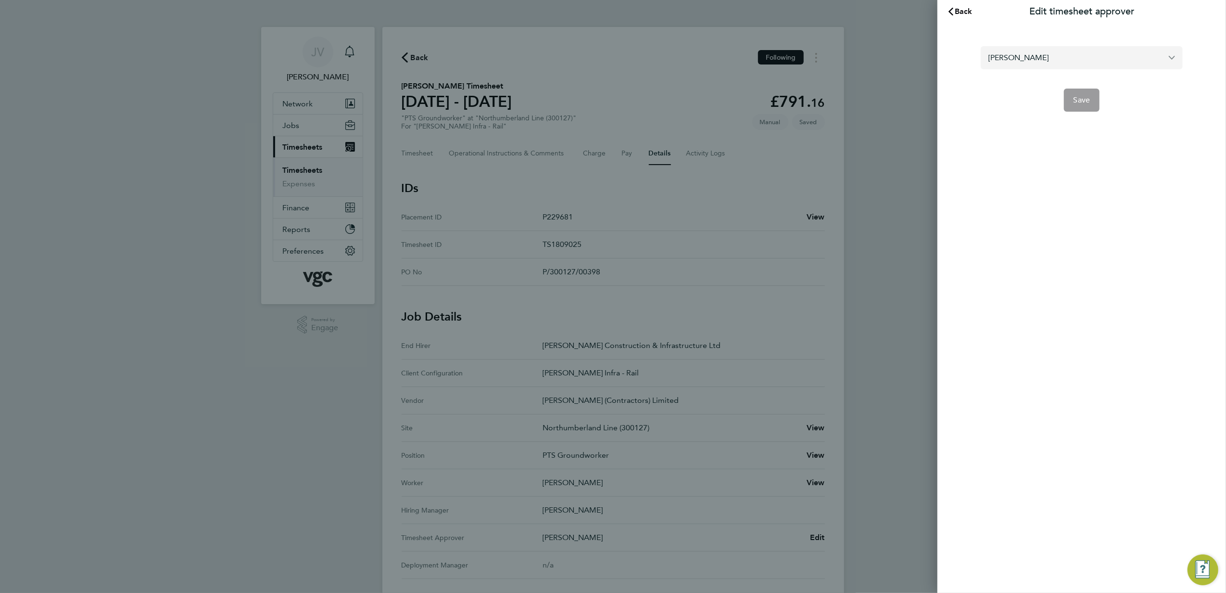
click at [1086, 55] on input "[PERSON_NAME]" at bounding box center [1082, 57] width 202 height 23
click at [1050, 82] on li "[PERSON_NAME]" at bounding box center [1082, 81] width 202 height 24
type input "[PERSON_NAME]"
click at [1092, 101] on button "Save" at bounding box center [1082, 100] width 36 height 23
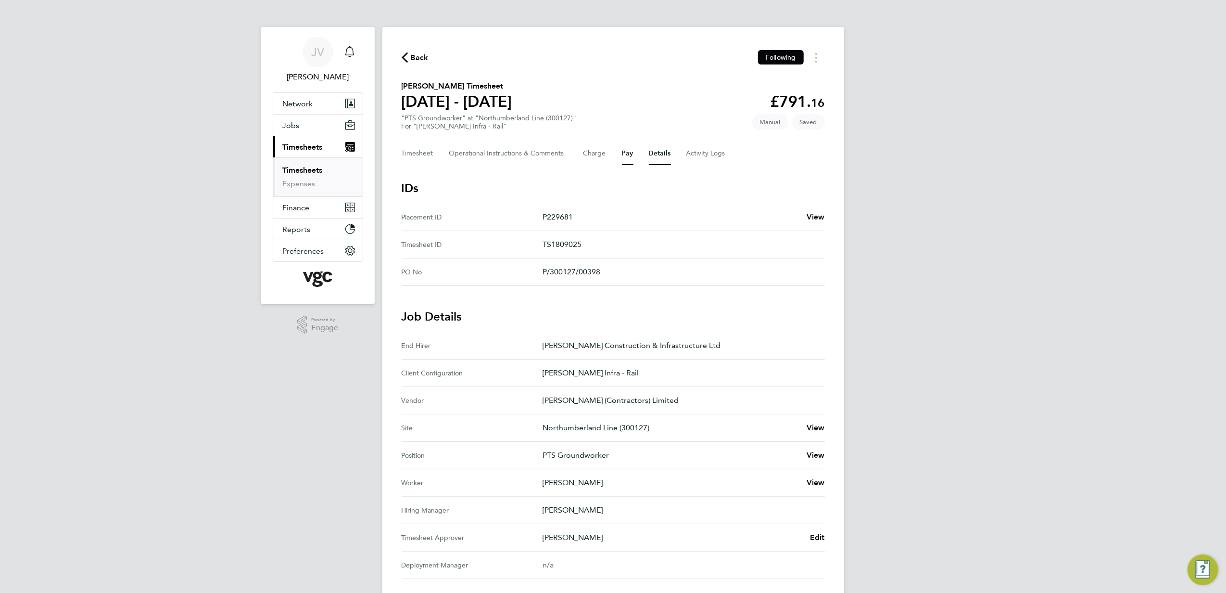
click at [628, 149] on button "Pay" at bounding box center [628, 153] width 12 height 23
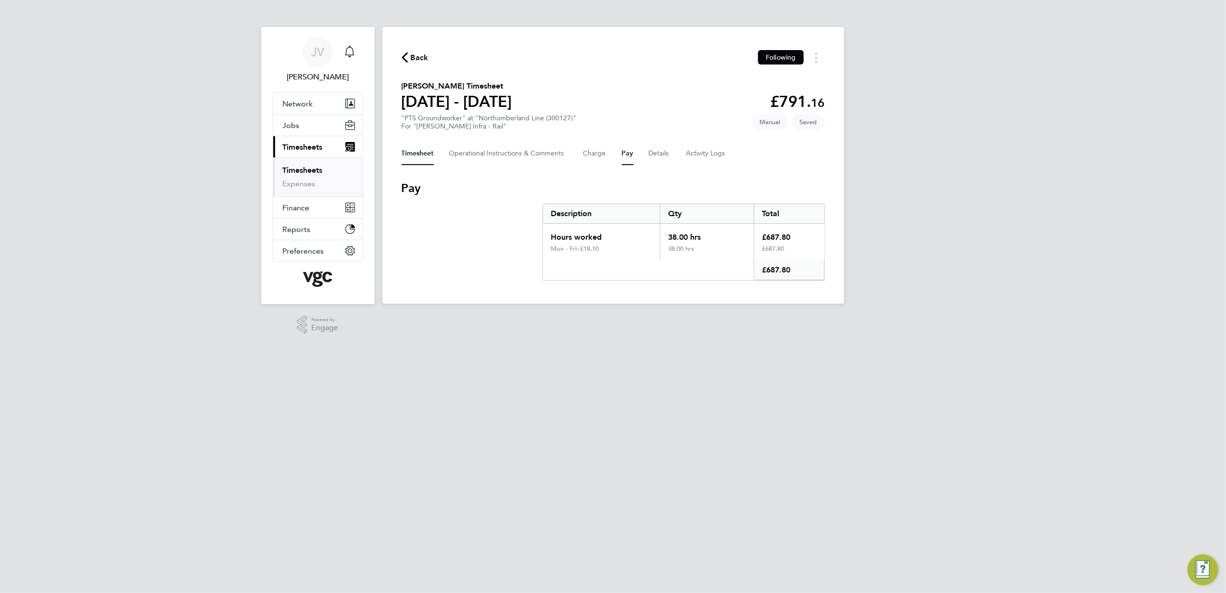
click at [418, 153] on button "Timesheet" at bounding box center [418, 153] width 32 height 23
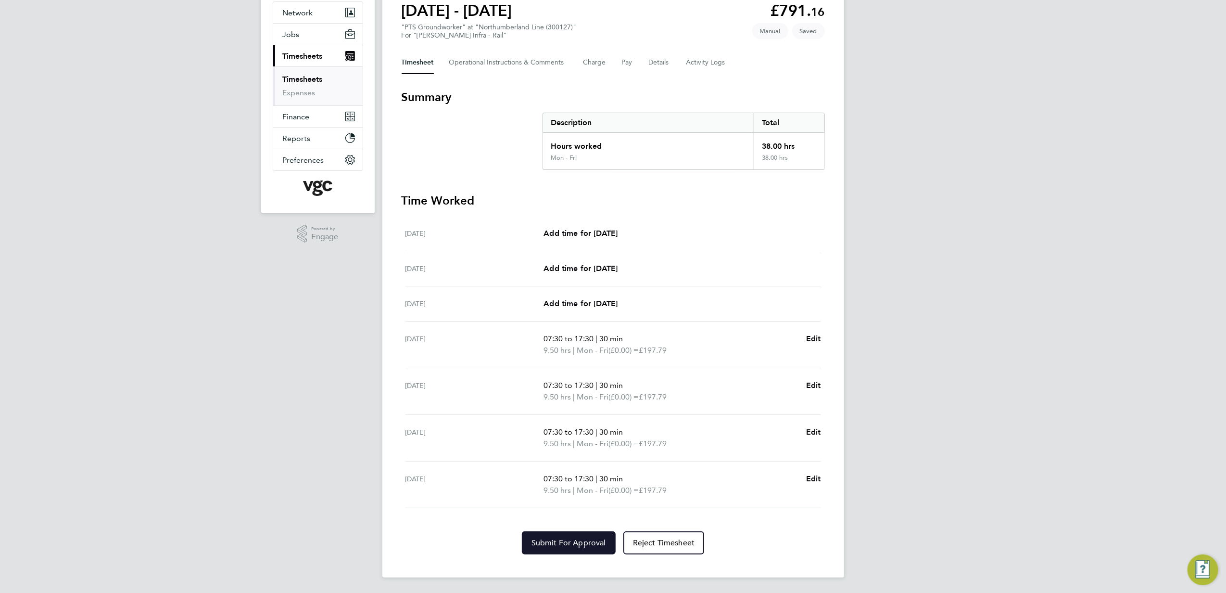
click at [559, 549] on button "Submit For Approval" at bounding box center [569, 542] width 94 height 23
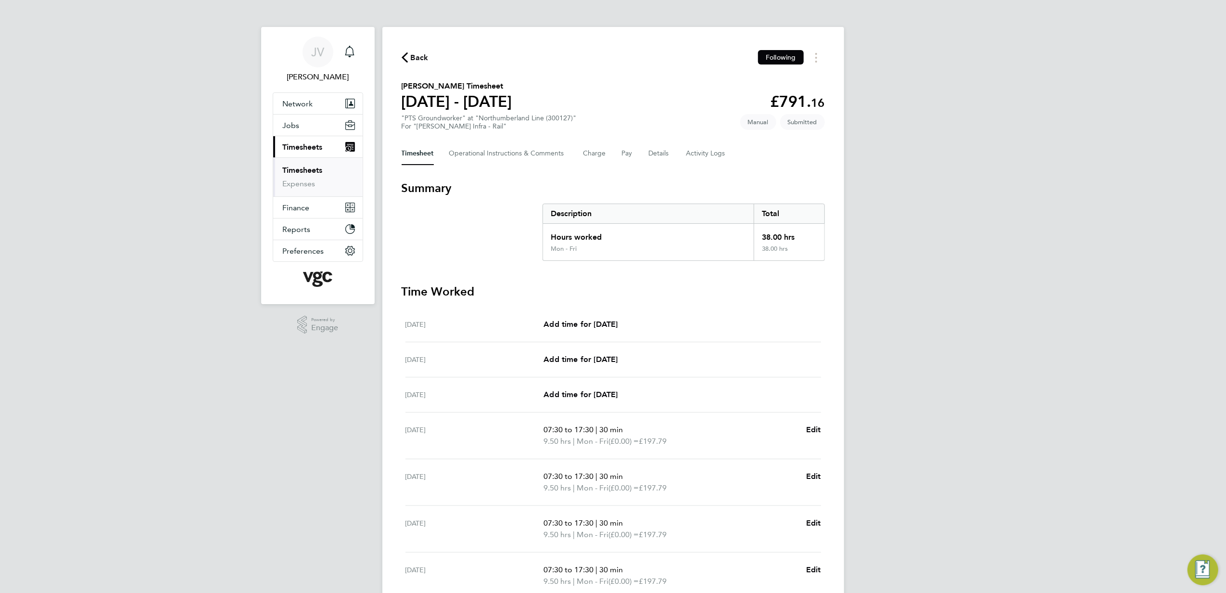
click at [419, 58] on span "Back" at bounding box center [420, 58] width 18 height 12
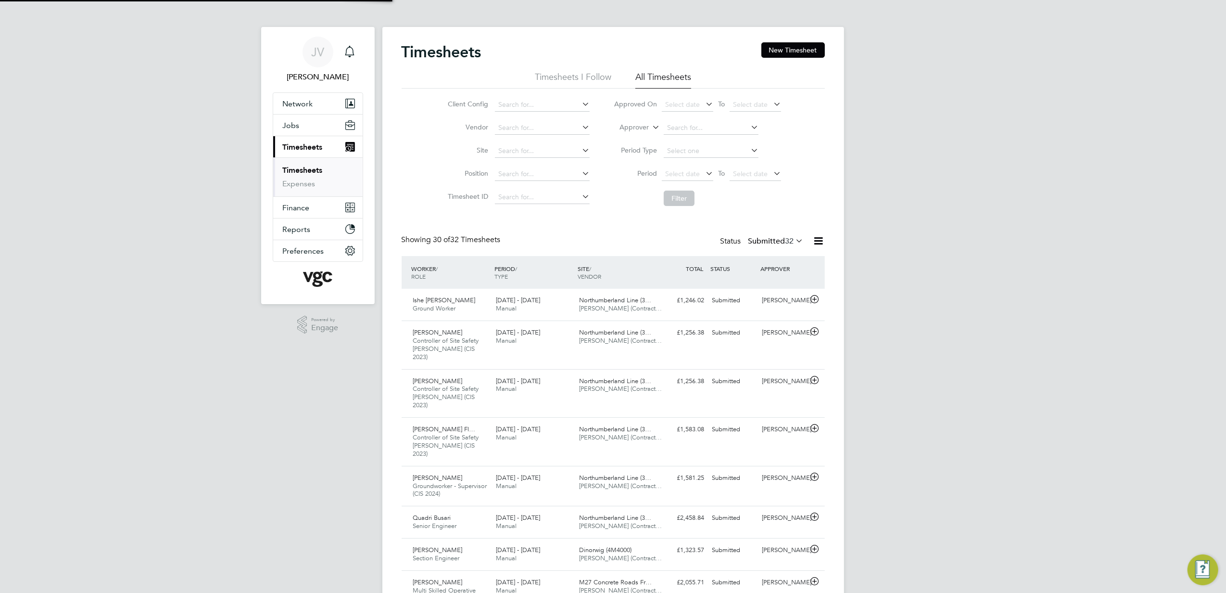
click at [778, 51] on button "New Timesheet" at bounding box center [794, 49] width 64 height 15
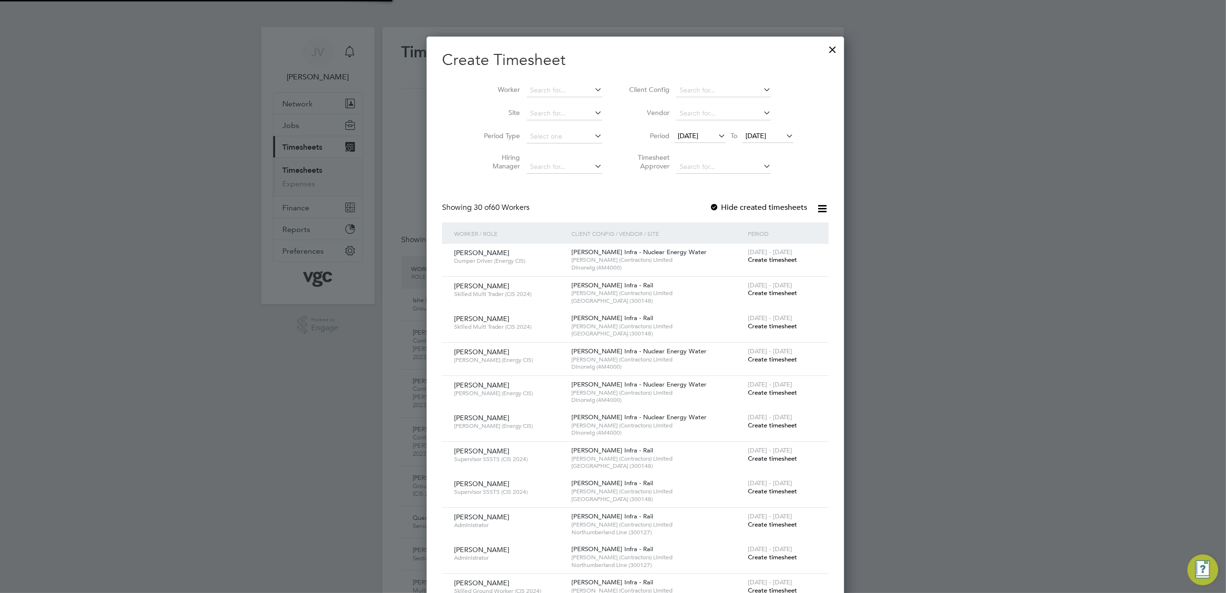
click at [701, 130] on span "[DATE]" at bounding box center [699, 136] width 51 height 13
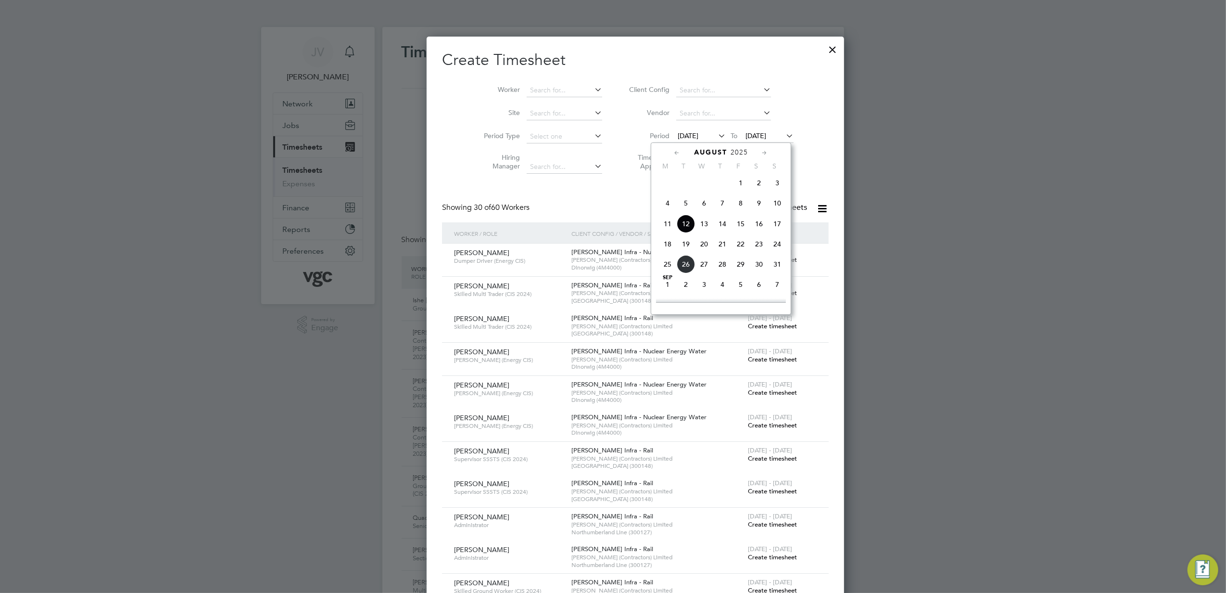
click at [759, 229] on span "16" at bounding box center [759, 224] width 18 height 18
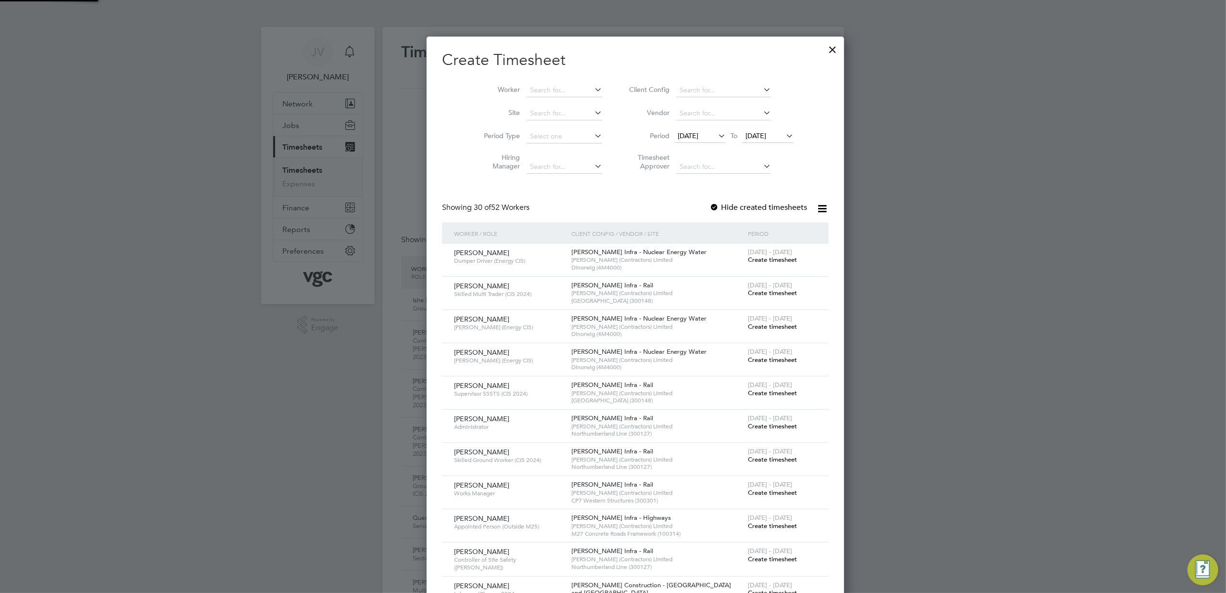
click at [746, 134] on span "[DATE]" at bounding box center [756, 135] width 21 height 9
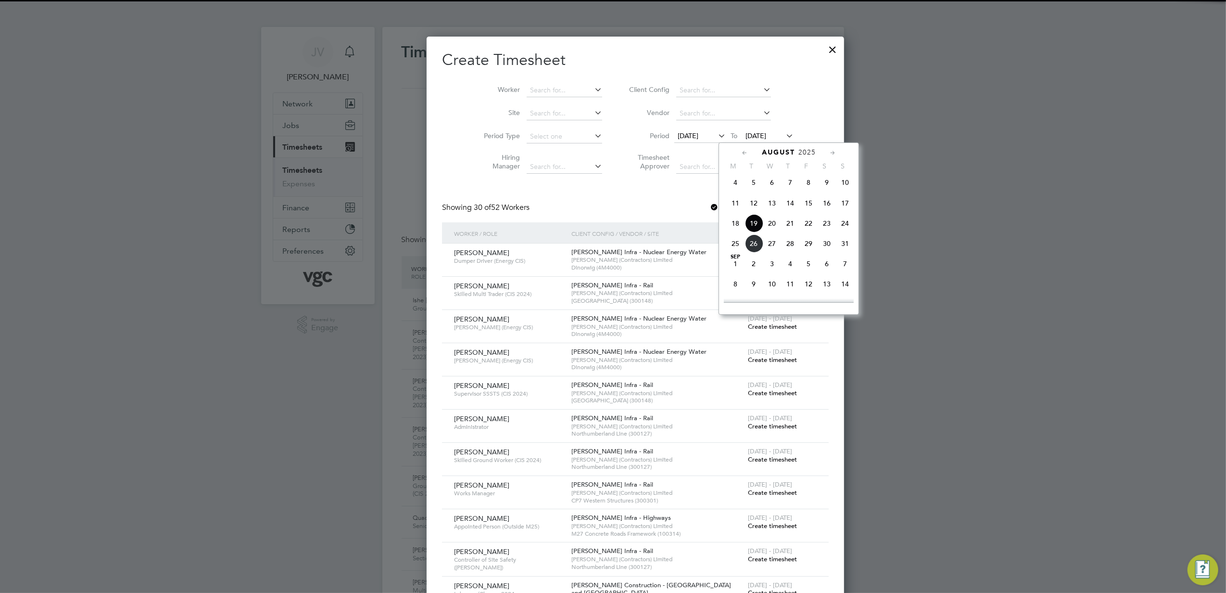
drag, startPoint x: 803, startPoint y: 226, endPoint x: 791, endPoint y: 223, distance: 12.3
click at [803, 226] on span "22" at bounding box center [809, 223] width 18 height 18
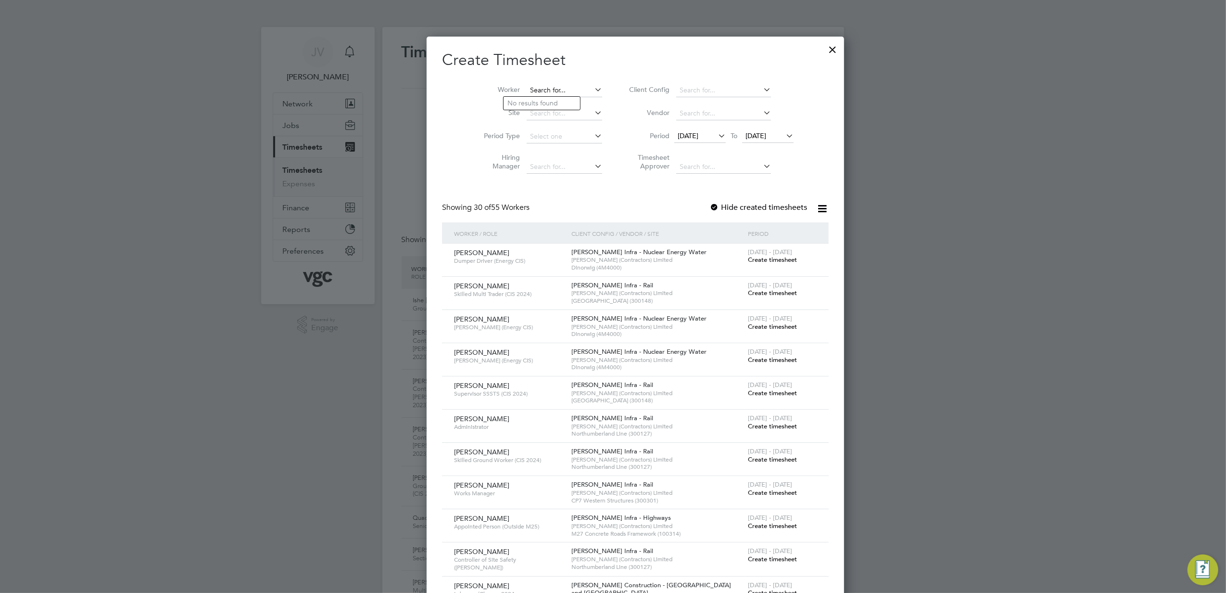
click at [527, 85] on input at bounding box center [565, 90] width 76 height 13
paste input "[PERSON_NAME]"
type input "[PERSON_NAME]"
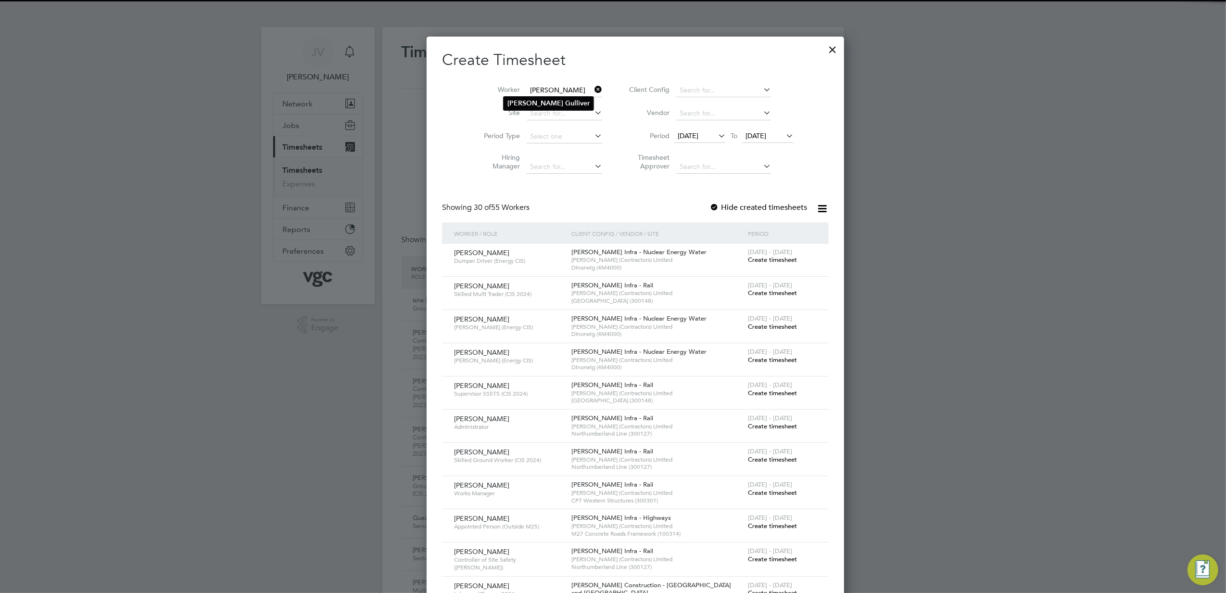
click at [565, 101] on b "Gulliver" at bounding box center [577, 103] width 25 height 8
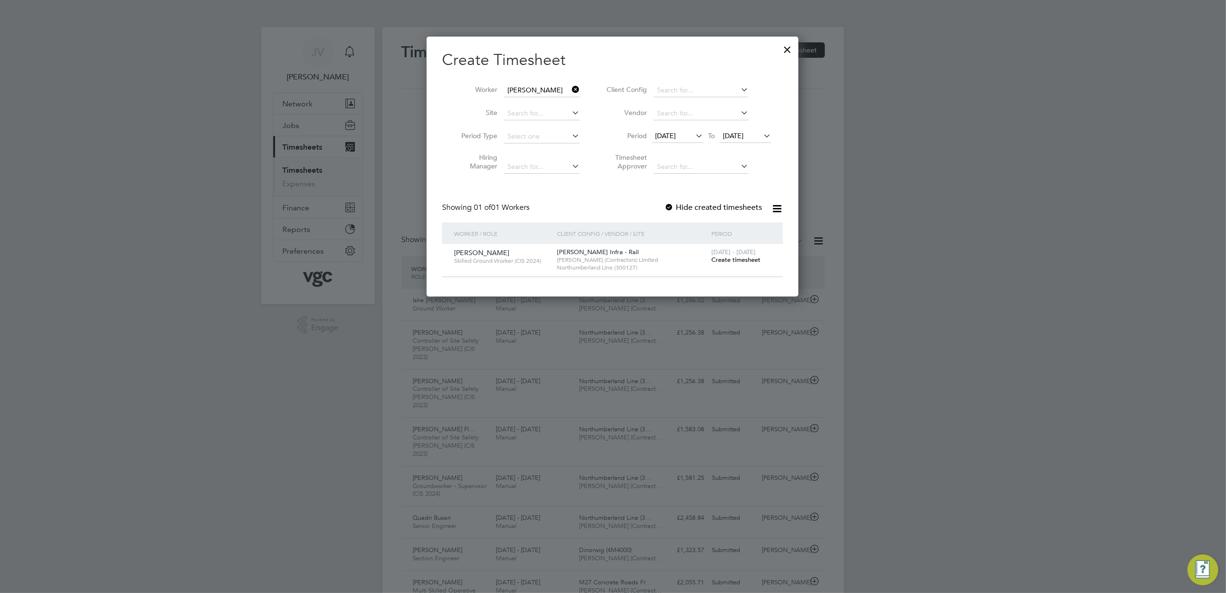
click at [741, 258] on span "Create timesheet" at bounding box center [736, 259] width 49 height 8
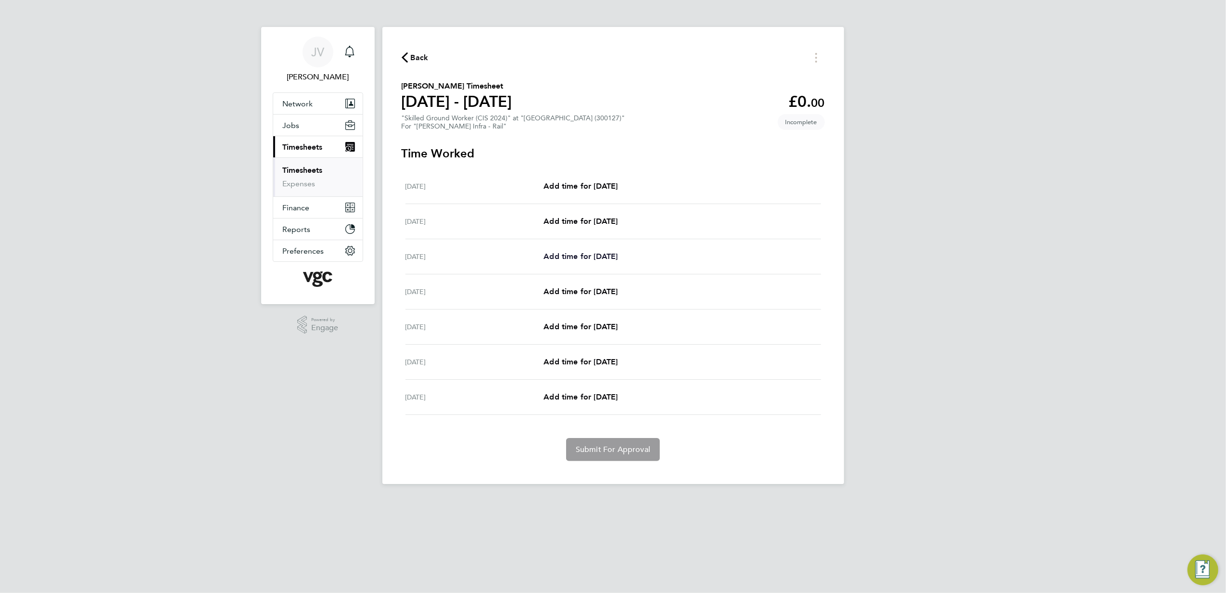
click at [589, 259] on span "Add time for [DATE]" at bounding box center [581, 256] width 74 height 9
select select "30"
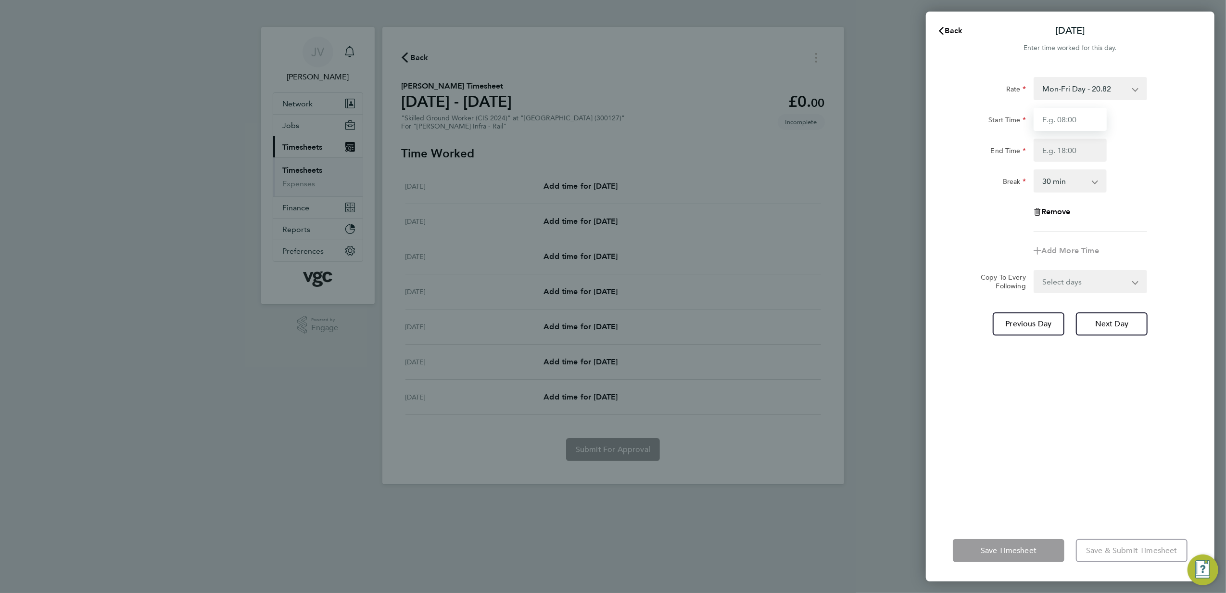
click at [1076, 114] on input "Start Time" at bounding box center [1070, 119] width 73 height 23
type input "07:30"
type input "17:30"
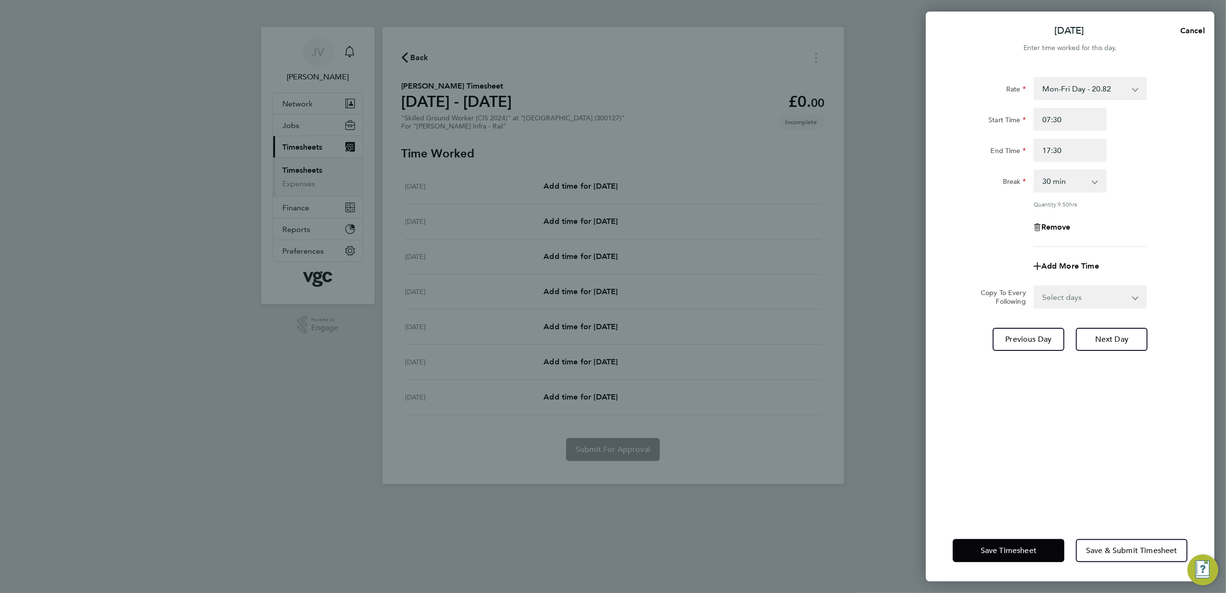
drag, startPoint x: 1090, startPoint y: 301, endPoint x: 1090, endPoint y: 308, distance: 7.2
click at [1090, 301] on select "Select days Day [DATE] [DATE] [DATE] [DATE]" at bounding box center [1085, 296] width 101 height 21
select select "DAY"
click at [1035, 286] on select "Select days Day [DATE] [DATE] [DATE] [DATE]" at bounding box center [1085, 296] width 101 height 21
select select "[DATE]"
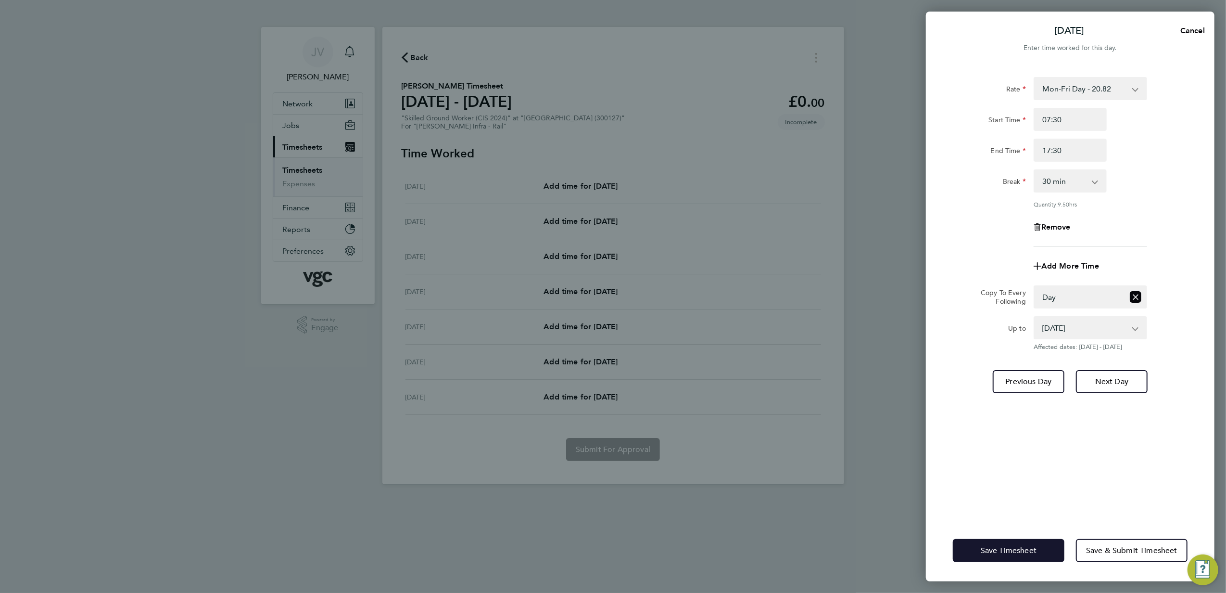
click at [1023, 543] on button "Save Timesheet" at bounding box center [1009, 550] width 112 height 23
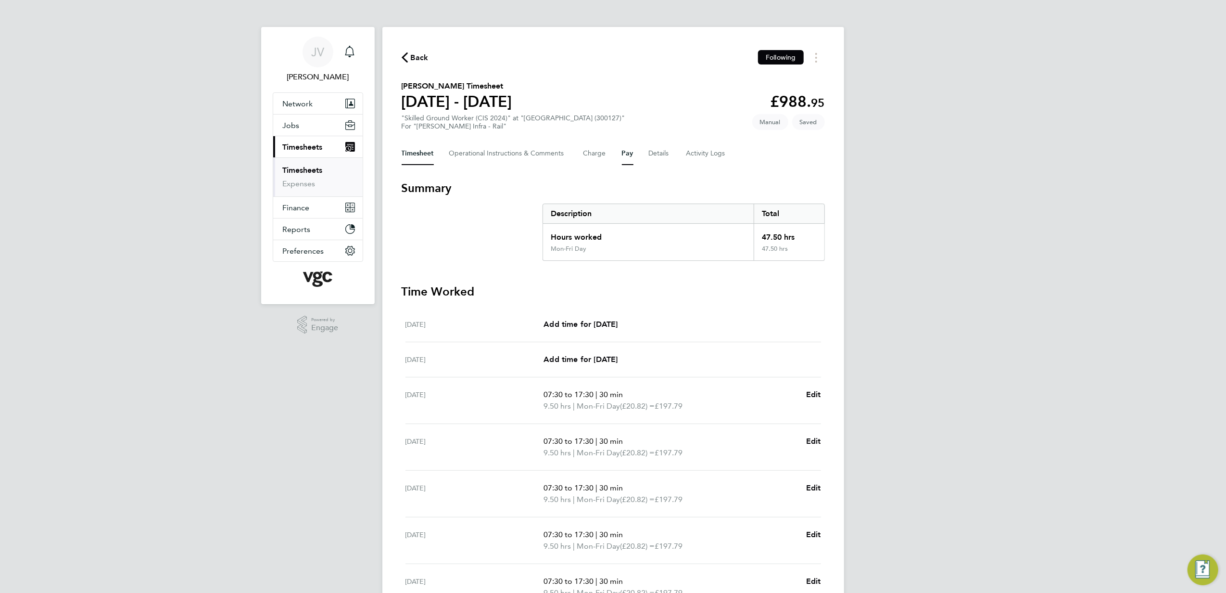
click at [623, 154] on button "Pay" at bounding box center [628, 153] width 12 height 23
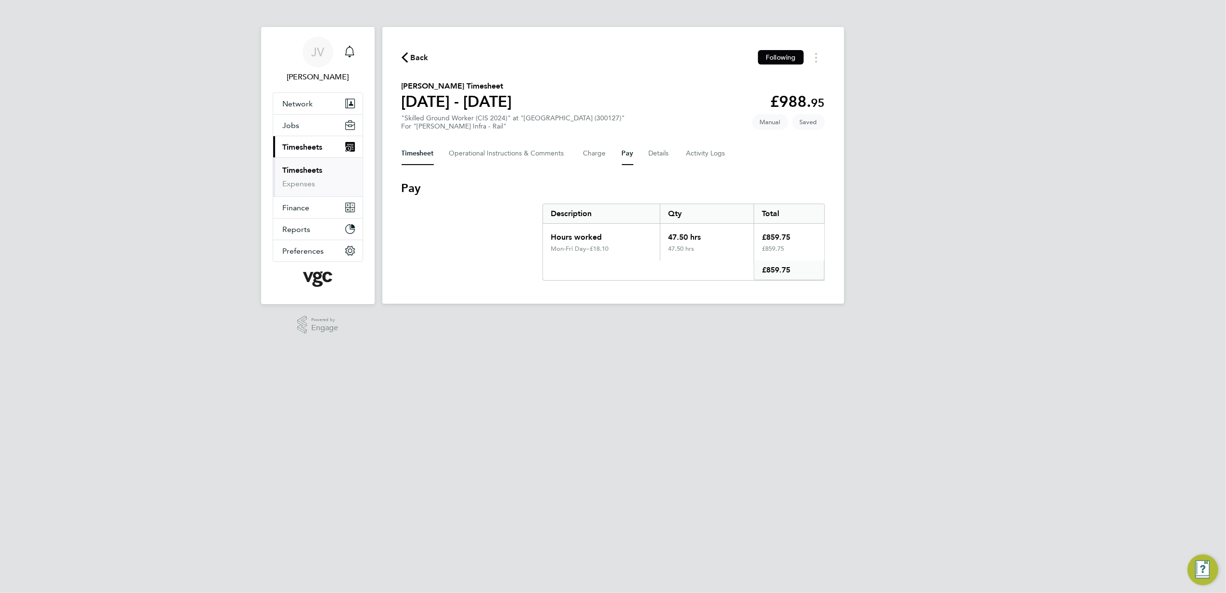
click at [413, 149] on button "Timesheet" at bounding box center [418, 153] width 32 height 23
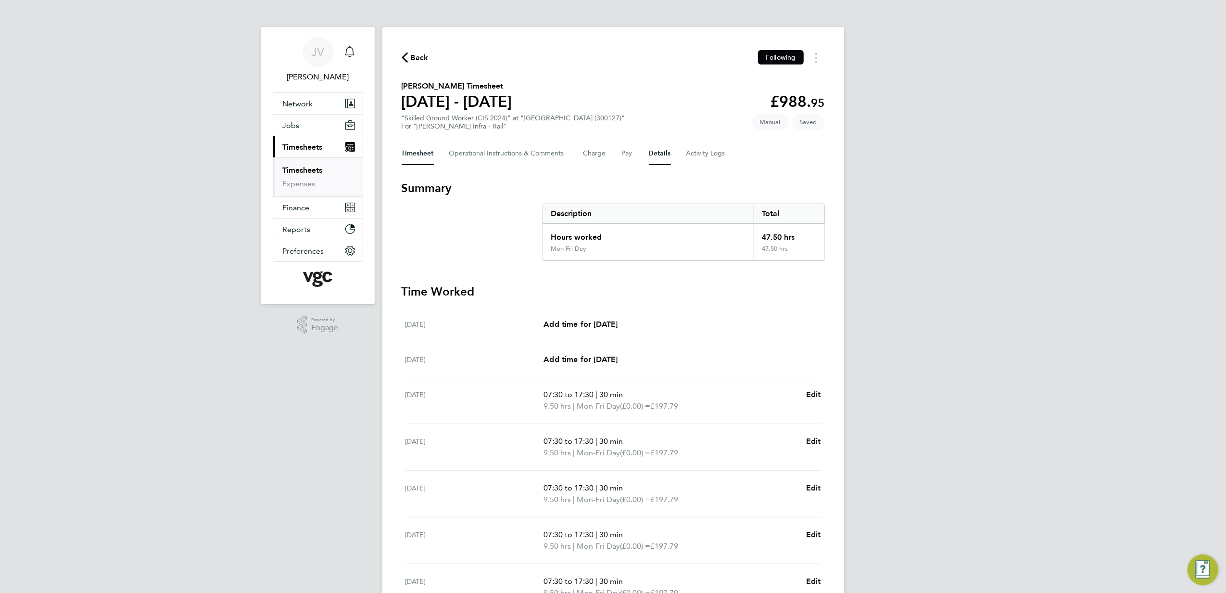
click at [668, 160] on button "Details" at bounding box center [660, 153] width 22 height 23
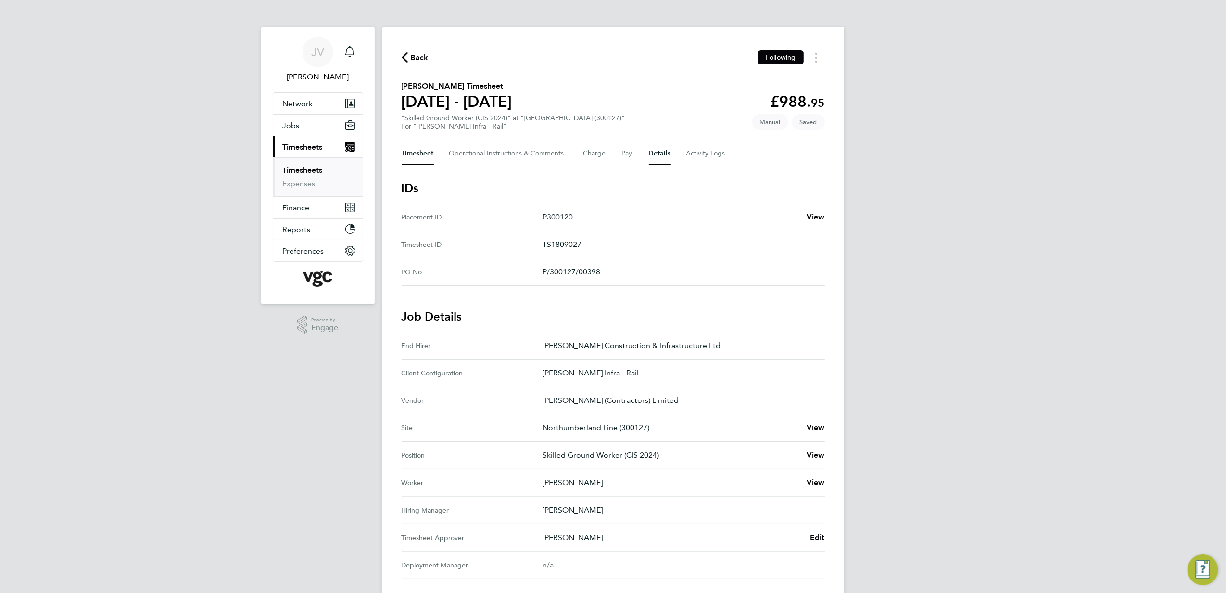
drag, startPoint x: 414, startPoint y: 156, endPoint x: 457, endPoint y: 175, distance: 46.9
click at [413, 156] on button "Timesheet" at bounding box center [418, 153] width 32 height 23
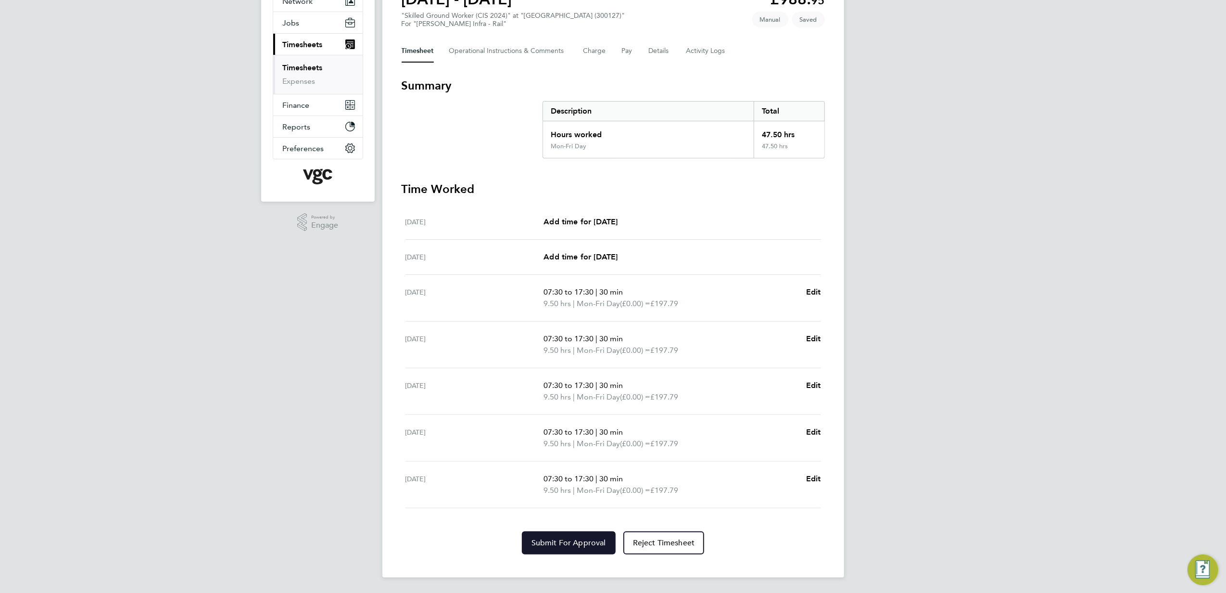
click at [599, 549] on button "Submit For Approval" at bounding box center [569, 542] width 94 height 23
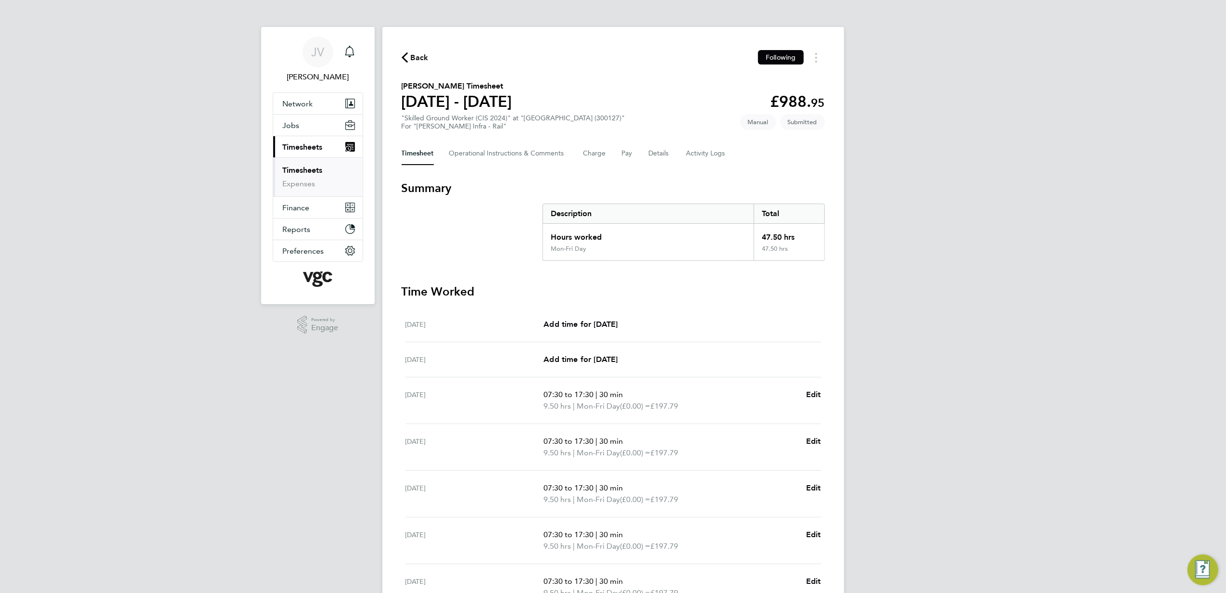
click at [416, 58] on span "Back" at bounding box center [420, 58] width 18 height 12
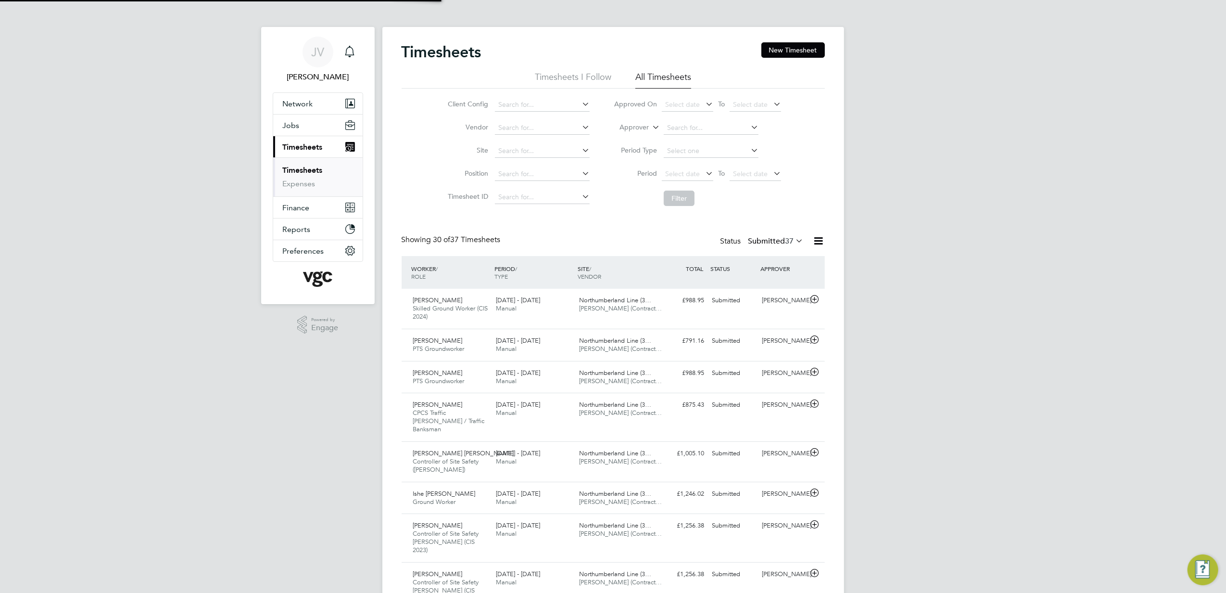
scroll to position [24, 84]
